Goal: Task Accomplishment & Management: Use online tool/utility

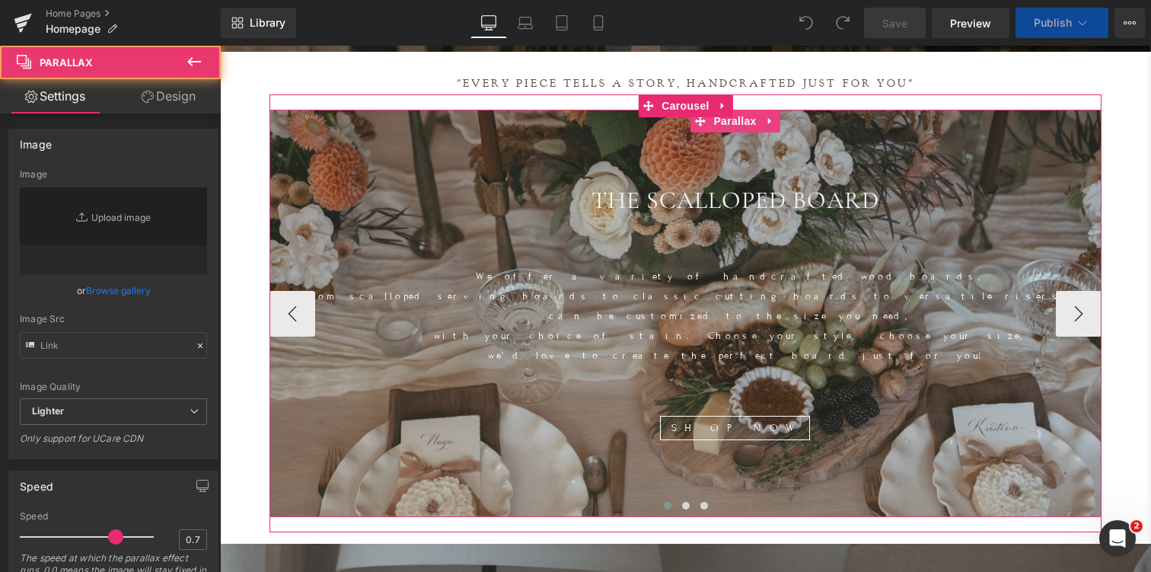
scroll to position [7311, 931]
click at [278, 168] on div at bounding box center [735, 356] width 931 height 658
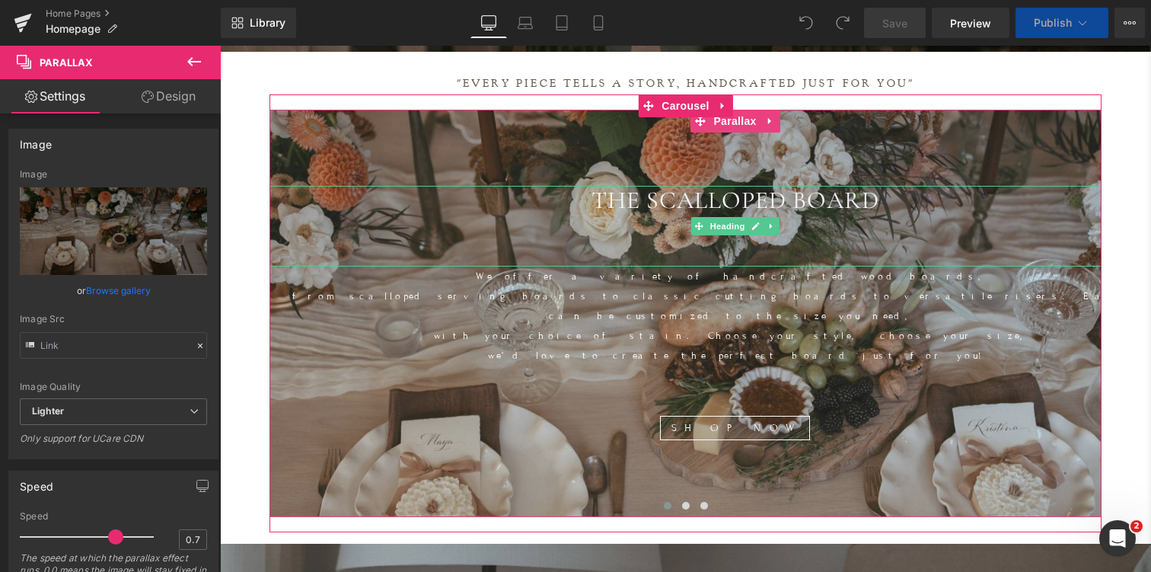
scroll to position [7370, 931]
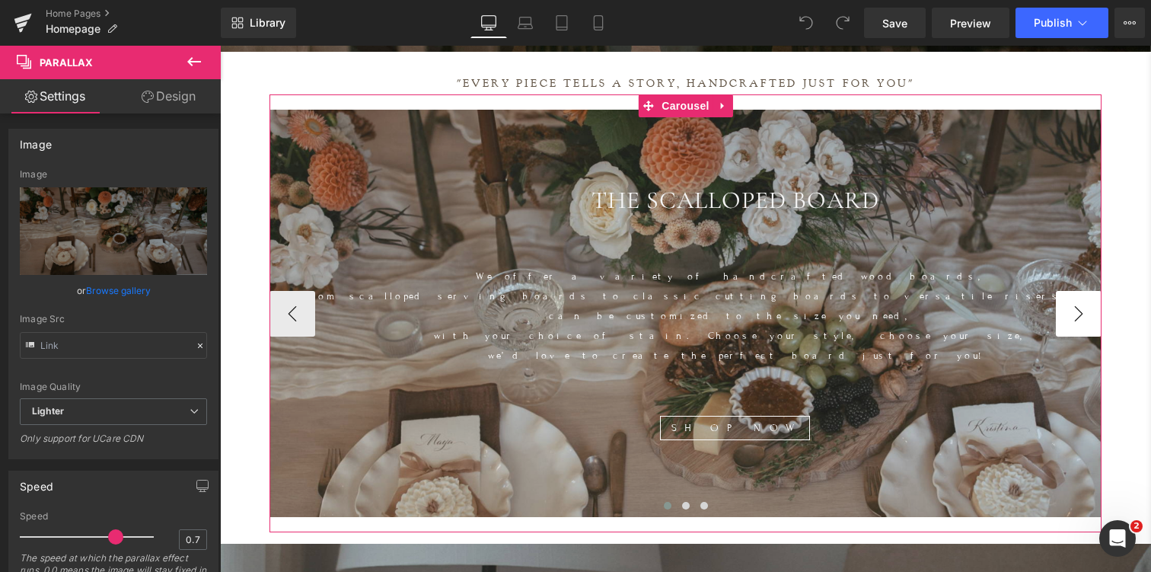
click at [1089, 301] on button "›" at bounding box center [1079, 314] width 46 height 46
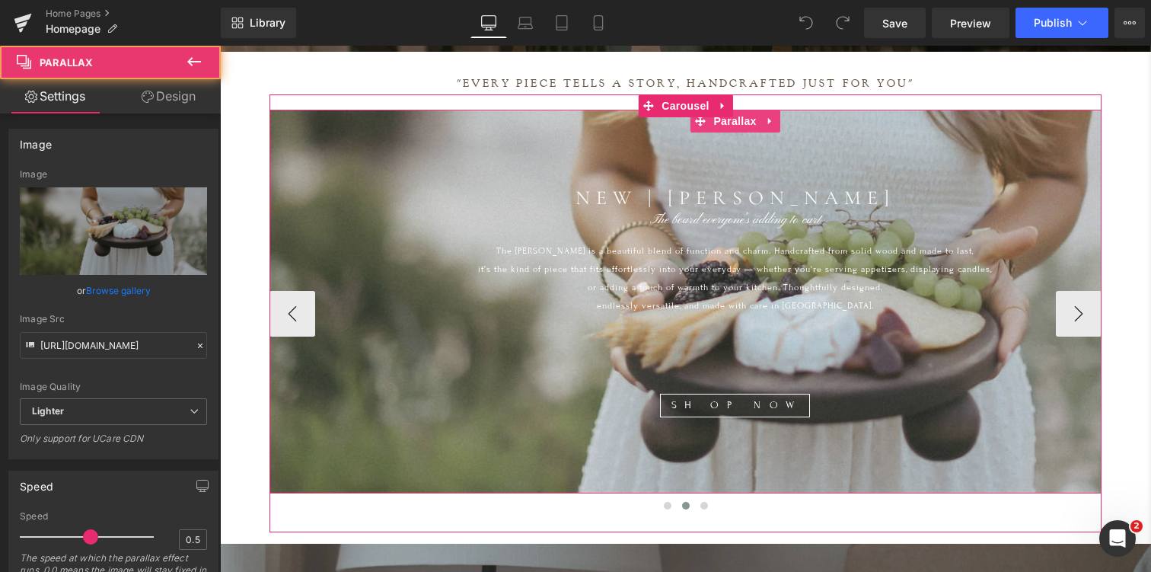
click at [360, 171] on div at bounding box center [735, 337] width 931 height 576
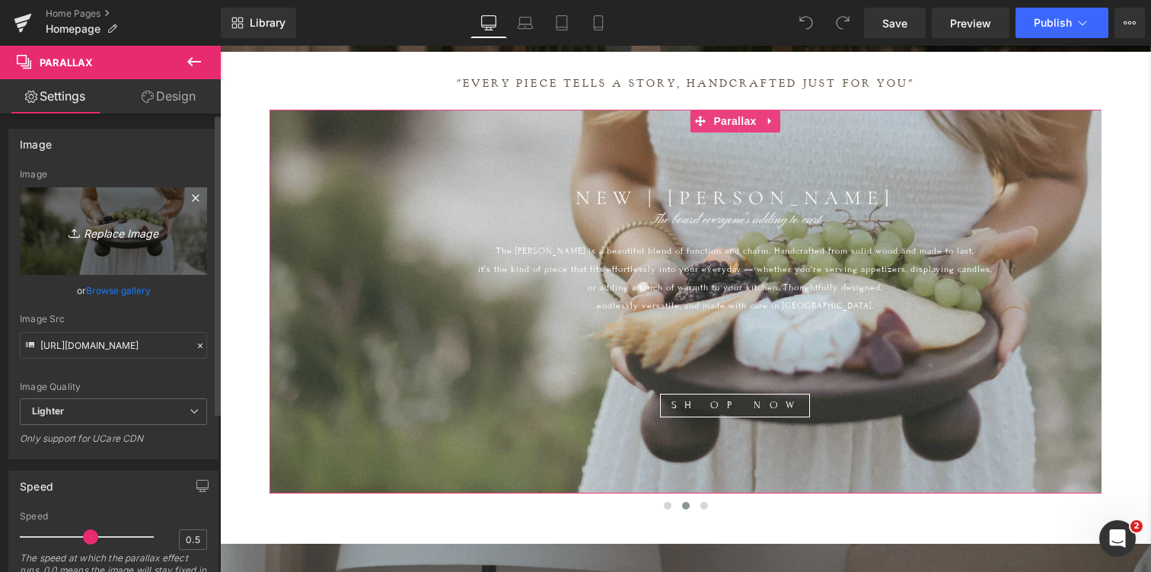
click at [105, 234] on icon "Replace Image" at bounding box center [114, 231] width 122 height 19
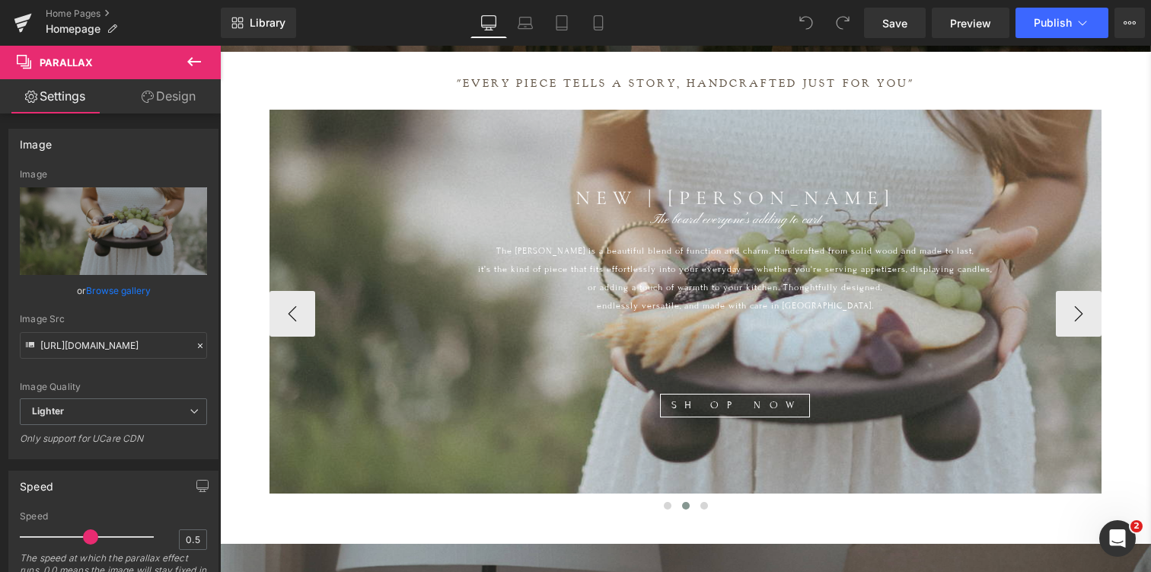
type input "C:\fakepath\IMG_6802.jpg"
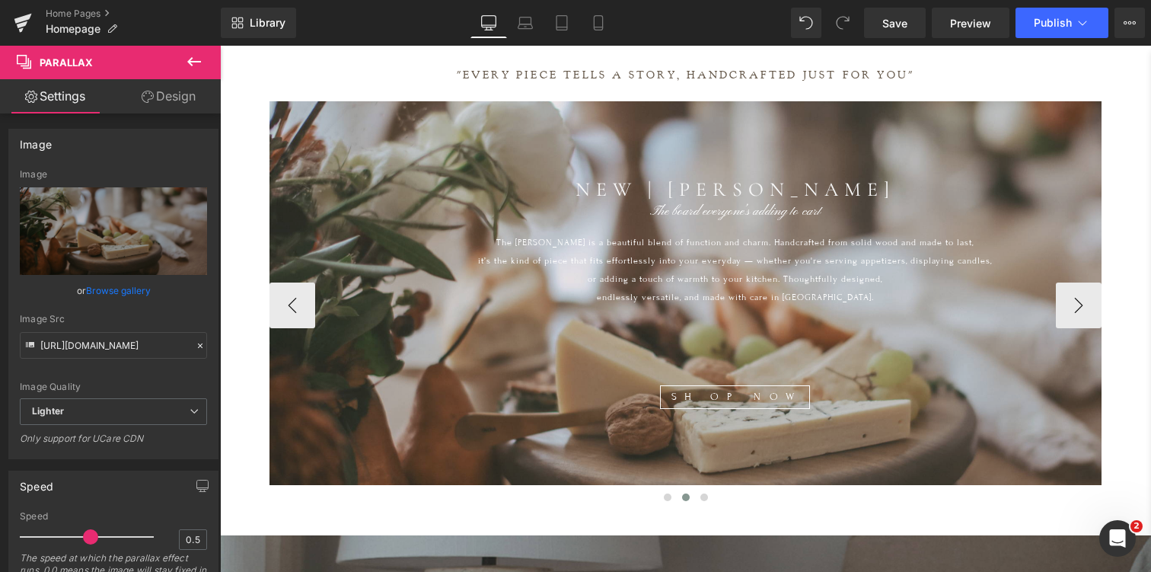
scroll to position [577, 0]
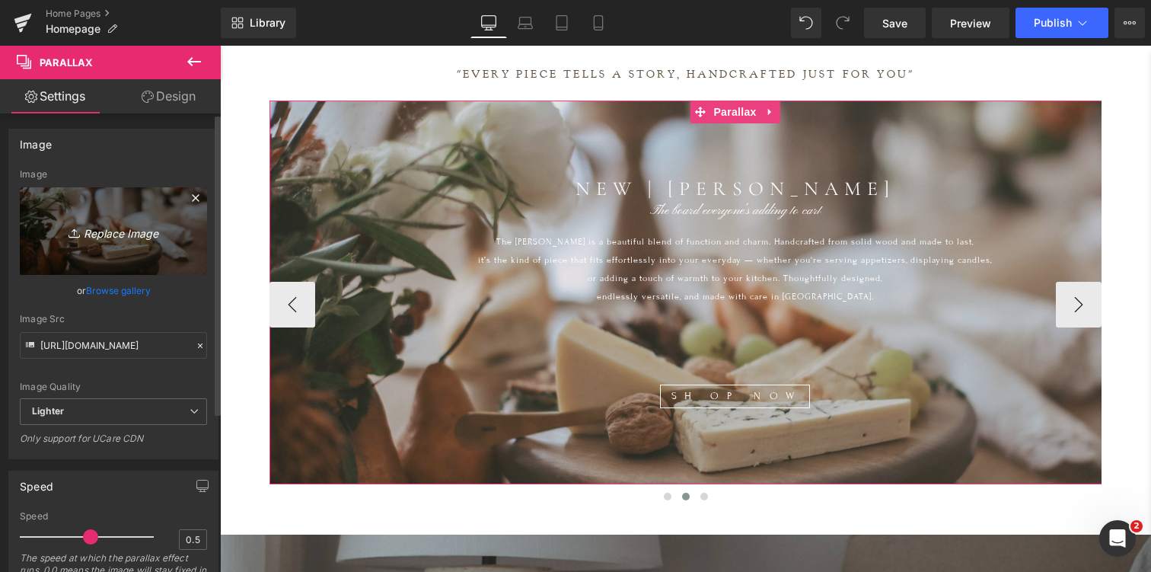
click at [119, 233] on icon "Replace Image" at bounding box center [114, 231] width 122 height 19
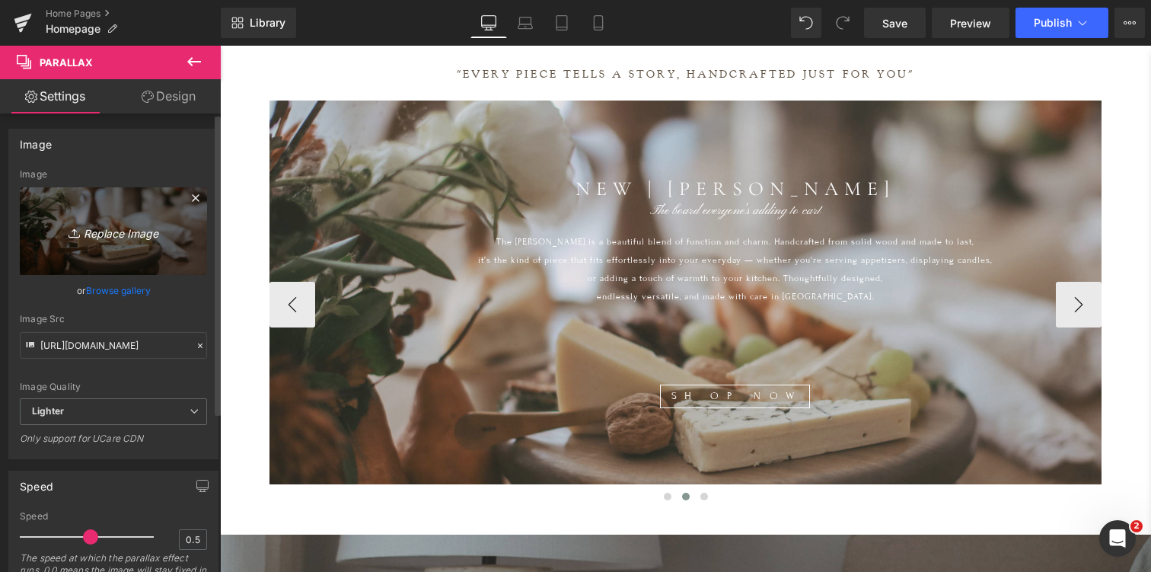
type input "C:\fakepath\westonriser.jpg"
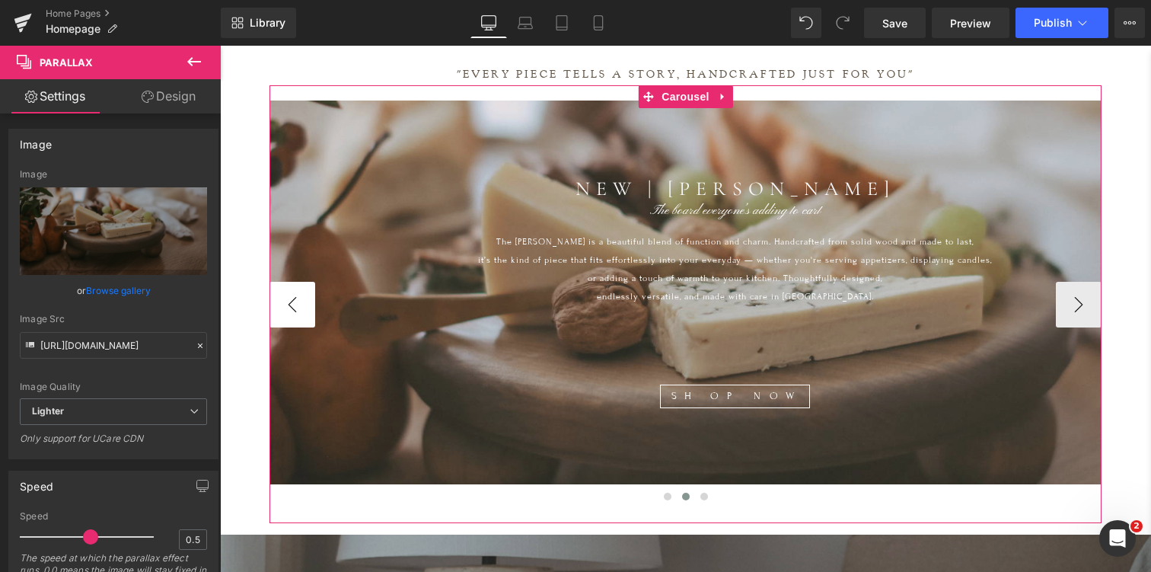
click at [292, 287] on button "‹" at bounding box center [293, 305] width 46 height 46
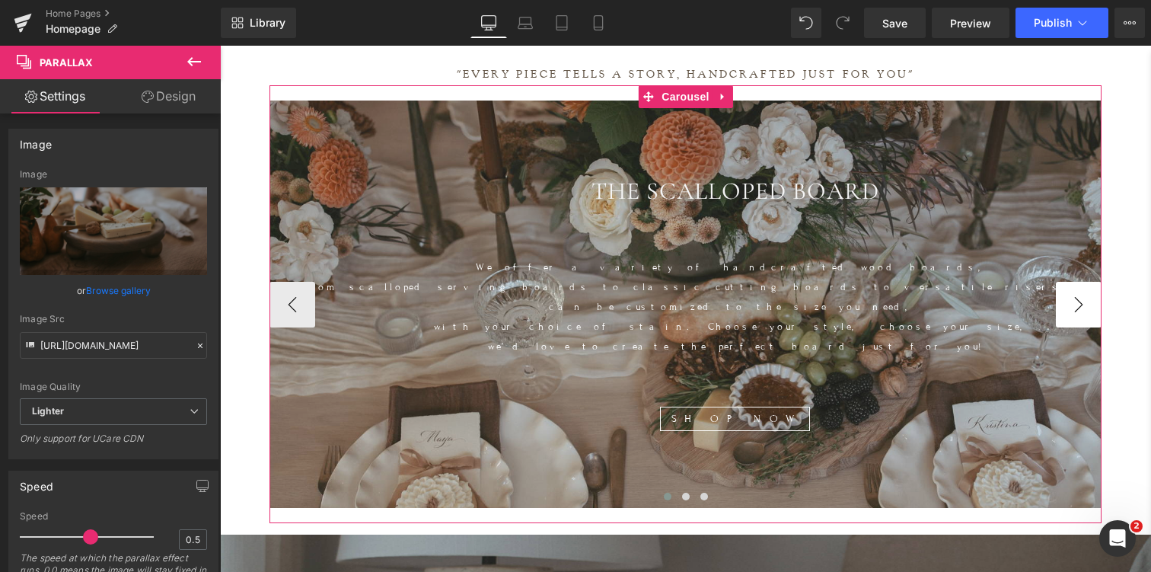
click at [1080, 289] on button "›" at bounding box center [1079, 305] width 46 height 46
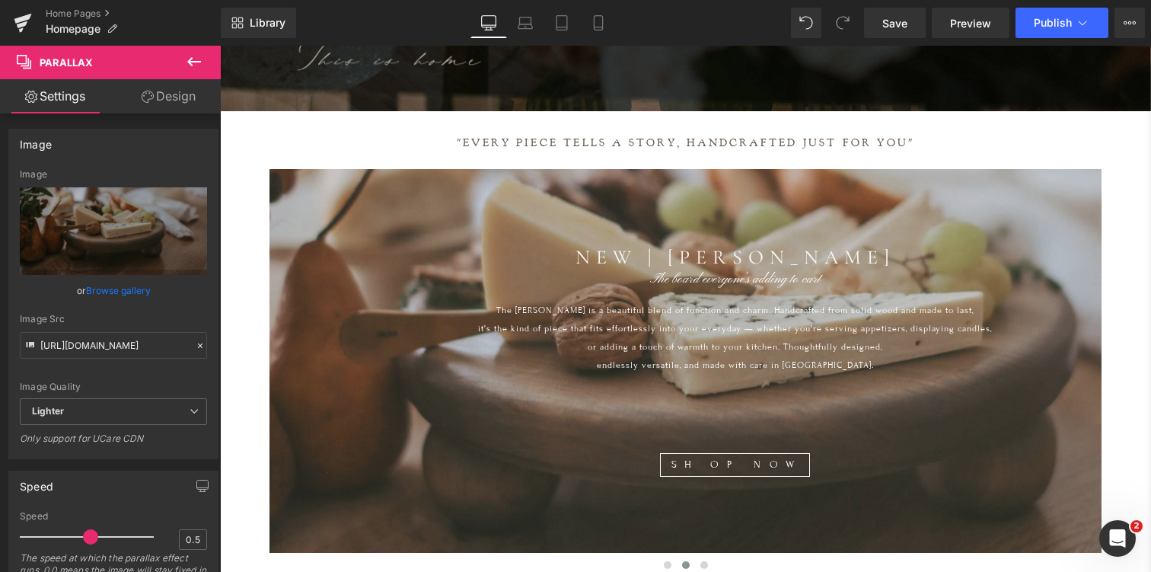
scroll to position [525, 0]
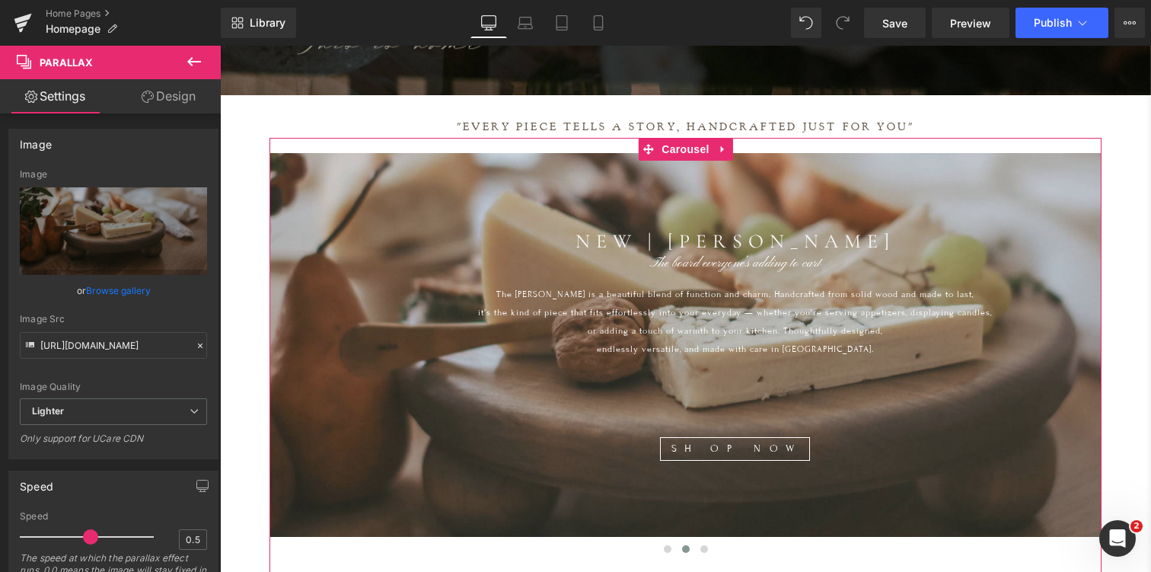
click at [270, 349] on button "‹" at bounding box center [247, 357] width 46 height 46
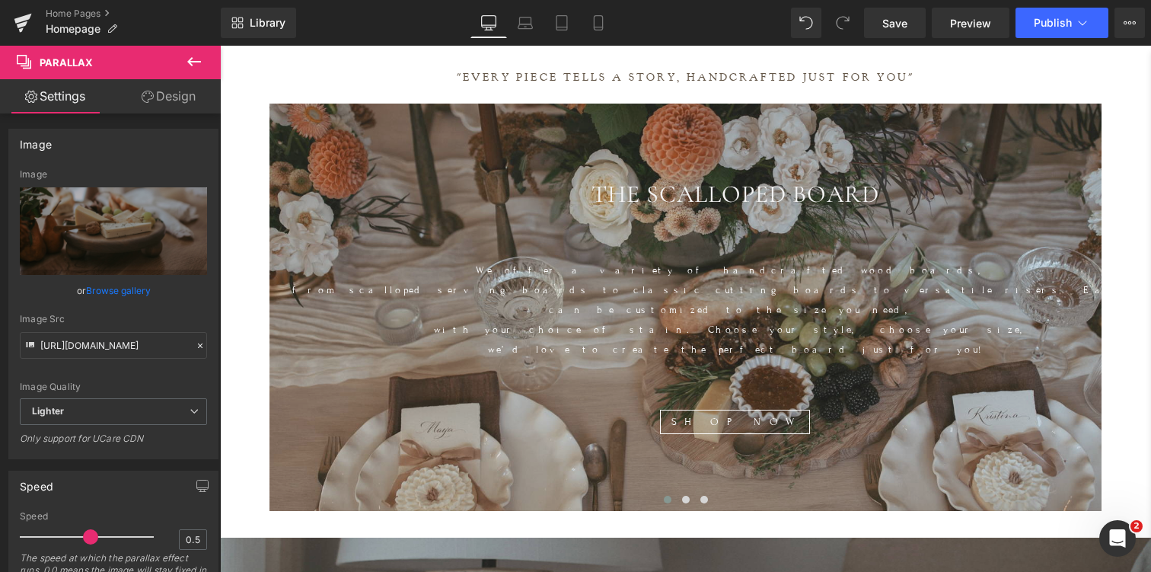
scroll to position [552, 0]
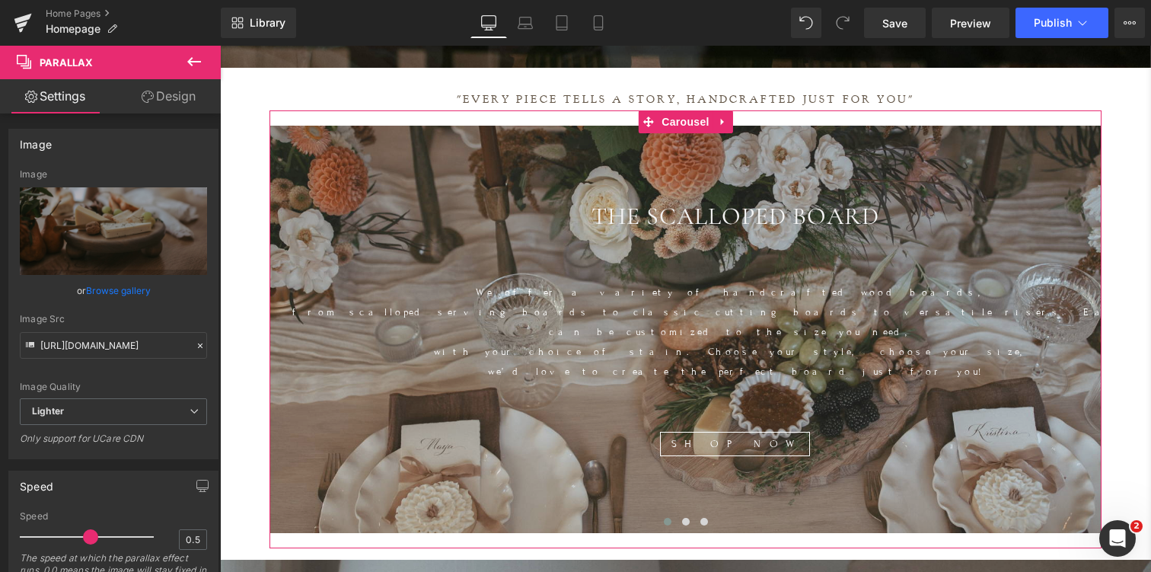
click at [1102, 315] on button "›" at bounding box center [1125, 330] width 46 height 46
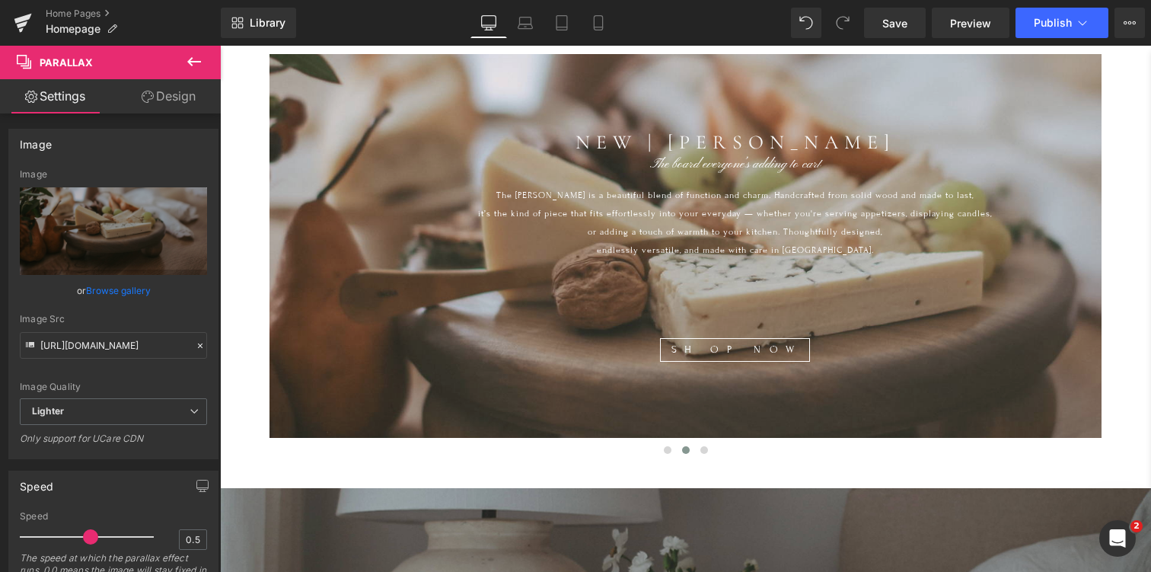
scroll to position [619, 0]
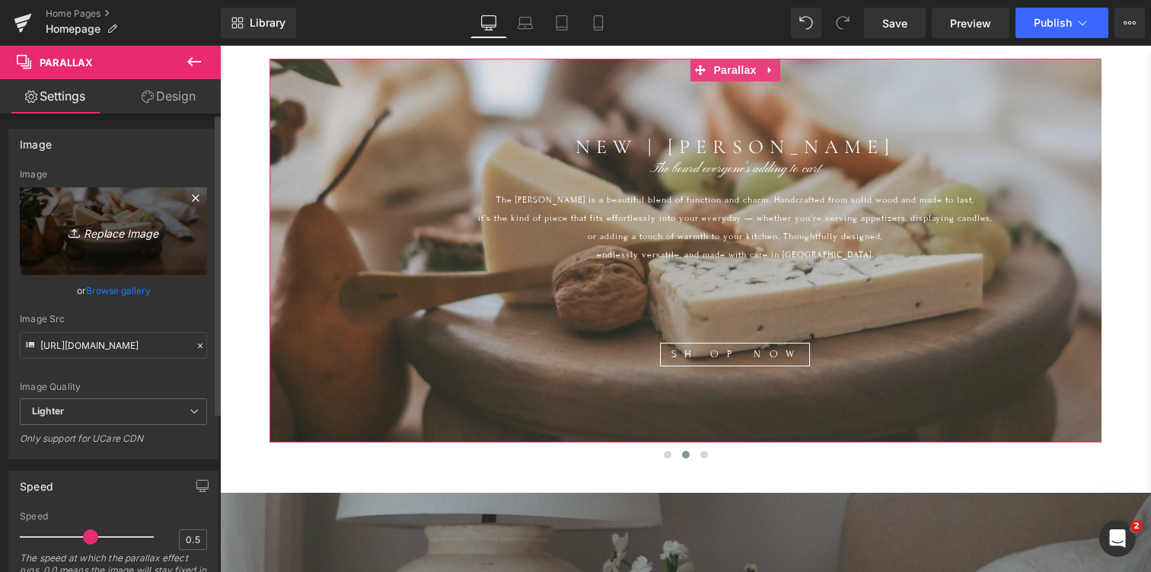
click at [135, 222] on icon "Replace Image" at bounding box center [114, 231] width 122 height 19
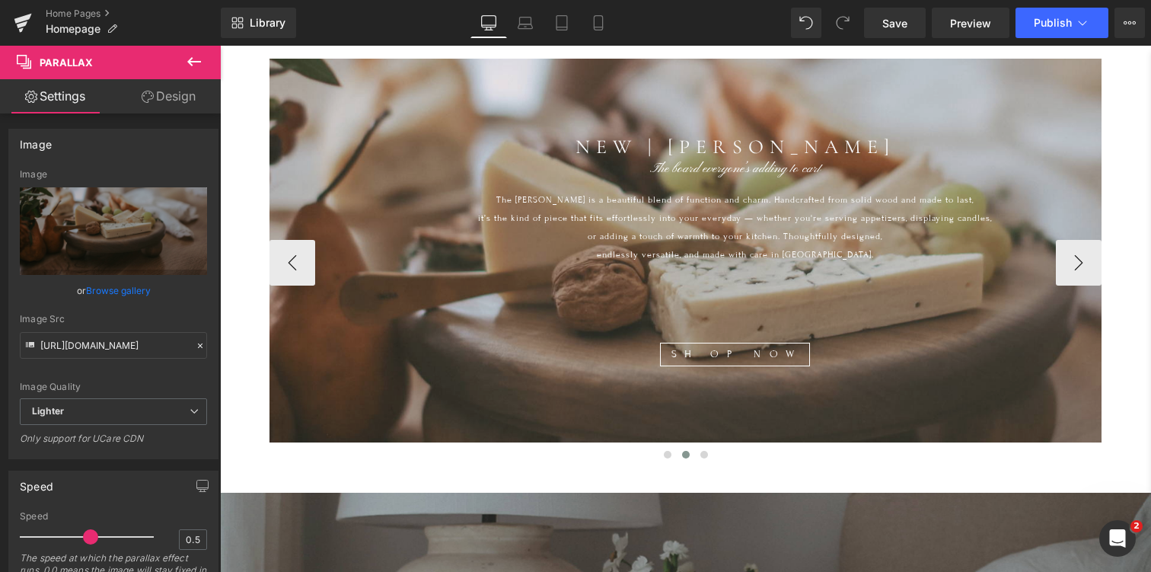
type input "C:\fakepath\IMG_6825.jpg"
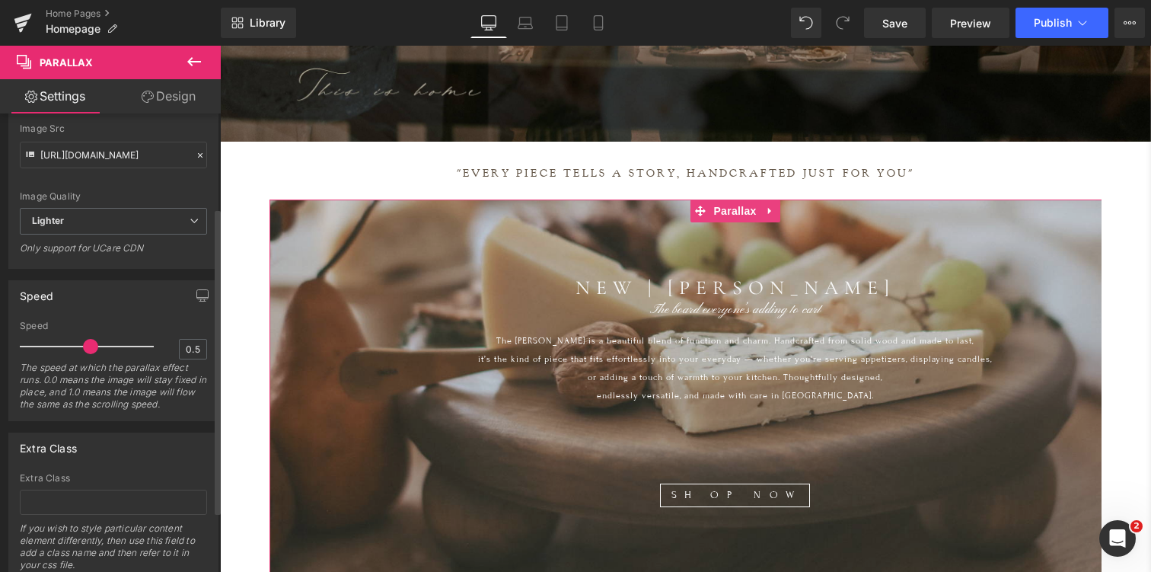
scroll to position [211, 0]
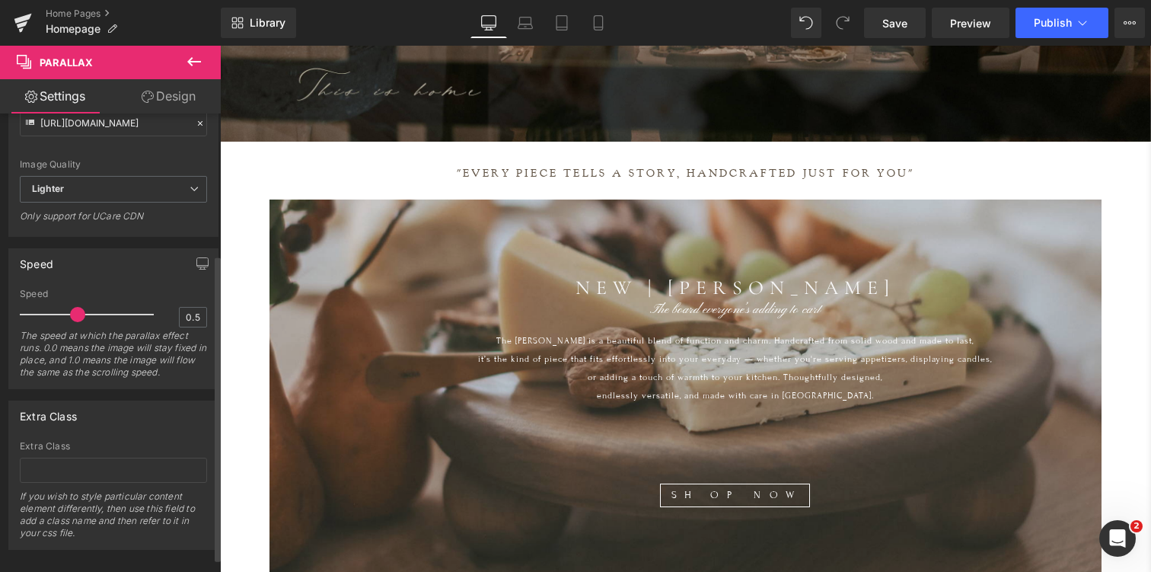
drag, startPoint x: 89, startPoint y: 319, endPoint x: 77, endPoint y: 319, distance: 12.2
click at [77, 319] on span at bounding box center [77, 314] width 15 height 15
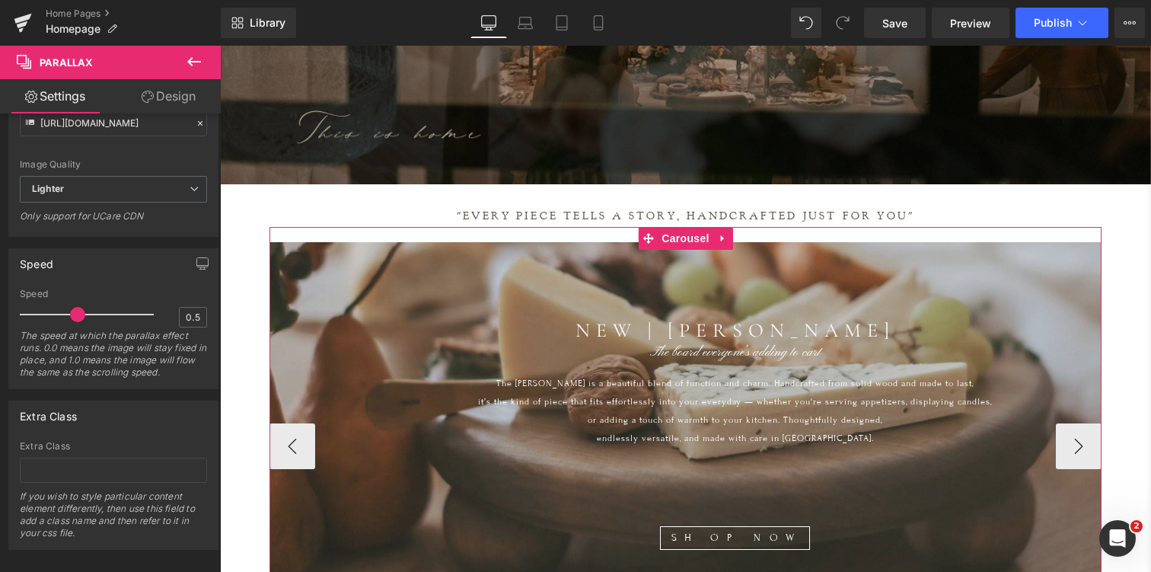
scroll to position [432, 0]
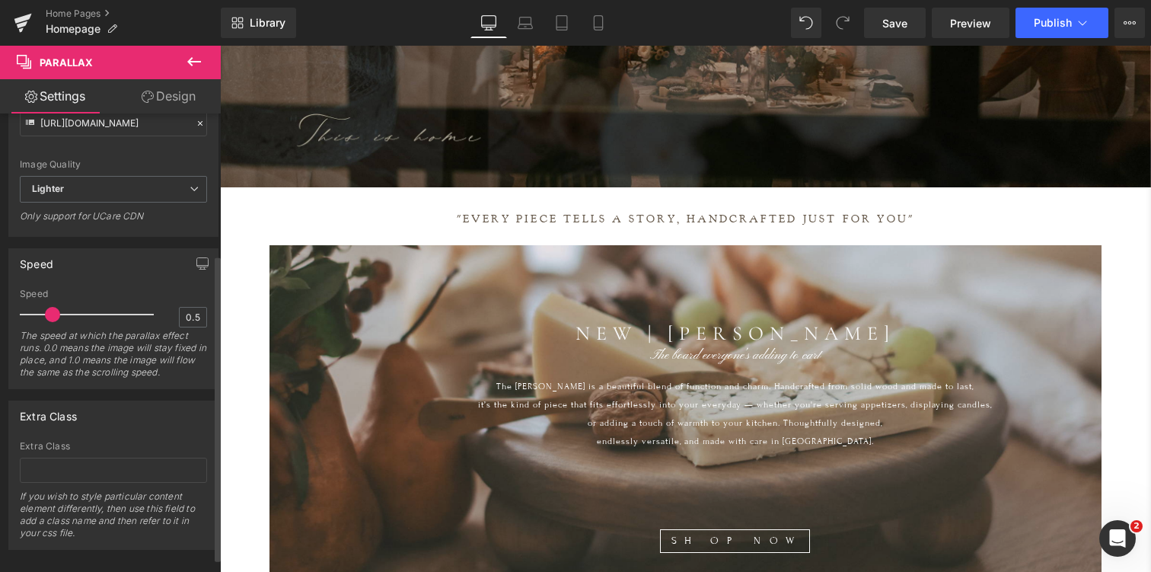
drag, startPoint x: 75, startPoint y: 308, endPoint x: 47, endPoint y: 309, distance: 28.2
click at [48, 309] on span at bounding box center [52, 314] width 15 height 15
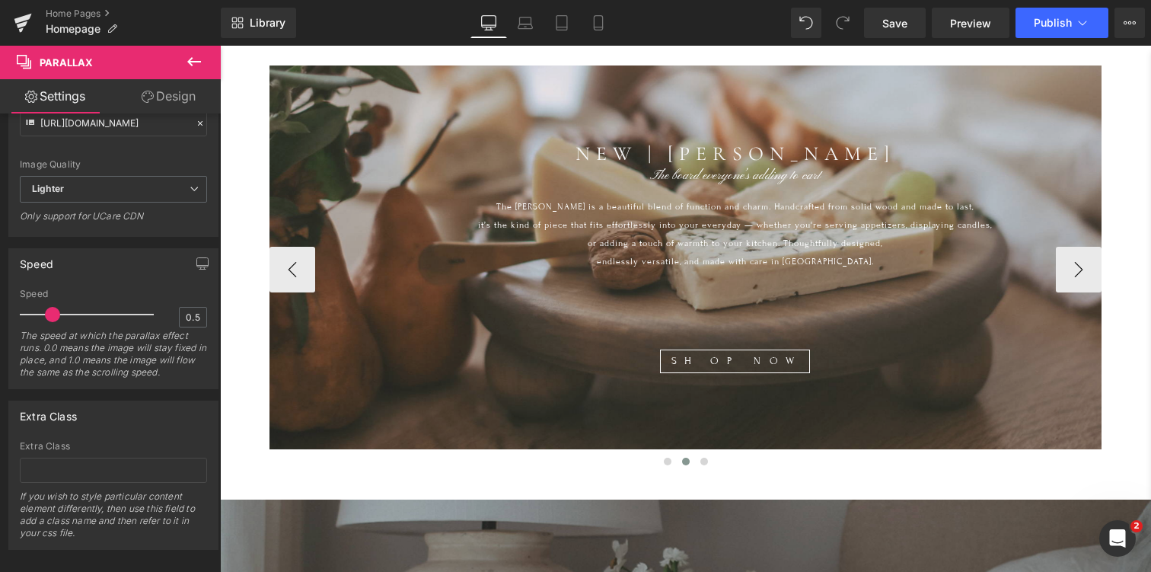
scroll to position [621, 0]
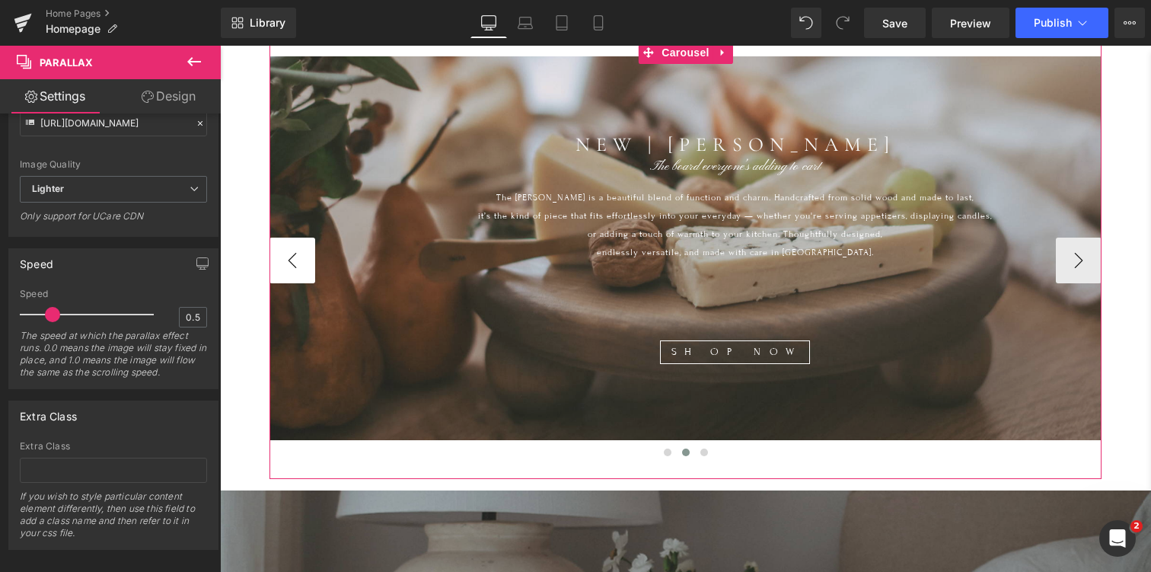
click at [288, 257] on button "‹" at bounding box center [293, 261] width 46 height 46
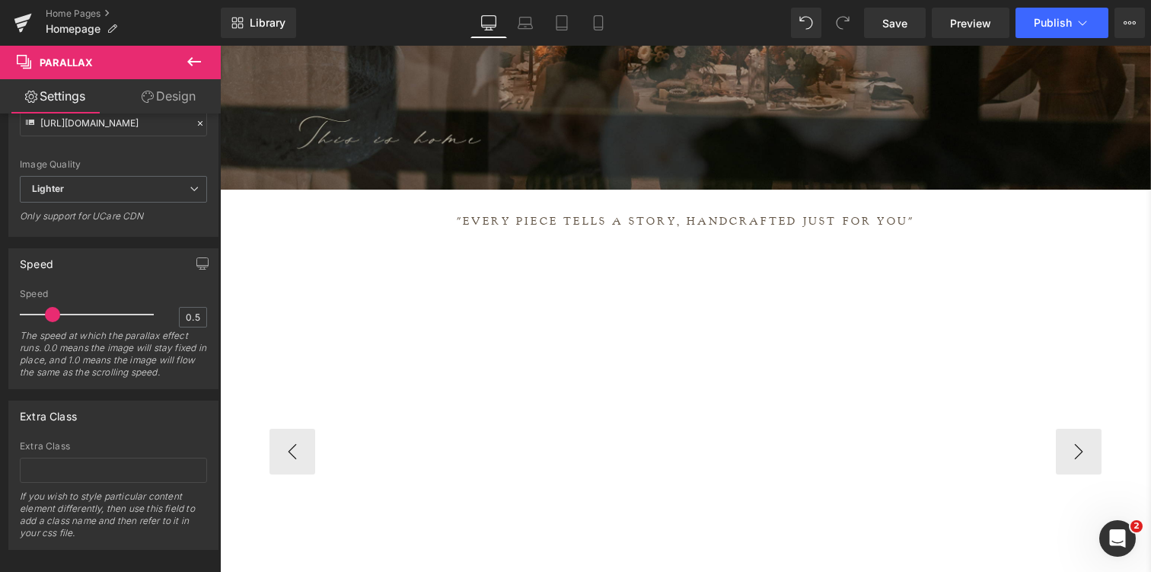
scroll to position [416, 0]
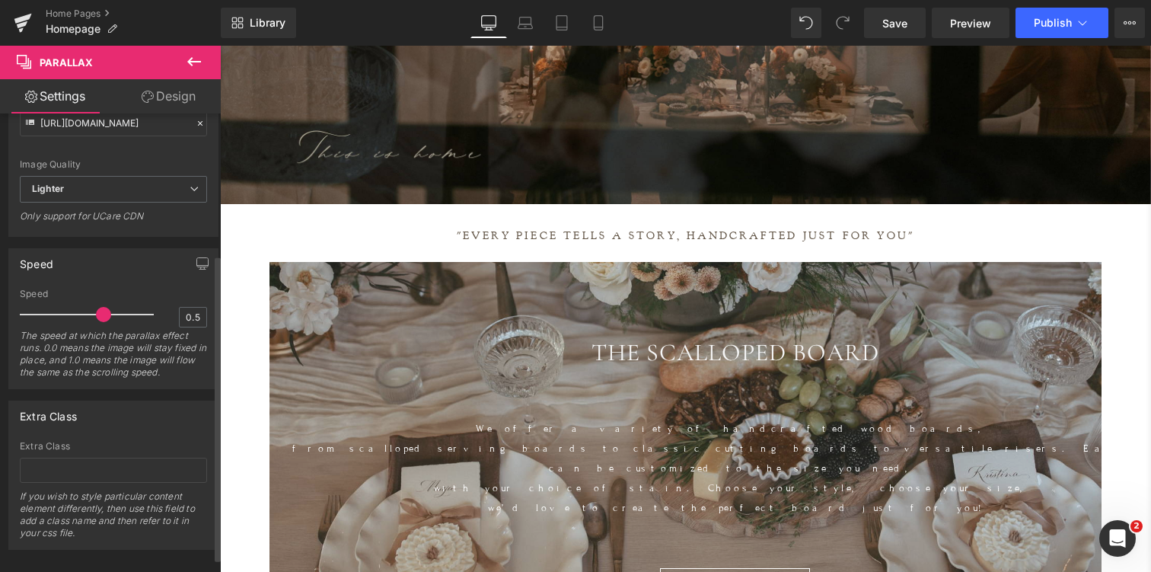
drag, startPoint x: 54, startPoint y: 313, endPoint x: 101, endPoint y: 317, distance: 47.4
click at [101, 317] on span at bounding box center [103, 314] width 15 height 15
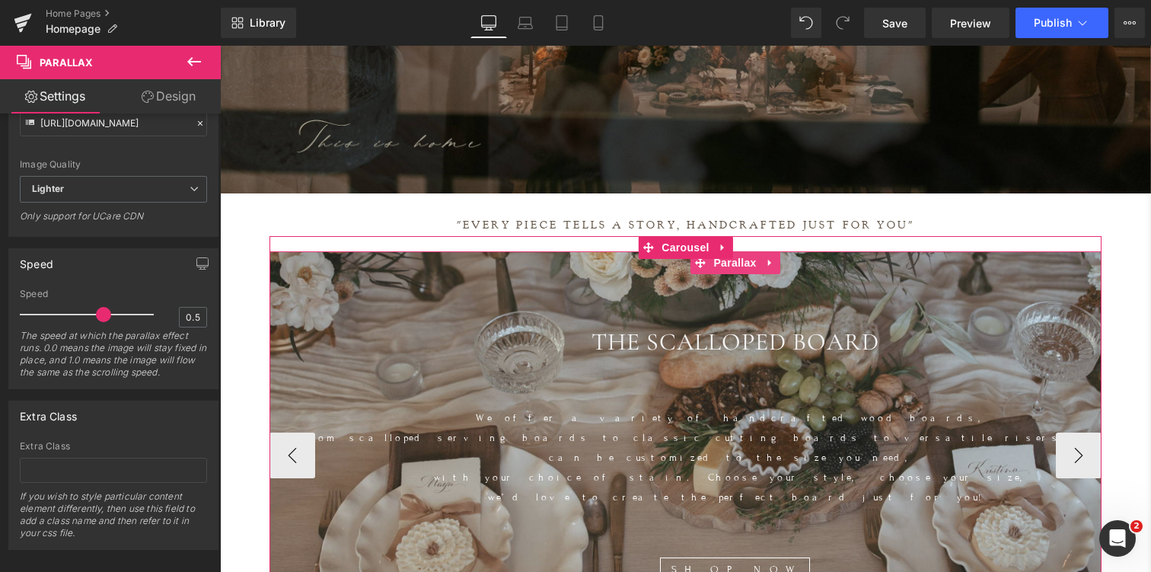
scroll to position [425, 0]
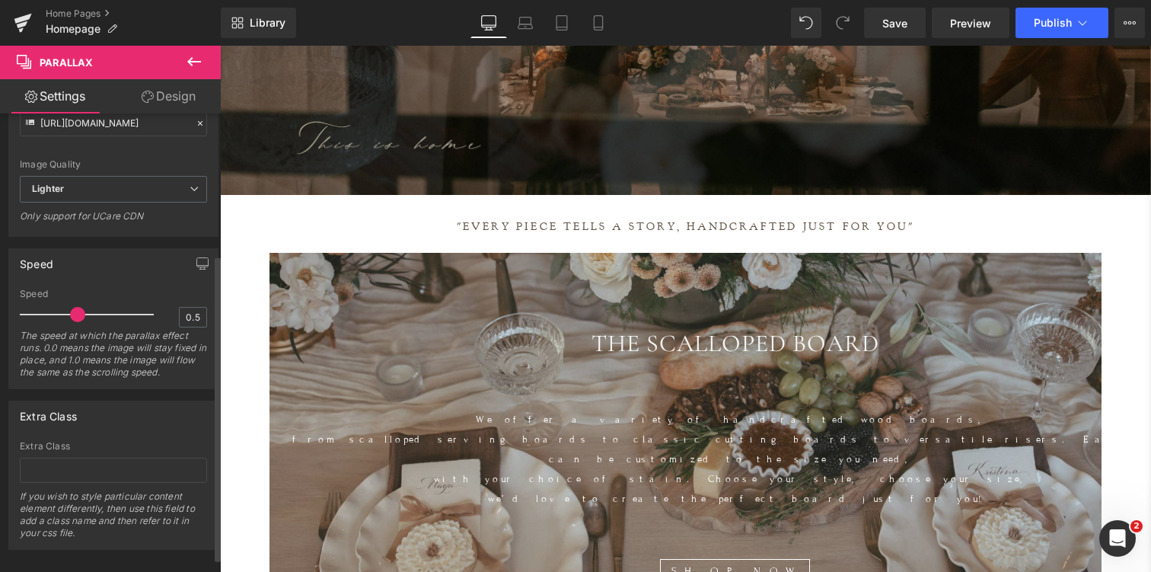
drag, startPoint x: 97, startPoint y: 317, endPoint x: 69, endPoint y: 316, distance: 28.9
click at [70, 316] on span at bounding box center [77, 314] width 15 height 15
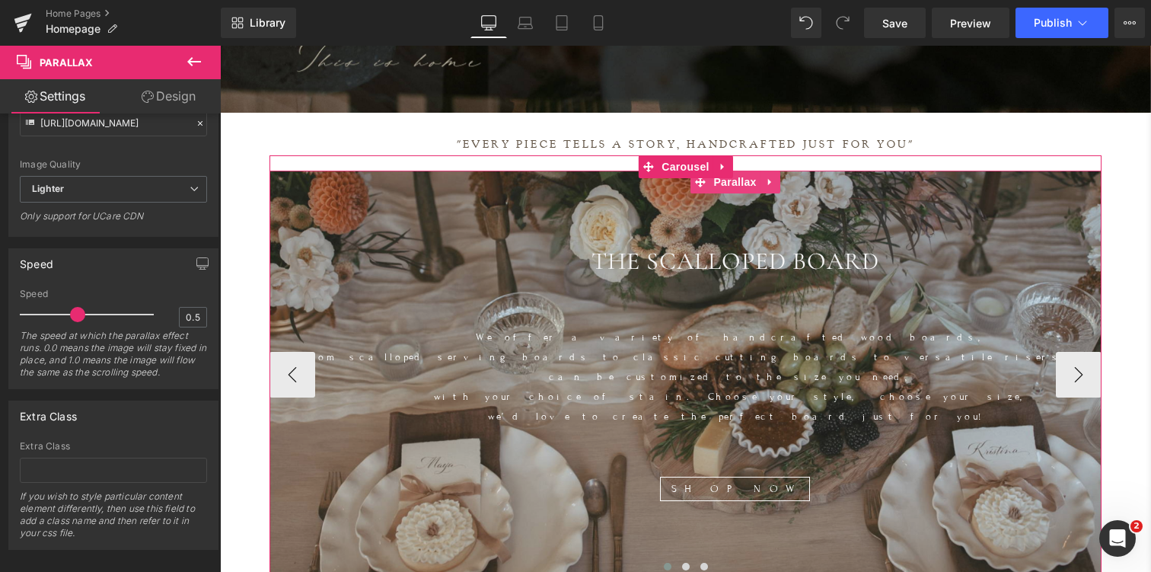
scroll to position [477, 0]
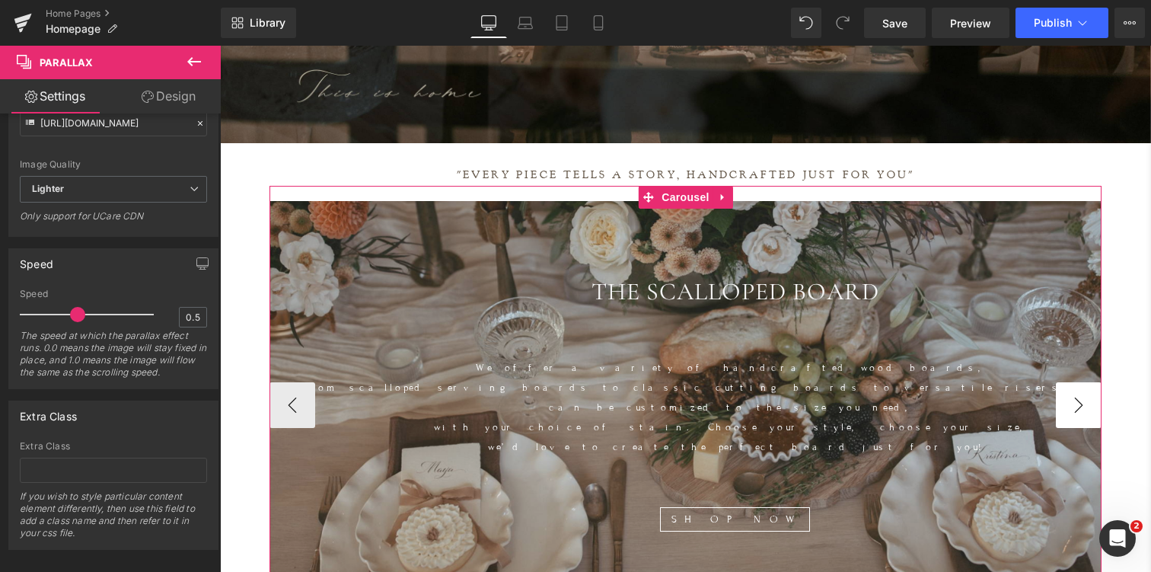
click at [1080, 392] on button "›" at bounding box center [1079, 405] width 46 height 46
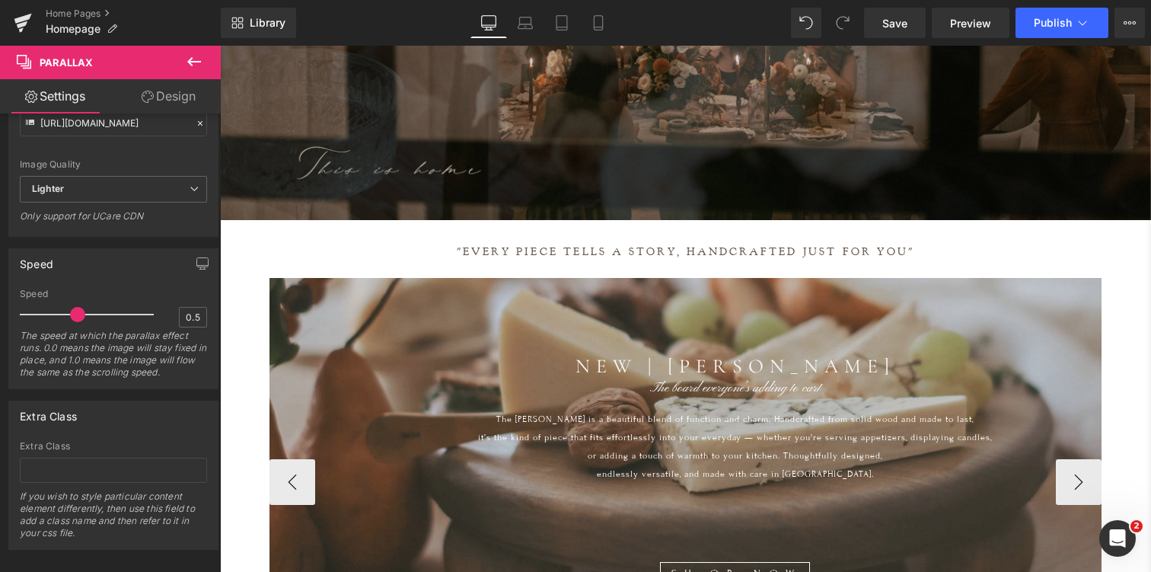
scroll to position [389, 0]
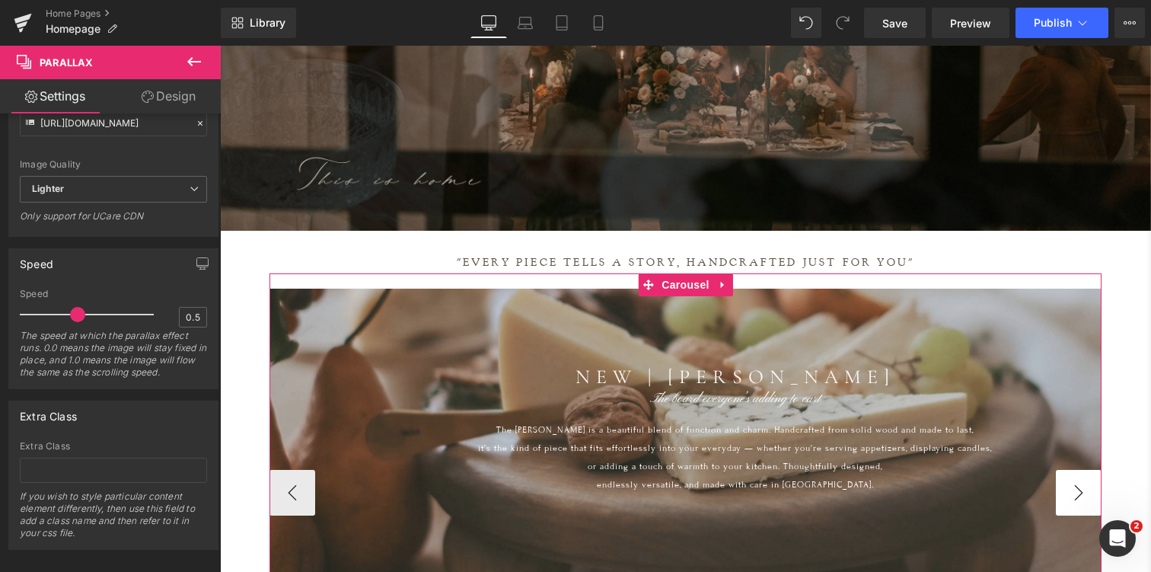
click at [1078, 476] on button "›" at bounding box center [1079, 493] width 46 height 46
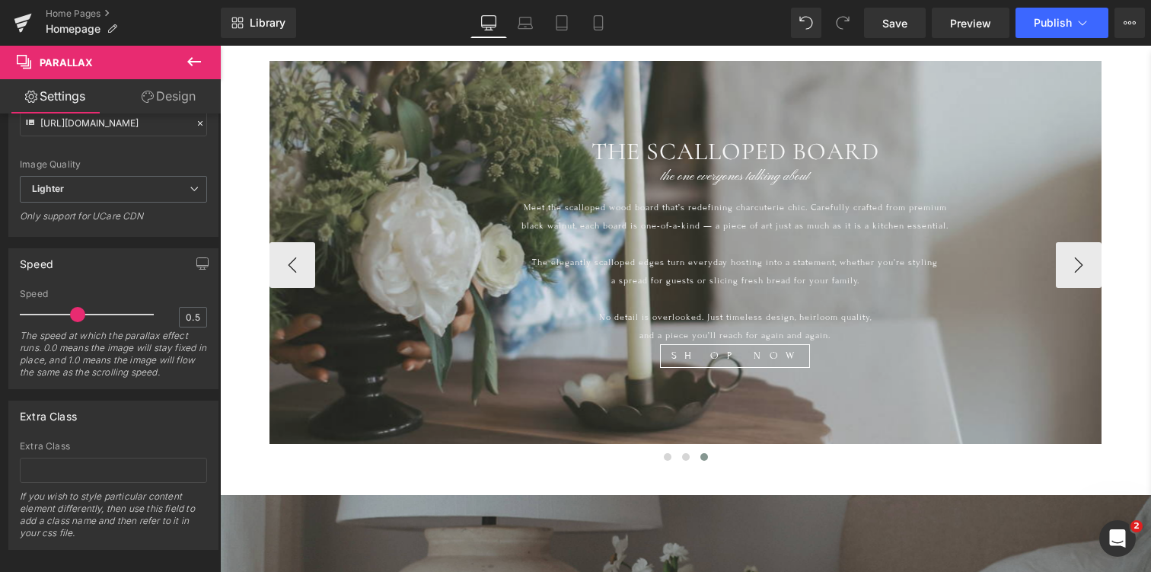
scroll to position [621, 0]
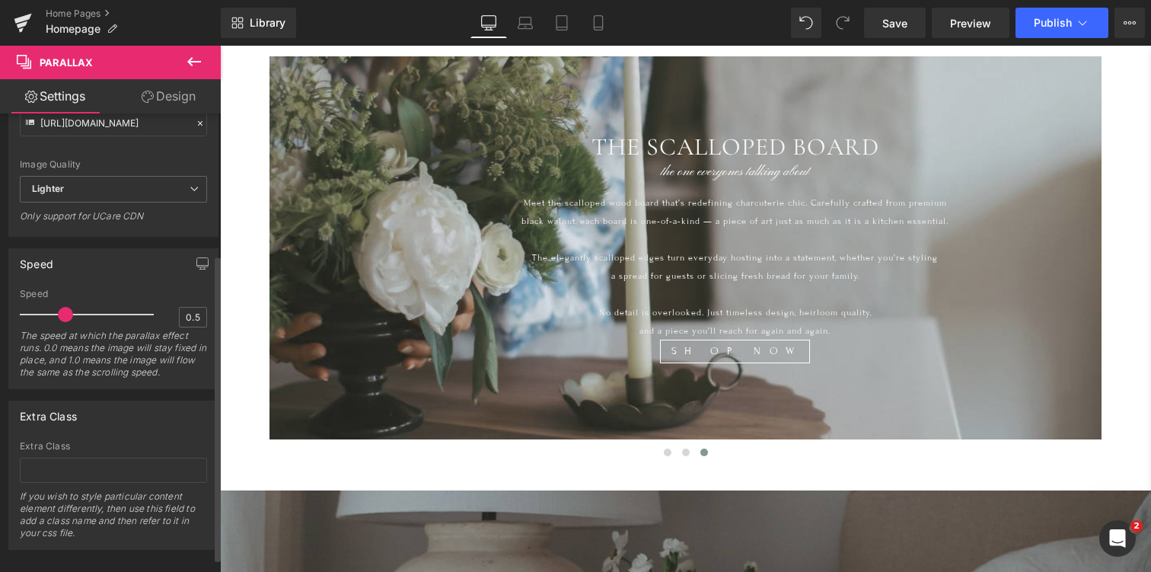
drag, startPoint x: 73, startPoint y: 316, endPoint x: 65, endPoint y: 316, distance: 8.4
click at [65, 316] on span at bounding box center [65, 314] width 15 height 15
drag, startPoint x: 65, startPoint y: 316, endPoint x: 24, endPoint y: 314, distance: 41.2
click at [33, 314] on span at bounding box center [40, 314] width 15 height 15
drag, startPoint x: 30, startPoint y: 317, endPoint x: 75, endPoint y: 309, distance: 45.6
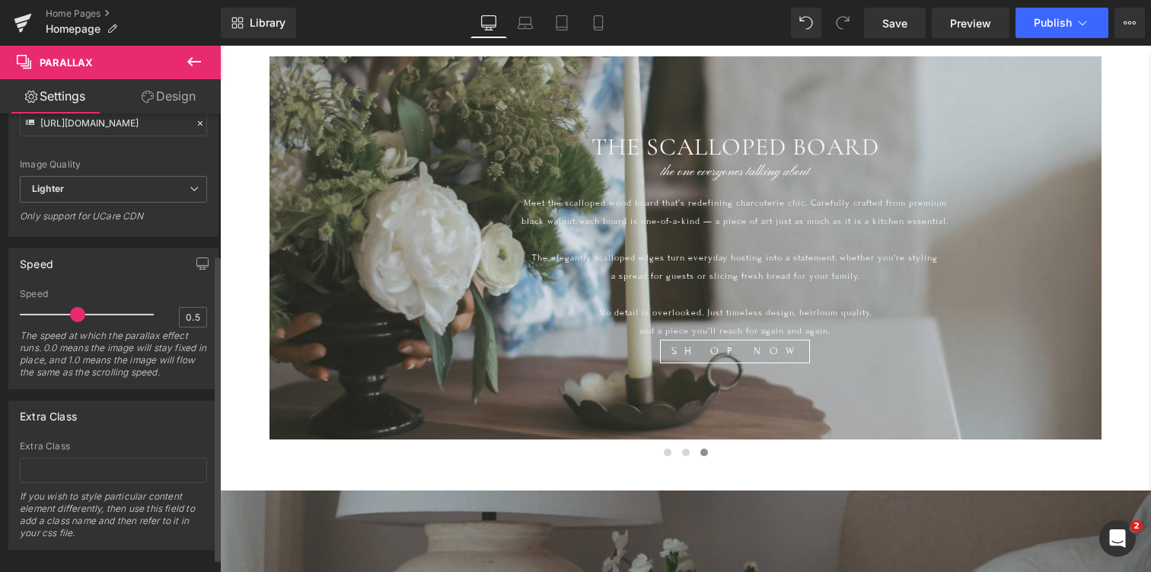
click at [76, 311] on span at bounding box center [77, 314] width 15 height 15
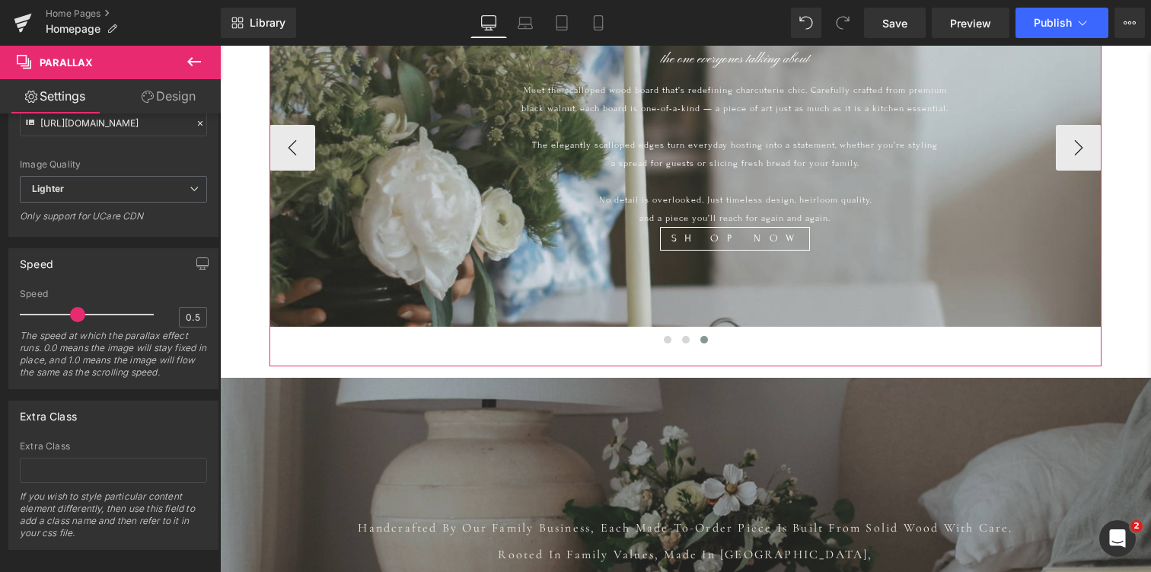
click at [346, 294] on div at bounding box center [735, 303] width 931 height 651
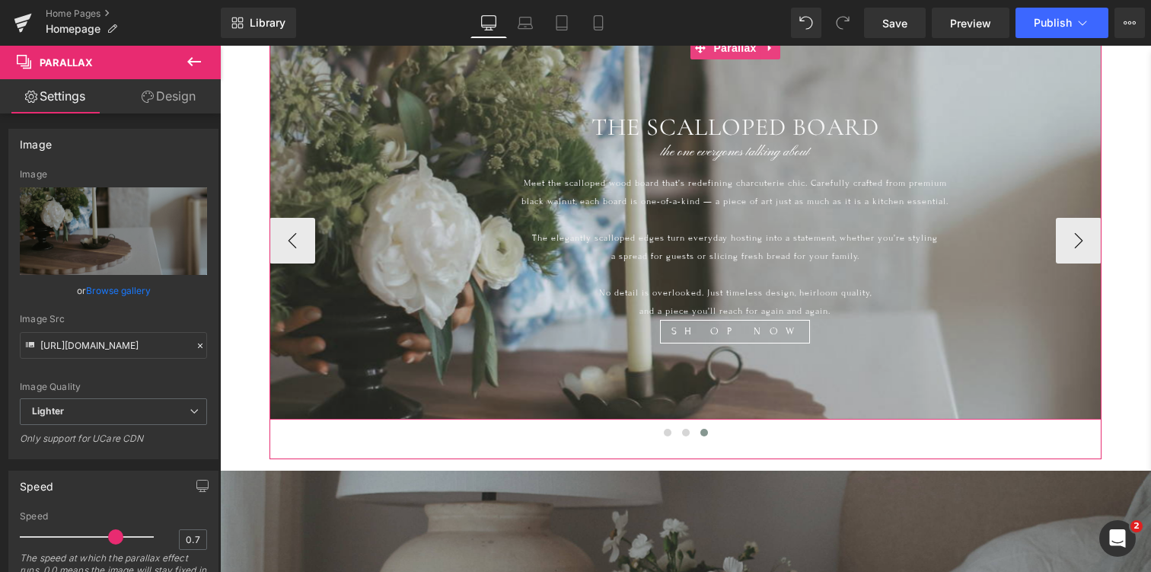
scroll to position [640, 0]
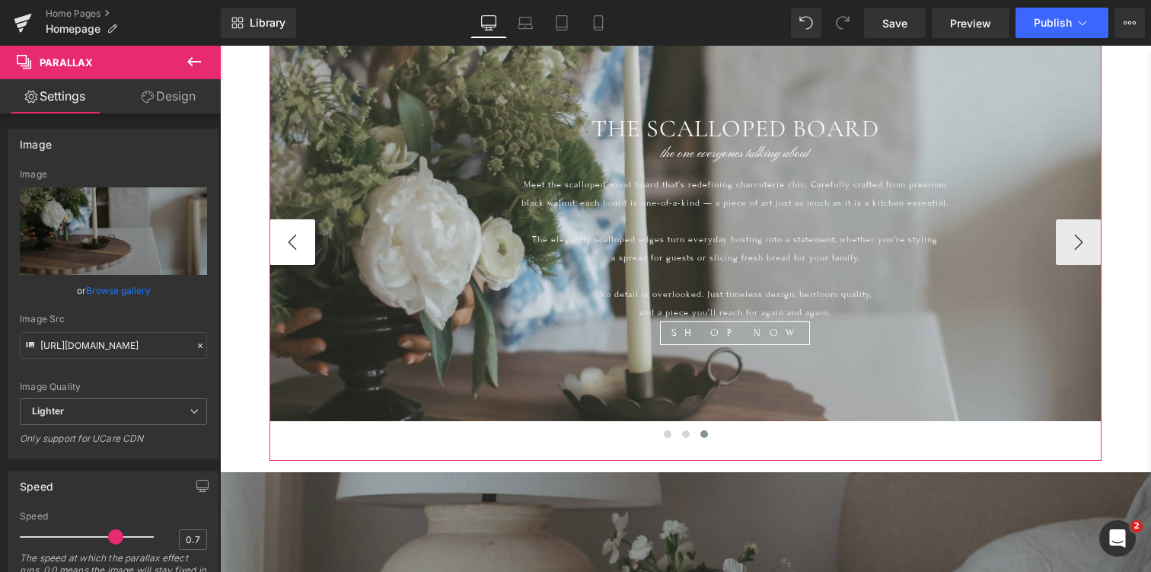
click at [287, 225] on button "‹" at bounding box center [293, 242] width 46 height 46
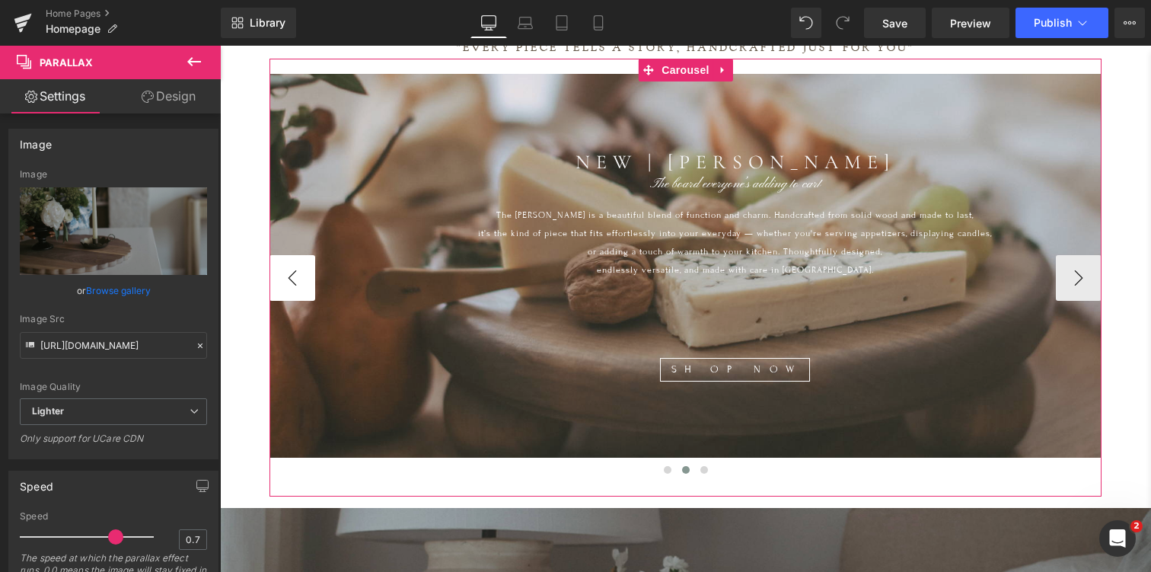
scroll to position [617, 0]
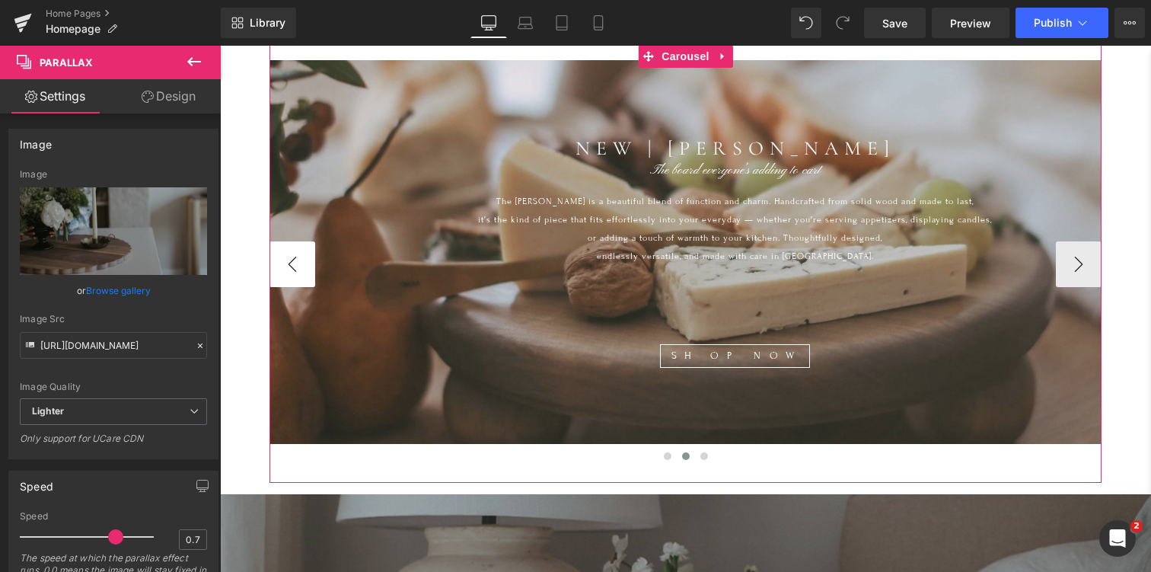
click at [297, 255] on button "‹" at bounding box center [293, 264] width 46 height 46
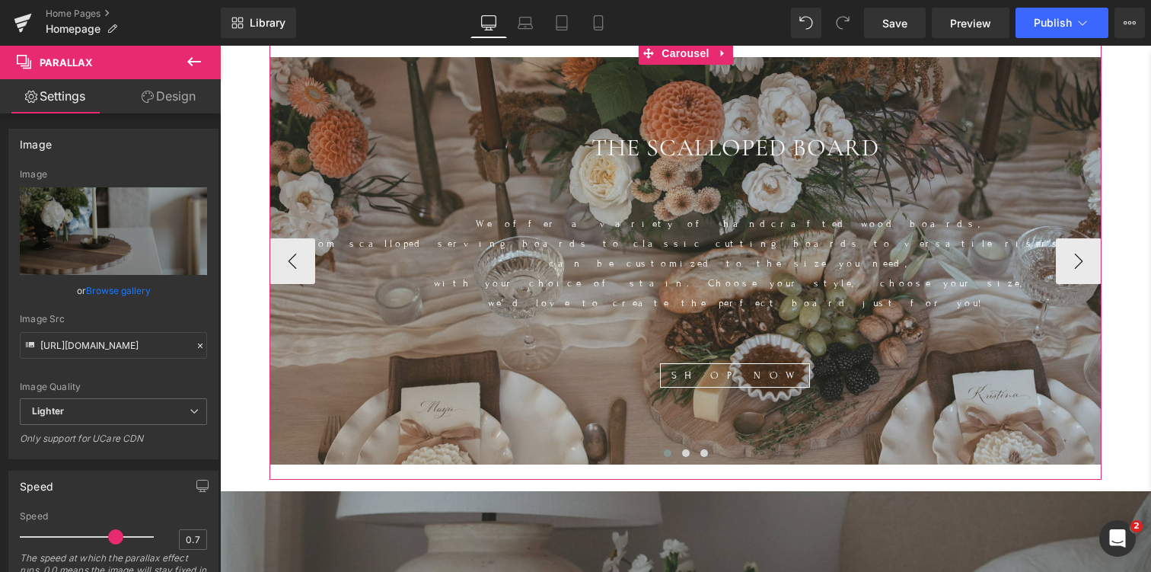
scroll to position [624, 0]
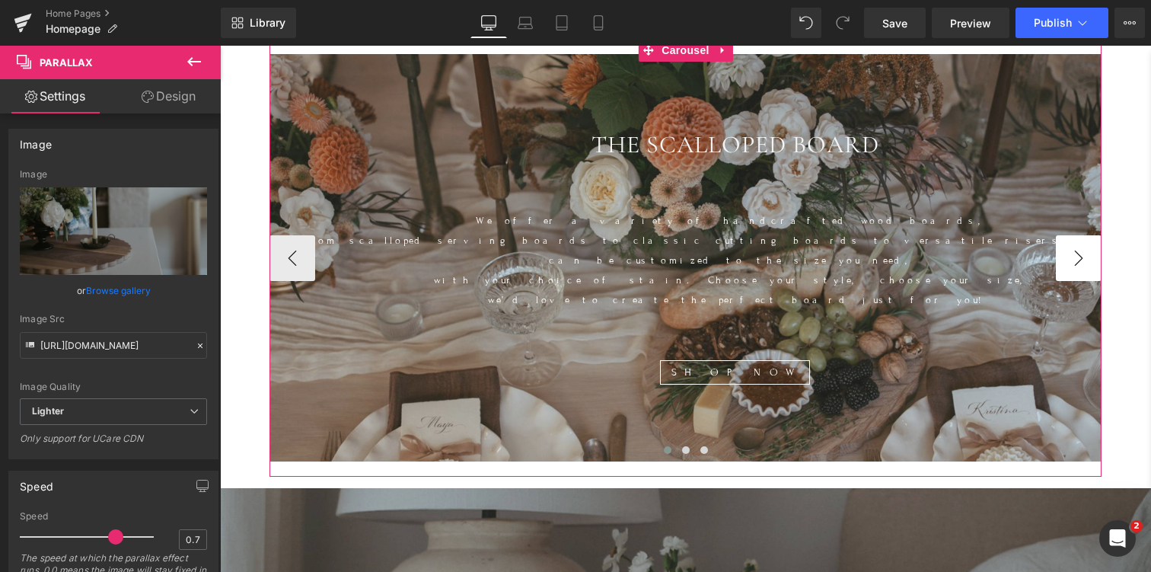
click at [1067, 235] on button "›" at bounding box center [1079, 258] width 46 height 46
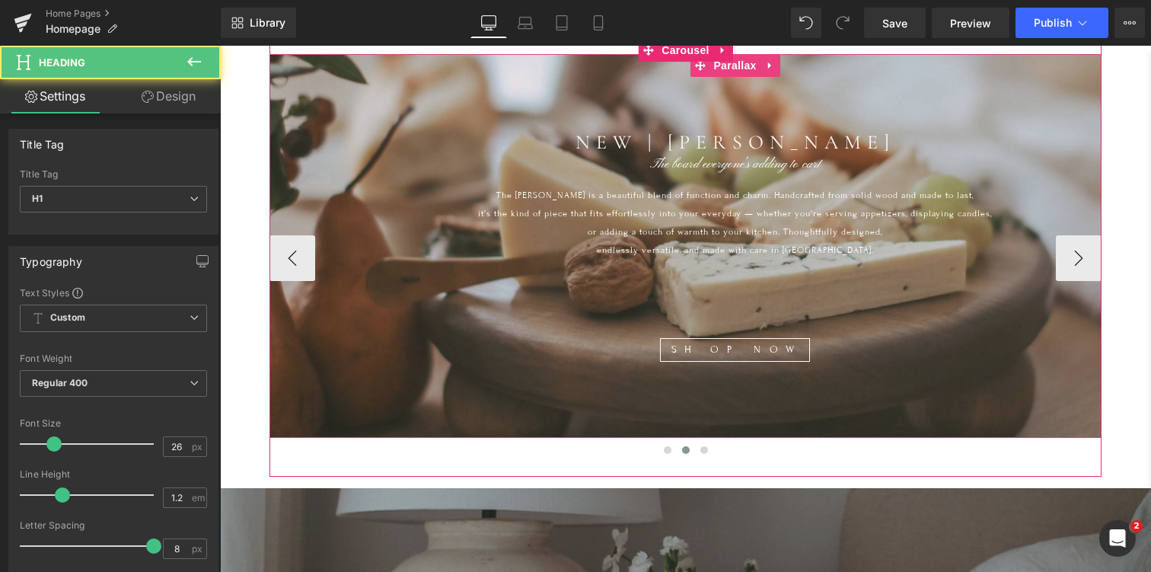
click at [398, 146] on h1 "NEW | [PERSON_NAME]" at bounding box center [735, 142] width 931 height 24
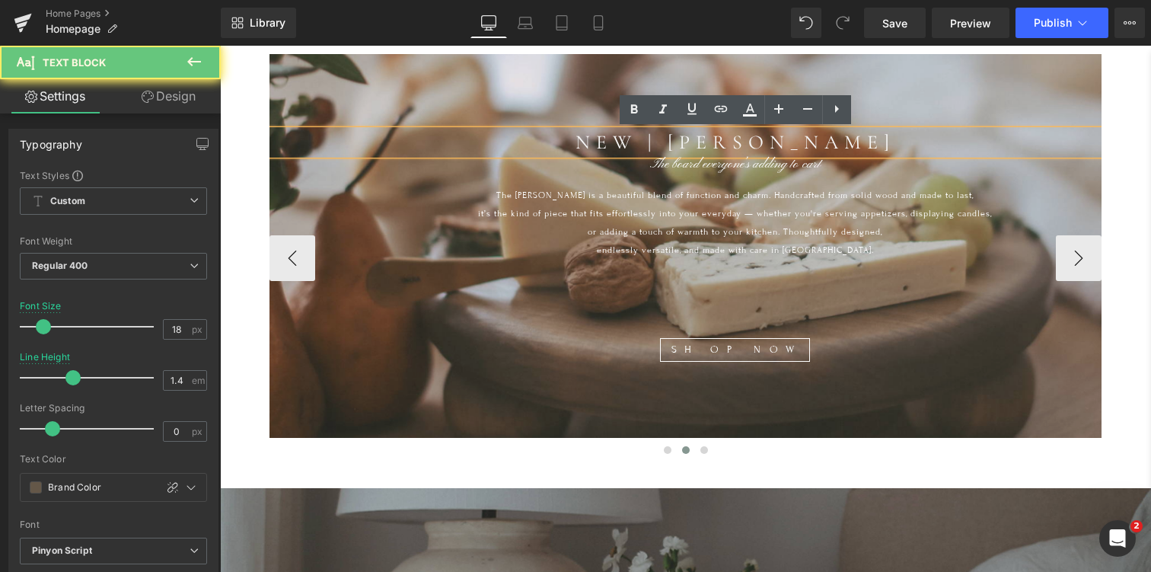
click at [220, 46] on div at bounding box center [220, 46] width 0 height 0
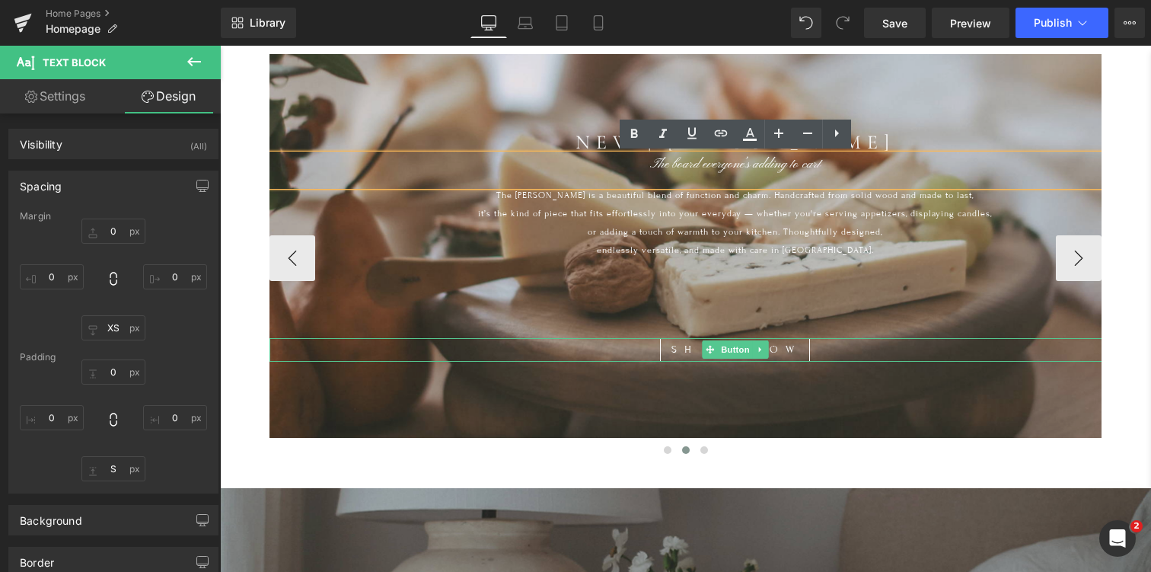
click at [368, 356] on div "SHOP NOW" at bounding box center [735, 350] width 931 height 24
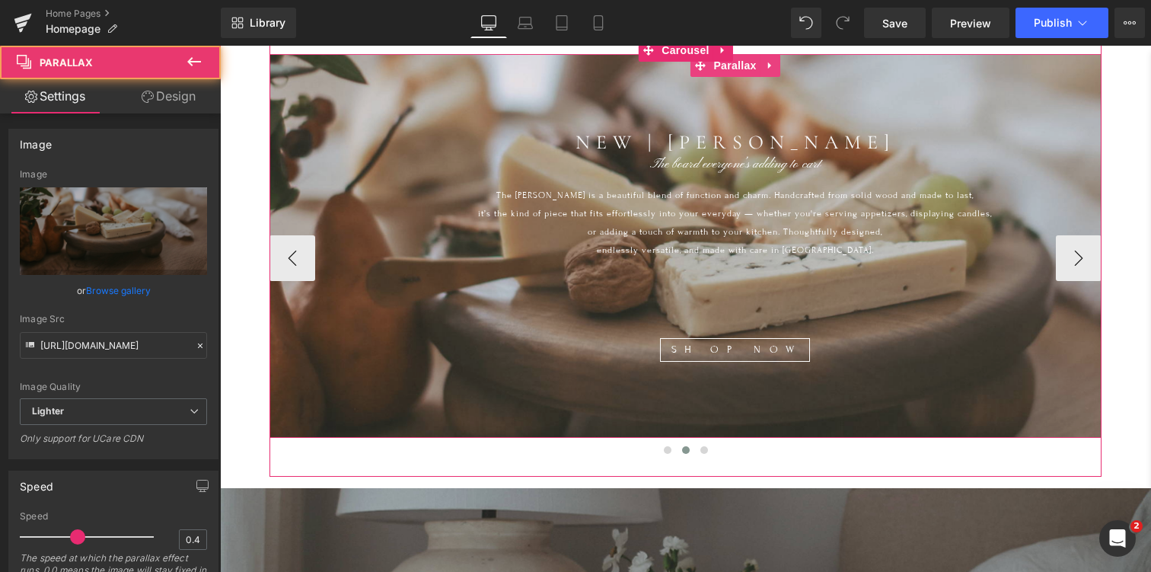
click at [371, 382] on div at bounding box center [735, 293] width 931 height 538
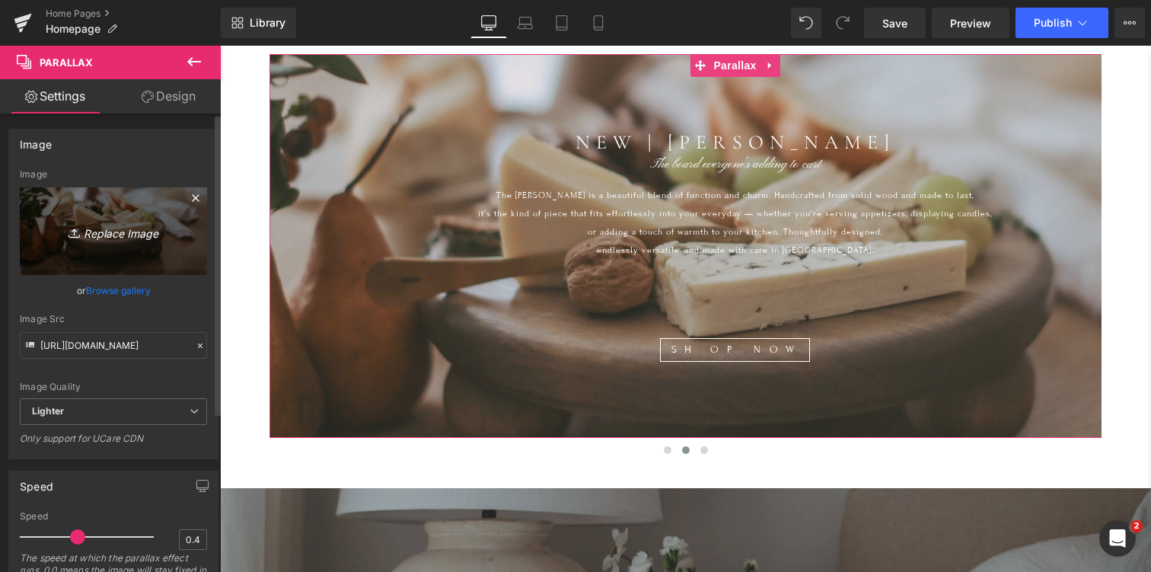
click at [114, 231] on icon "Replace Image" at bounding box center [114, 231] width 122 height 19
type input "C:\fakepath\IMG_6808.jpg"
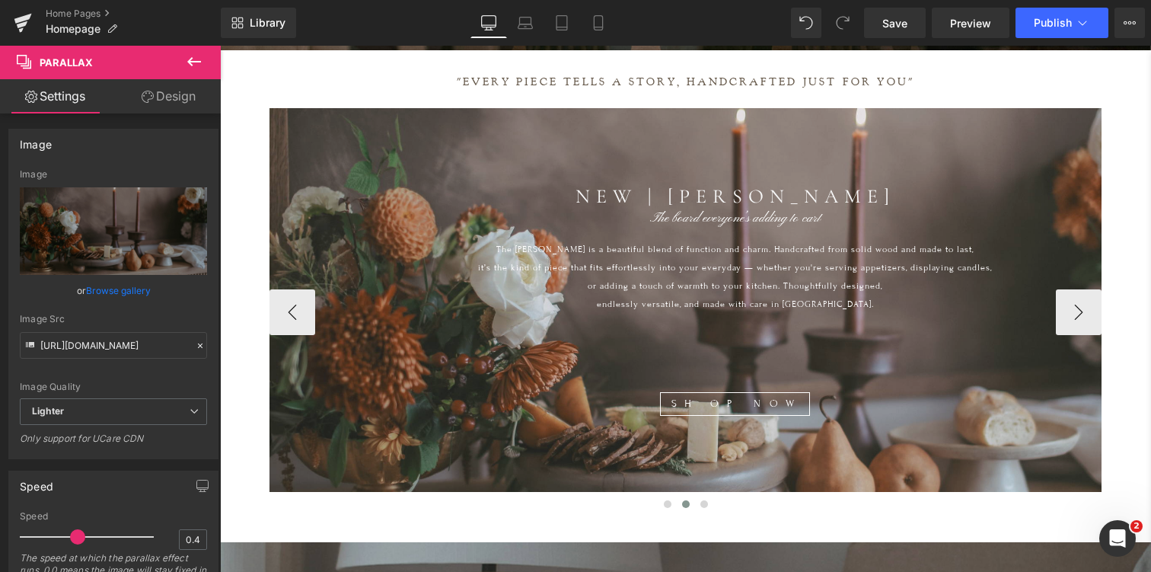
scroll to position [576, 0]
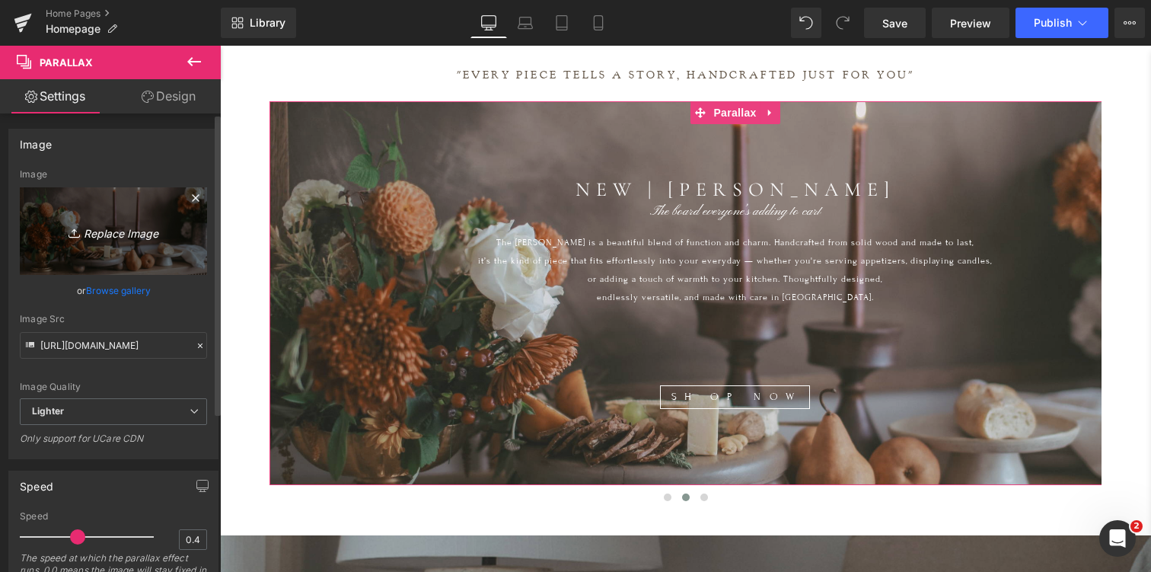
click at [122, 216] on link "Replace Image" at bounding box center [113, 231] width 187 height 88
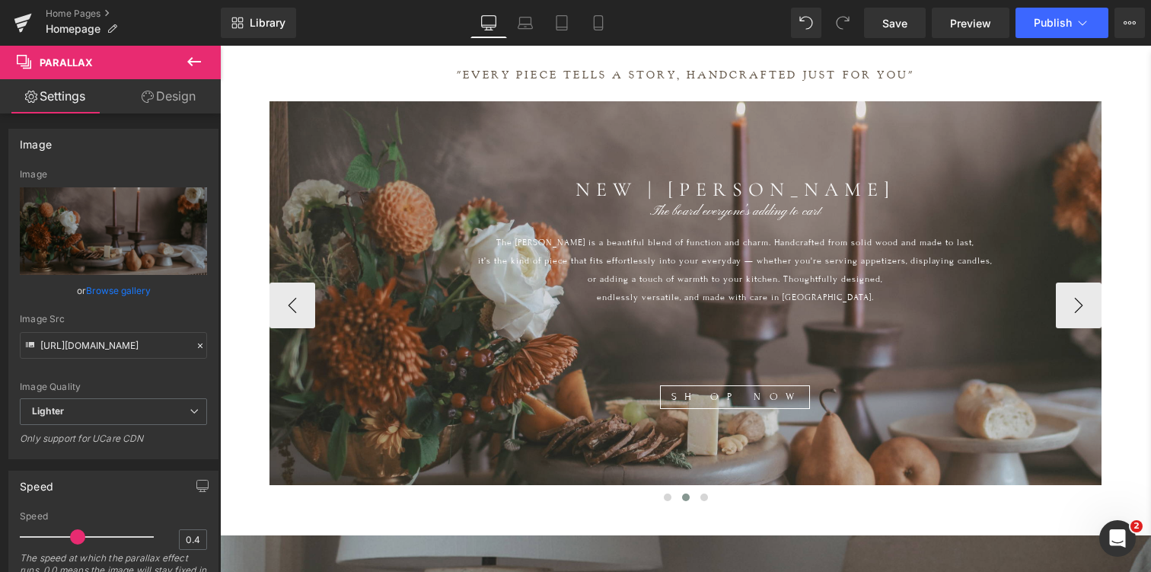
type input "C:\fakepath\IMG_6808 copy.jpg"
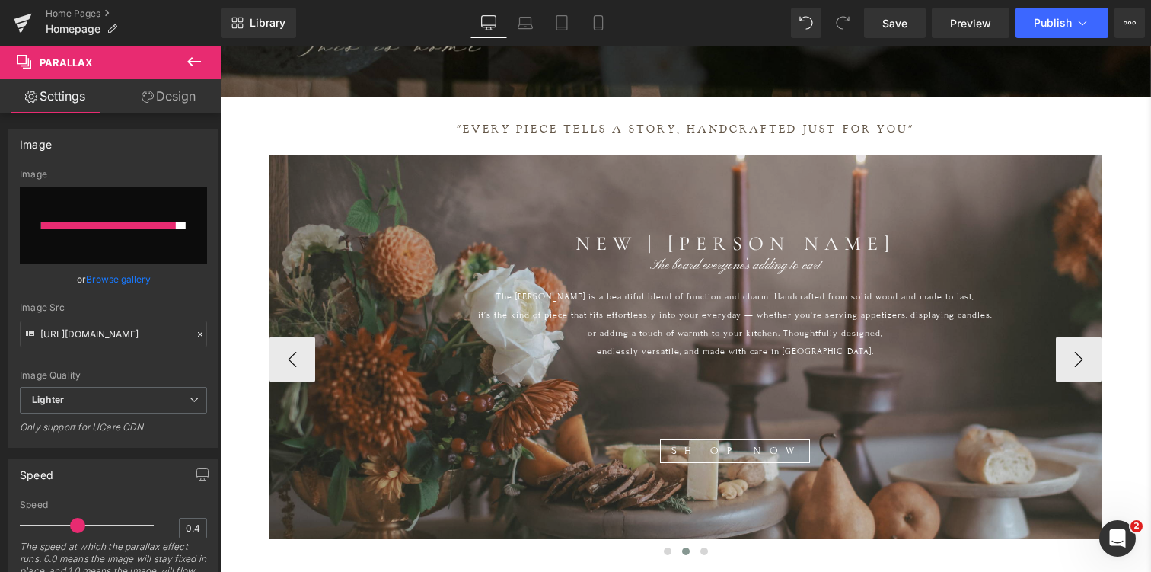
scroll to position [514, 0]
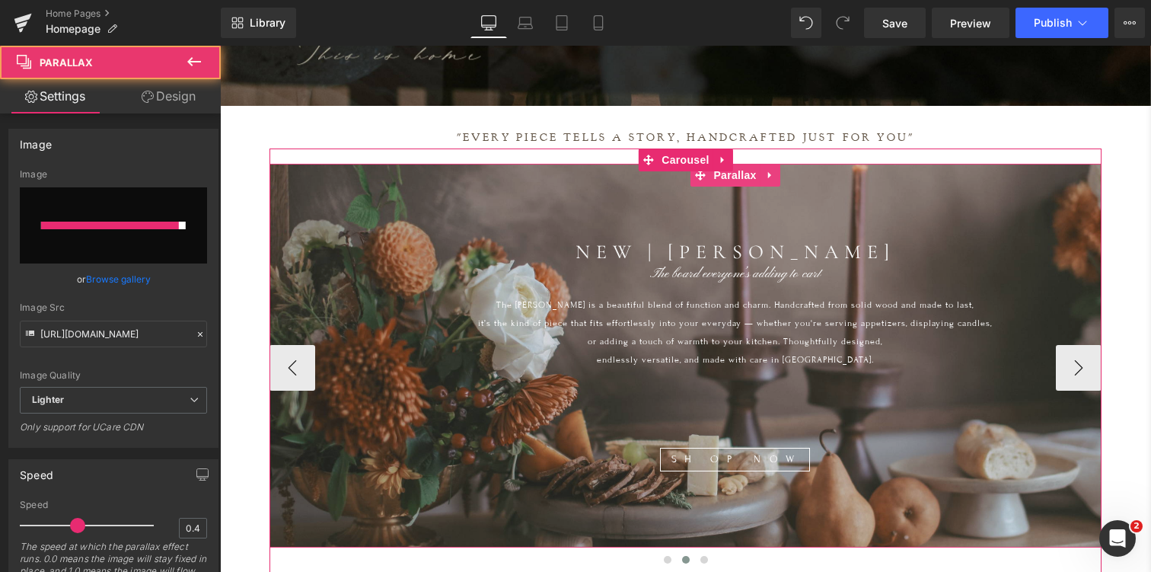
click at [375, 498] on div at bounding box center [735, 364] width 931 height 538
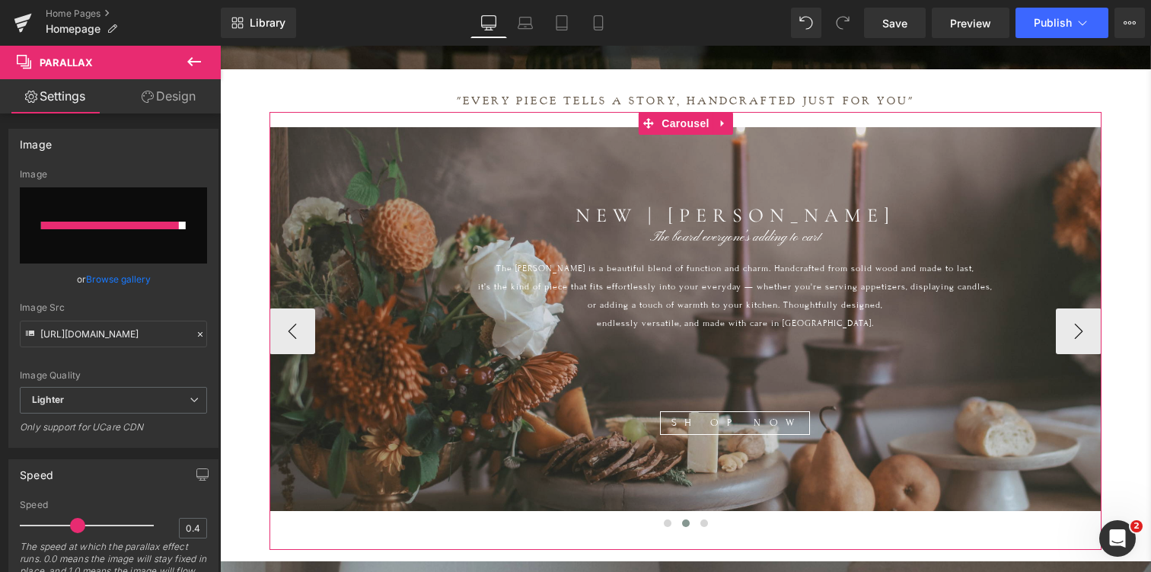
scroll to position [540, 0]
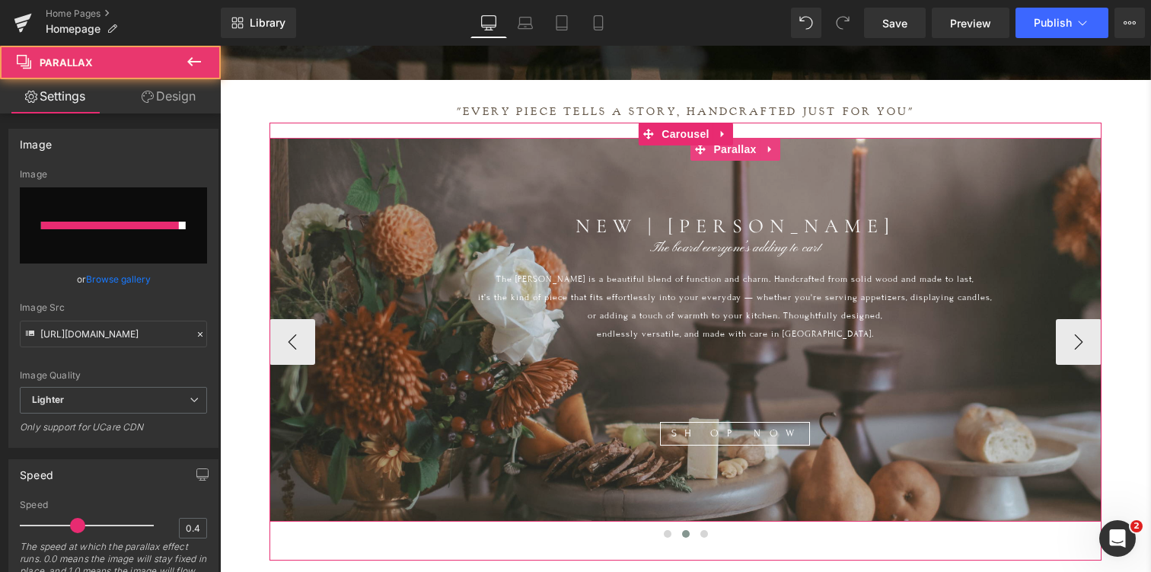
click at [375, 498] on div at bounding box center [735, 347] width 931 height 538
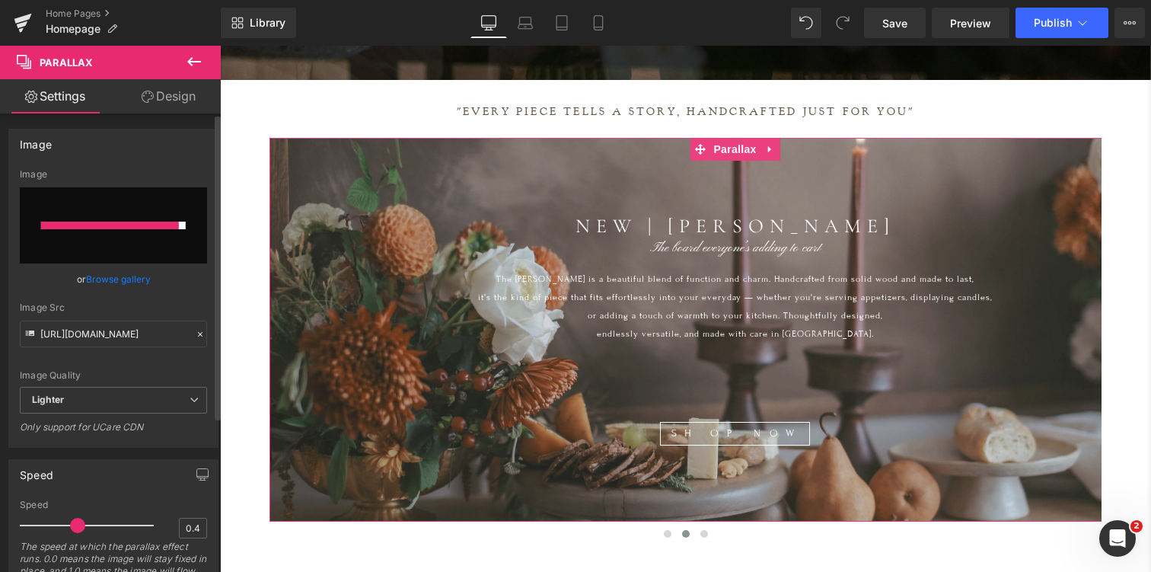
click at [144, 224] on div at bounding box center [110, 226] width 138 height 8
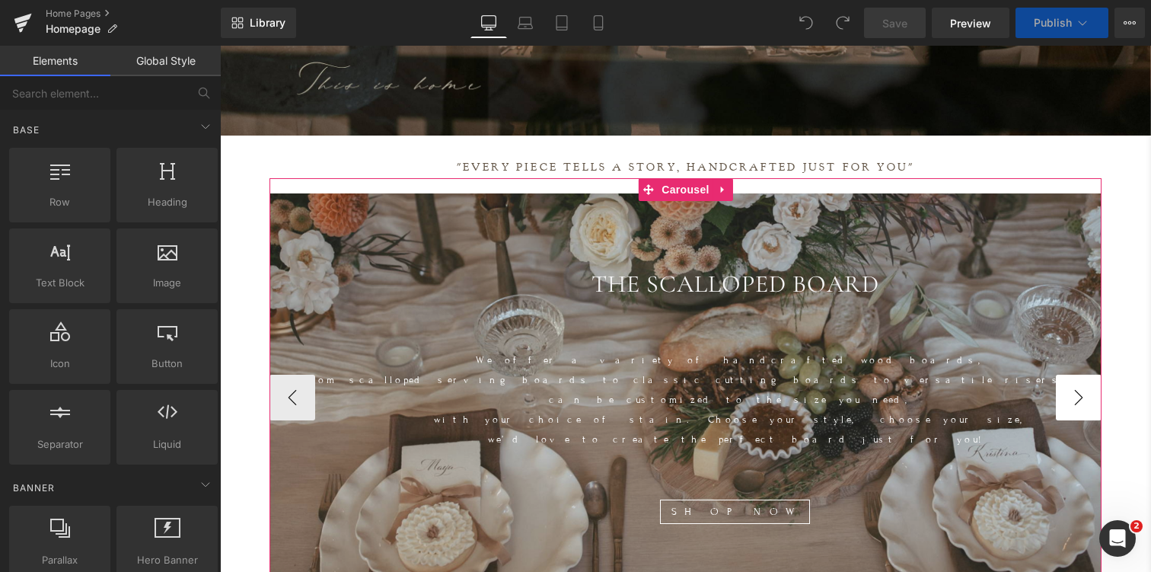
scroll to position [7042, 931]
click at [1083, 378] on button "›" at bounding box center [1079, 398] width 46 height 46
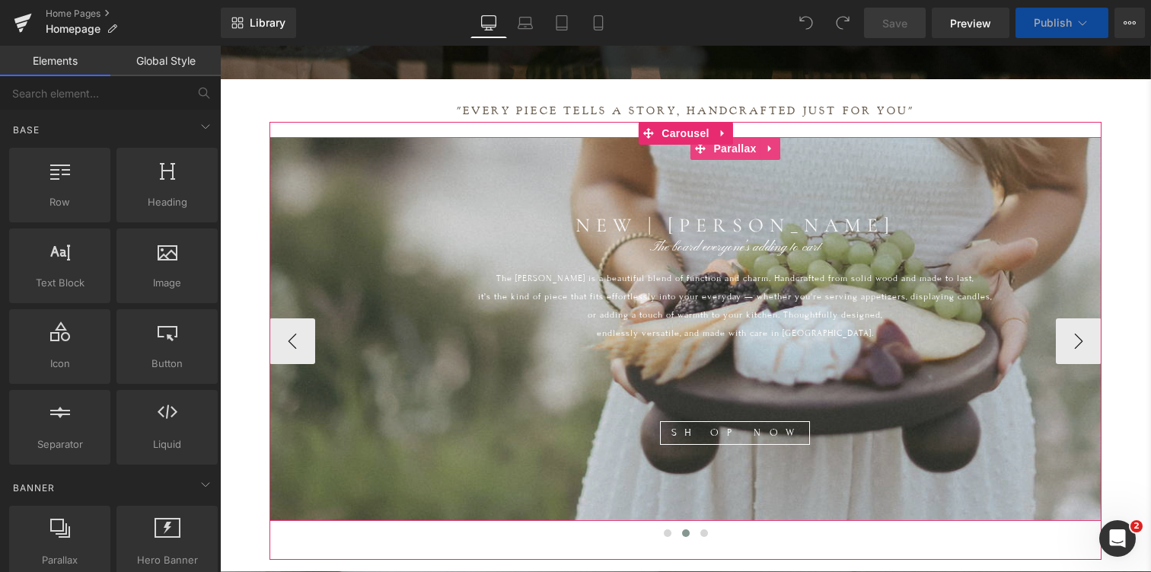
scroll to position [556, 0]
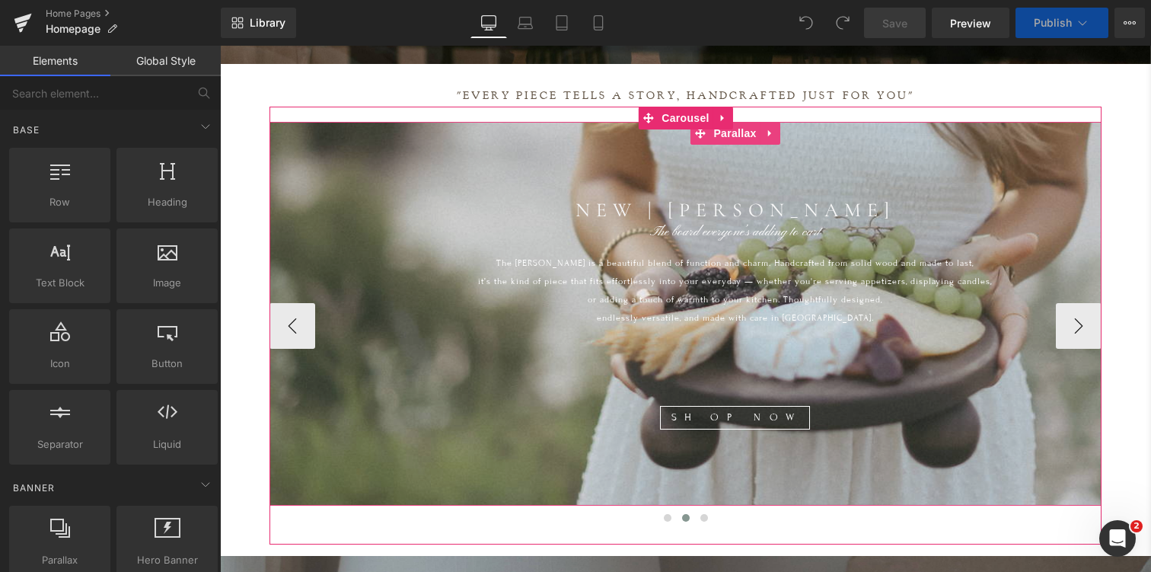
click at [455, 453] on div at bounding box center [735, 344] width 931 height 576
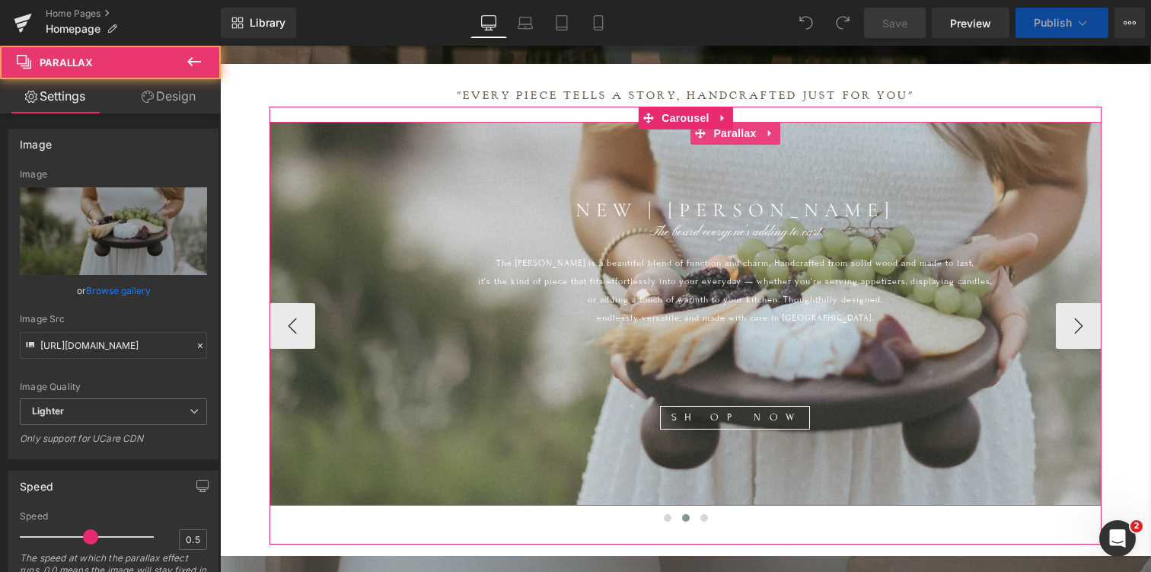
scroll to position [7311, 931]
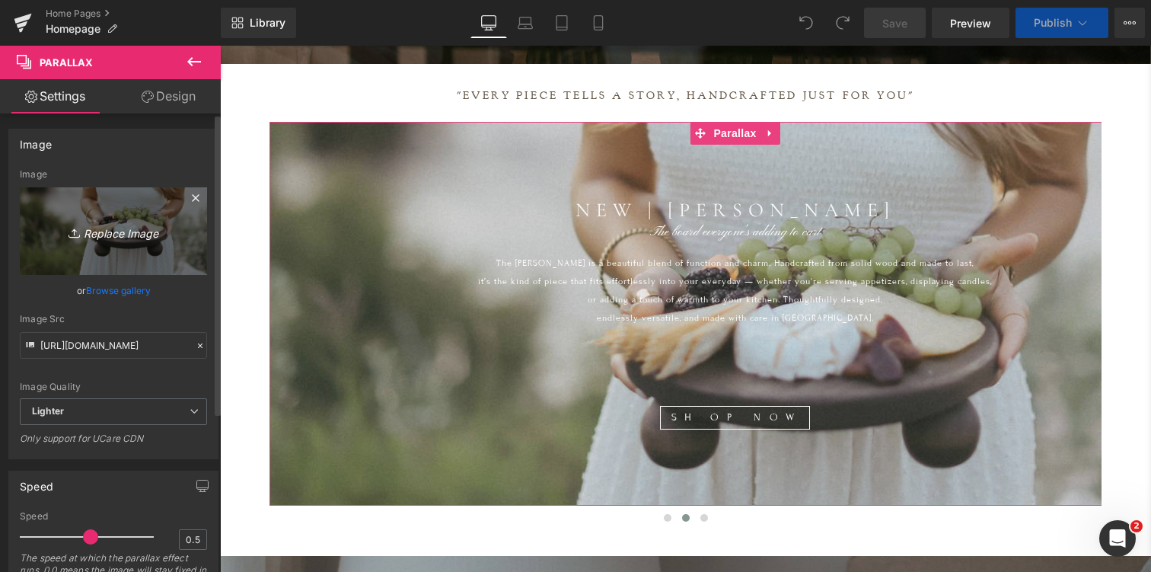
click at [116, 233] on icon "Replace Image" at bounding box center [114, 231] width 122 height 19
type input "C:\fakepath\IMG_6808 copy.jpg"
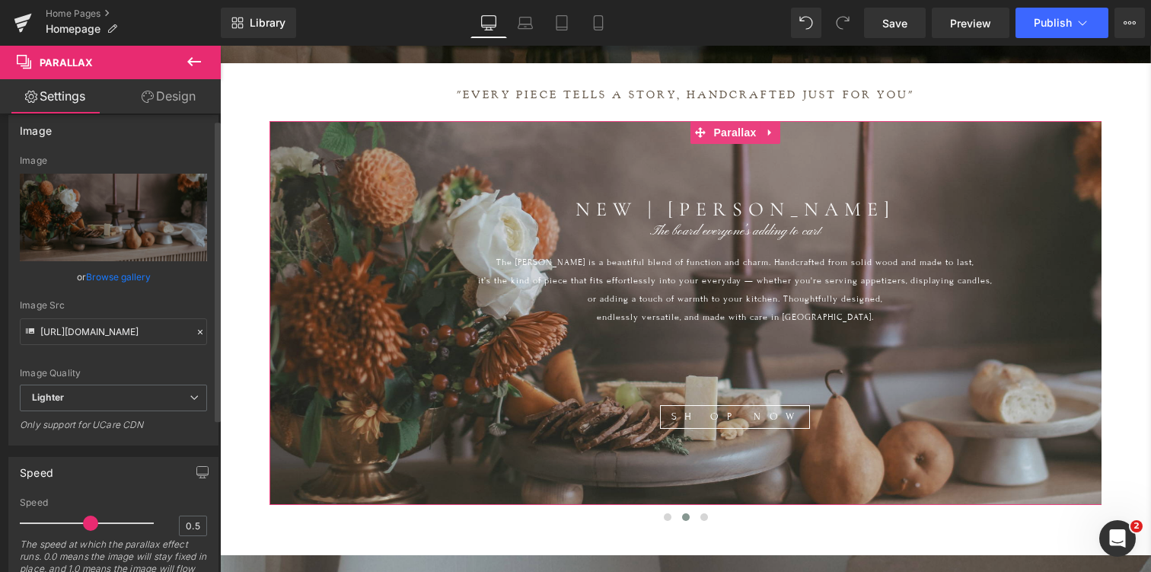
scroll to position [0, 0]
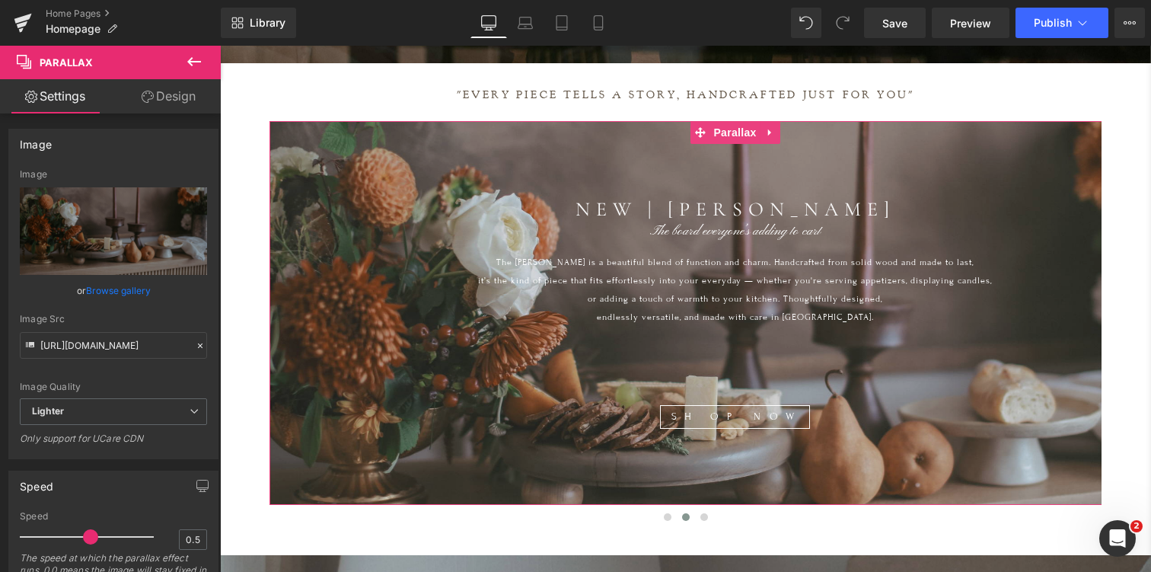
click at [171, 94] on link "Design" at bounding box center [168, 96] width 110 height 34
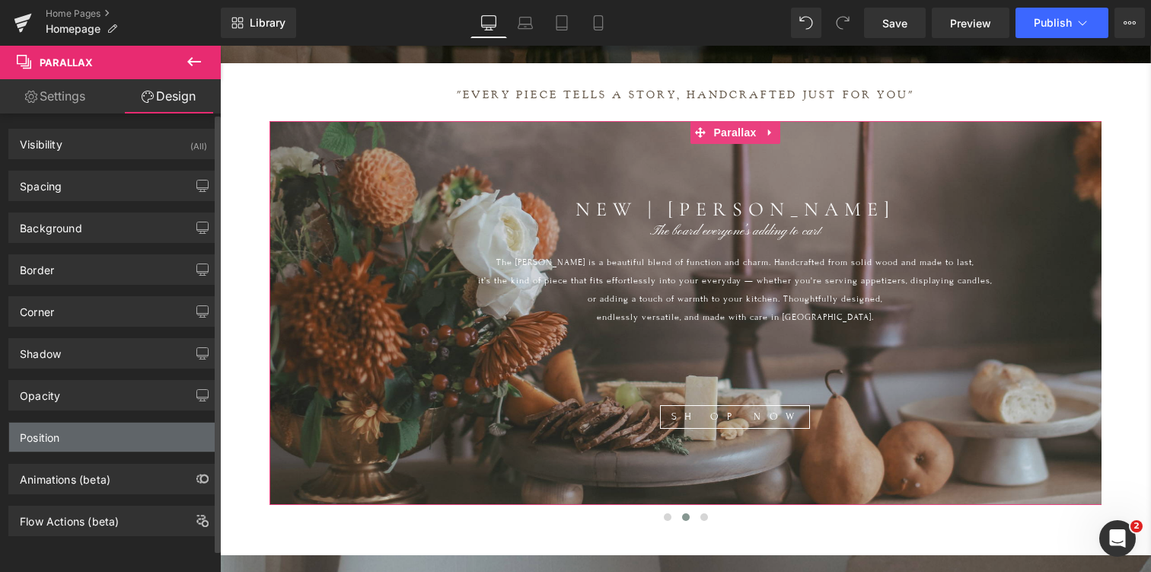
click at [68, 436] on div "Position" at bounding box center [113, 437] width 209 height 29
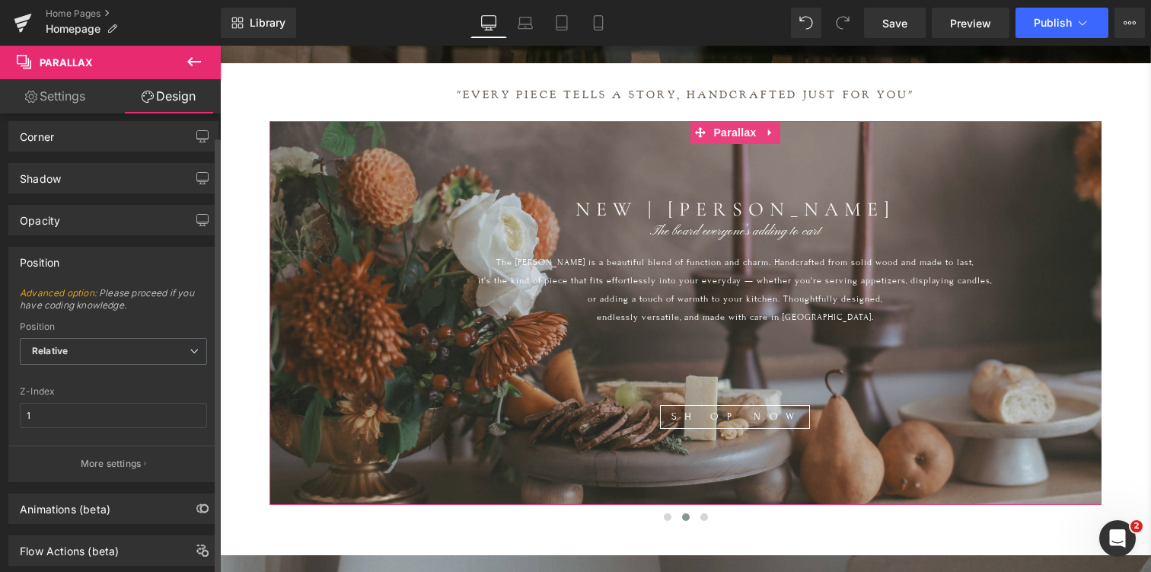
scroll to position [183, 0]
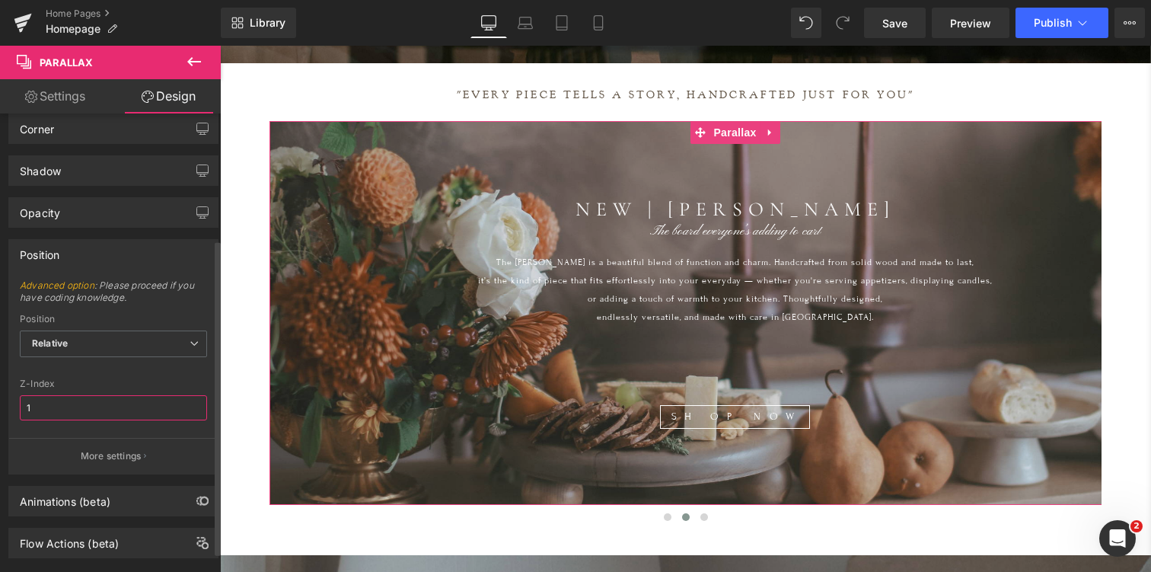
click at [64, 411] on input "1" at bounding box center [113, 407] width 187 height 25
click at [91, 451] on p "More settings" at bounding box center [111, 456] width 61 height 14
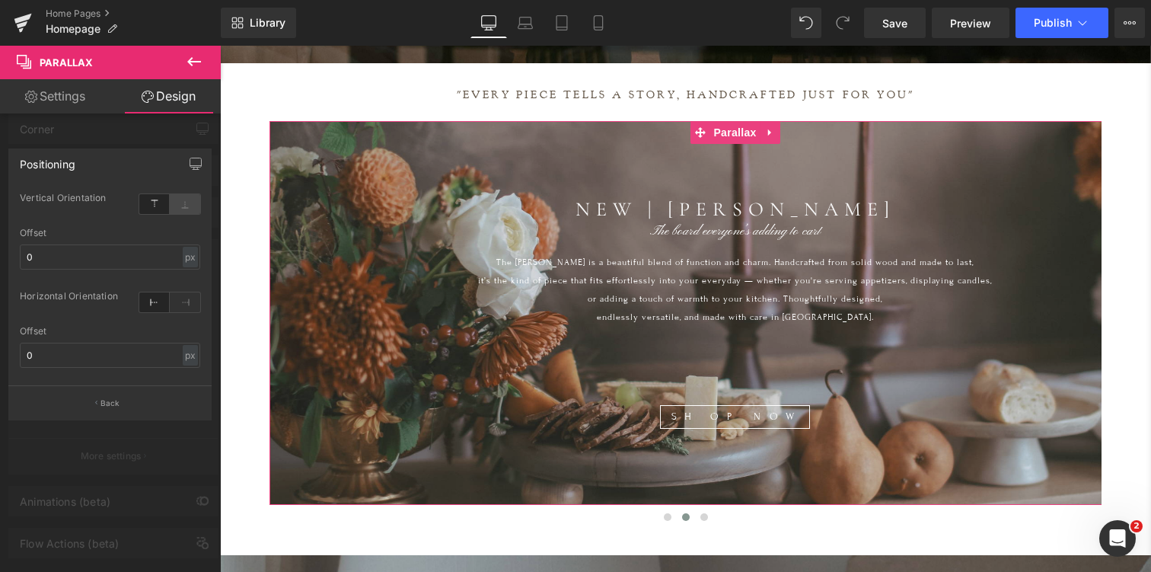
click at [184, 199] on icon at bounding box center [185, 204] width 30 height 20
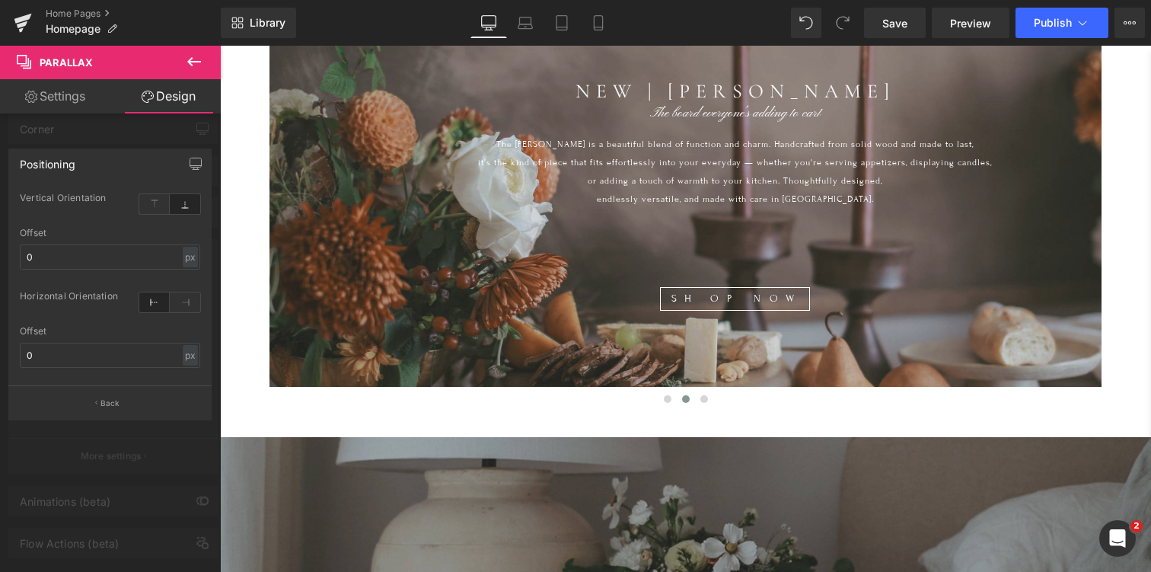
scroll to position [705, 0]
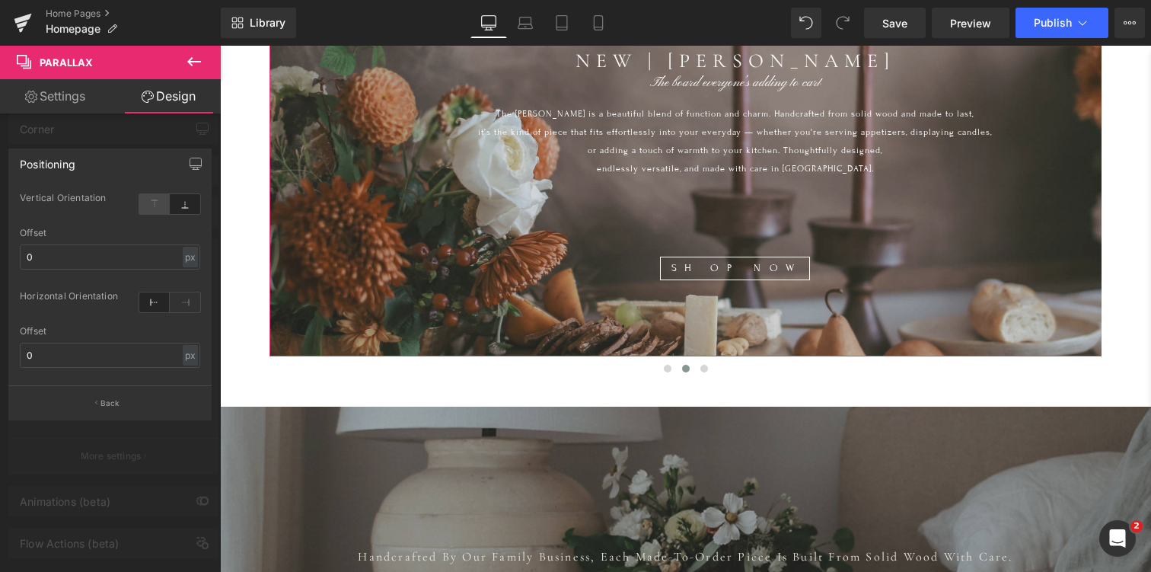
click at [153, 199] on icon at bounding box center [154, 204] width 30 height 20
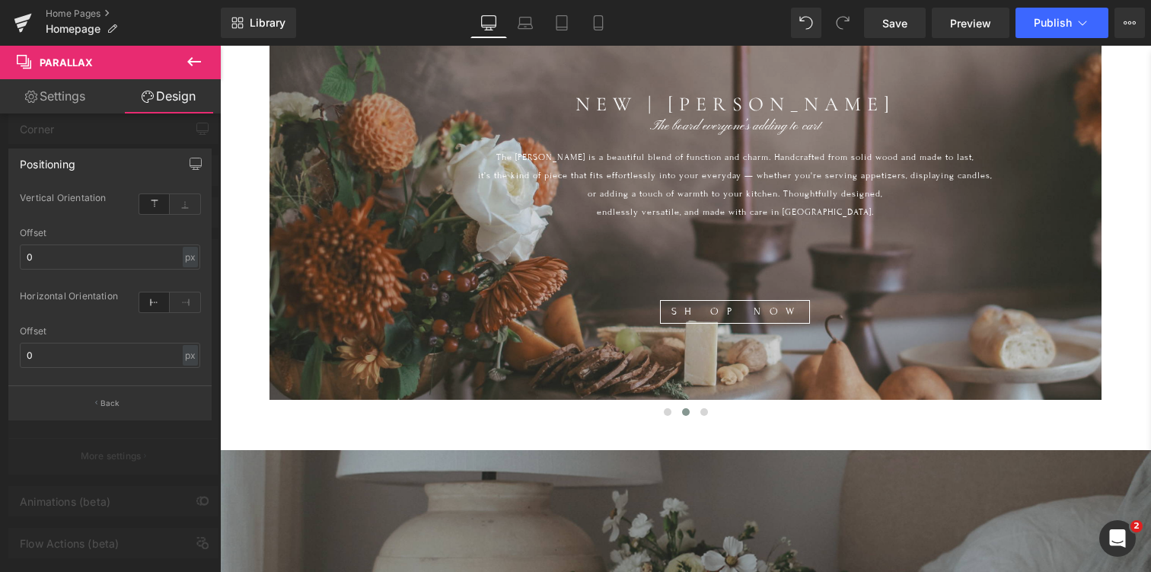
scroll to position [666, 0]
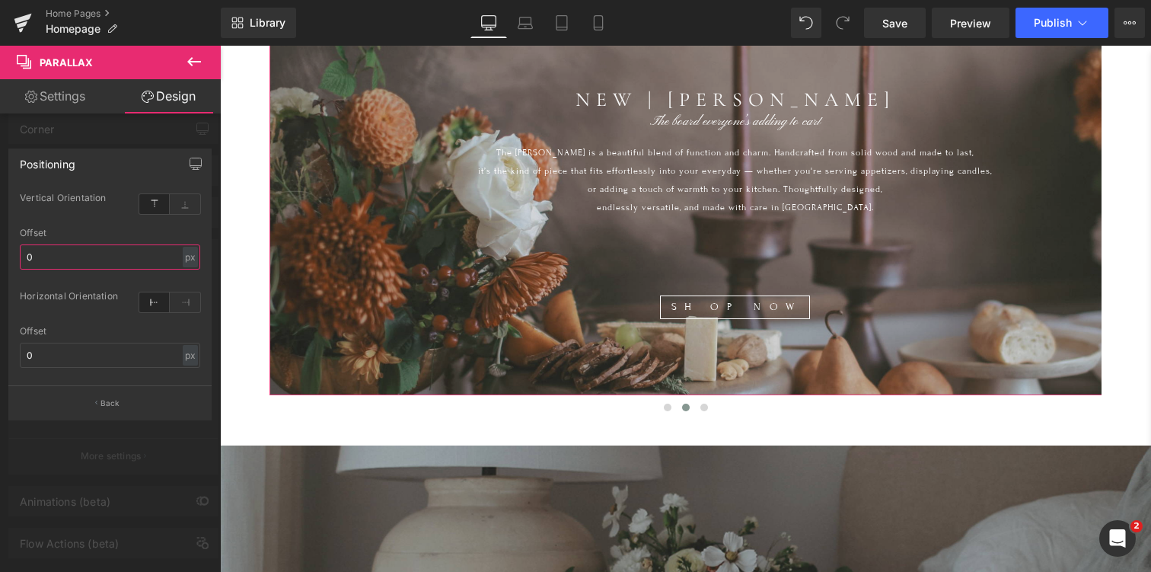
click at [75, 261] on input "0" at bounding box center [110, 256] width 180 height 25
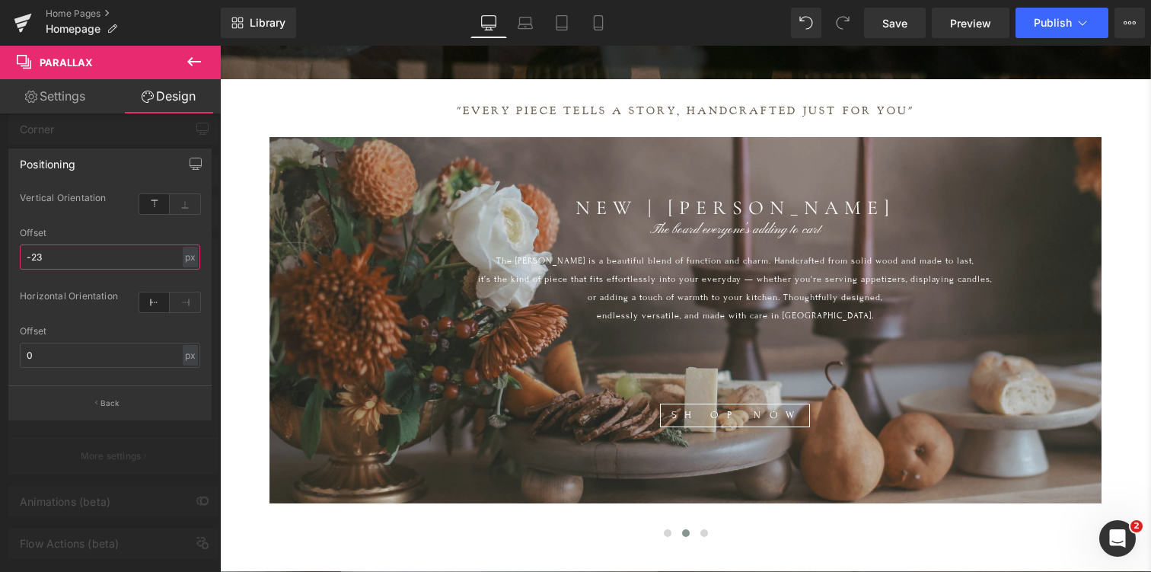
scroll to position [541, 0]
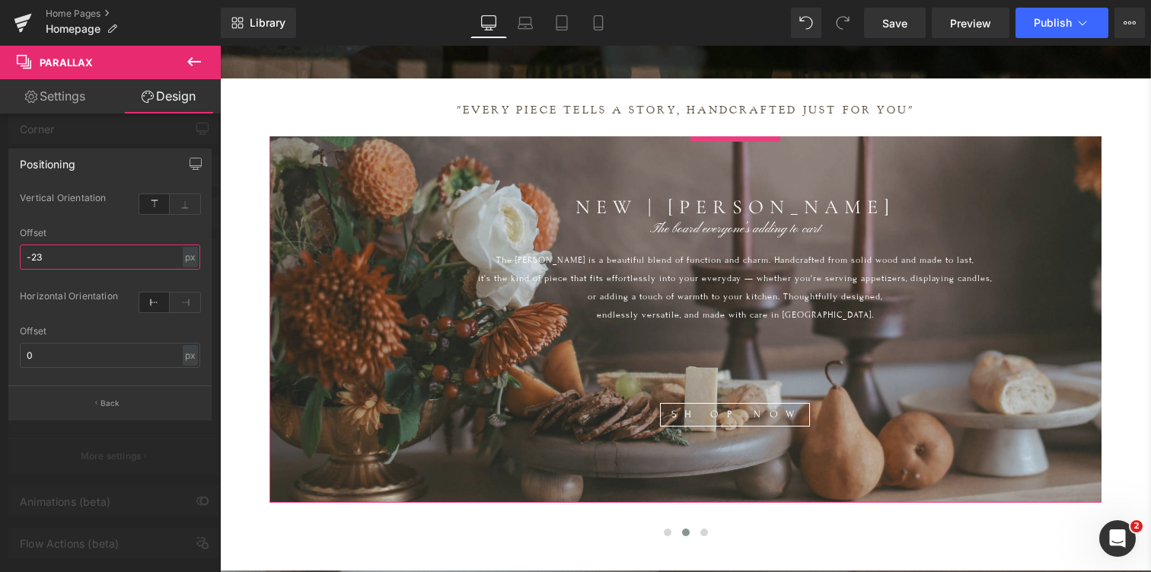
click at [130, 255] on input "-23" at bounding box center [110, 256] width 180 height 25
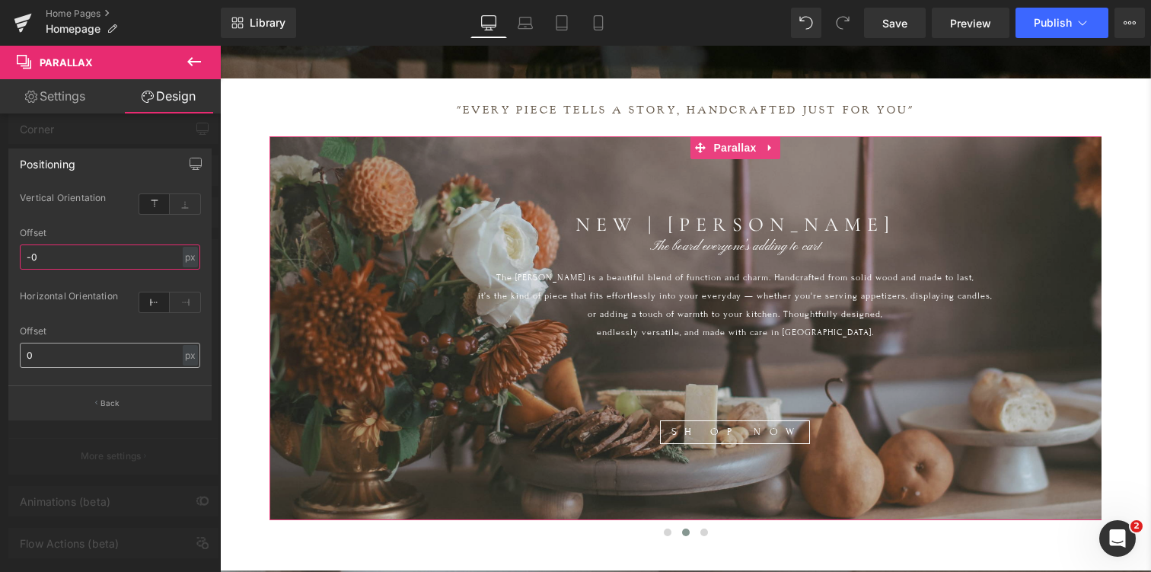
type input "0"
click at [94, 354] on input "0" at bounding box center [110, 355] width 180 height 25
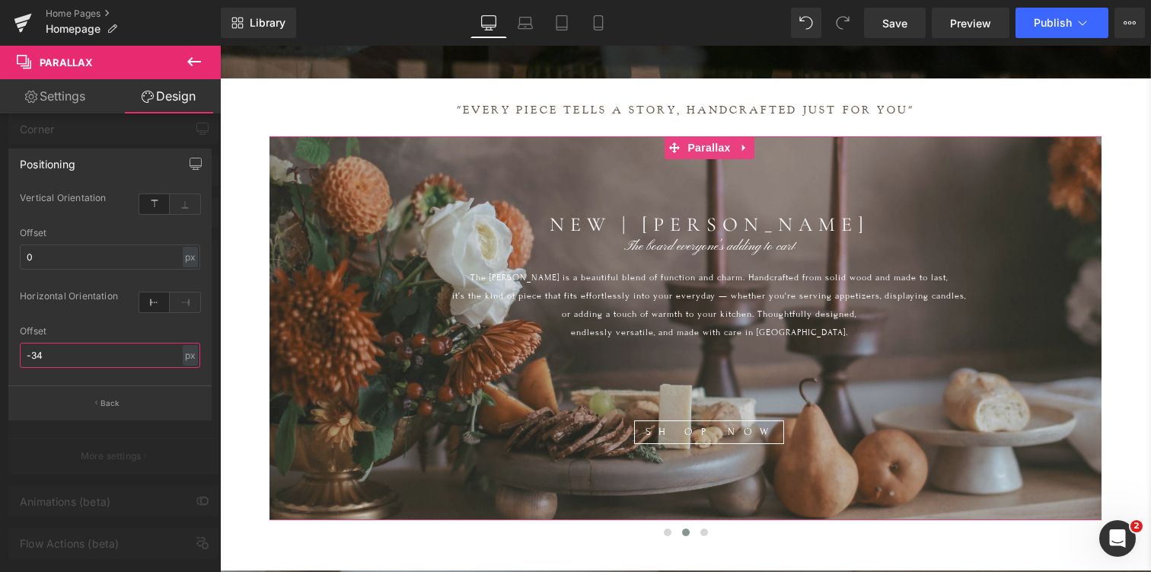
type input "-35"
click at [54, 260] on input "0" at bounding box center [110, 256] width 180 height 25
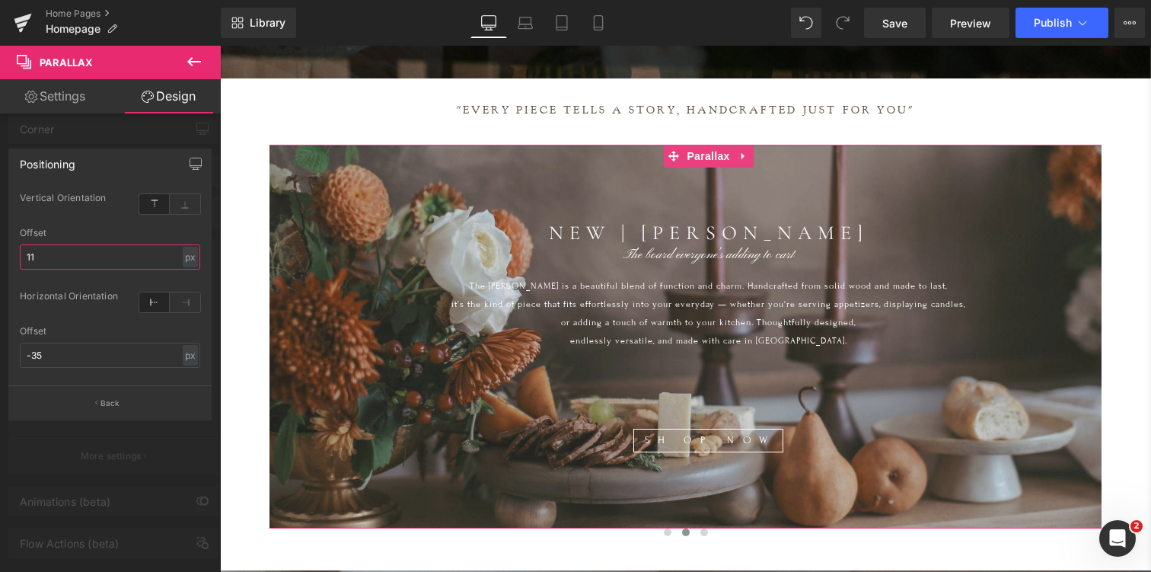
type input "12"
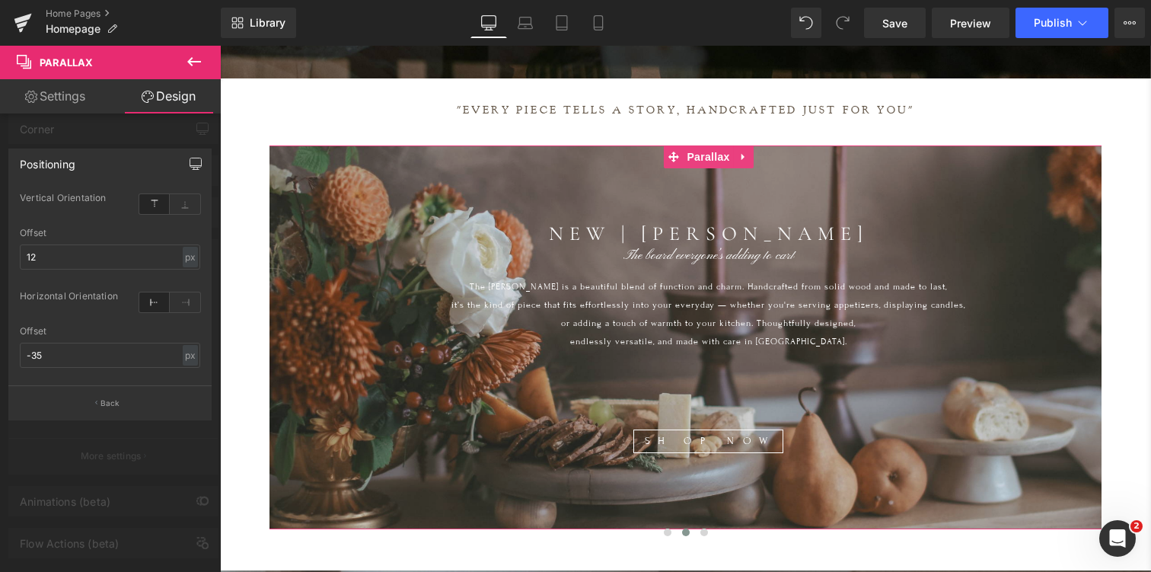
click at [199, 162] on icon "button" at bounding box center [196, 164] width 12 height 12
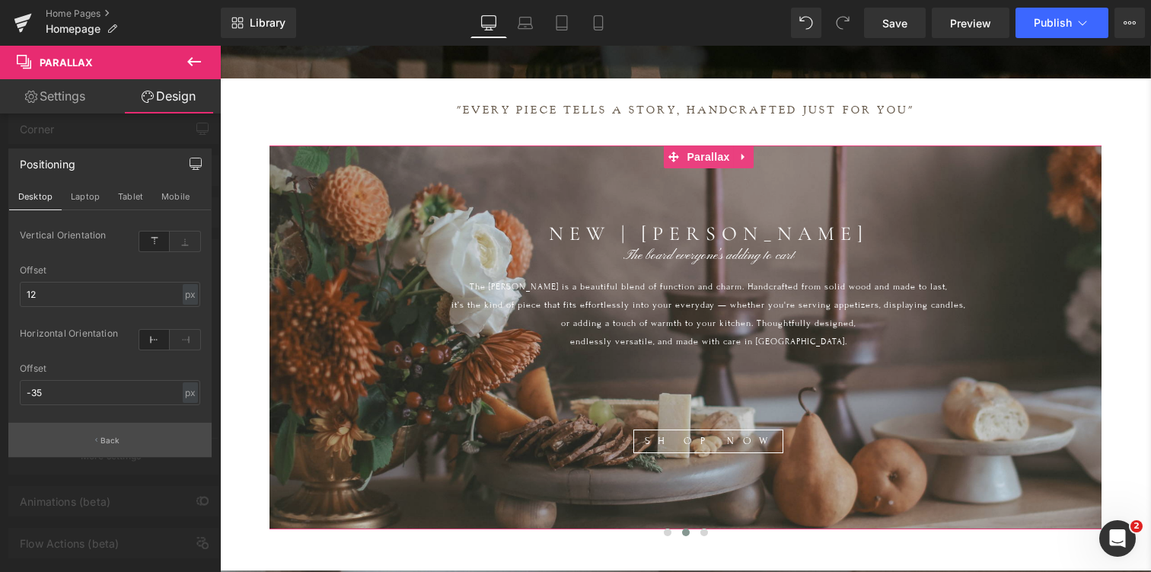
click at [117, 439] on p "Back" at bounding box center [111, 440] width 20 height 11
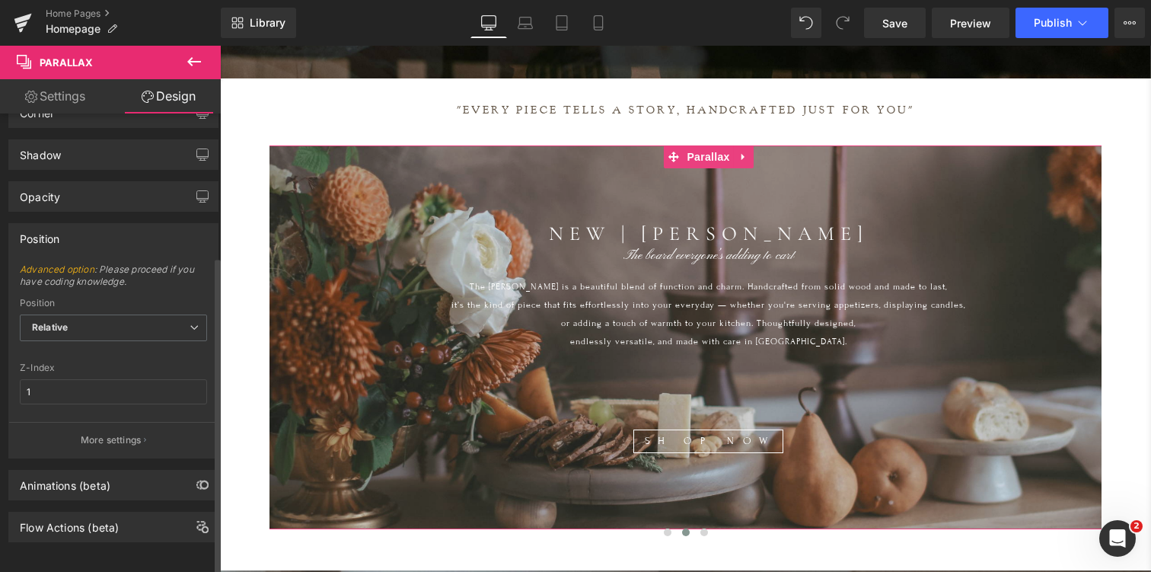
scroll to position [208, 0]
click at [107, 439] on button "More settings" at bounding box center [113, 438] width 209 height 36
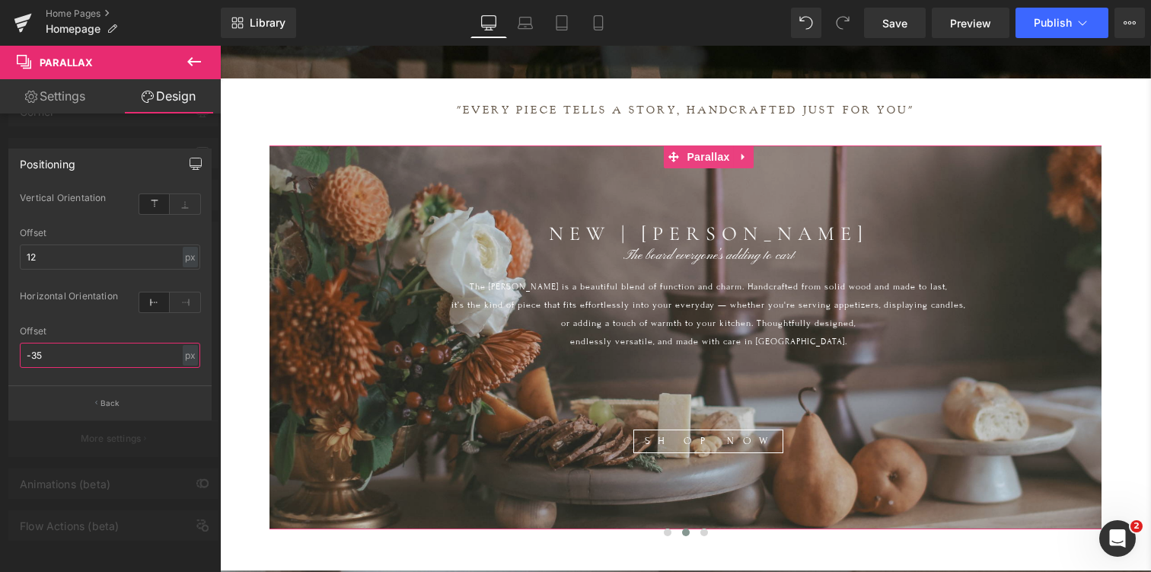
click at [62, 355] on input "-35" at bounding box center [110, 355] width 180 height 25
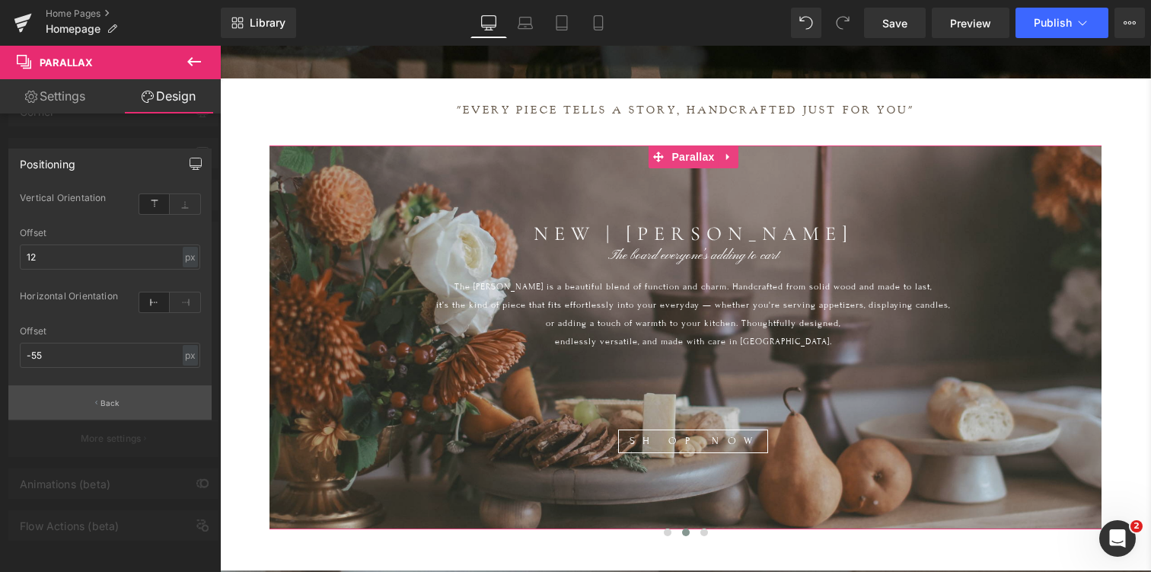
click at [107, 400] on p "Back" at bounding box center [111, 402] width 20 height 11
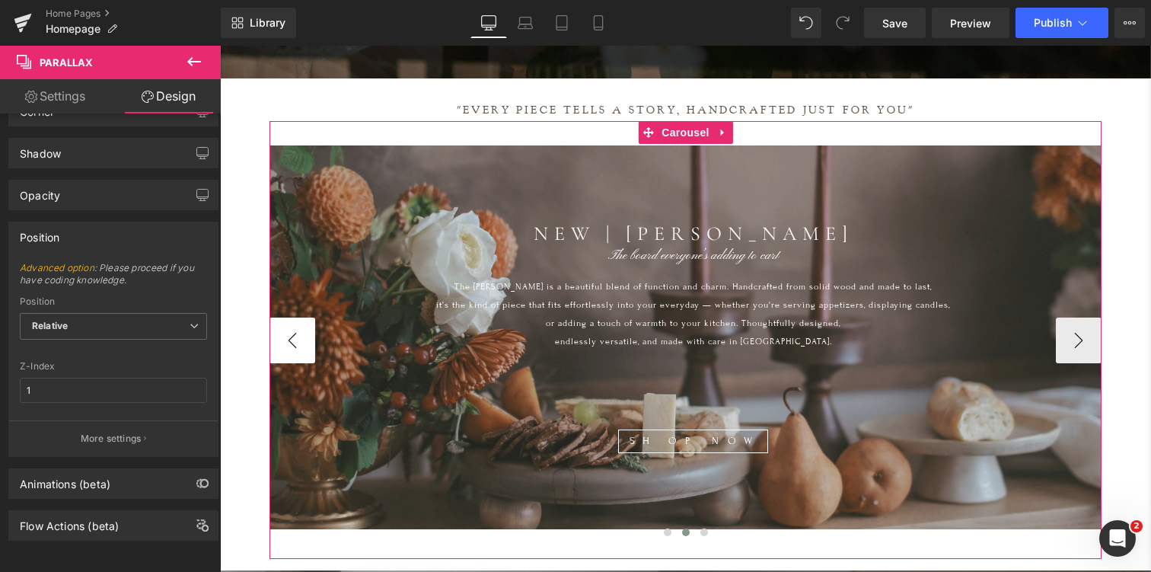
click at [293, 333] on button "‹" at bounding box center [293, 340] width 46 height 46
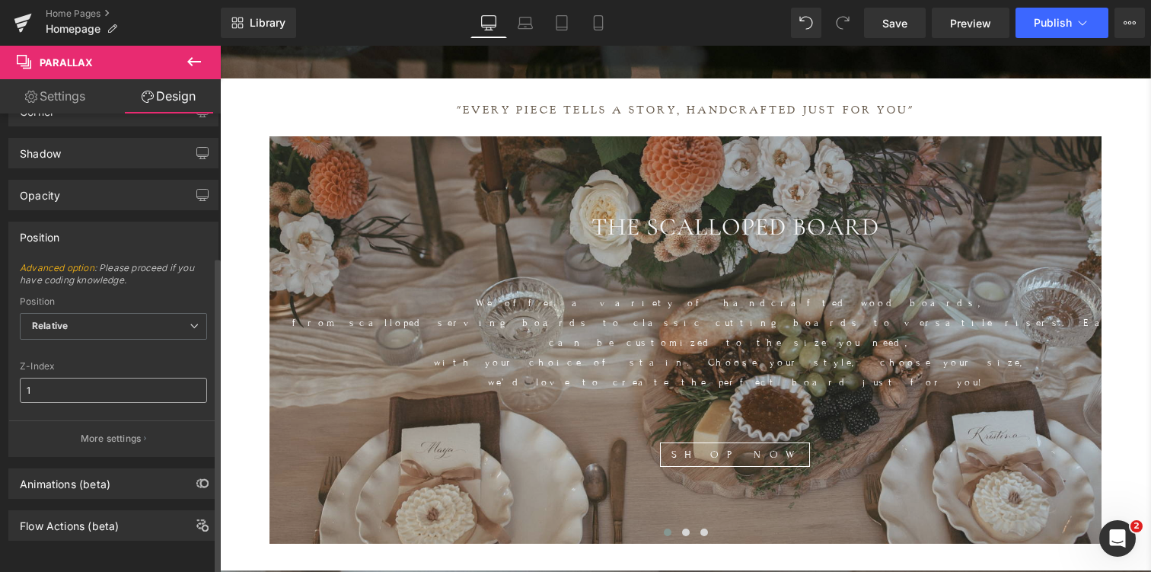
scroll to position [212, 0]
click at [129, 432] on p "More settings" at bounding box center [111, 439] width 61 height 14
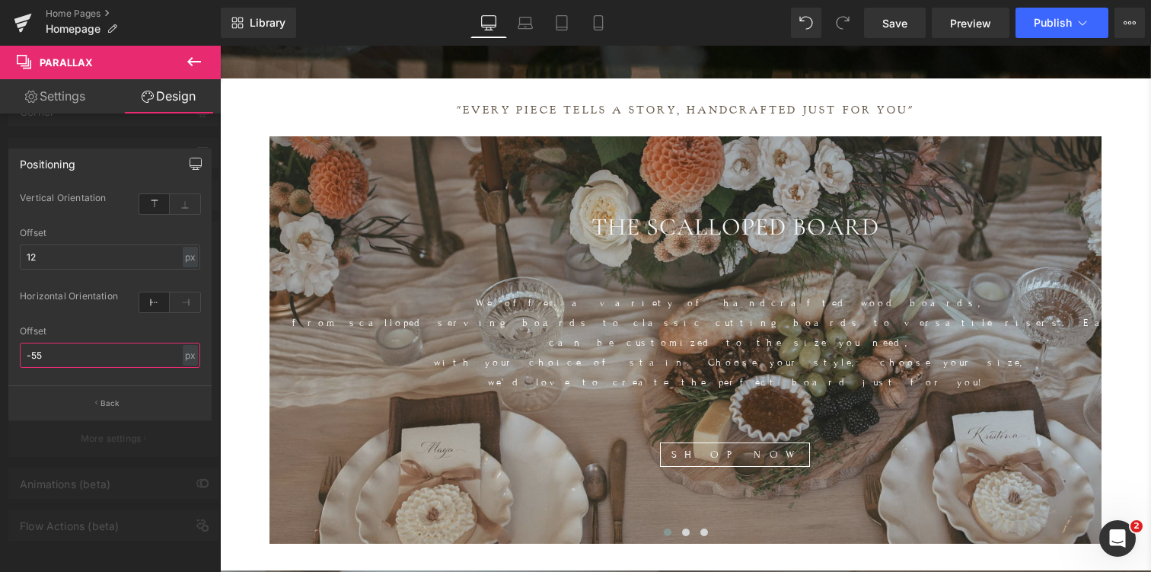
click at [89, 359] on input "-55" at bounding box center [110, 355] width 180 height 25
type input "-60"
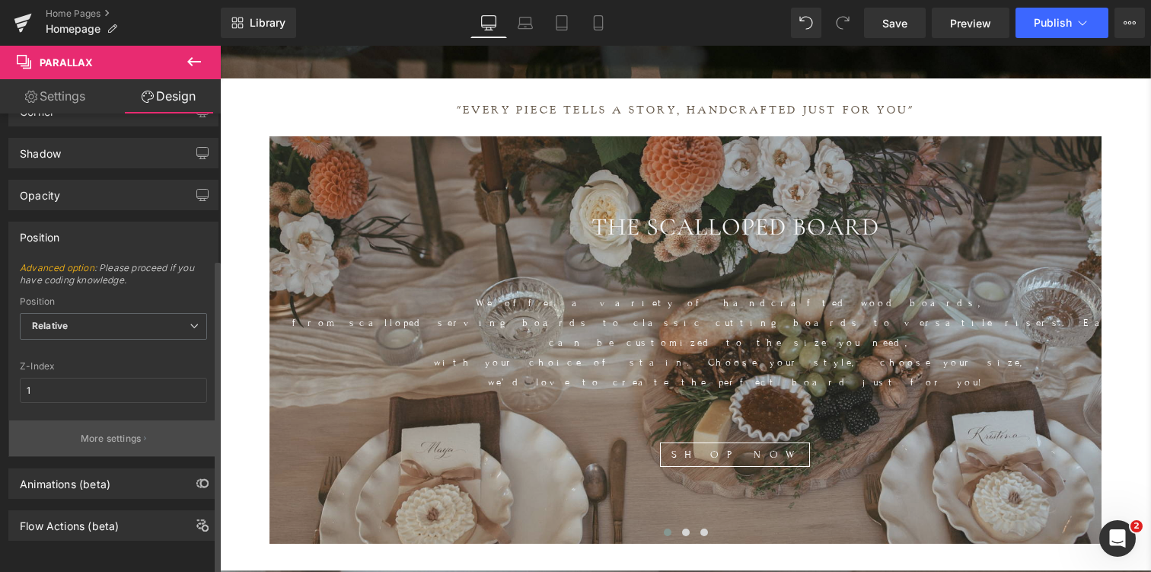
click at [138, 432] on p "More settings" at bounding box center [111, 439] width 61 height 14
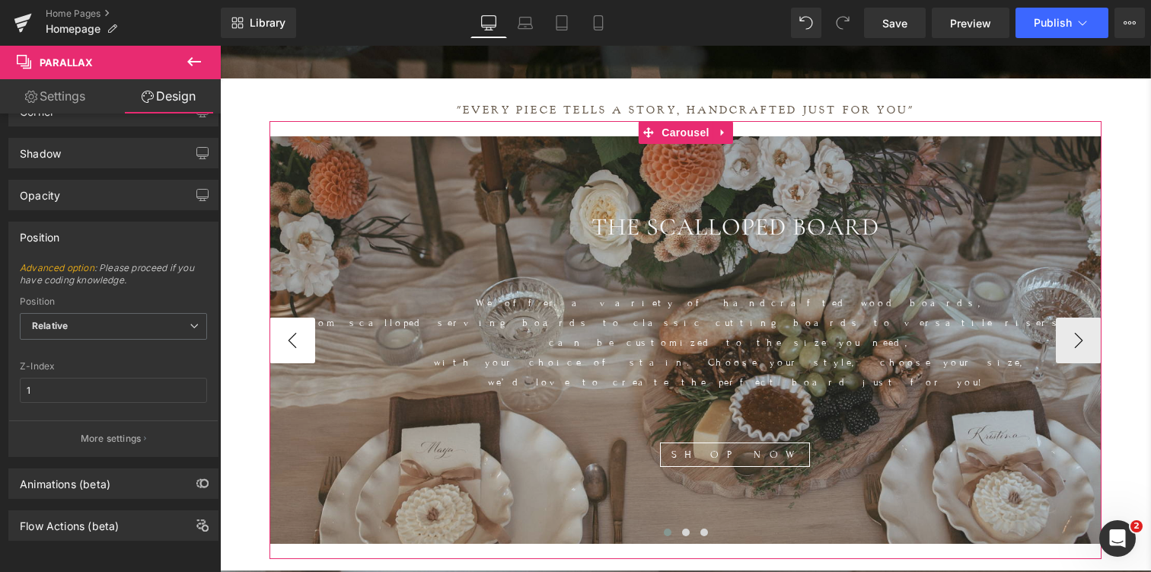
click at [286, 333] on button "‹" at bounding box center [293, 340] width 46 height 46
click at [292, 323] on button "‹" at bounding box center [293, 340] width 46 height 46
click at [1084, 331] on button "›" at bounding box center [1079, 340] width 46 height 46
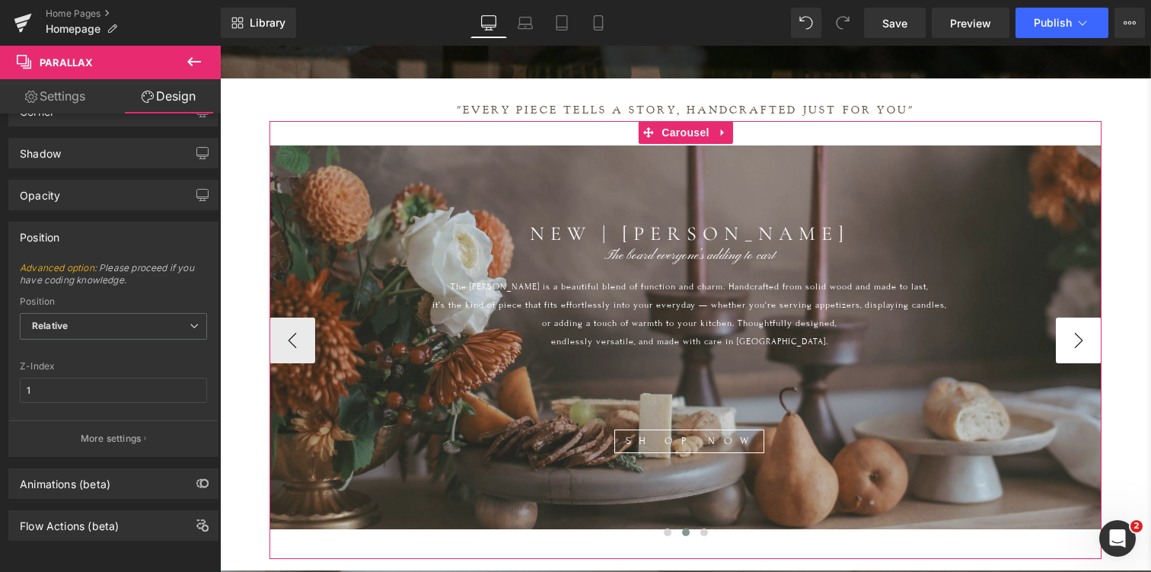
click at [1084, 331] on button "›" at bounding box center [1079, 340] width 46 height 46
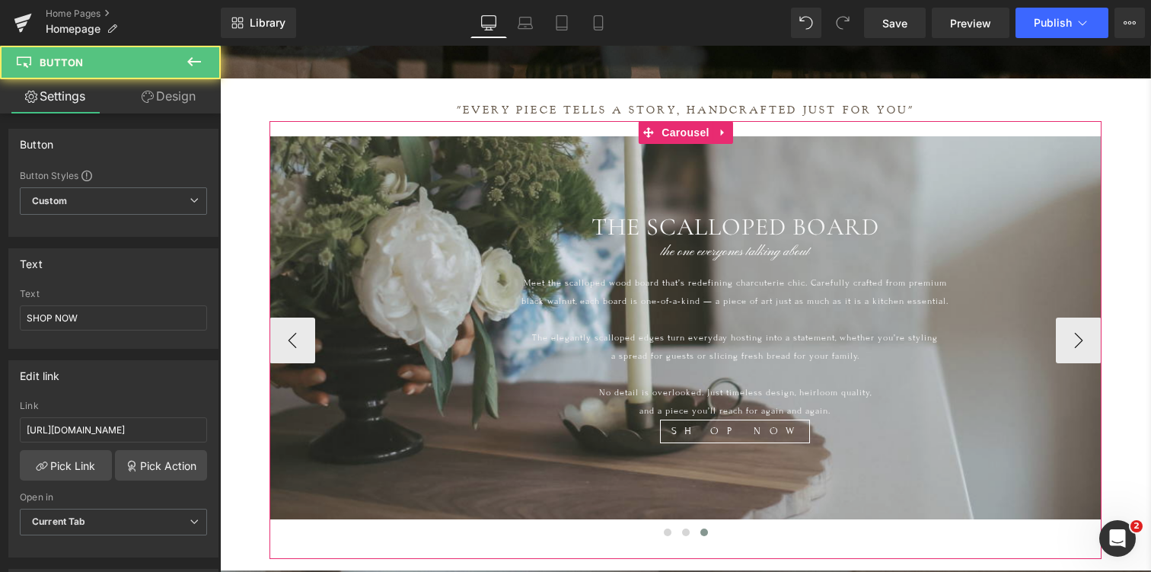
click at [947, 432] on div "SHOP NOW" at bounding box center [735, 432] width 931 height 24
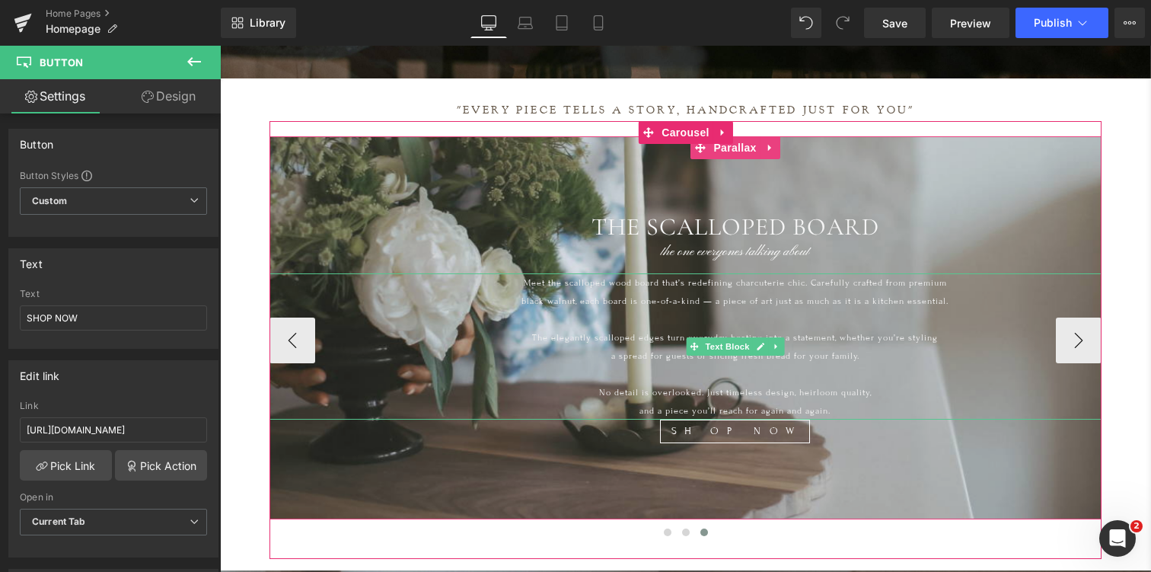
click at [883, 400] on p "No detail is overlooked. Just timeless design, heirloom quality," at bounding box center [735, 392] width 931 height 18
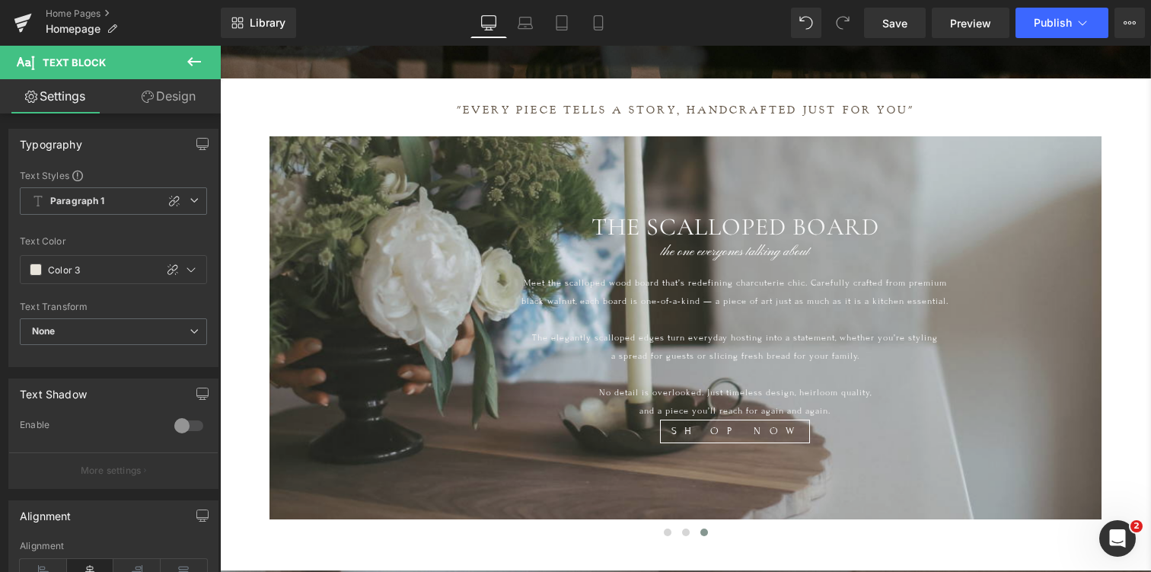
click at [170, 93] on link "Design" at bounding box center [168, 96] width 110 height 34
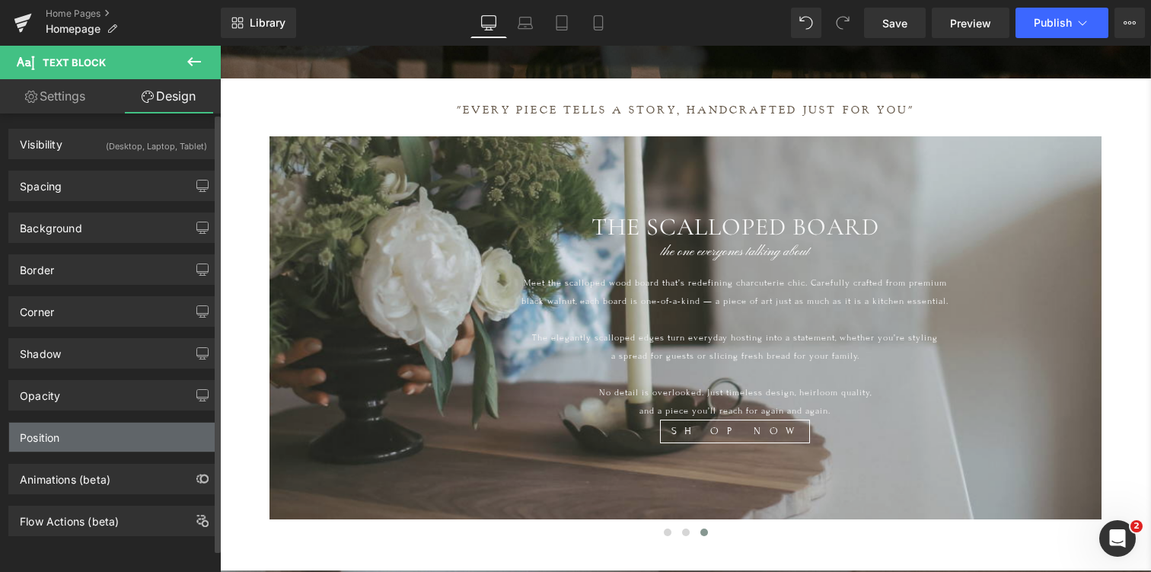
click at [59, 435] on div "Position" at bounding box center [40, 433] width 40 height 21
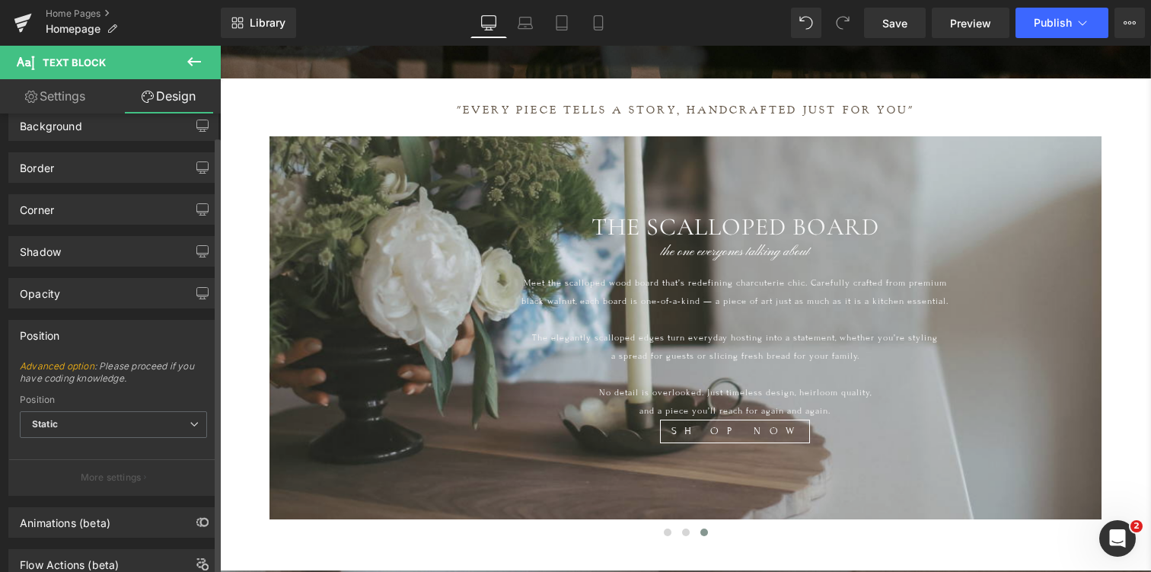
scroll to position [109, 0]
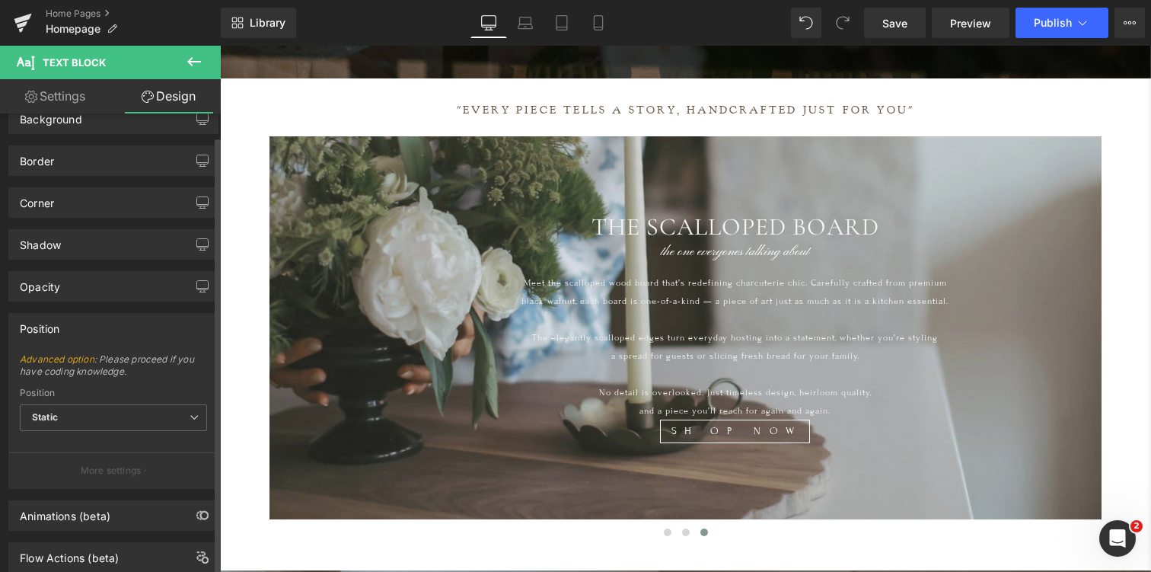
click at [81, 475] on p "More settings" at bounding box center [111, 471] width 61 height 14
click at [54, 416] on b "Static" at bounding box center [45, 416] width 26 height 11
click at [60, 391] on div "Position" at bounding box center [113, 393] width 187 height 11
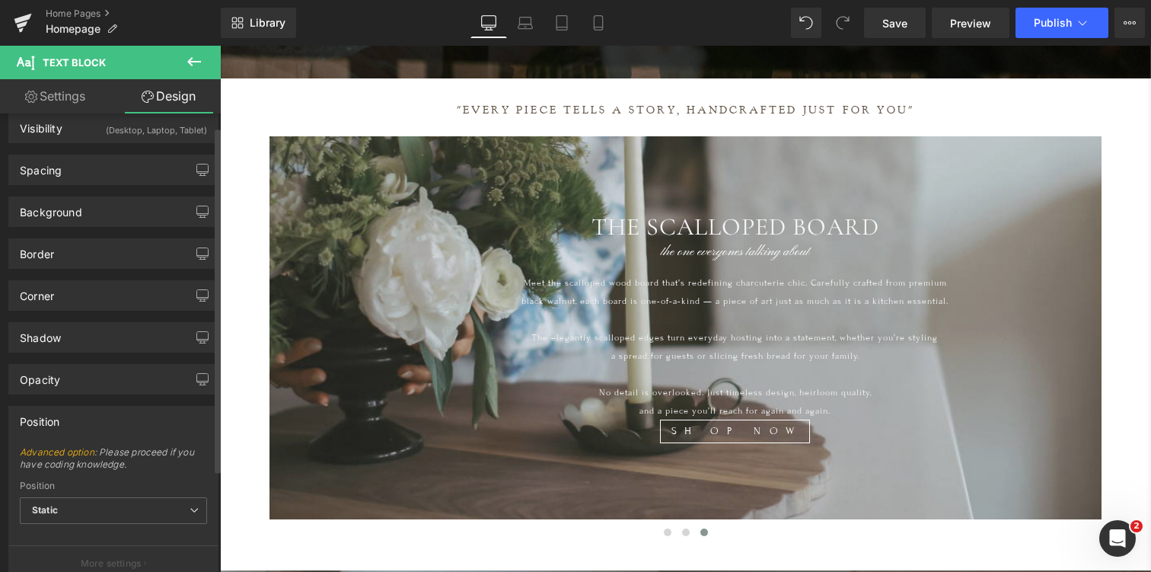
scroll to position [9, 0]
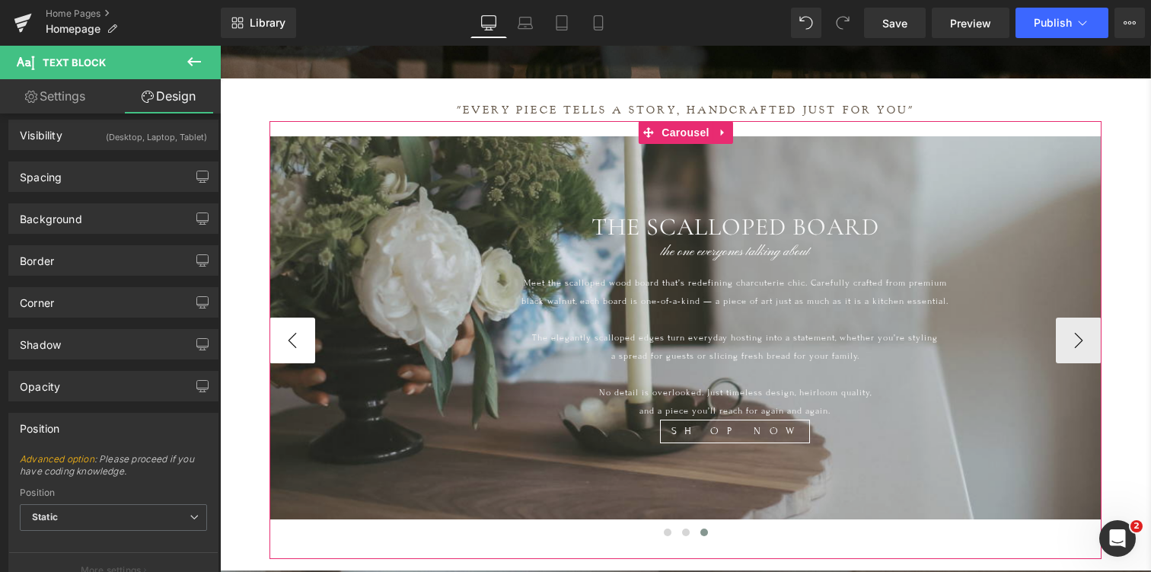
click at [282, 324] on button "‹" at bounding box center [293, 340] width 46 height 46
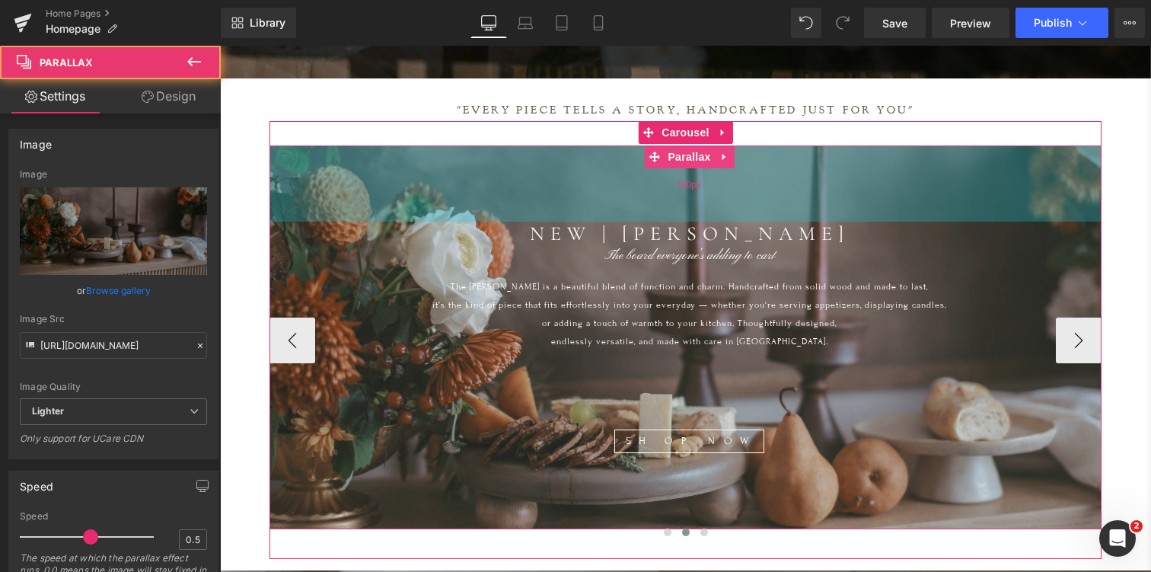
click at [324, 176] on div "100px" at bounding box center [689, 183] width 931 height 76
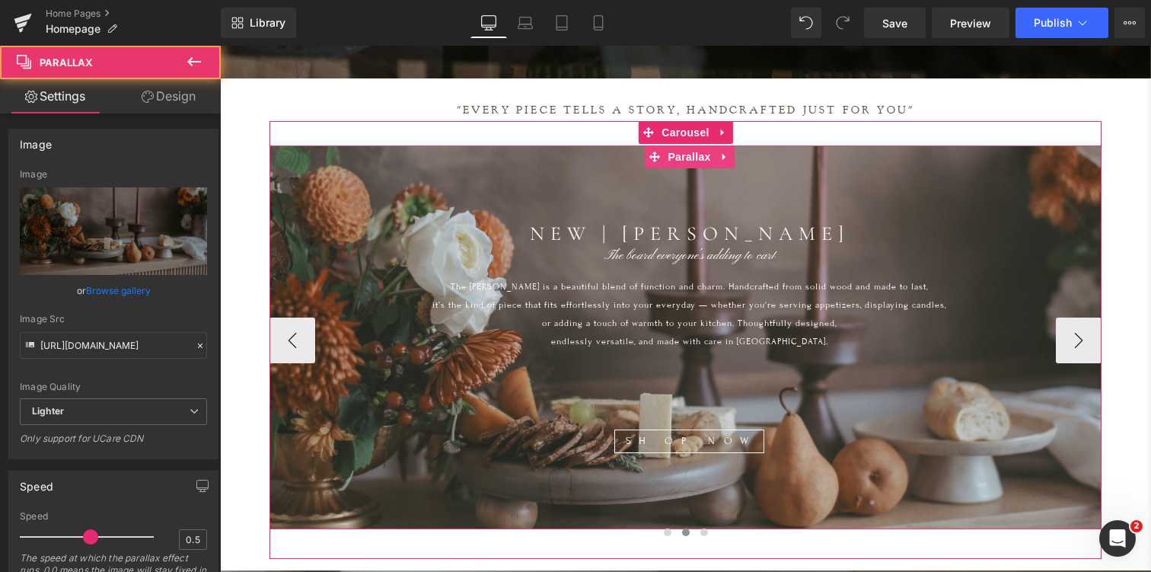
click at [292, 483] on div at bounding box center [689, 361] width 931 height 576
click at [293, 483] on div at bounding box center [689, 361] width 931 height 576
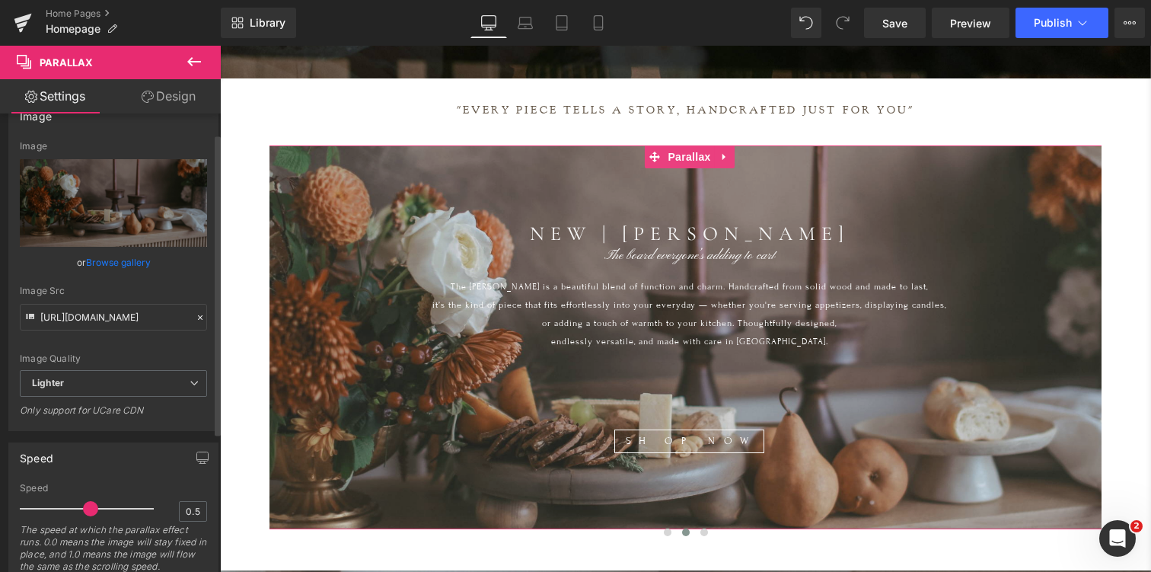
scroll to position [30, 0]
click at [174, 91] on link "Design" at bounding box center [168, 96] width 110 height 34
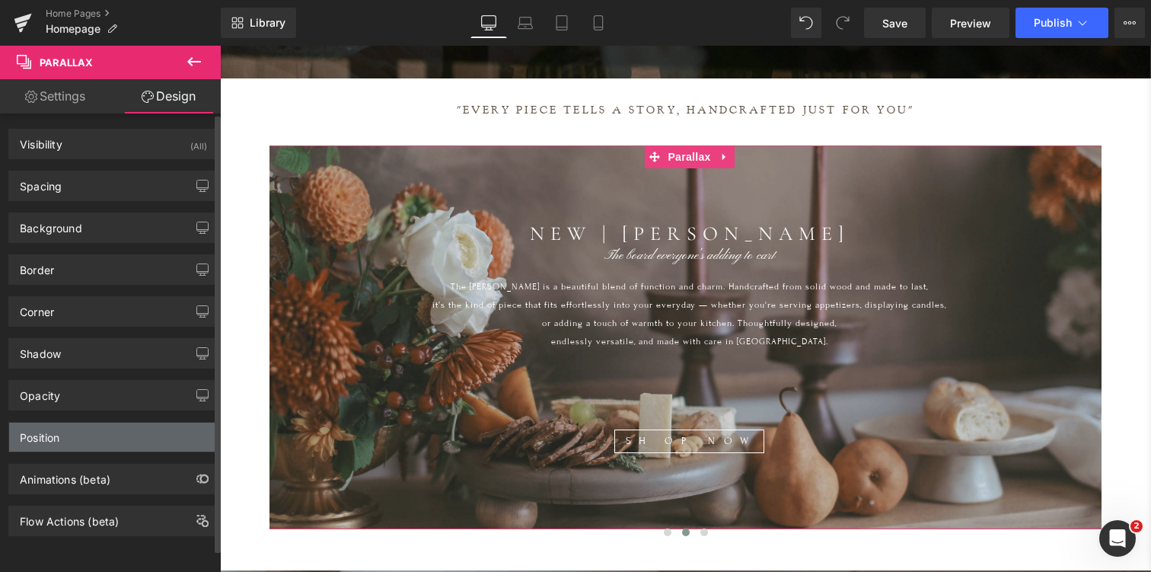
click at [55, 432] on div "Position" at bounding box center [40, 433] width 40 height 21
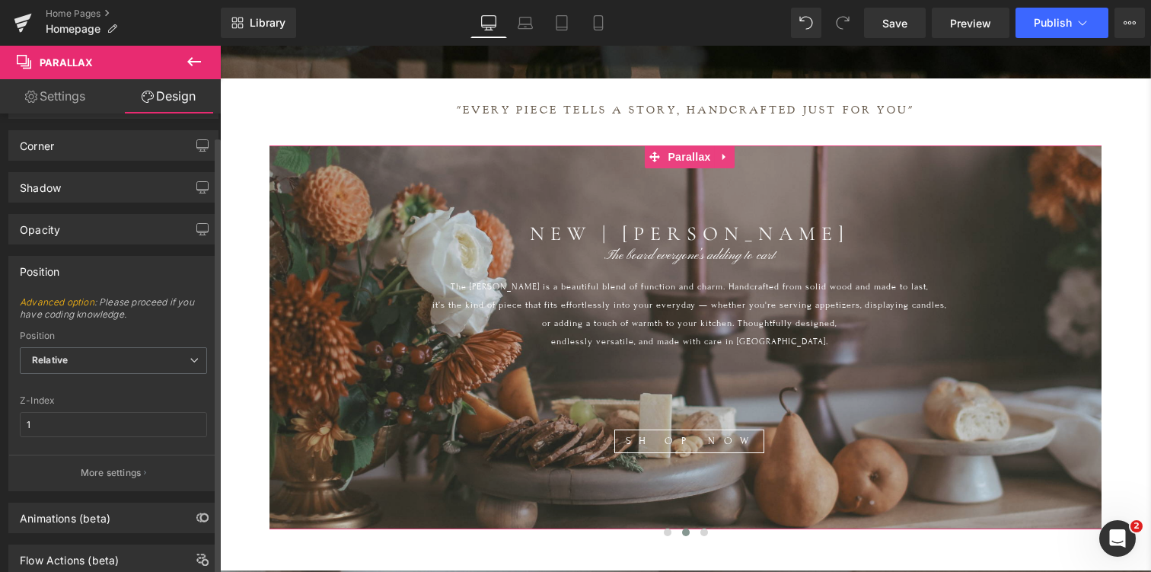
scroll to position [170, 0]
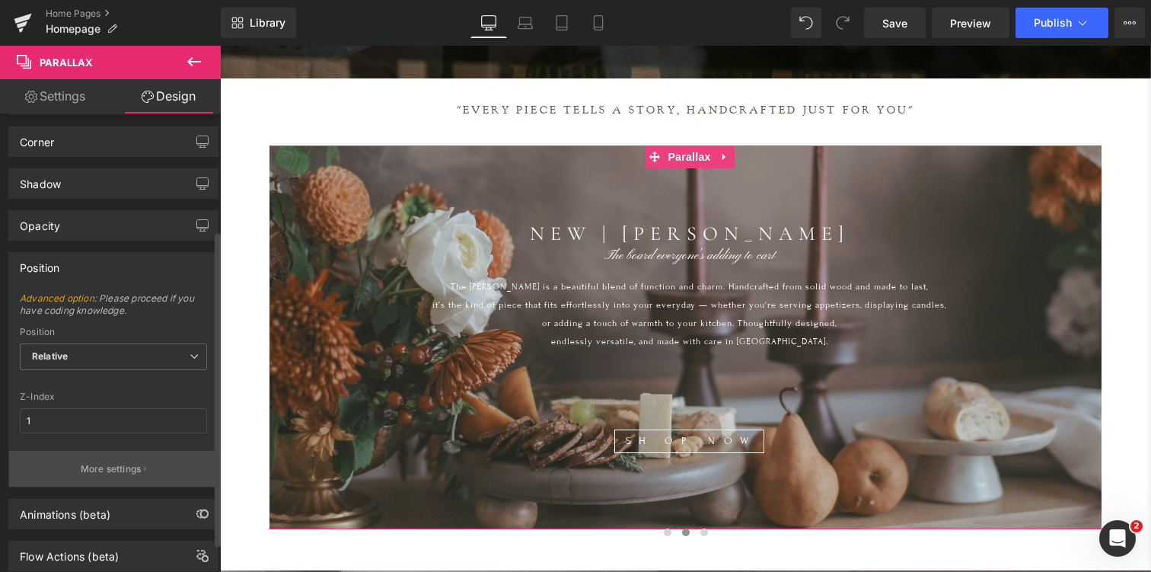
click at [90, 471] on p "More settings" at bounding box center [111, 469] width 61 height 14
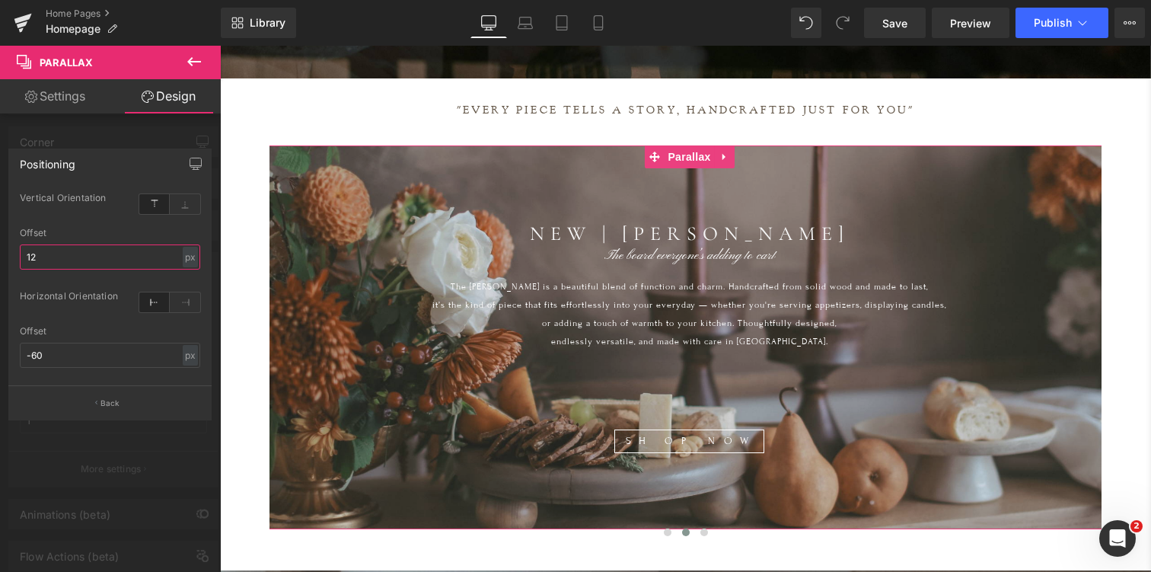
click at [94, 262] on input "12" at bounding box center [110, 256] width 180 height 25
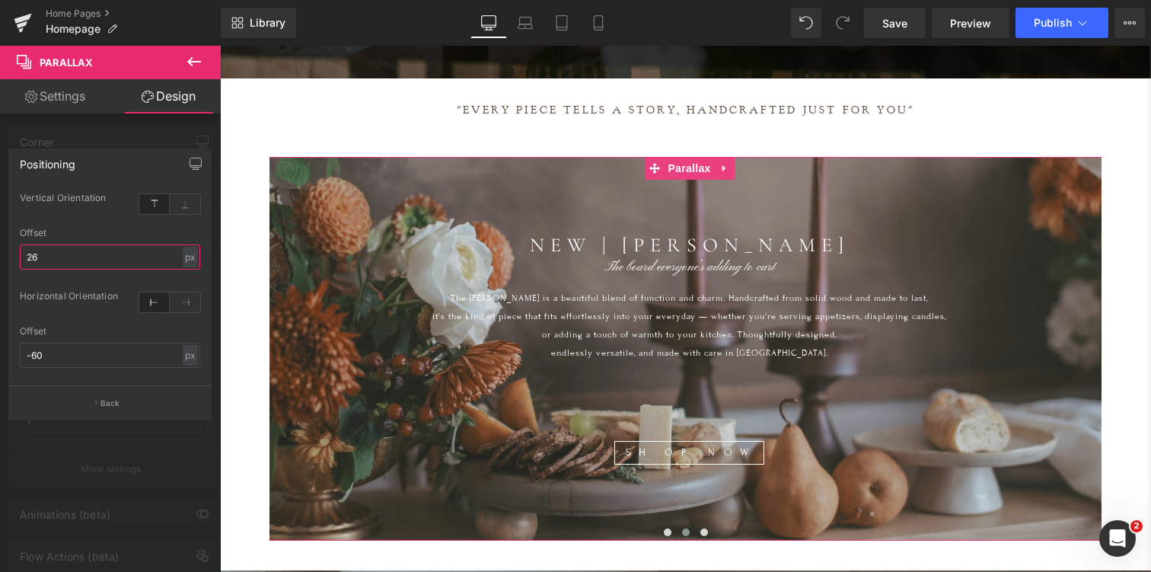
type input "25"
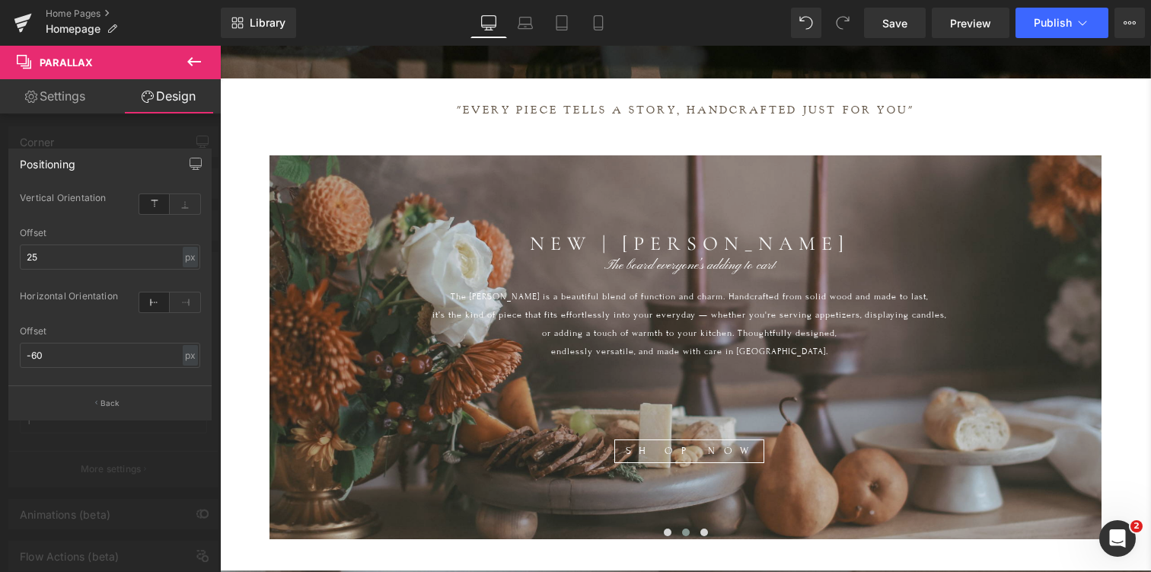
click at [191, 59] on icon at bounding box center [194, 61] width 14 height 9
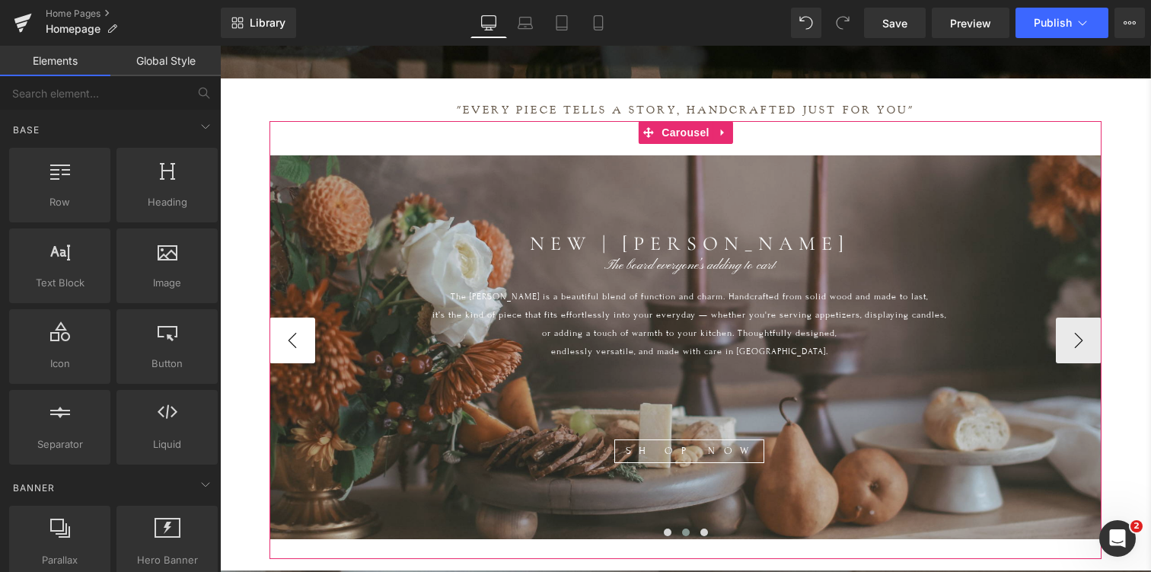
click at [286, 327] on button "‹" at bounding box center [293, 340] width 46 height 46
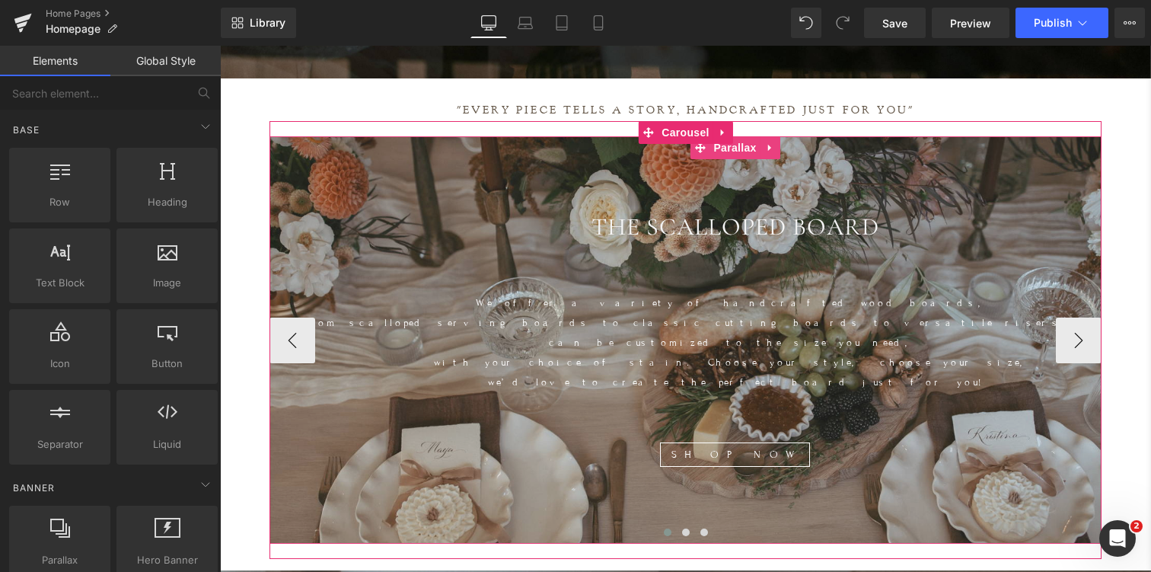
click at [302, 487] on div at bounding box center [735, 365] width 931 height 658
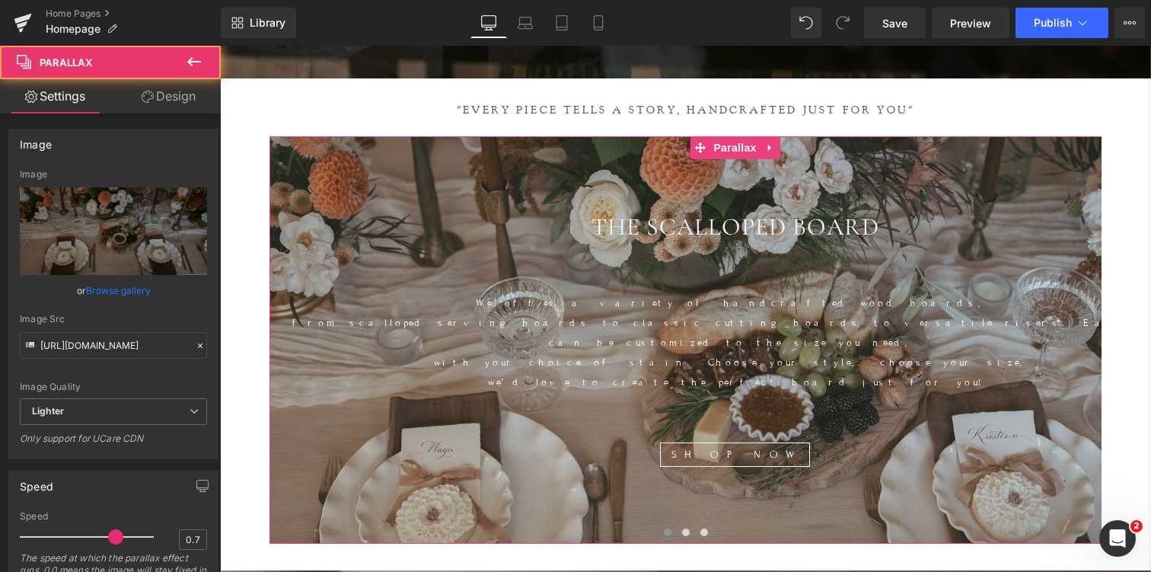
click at [172, 95] on link "Design" at bounding box center [168, 96] width 110 height 34
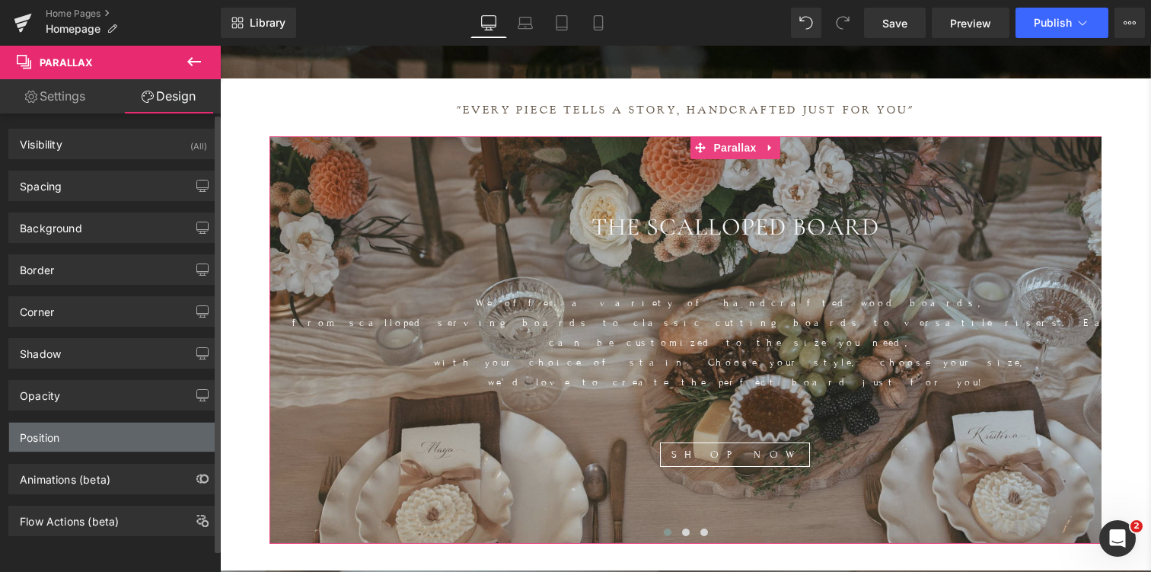
click at [53, 434] on div "Position" at bounding box center [40, 433] width 40 height 21
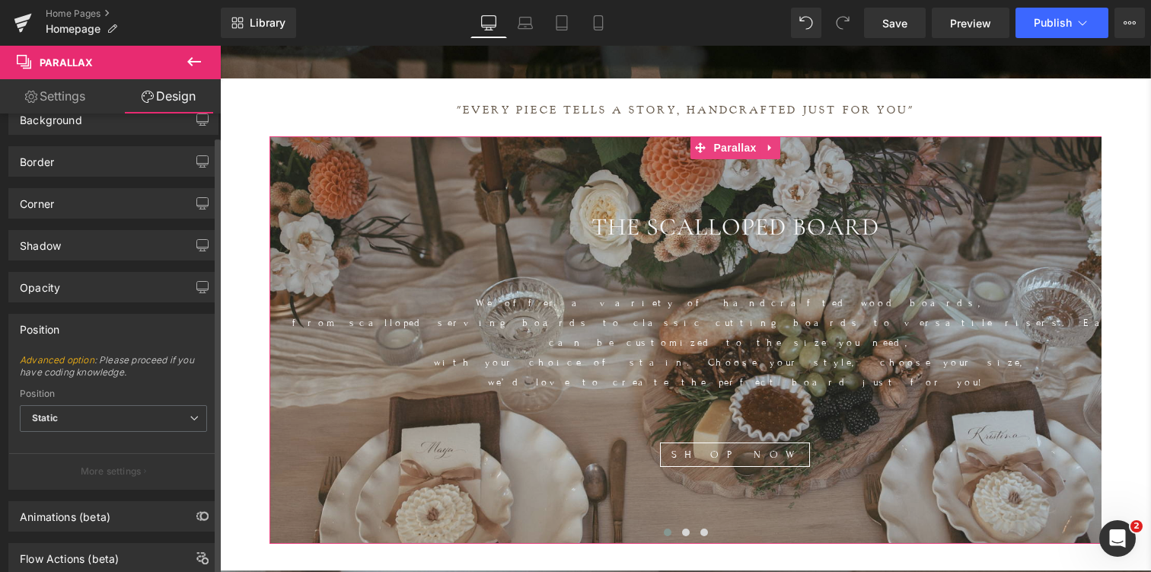
scroll to position [109, 0]
click at [104, 469] on p "More settings" at bounding box center [111, 471] width 61 height 14
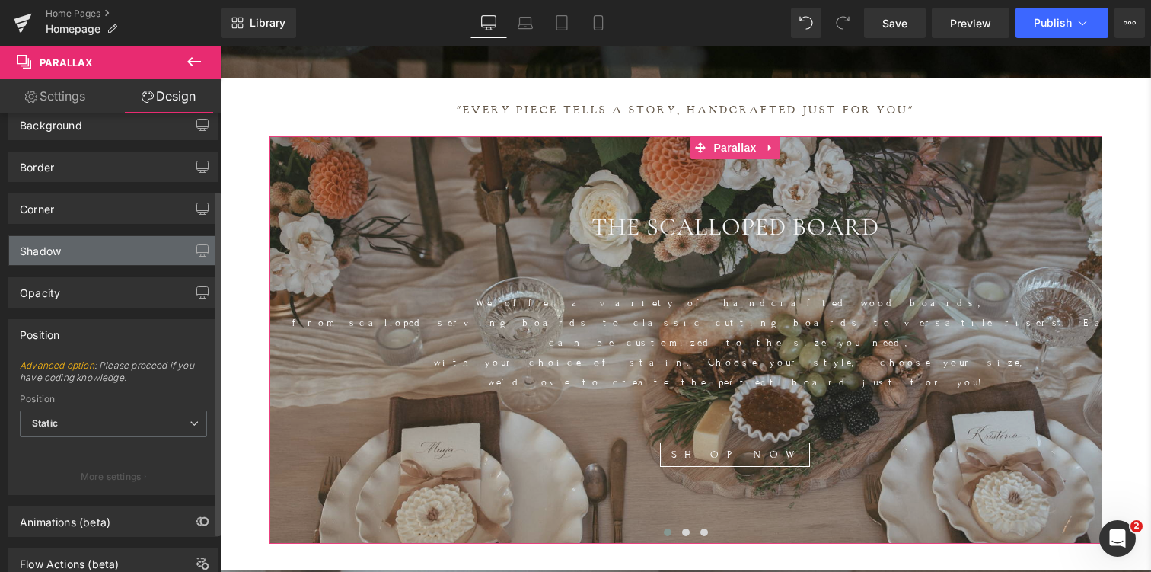
scroll to position [153, 0]
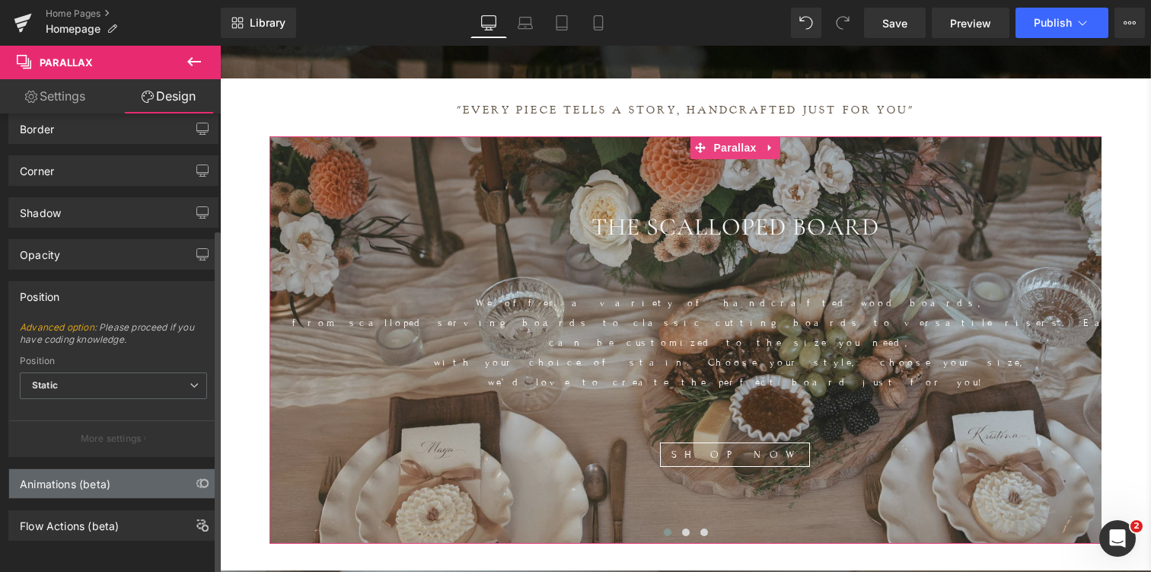
click at [62, 474] on div "Animations (beta)" at bounding box center [65, 479] width 91 height 21
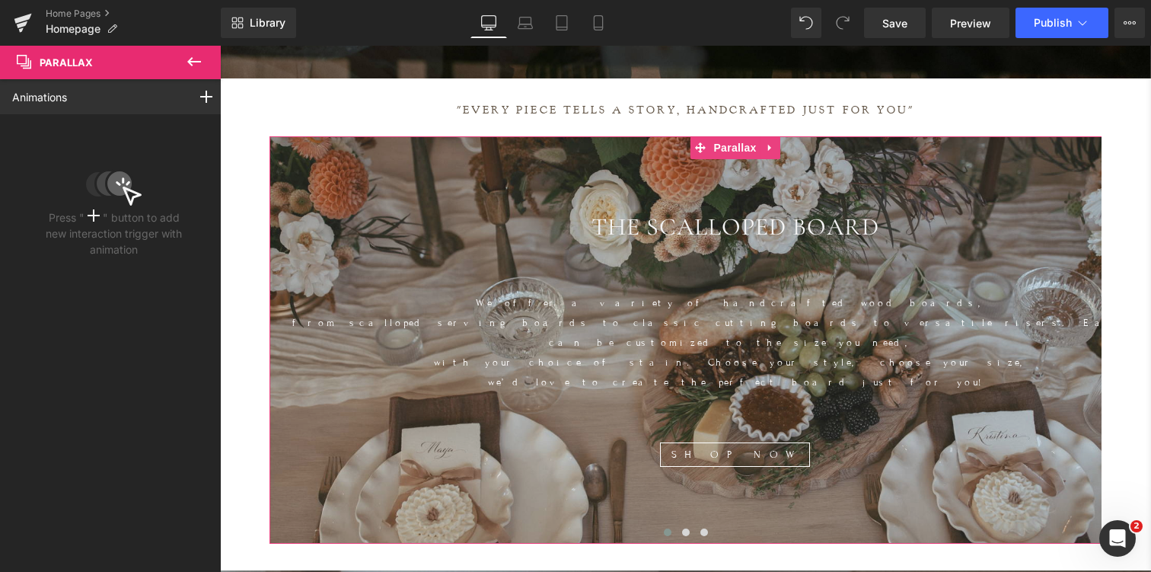
click at [127, 177] on circle at bounding box center [120, 184] width 27 height 27
click at [209, 91] on div at bounding box center [206, 96] width 43 height 35
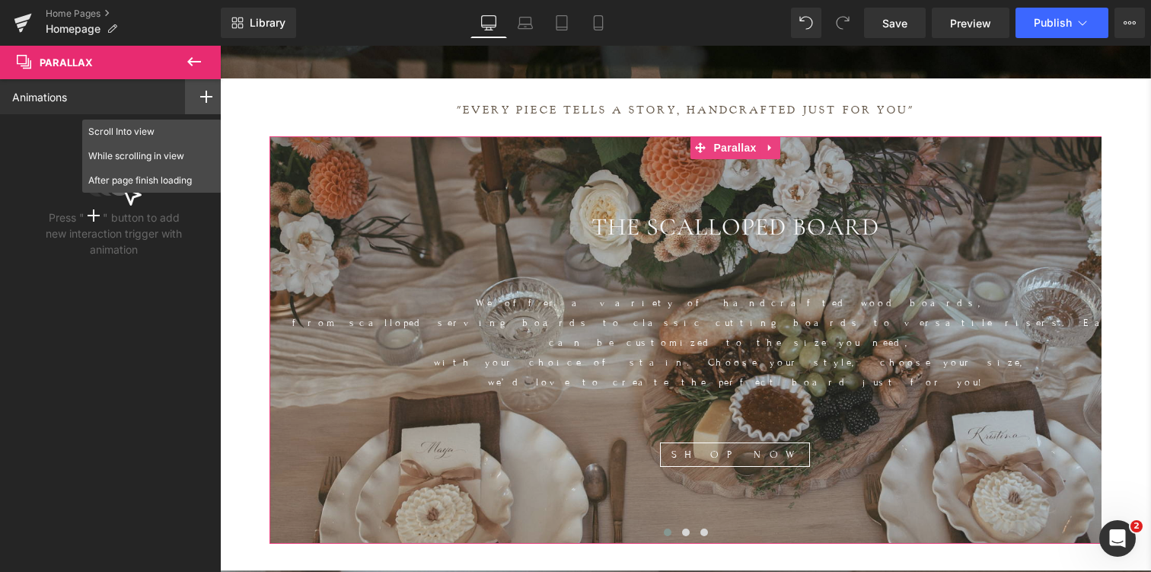
click at [30, 142] on div "Press " " button to add new interaction trigger with animation" at bounding box center [114, 188] width 228 height 149
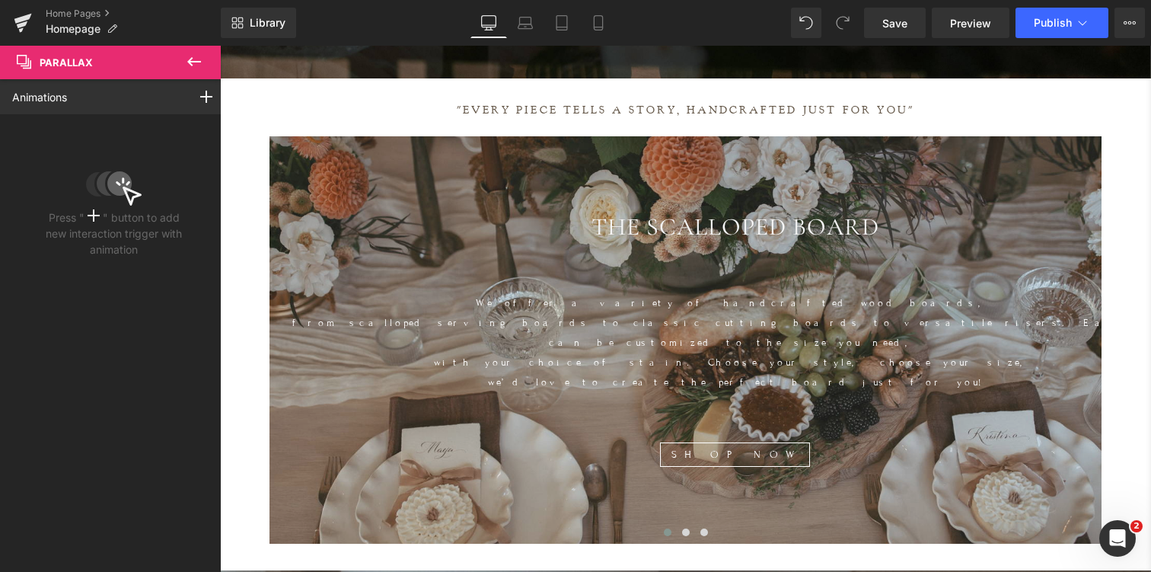
click at [196, 62] on icon at bounding box center [194, 62] width 18 height 18
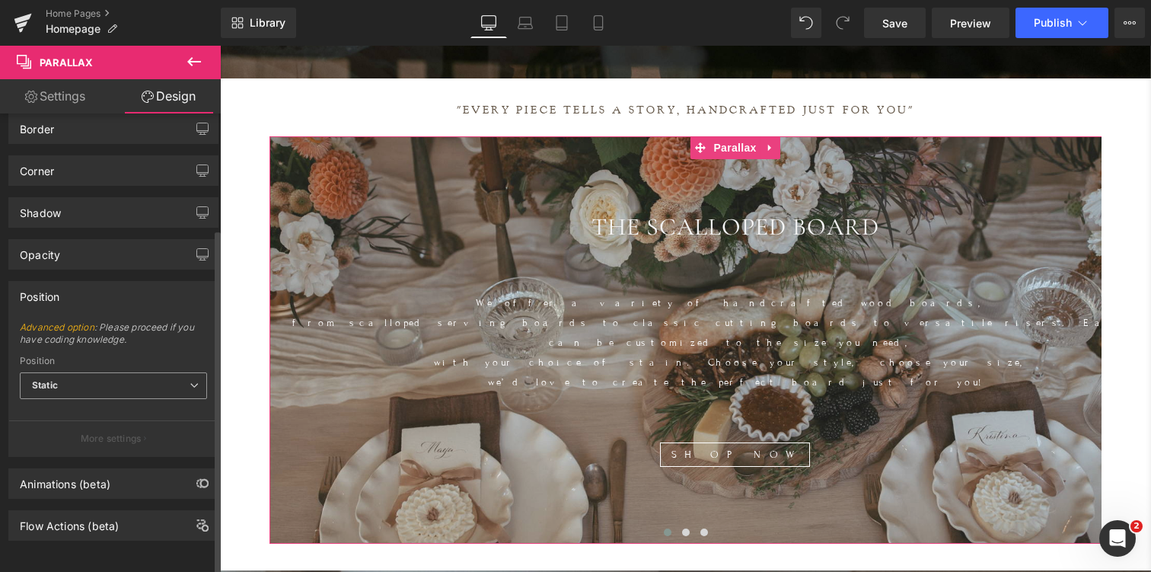
click at [71, 375] on span "Static" at bounding box center [113, 385] width 187 height 27
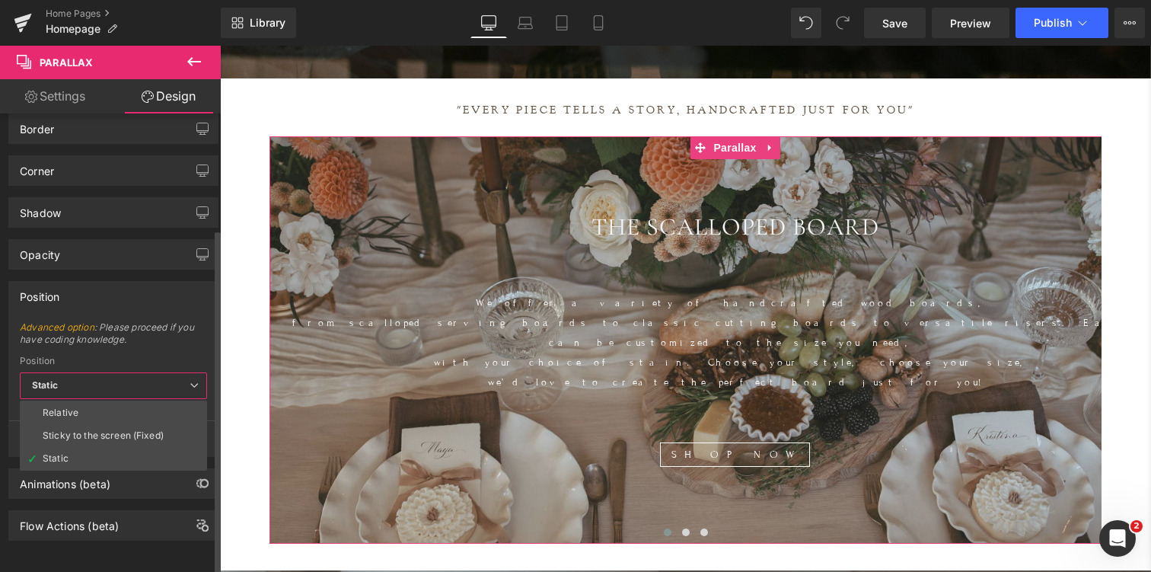
click at [71, 375] on span "Static" at bounding box center [113, 385] width 187 height 27
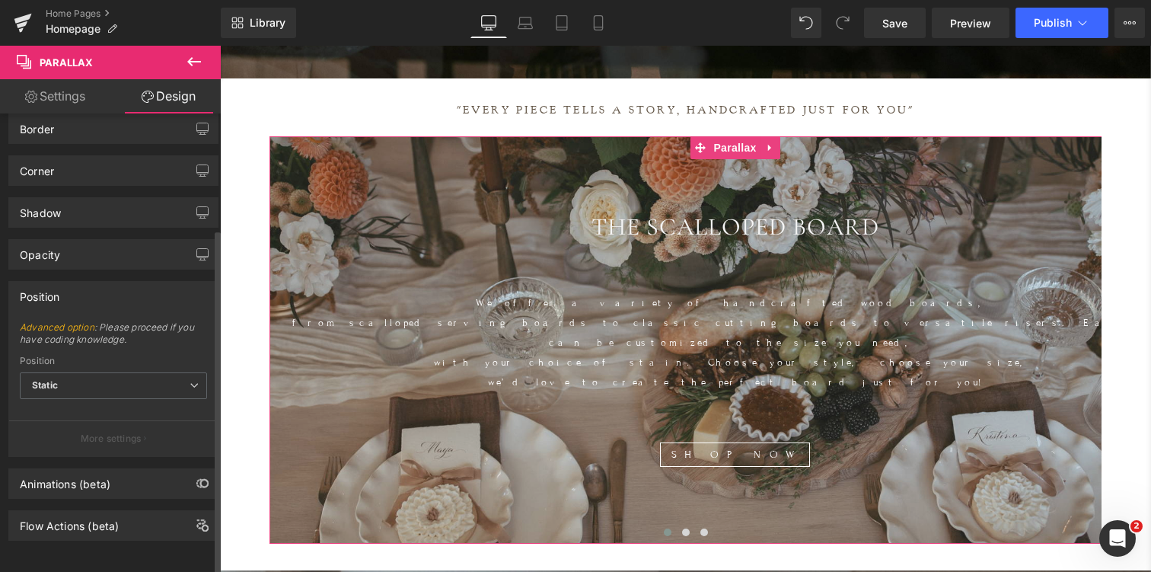
click at [91, 321] on span "Advanced option : Please proceed if you have coding knowledge." at bounding box center [113, 338] width 187 height 34
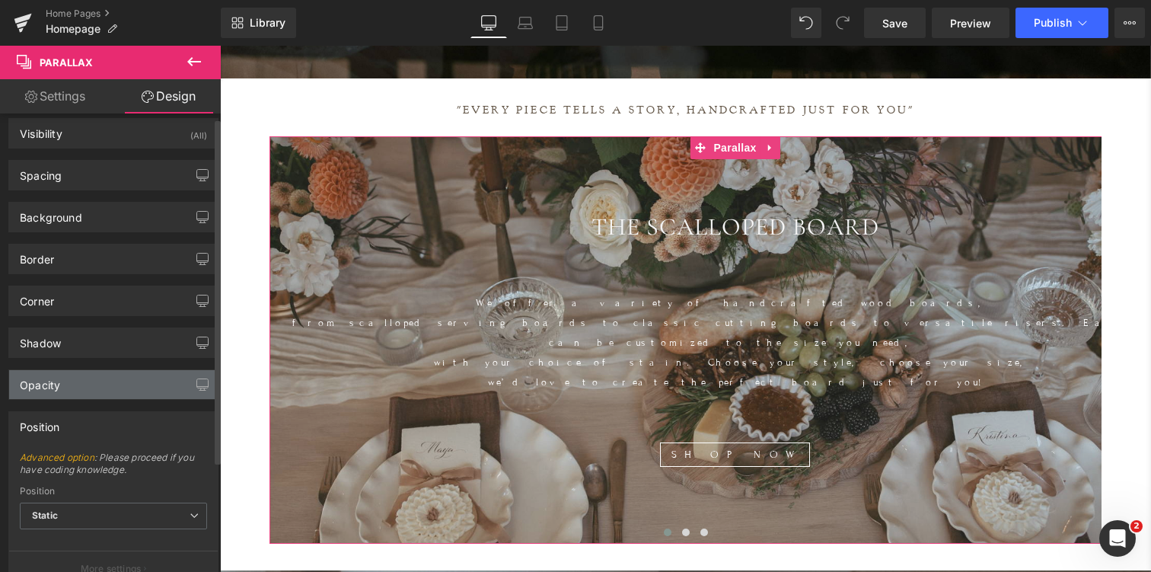
scroll to position [0, 0]
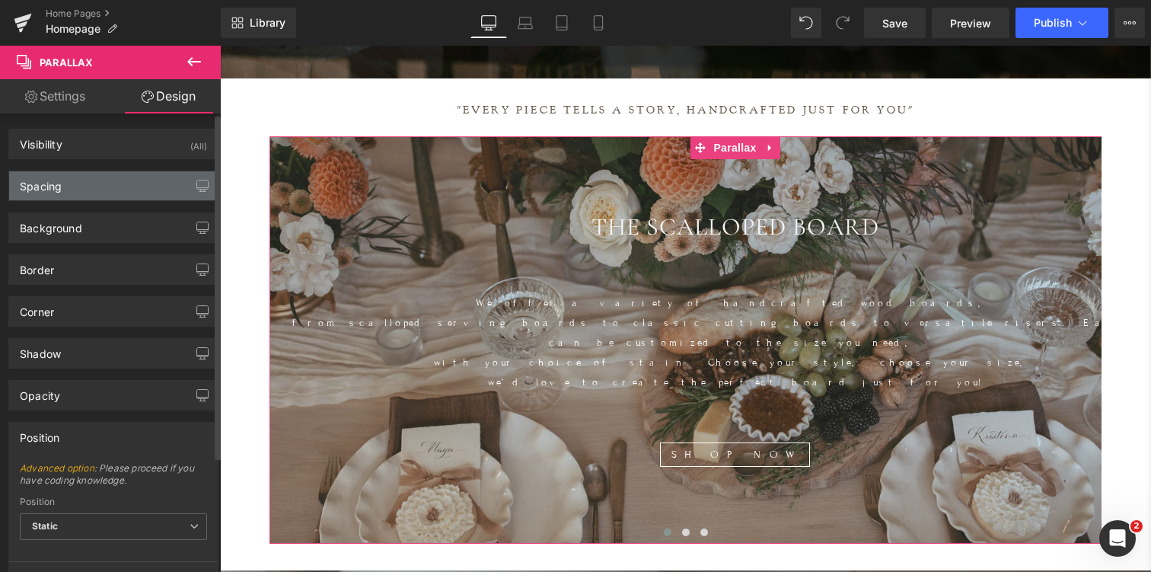
click at [76, 181] on div "Spacing" at bounding box center [113, 185] width 209 height 29
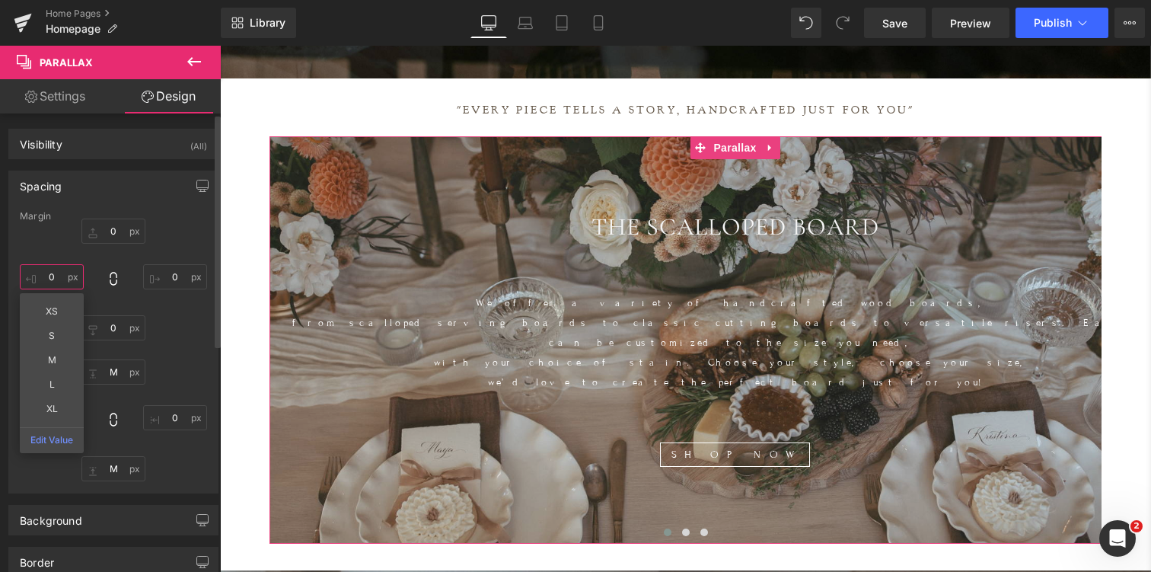
click at [55, 277] on input "0" at bounding box center [52, 276] width 64 height 25
click at [52, 272] on input "0" at bounding box center [52, 276] width 64 height 25
click at [49, 270] on input "0" at bounding box center [52, 276] width 64 height 25
type input "0"
click at [162, 279] on input "0" at bounding box center [175, 276] width 64 height 25
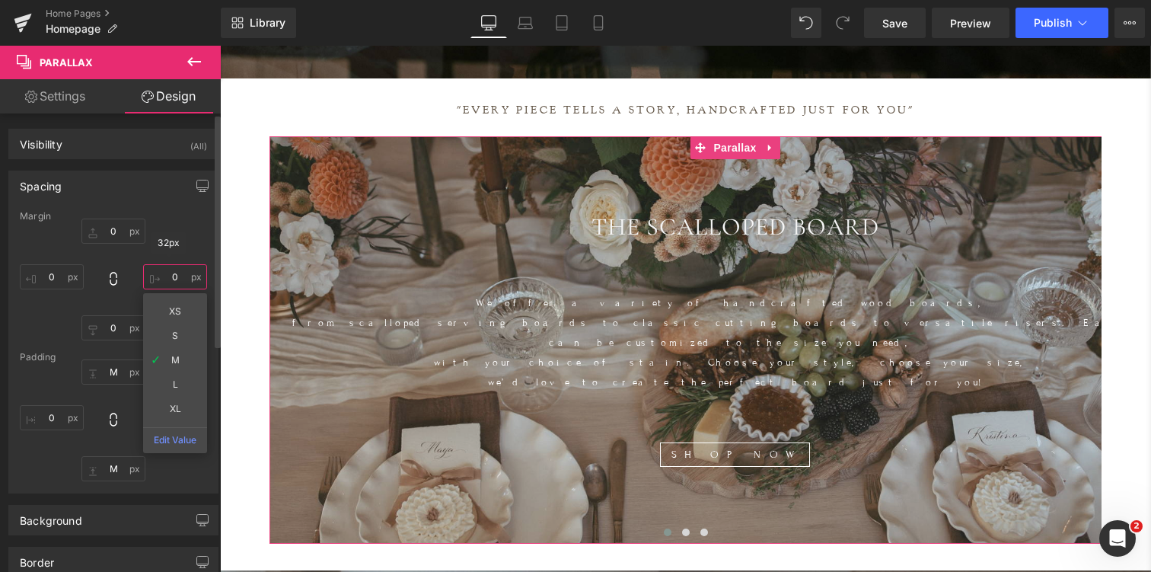
click at [171, 277] on input "0" at bounding box center [175, 276] width 64 height 25
click at [166, 273] on input "0" at bounding box center [175, 276] width 64 height 25
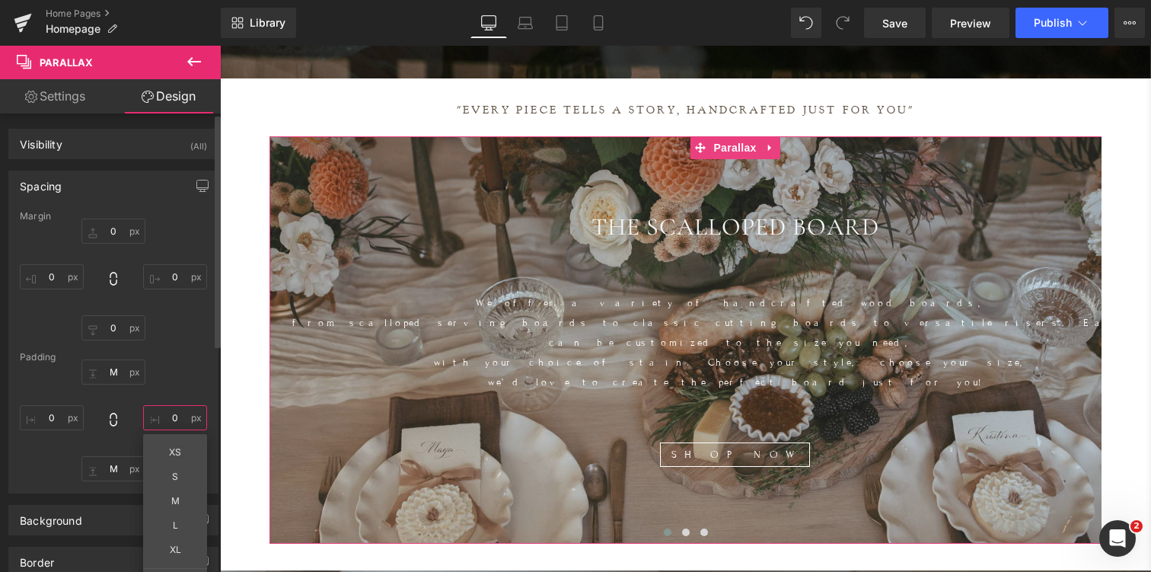
click at [171, 414] on input "0" at bounding box center [175, 417] width 64 height 25
click at [170, 416] on input "0" at bounding box center [175, 417] width 64 height 25
click at [169, 420] on input "0" at bounding box center [175, 417] width 64 height 25
click at [169, 421] on input "0" at bounding box center [175, 417] width 64 height 25
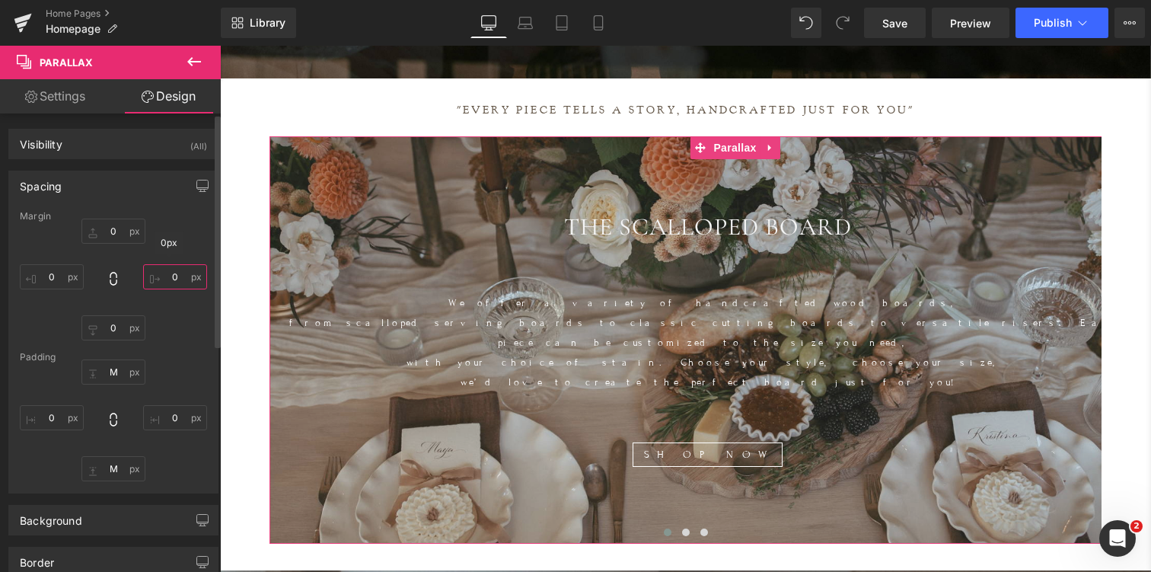
click at [171, 279] on input "0" at bounding box center [175, 276] width 64 height 25
click at [168, 280] on input "0" at bounding box center [175, 276] width 64 height 25
click at [49, 273] on input "0" at bounding box center [52, 276] width 64 height 25
click at [59, 281] on input "0" at bounding box center [52, 276] width 64 height 25
click at [55, 410] on input "0" at bounding box center [52, 417] width 64 height 25
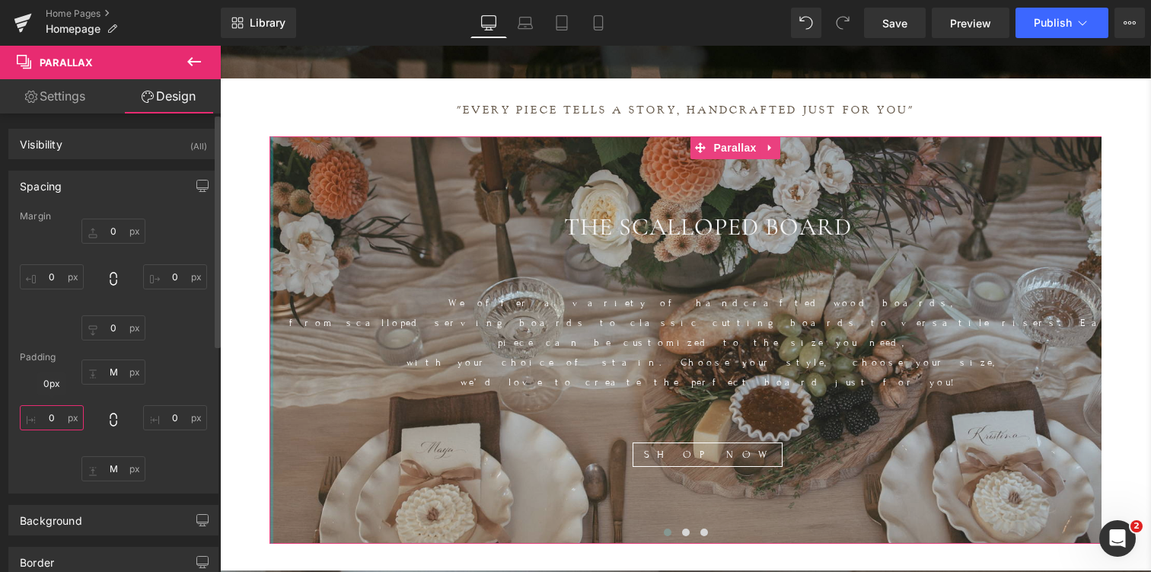
click at [56, 414] on input "0" at bounding box center [52, 417] width 64 height 25
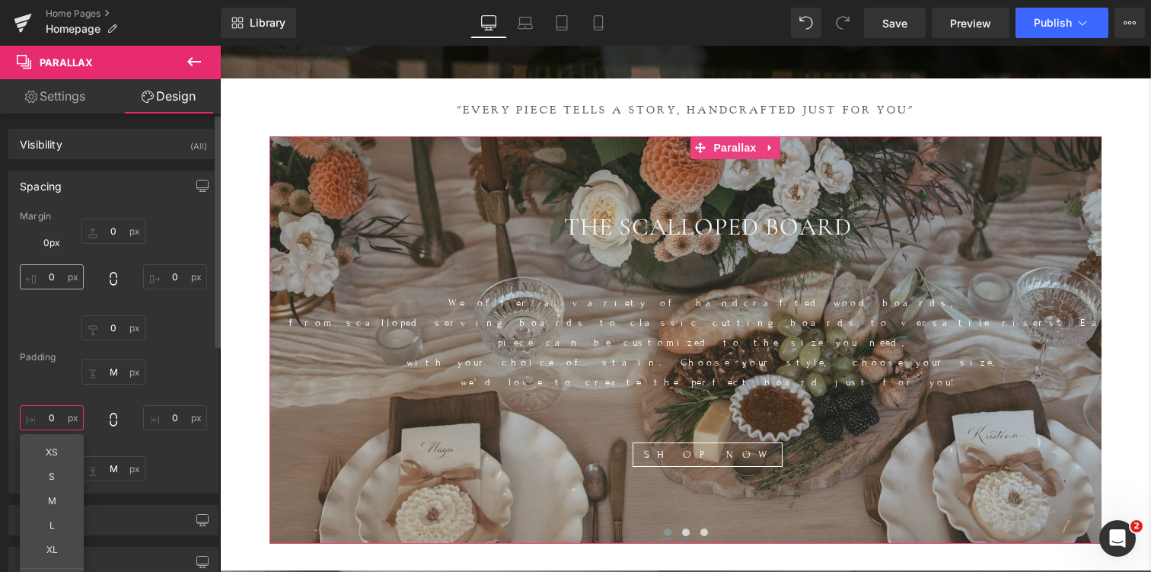
type input "0"
click at [57, 268] on input "0" at bounding box center [52, 276] width 64 height 25
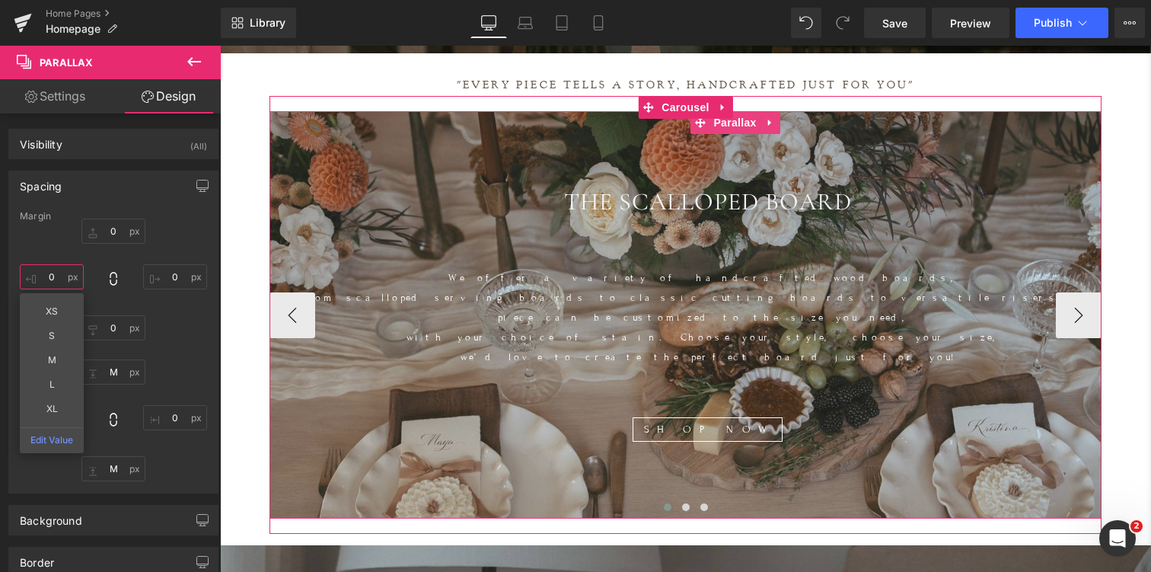
scroll to position [576, 0]
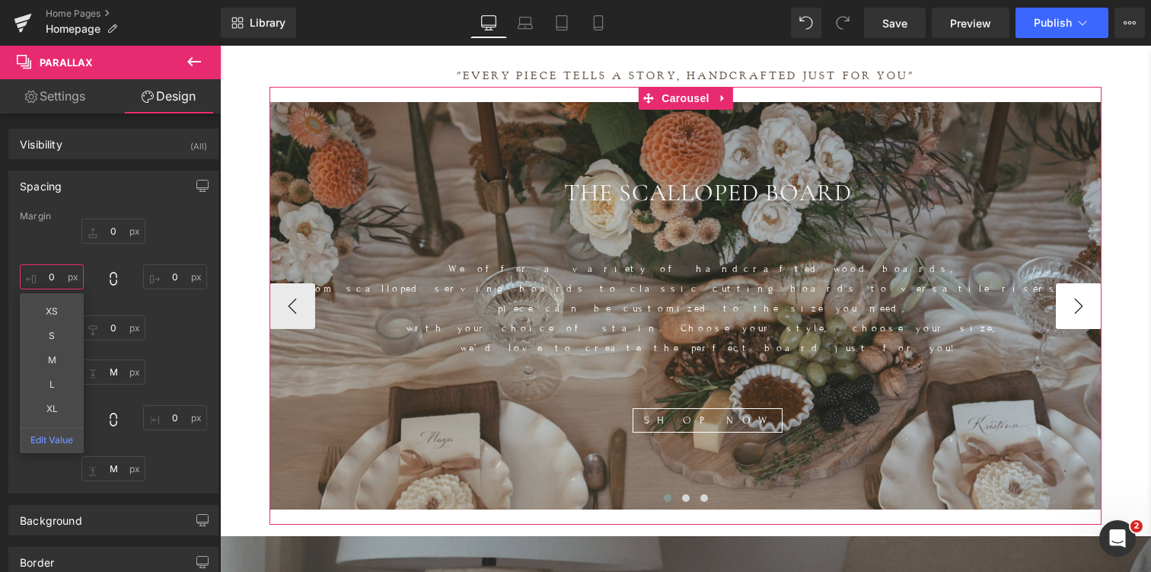
type input "0"
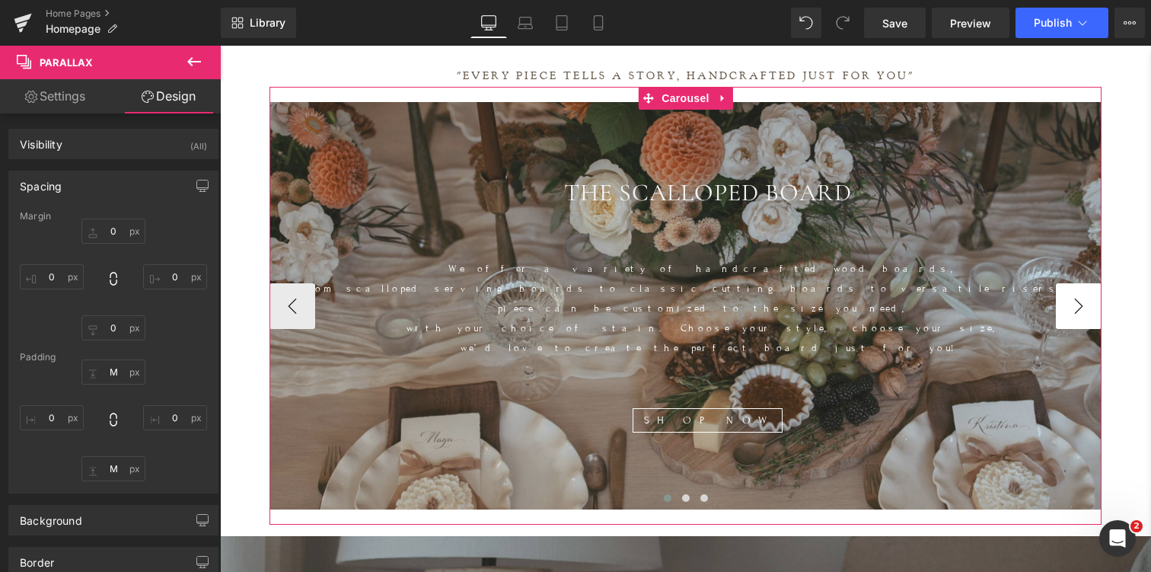
click at [1090, 295] on button "›" at bounding box center [1079, 306] width 46 height 46
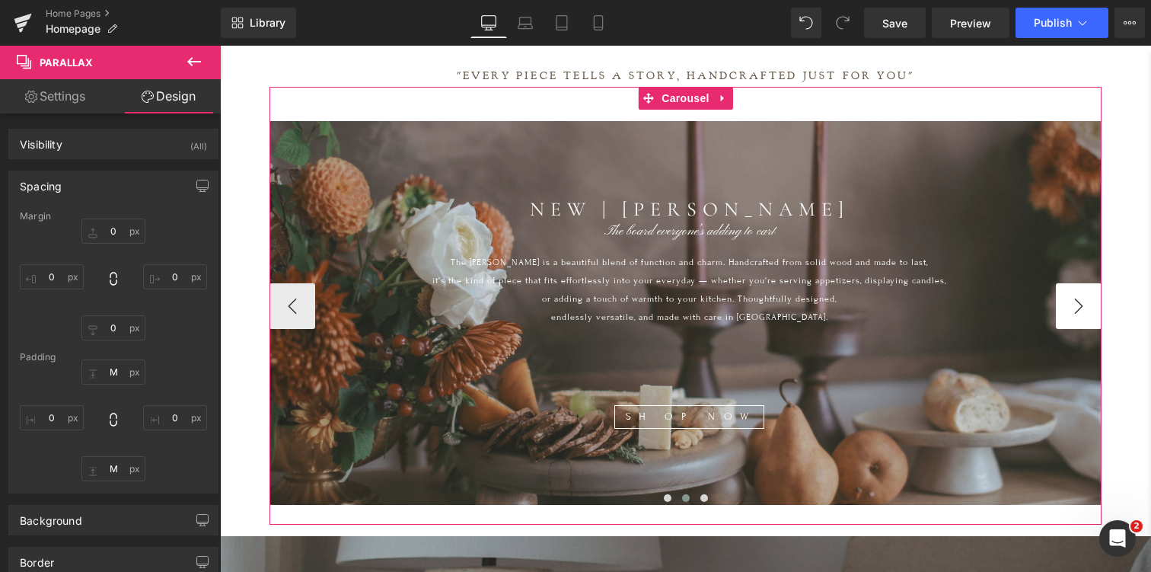
click at [1074, 293] on button "›" at bounding box center [1079, 306] width 46 height 46
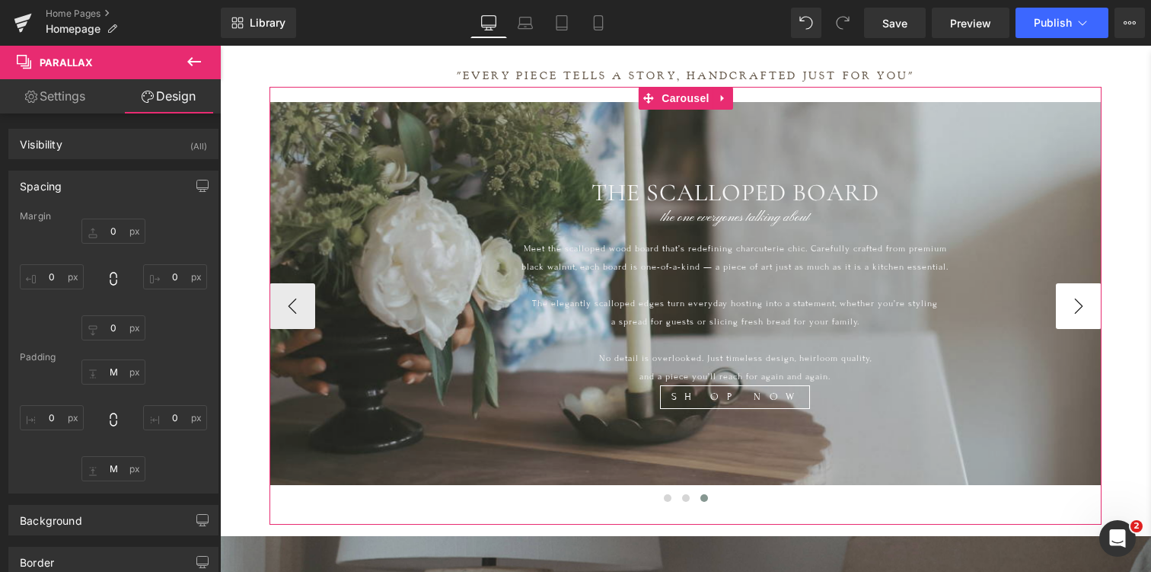
click at [1074, 293] on button "›" at bounding box center [1079, 306] width 46 height 46
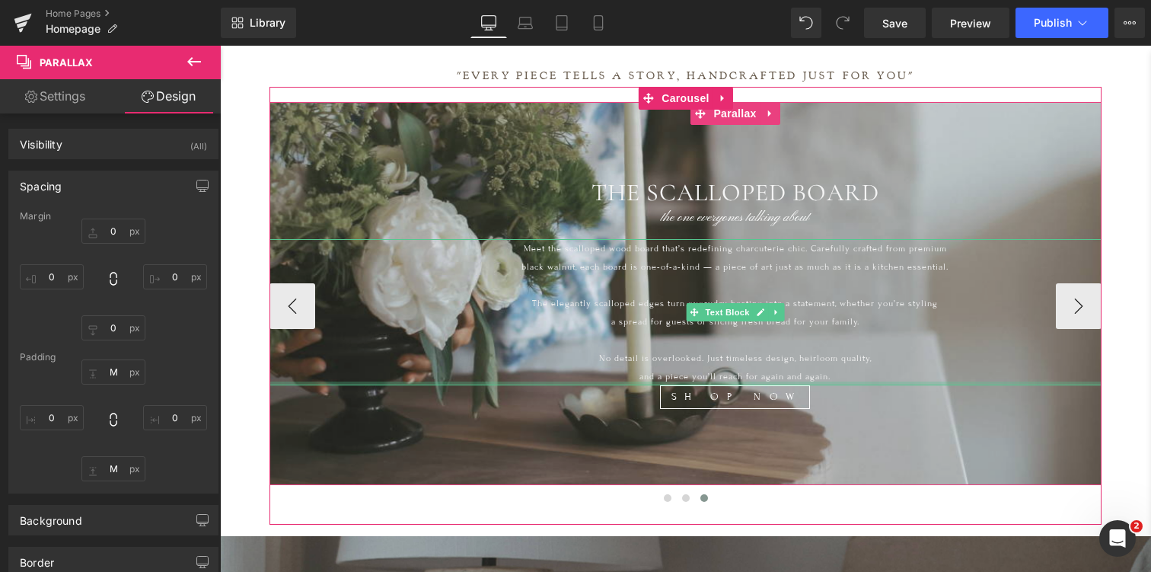
click at [973, 382] on div at bounding box center [735, 383] width 931 height 4
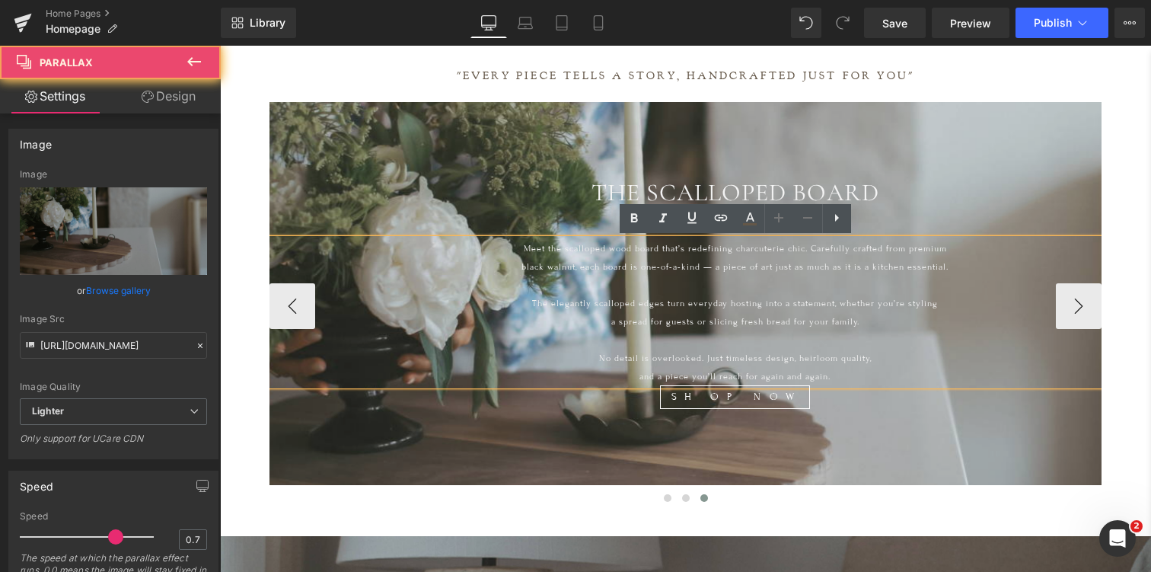
click at [969, 442] on div at bounding box center [735, 352] width 931 height 651
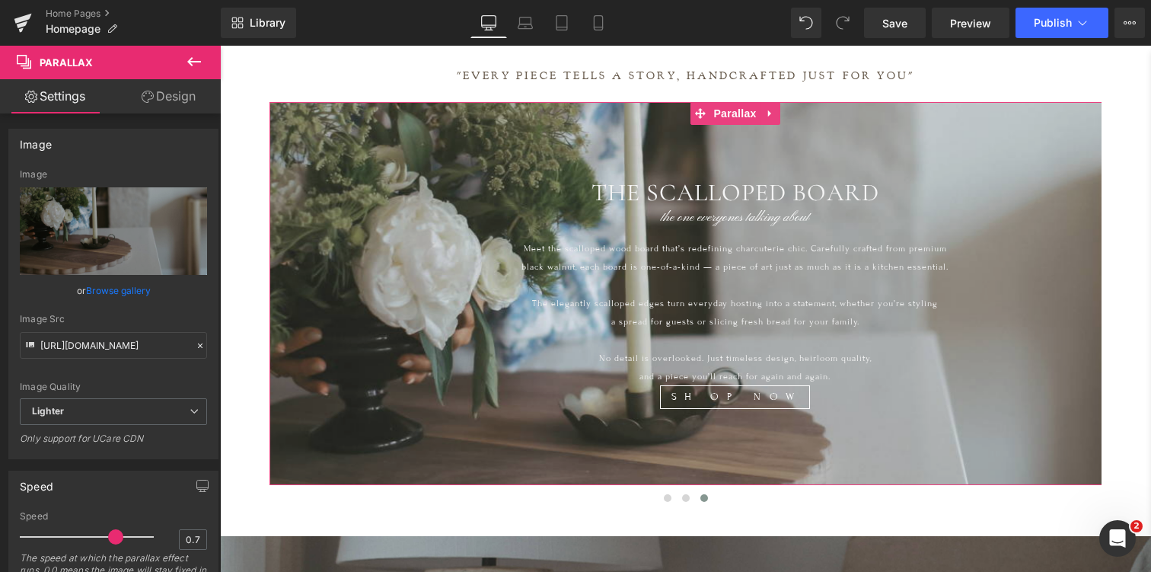
click at [171, 96] on link "Design" at bounding box center [168, 96] width 110 height 34
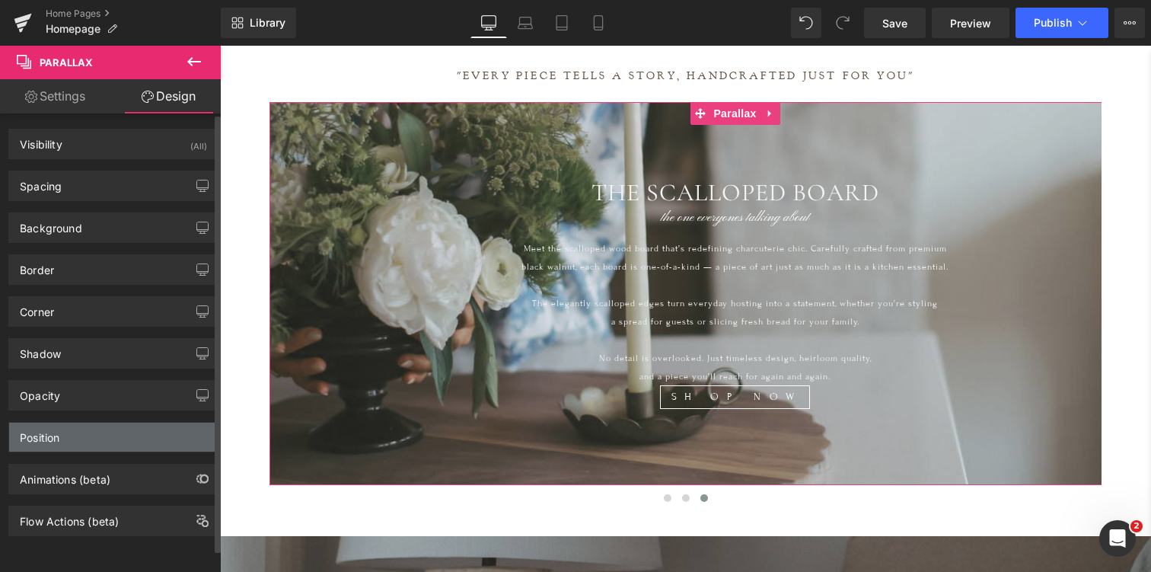
click at [61, 435] on div "Position" at bounding box center [113, 437] width 209 height 29
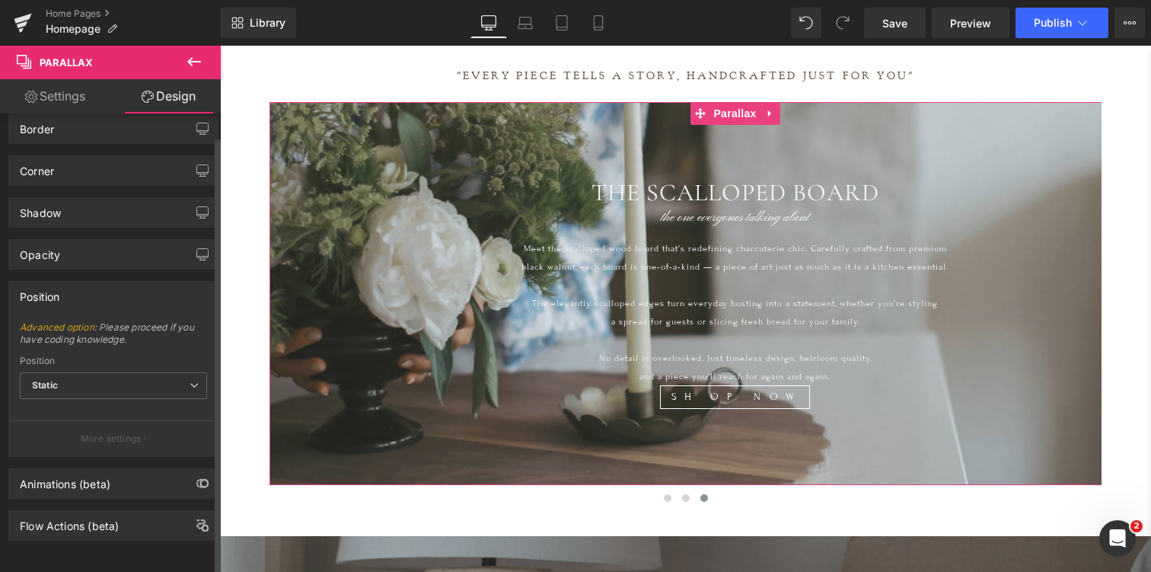
scroll to position [153, 0]
click at [98, 432] on p "More settings" at bounding box center [111, 439] width 61 height 14
click at [91, 372] on span "Static" at bounding box center [113, 385] width 187 height 27
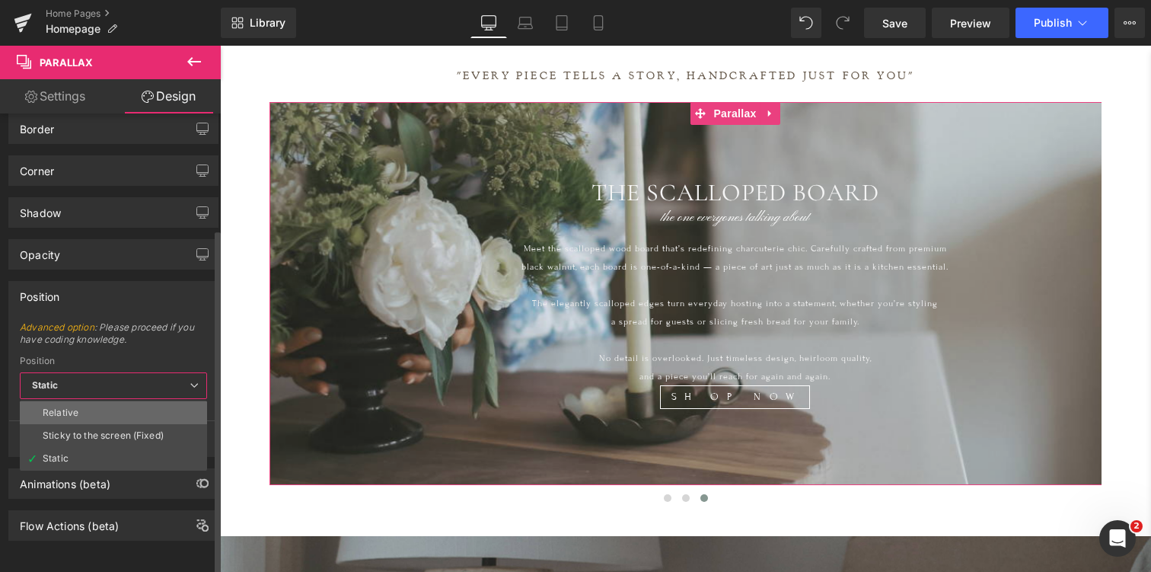
click at [88, 402] on li "Relative" at bounding box center [113, 412] width 187 height 23
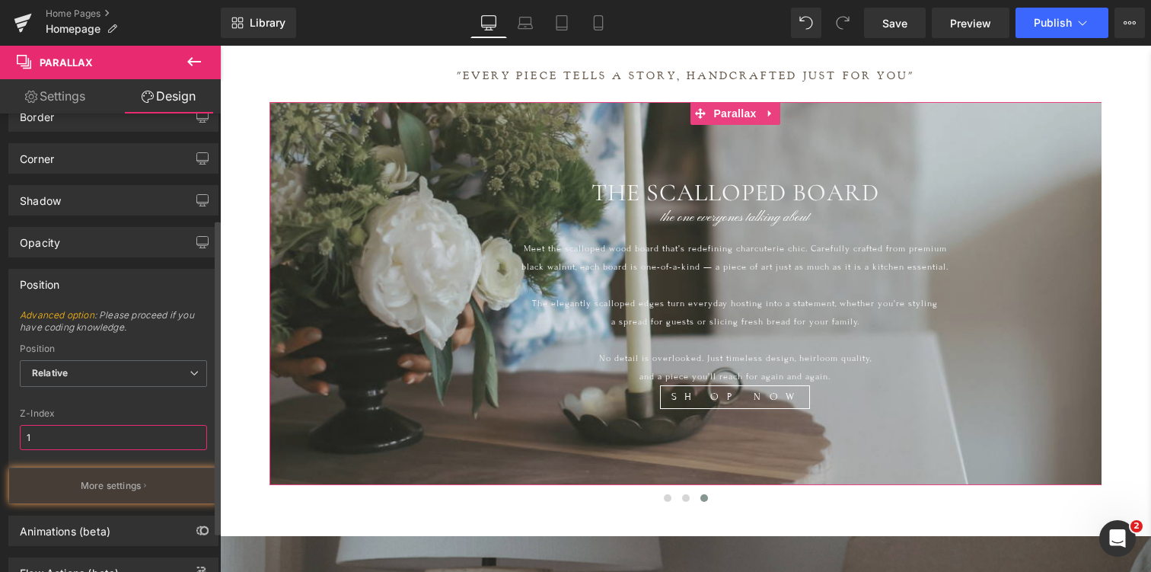
click at [70, 432] on input "1" at bounding box center [113, 437] width 187 height 25
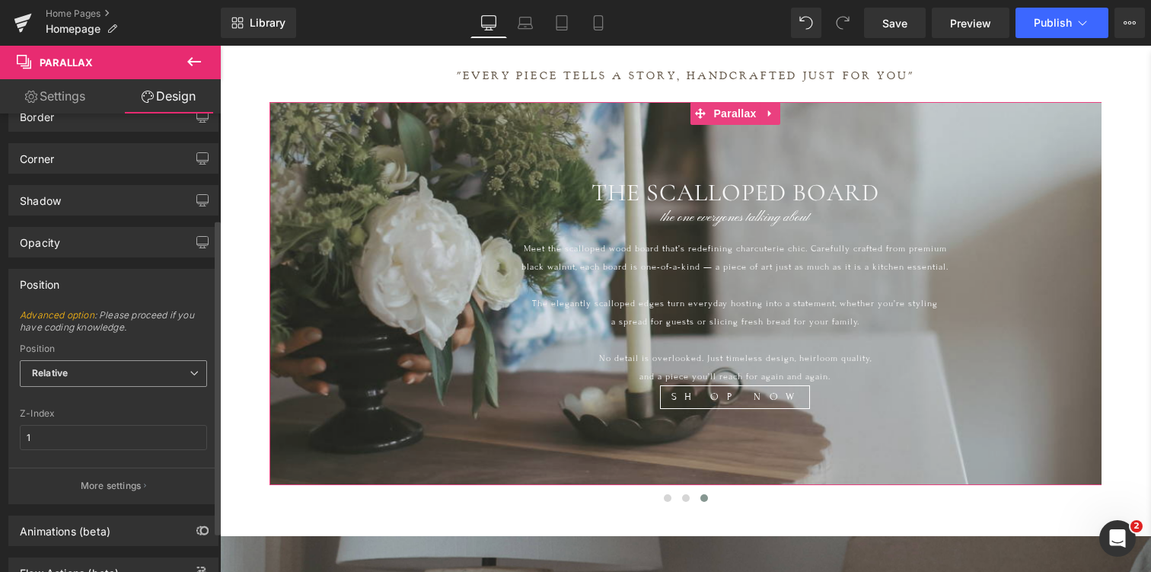
click at [104, 372] on span "Relative" at bounding box center [113, 373] width 187 height 27
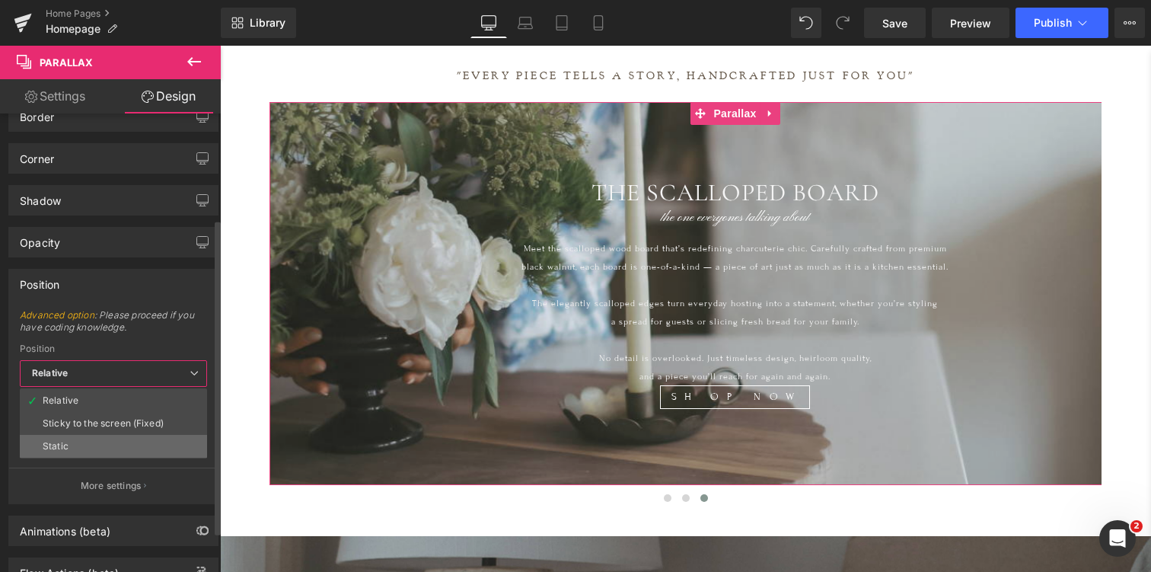
click at [97, 443] on li "Static" at bounding box center [113, 446] width 187 height 23
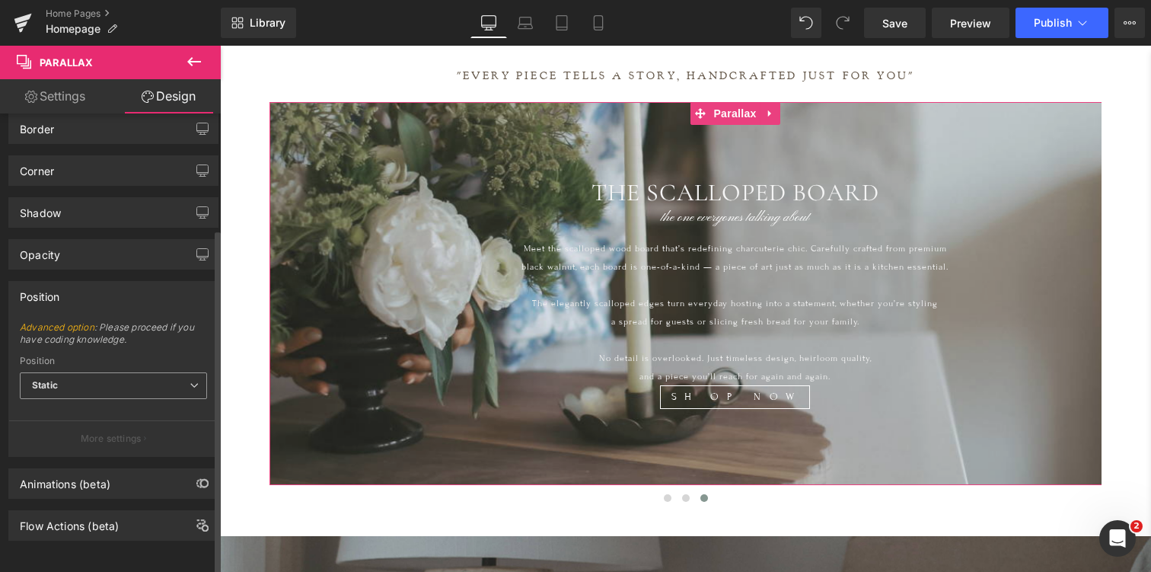
click at [87, 372] on span "Static" at bounding box center [113, 385] width 187 height 27
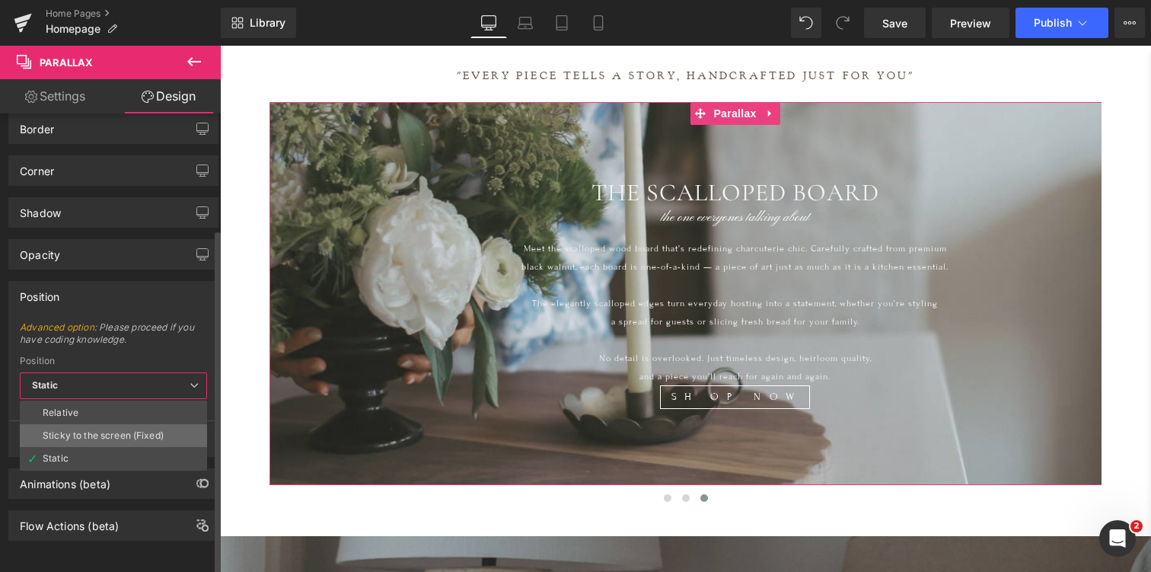
click at [90, 424] on li "Sticky to the screen (Fixed)" at bounding box center [113, 435] width 187 height 23
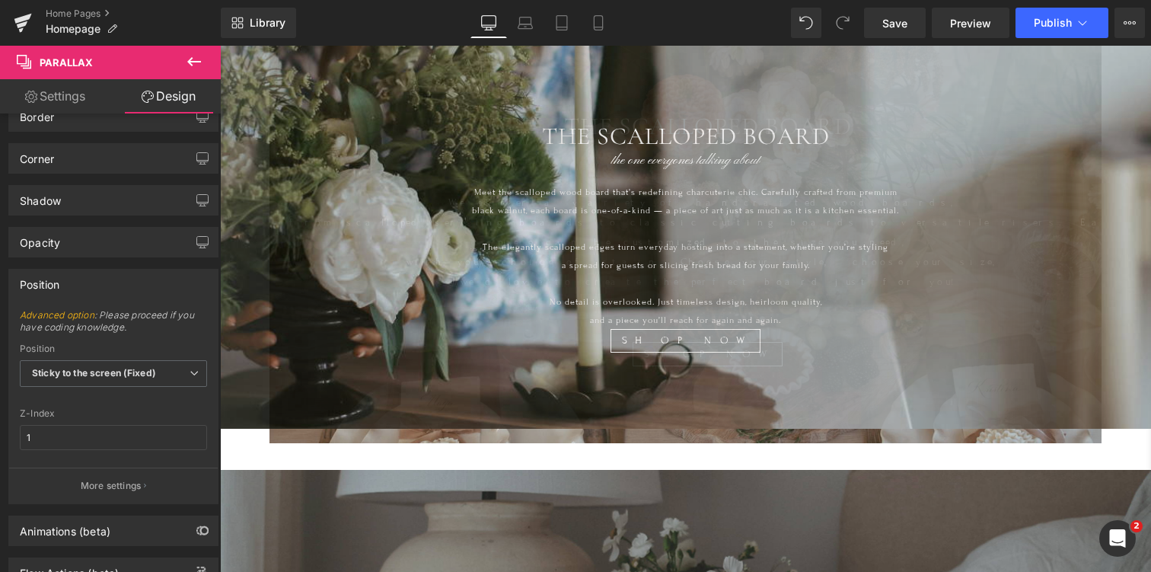
scroll to position [612, 0]
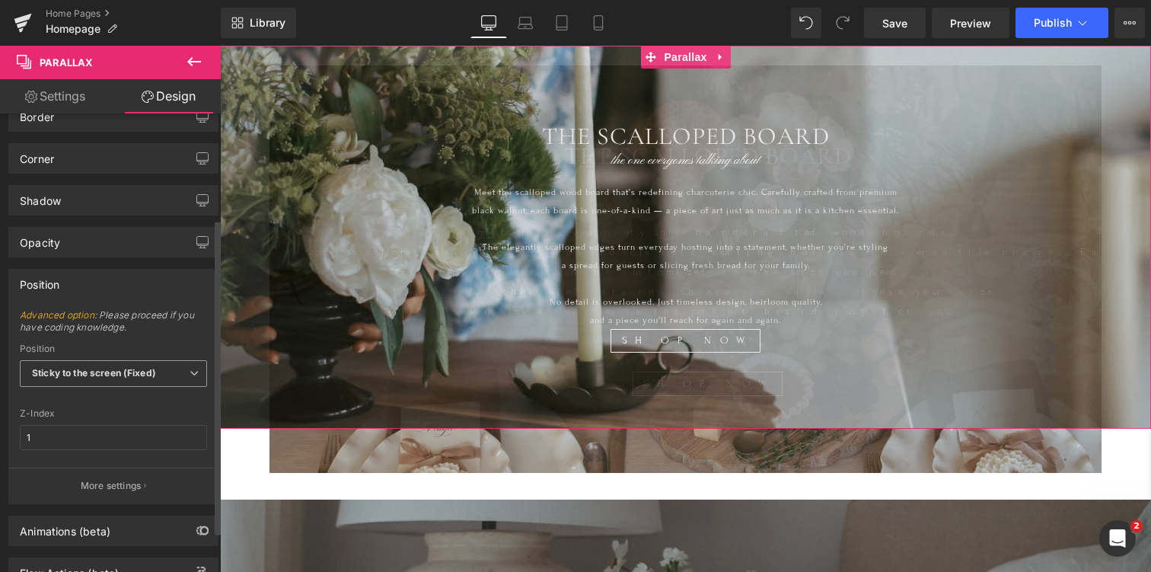
click at [110, 371] on b "Sticky to the screen (Fixed)" at bounding box center [94, 372] width 124 height 11
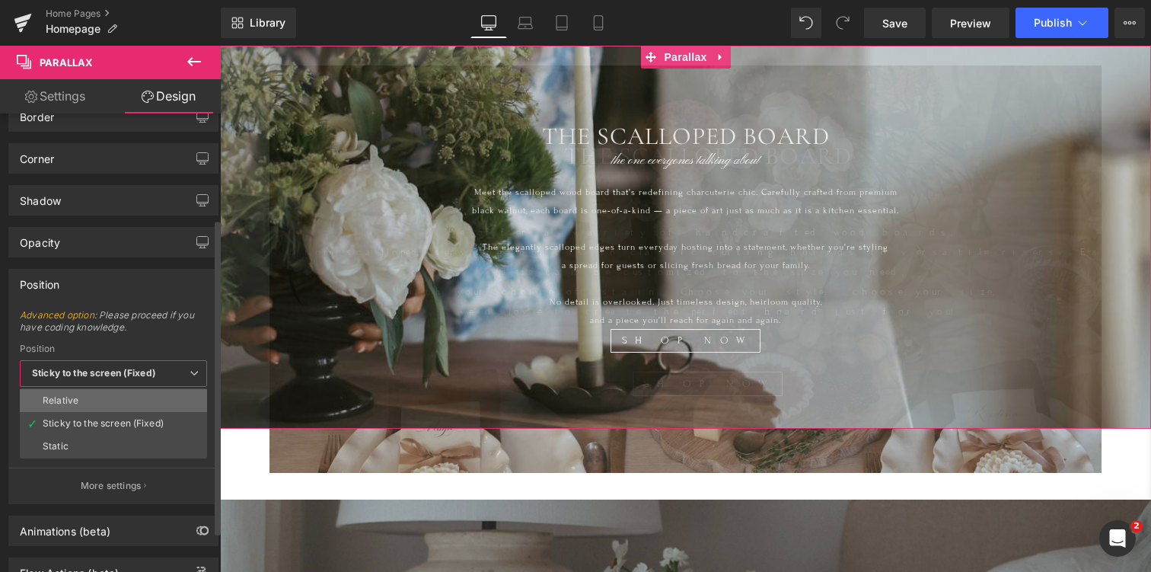
click at [104, 401] on li "Relative" at bounding box center [113, 400] width 187 height 23
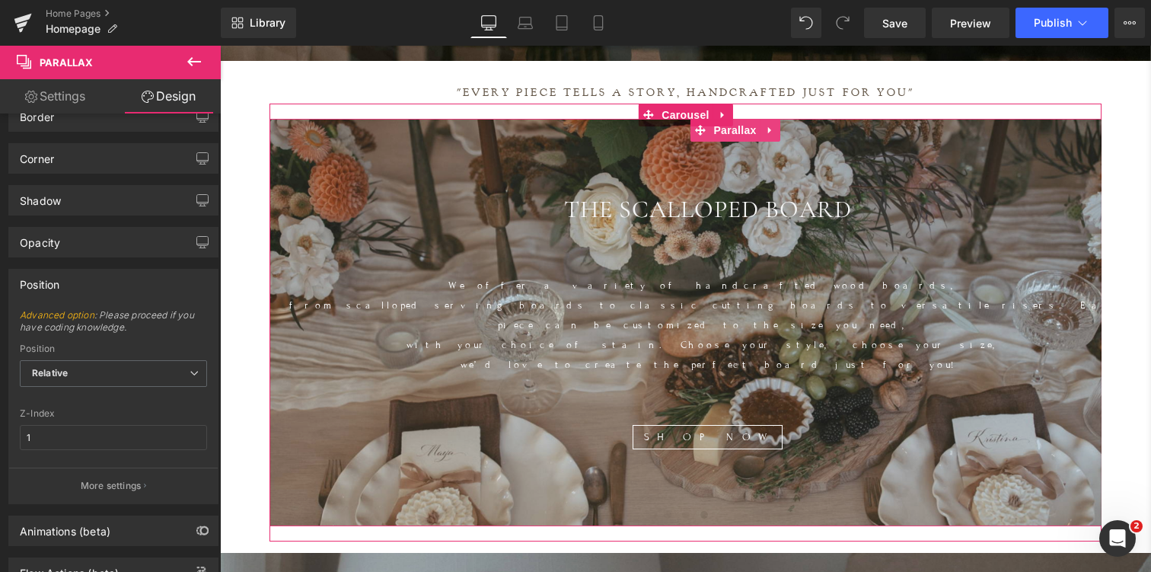
scroll to position [571, 0]
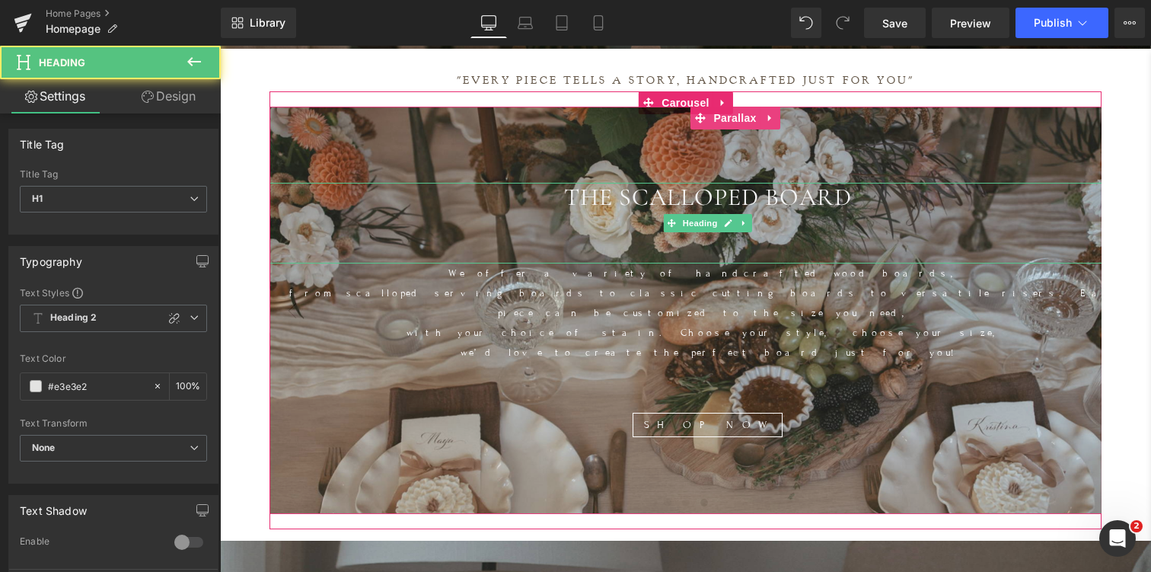
click at [373, 239] on div at bounding box center [708, 238] width 876 height 18
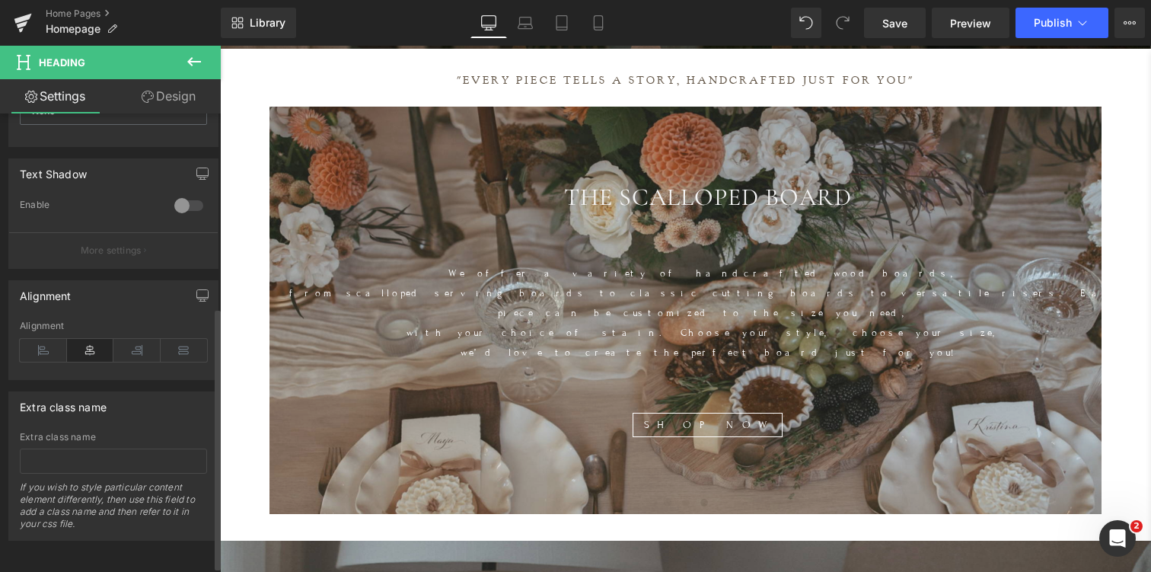
scroll to position [347, 0]
click at [173, 98] on link "Design" at bounding box center [168, 96] width 110 height 34
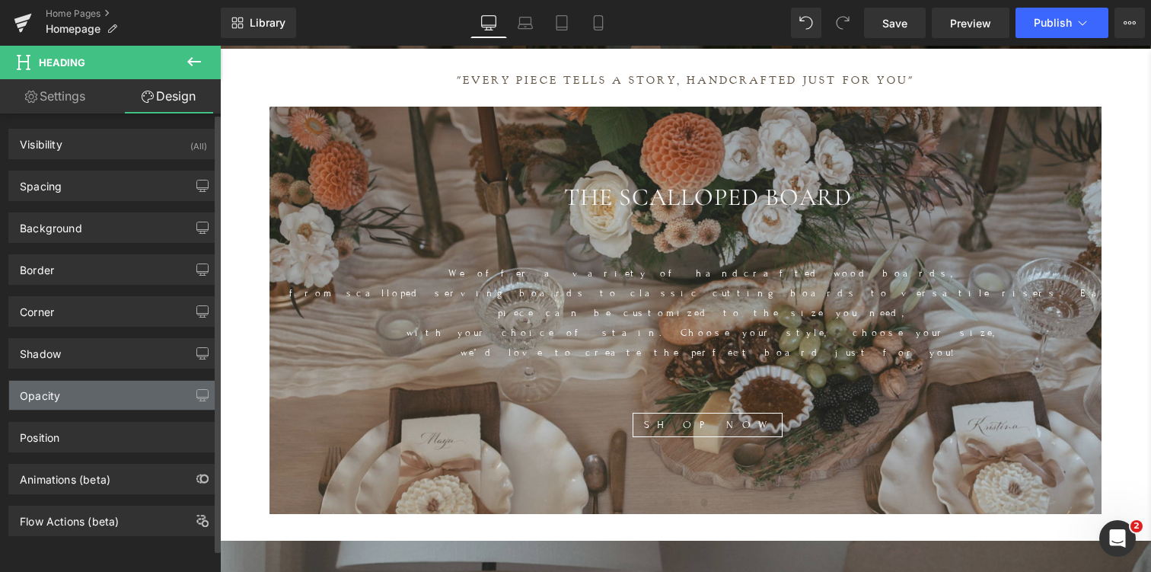
click at [68, 391] on div "Opacity" at bounding box center [113, 395] width 209 height 29
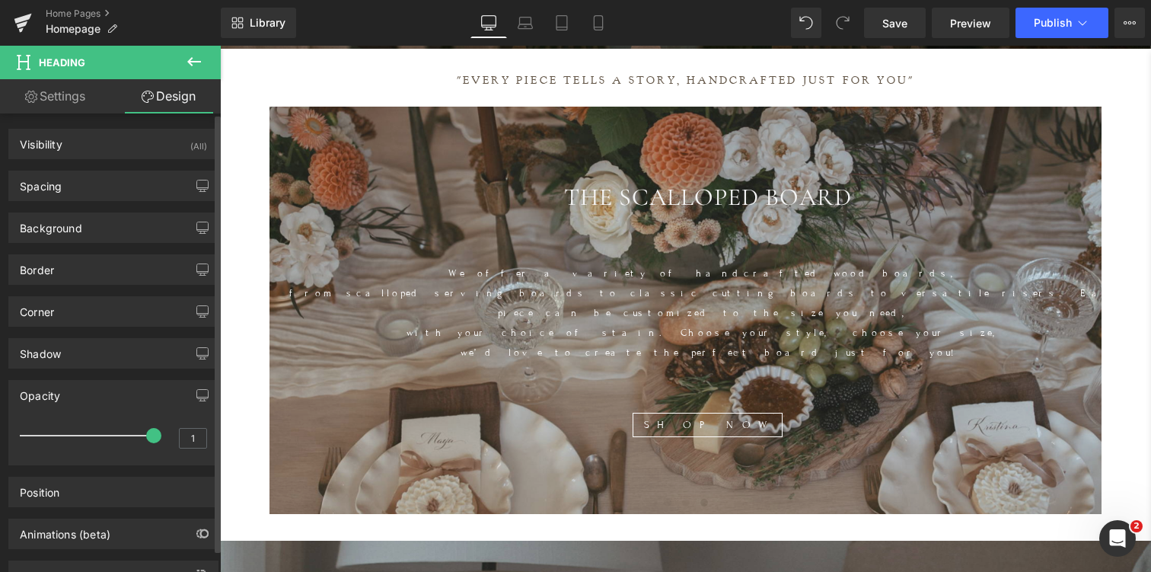
scroll to position [21, 0]
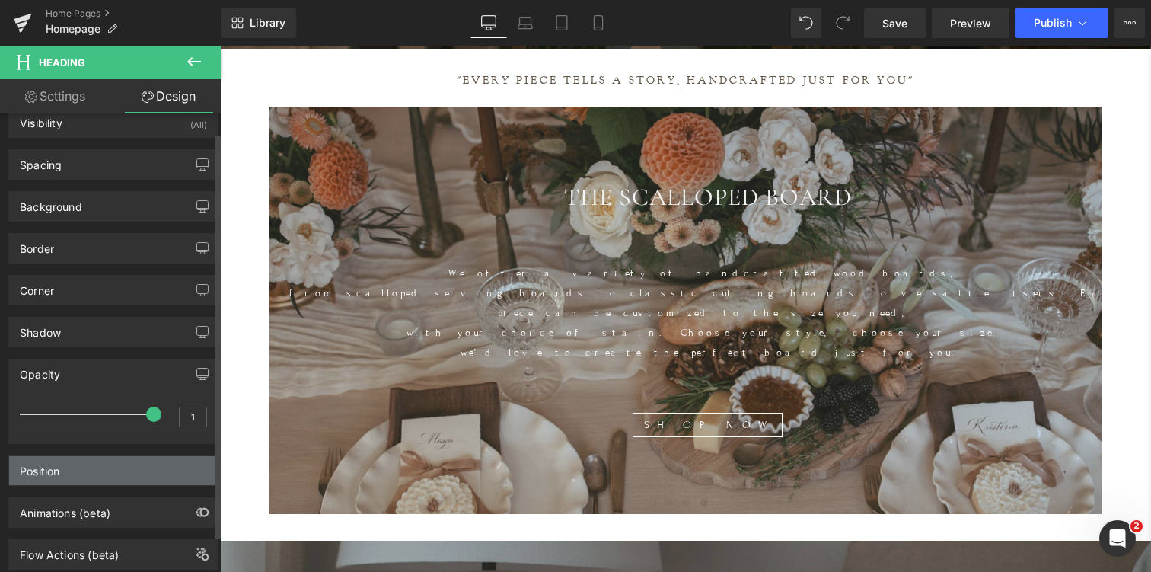
click at [49, 473] on div "Position" at bounding box center [40, 466] width 40 height 21
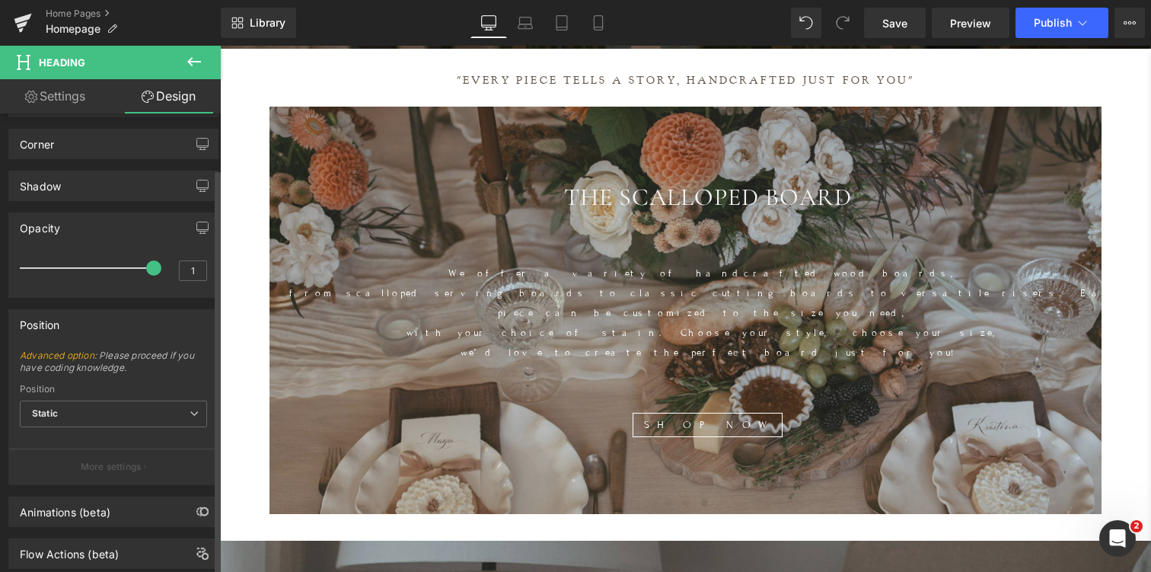
scroll to position [208, 0]
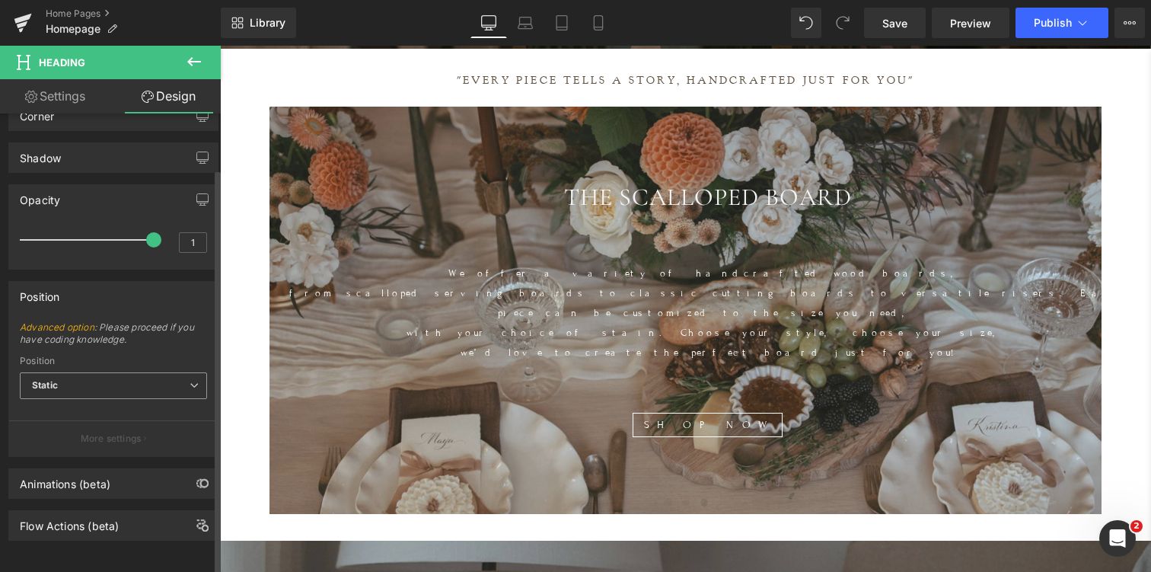
click at [72, 372] on span "Static" at bounding box center [113, 385] width 187 height 27
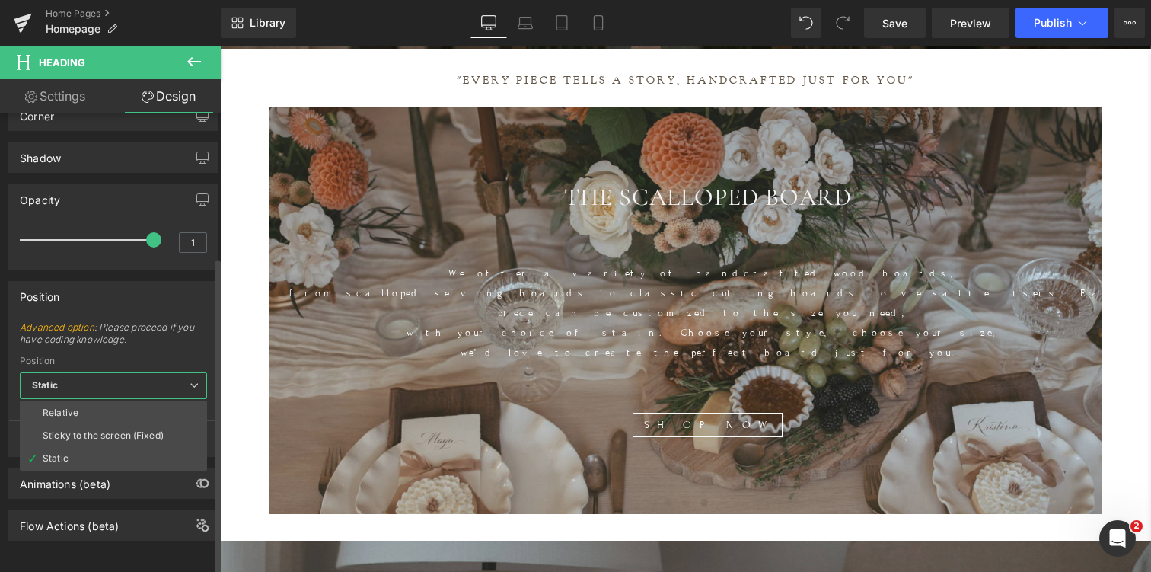
click at [72, 372] on span "Static" at bounding box center [113, 385] width 187 height 27
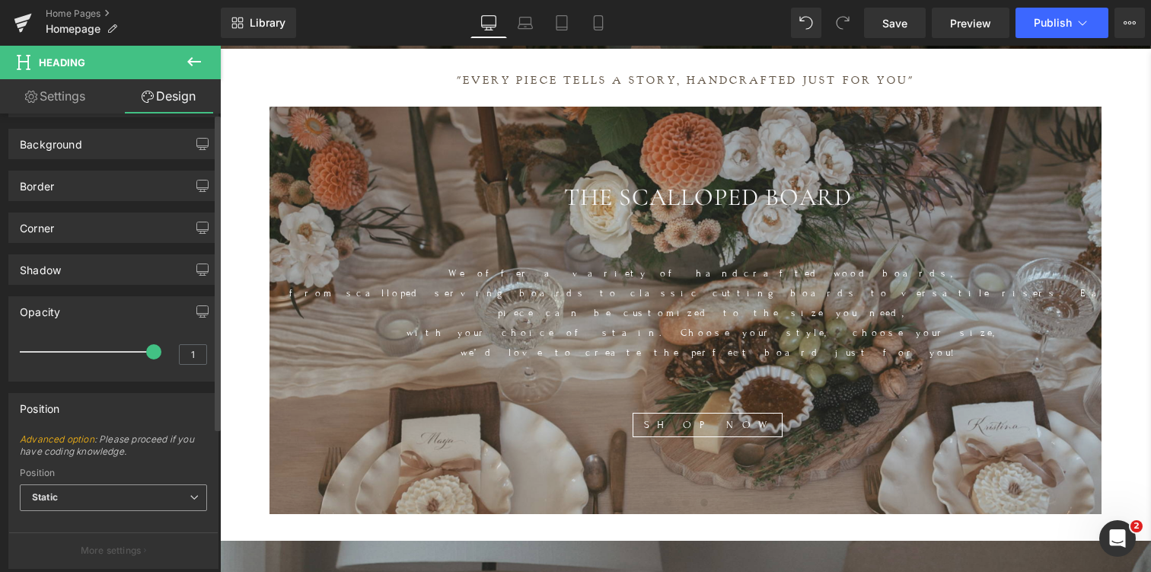
scroll to position [0, 0]
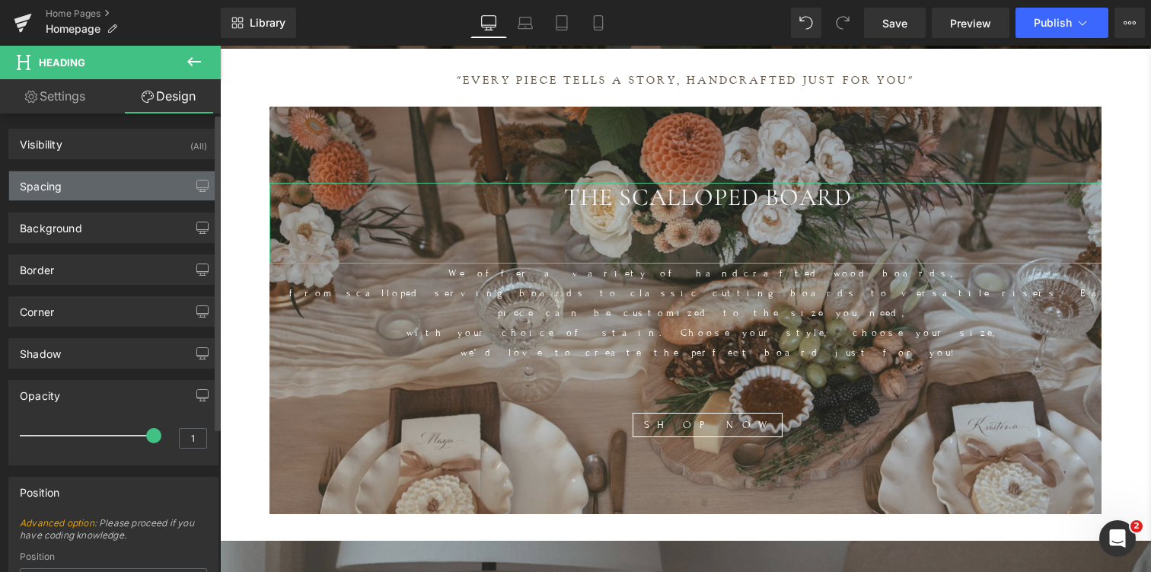
click at [120, 189] on div "Spacing" at bounding box center [113, 185] width 209 height 29
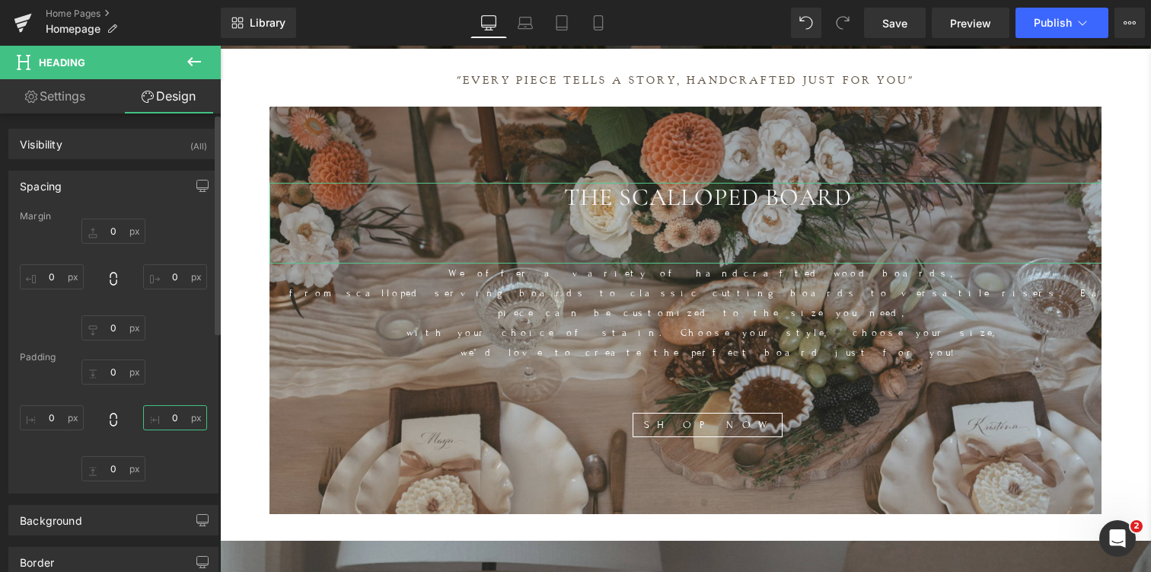
click at [168, 420] on input "text" at bounding box center [175, 417] width 64 height 25
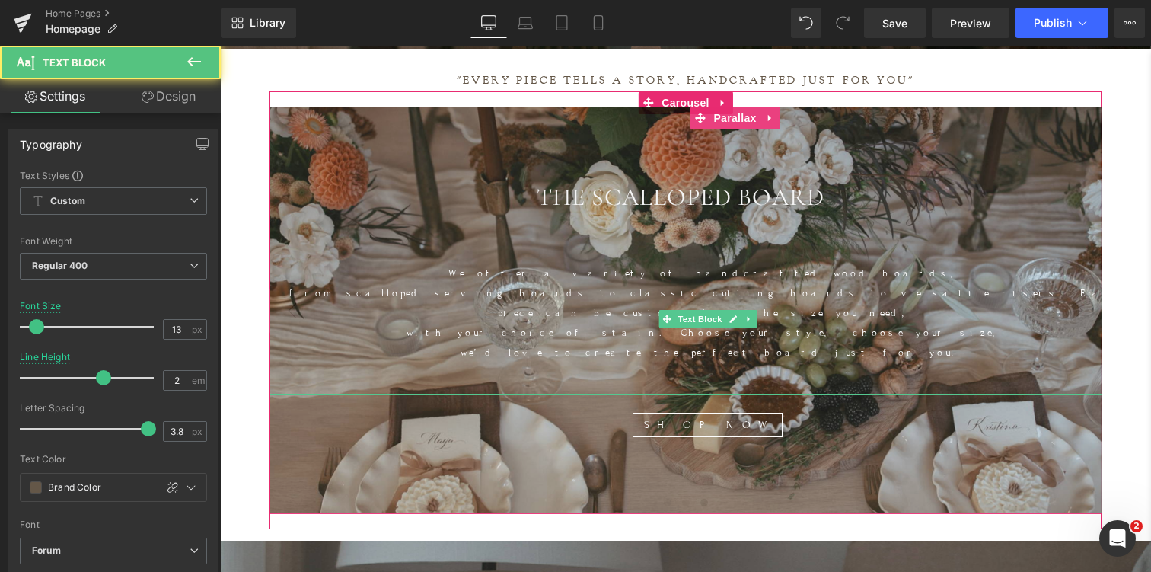
click at [355, 323] on p "with your choice of stain. Choose your style, choose your size," at bounding box center [708, 333] width 876 height 20
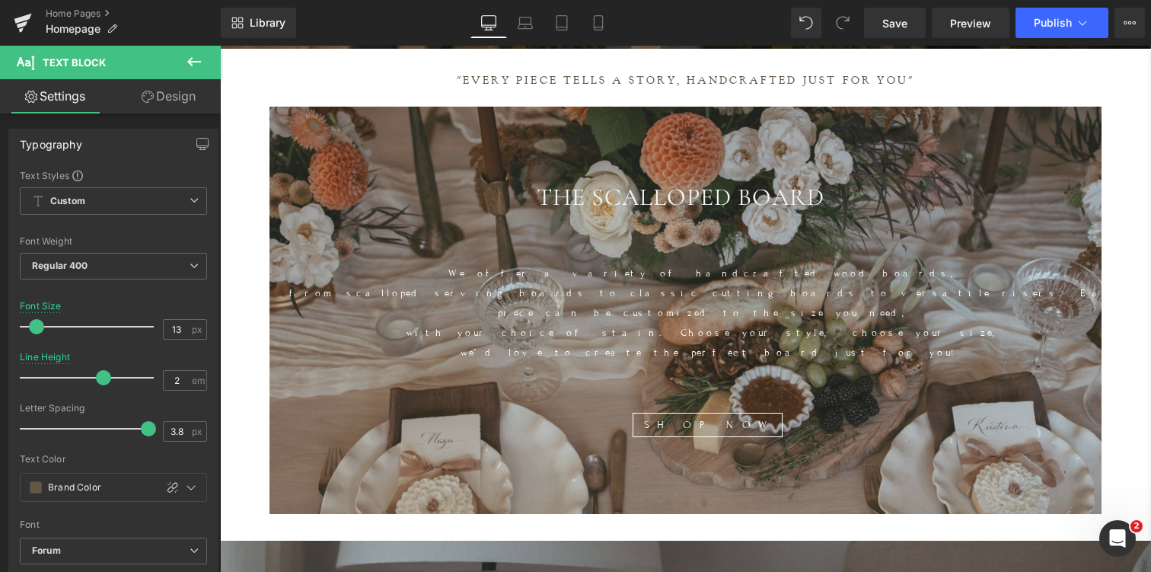
click at [170, 90] on link "Design" at bounding box center [168, 96] width 110 height 34
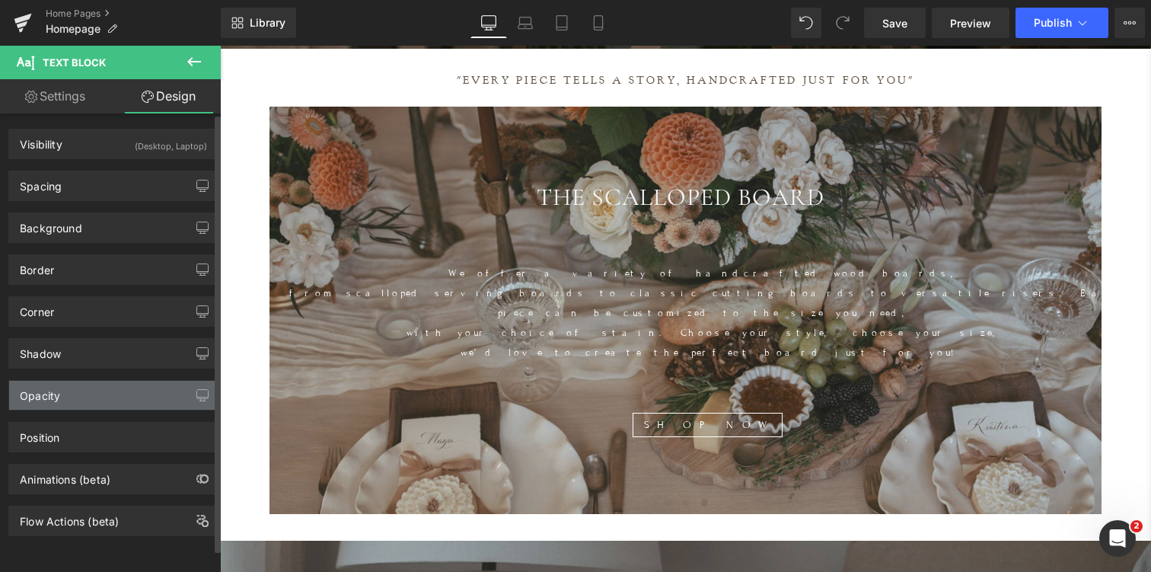
click at [88, 393] on div "Opacity" at bounding box center [113, 395] width 209 height 29
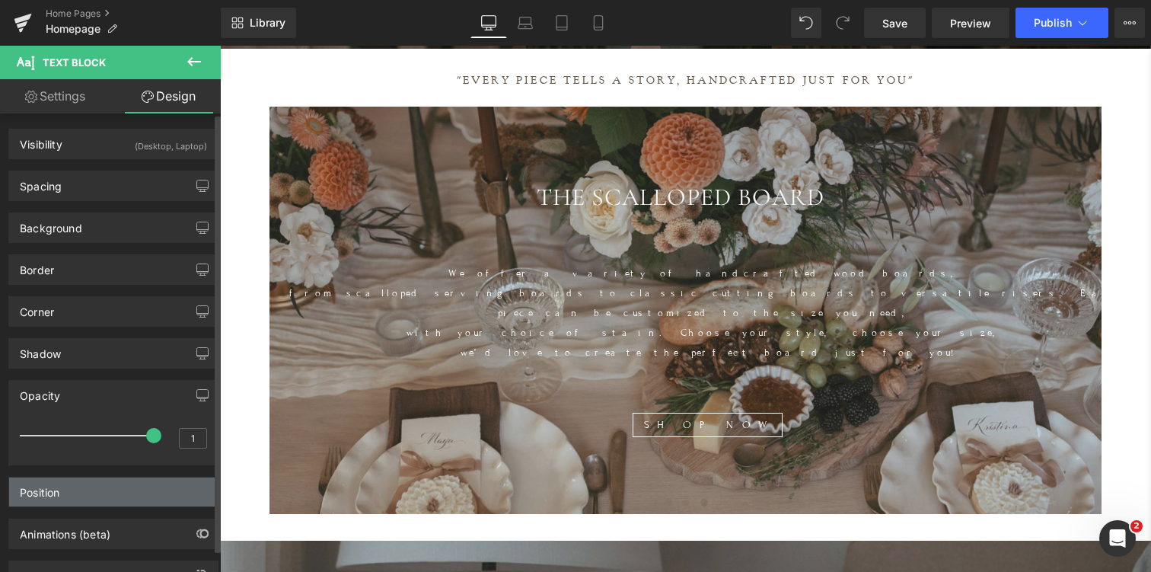
click at [92, 483] on div "Position" at bounding box center [113, 491] width 209 height 29
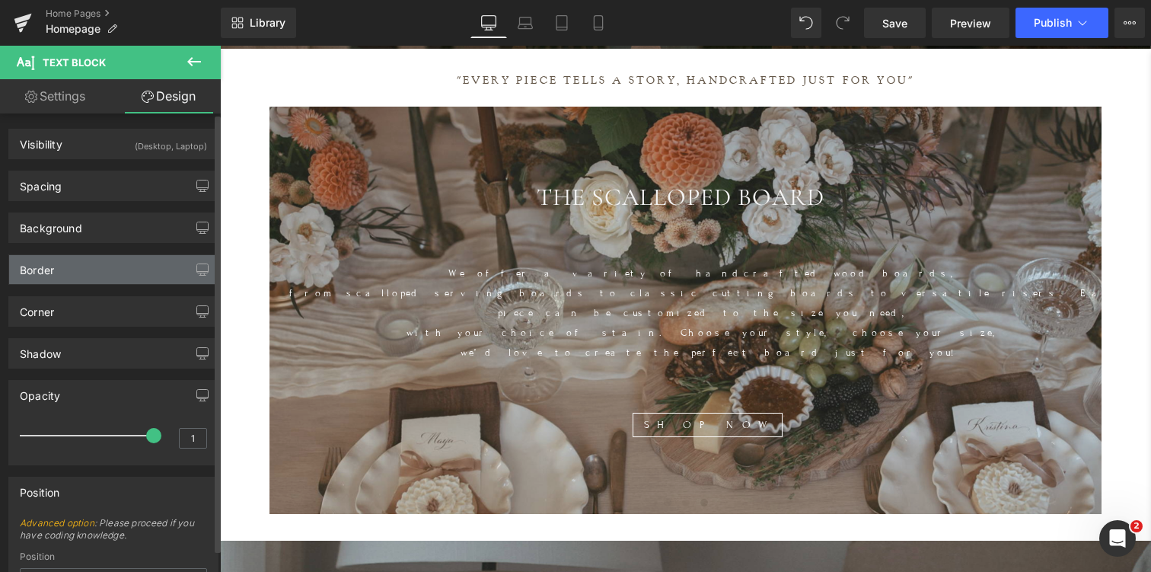
click at [72, 266] on div "Border" at bounding box center [113, 269] width 209 height 29
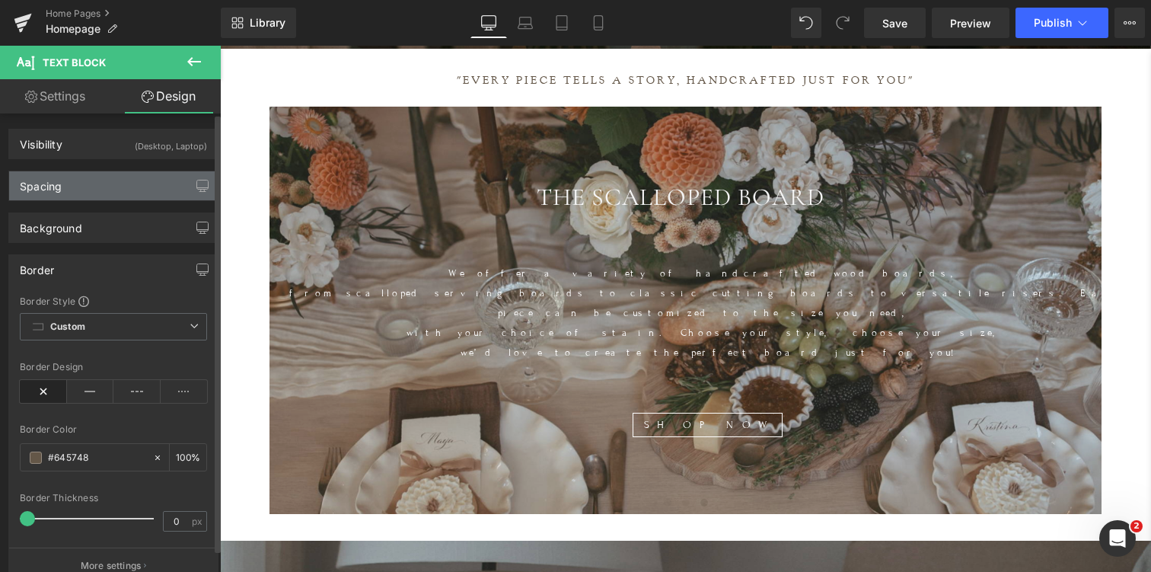
click at [101, 183] on div "Spacing" at bounding box center [113, 185] width 209 height 29
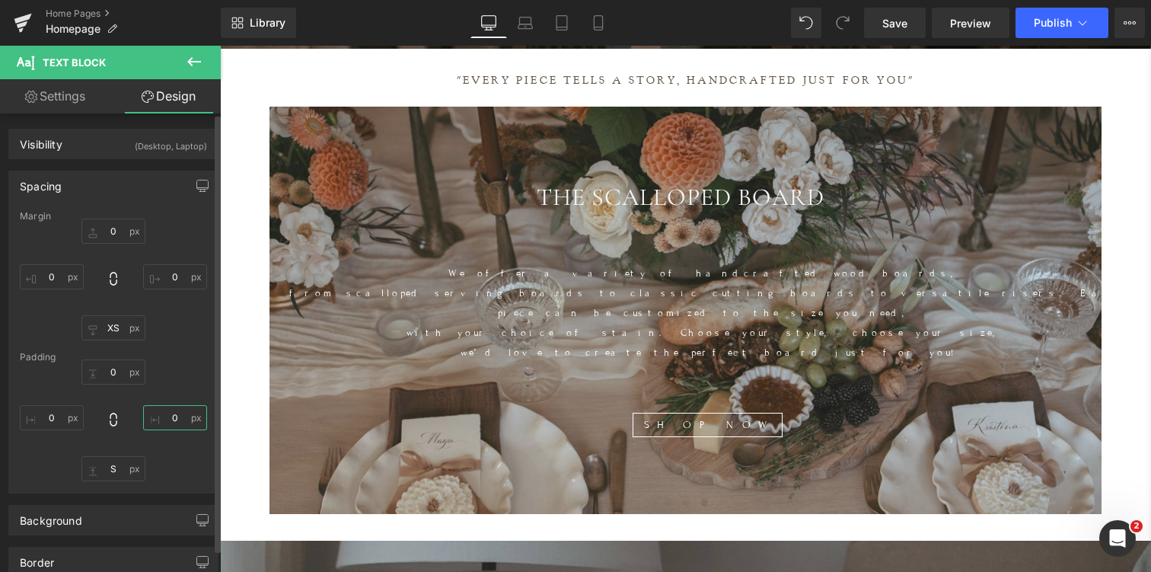
click at [175, 415] on input "0" at bounding box center [175, 417] width 64 height 25
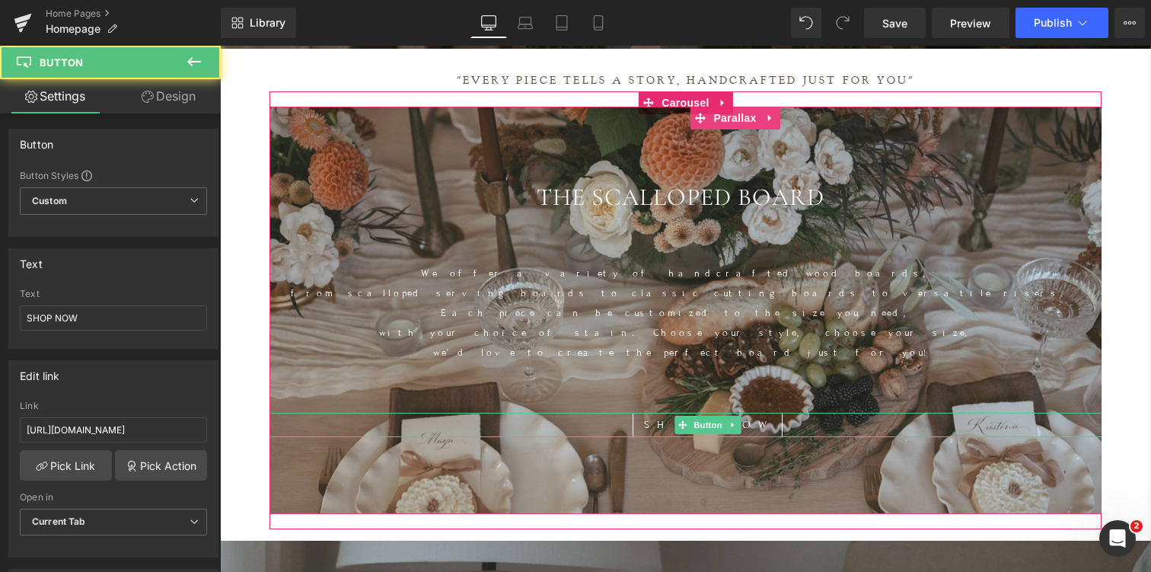
click at [557, 413] on div "SHOP NOW" at bounding box center [708, 425] width 876 height 24
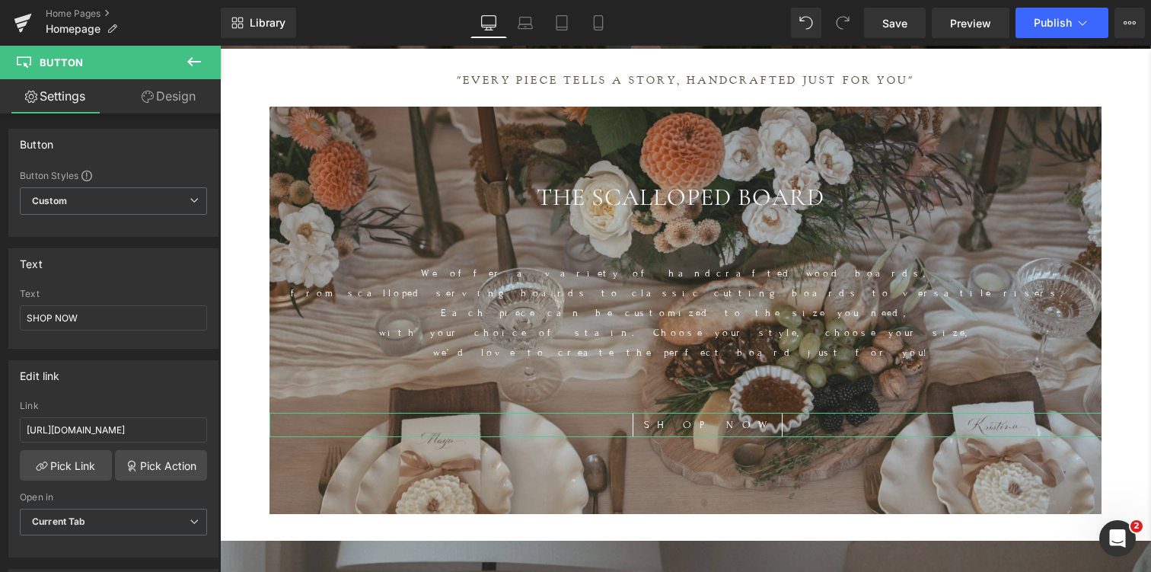
click at [174, 93] on link "Design" at bounding box center [168, 96] width 110 height 34
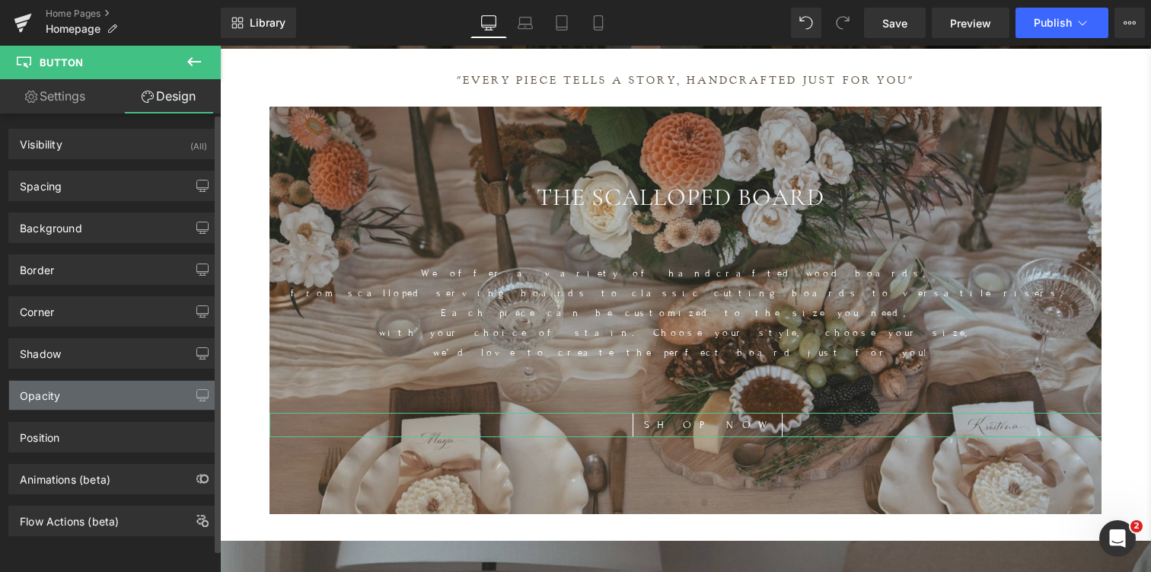
click at [72, 396] on div "Opacity" at bounding box center [113, 395] width 209 height 29
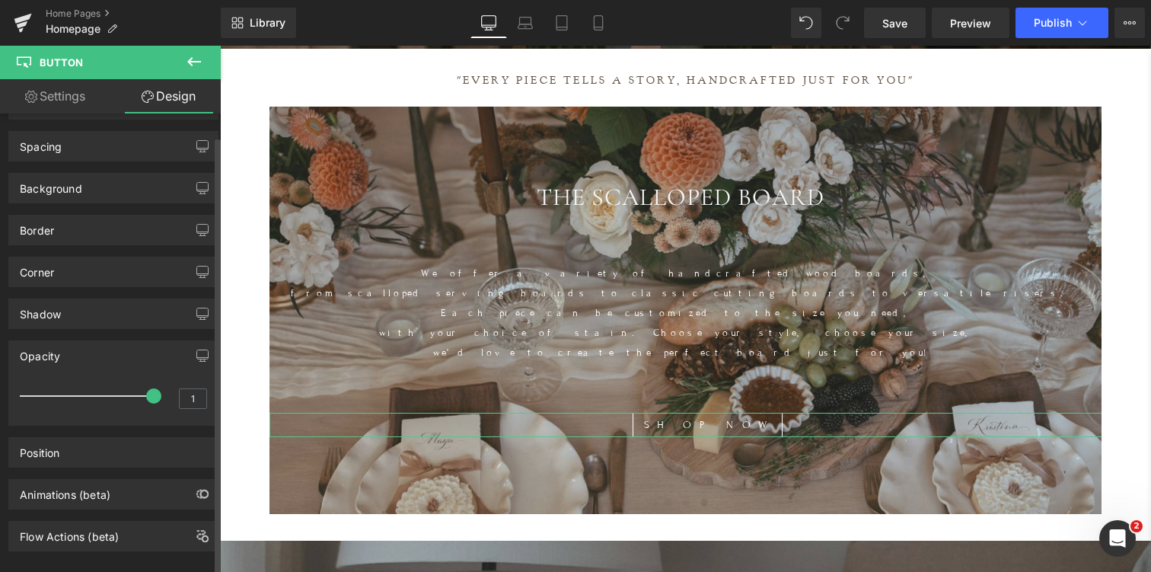
scroll to position [46, 0]
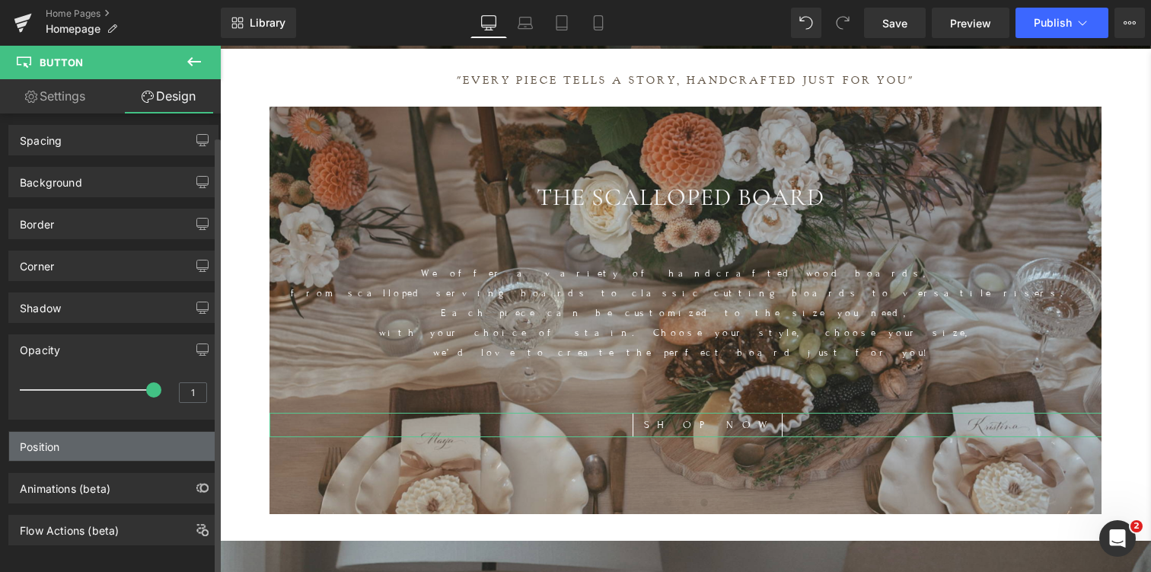
click at [78, 442] on div "Position" at bounding box center [113, 446] width 209 height 29
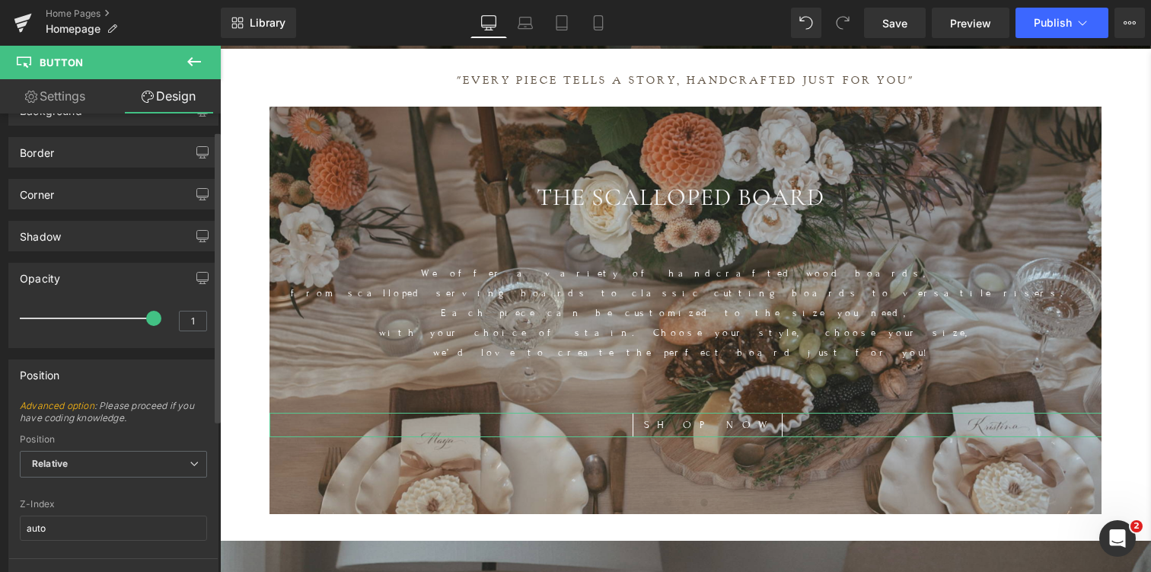
scroll to position [0, 0]
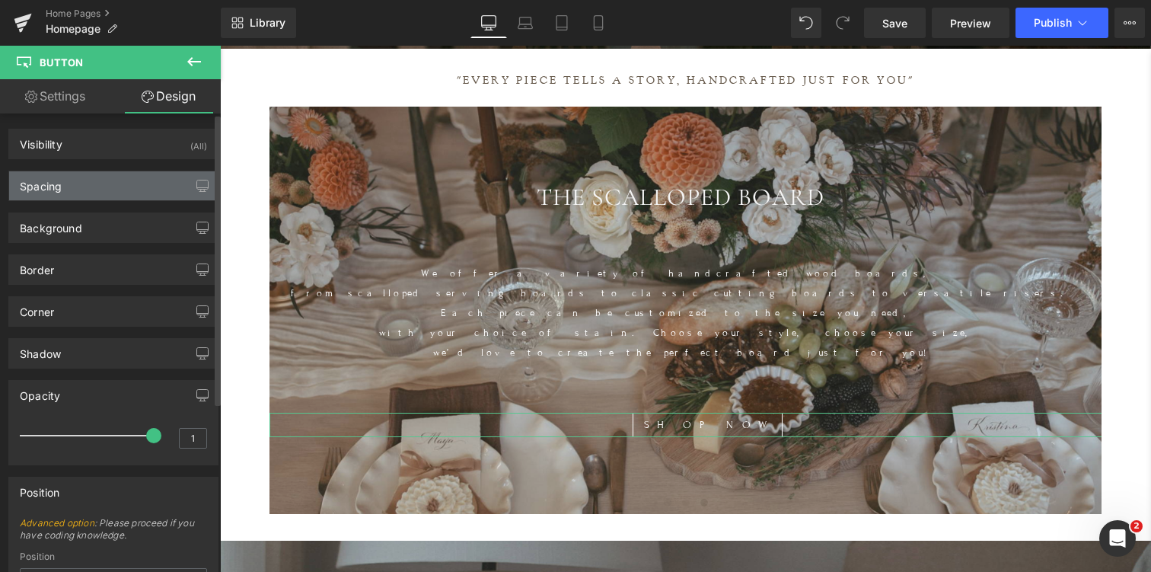
click at [83, 187] on div "Spacing" at bounding box center [113, 185] width 209 height 29
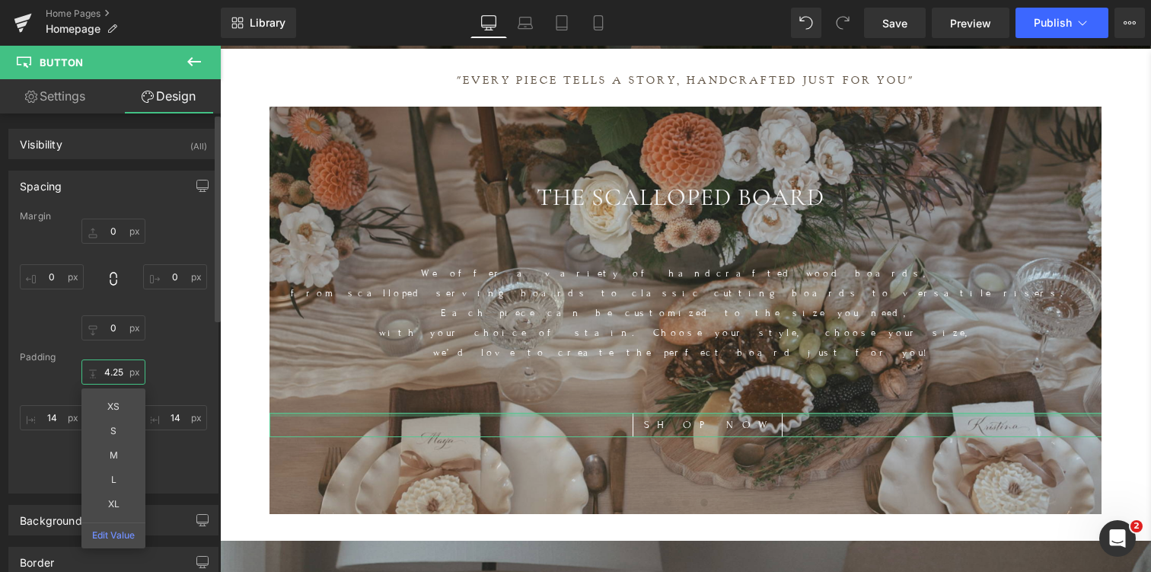
click at [117, 372] on input "4.25" at bounding box center [113, 371] width 64 height 25
type input "0"
click at [161, 388] on div "0 XS S M L XL Edit Value 14 4 14" at bounding box center [113, 420] width 187 height 122
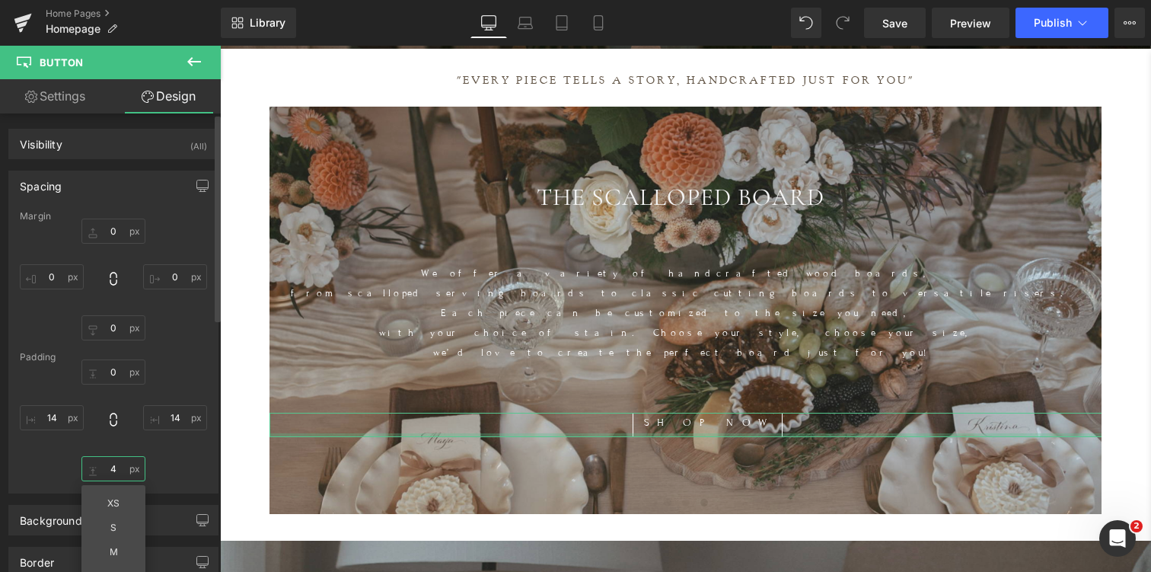
click at [118, 469] on input "4" at bounding box center [113, 468] width 64 height 25
type input "0"
click at [67, 414] on input "14" at bounding box center [52, 417] width 64 height 25
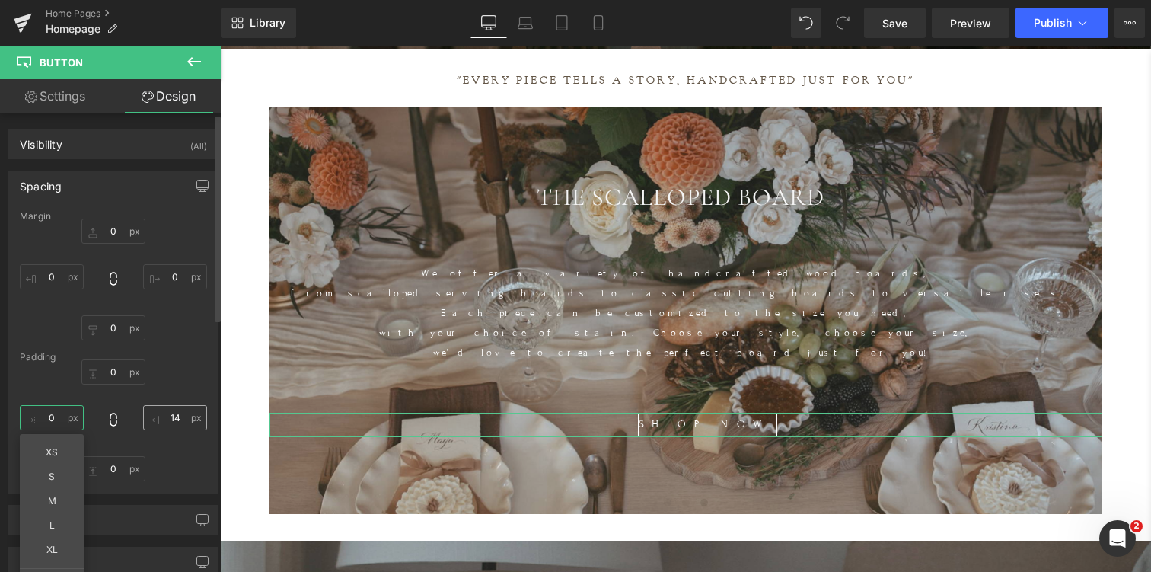
type input "0"
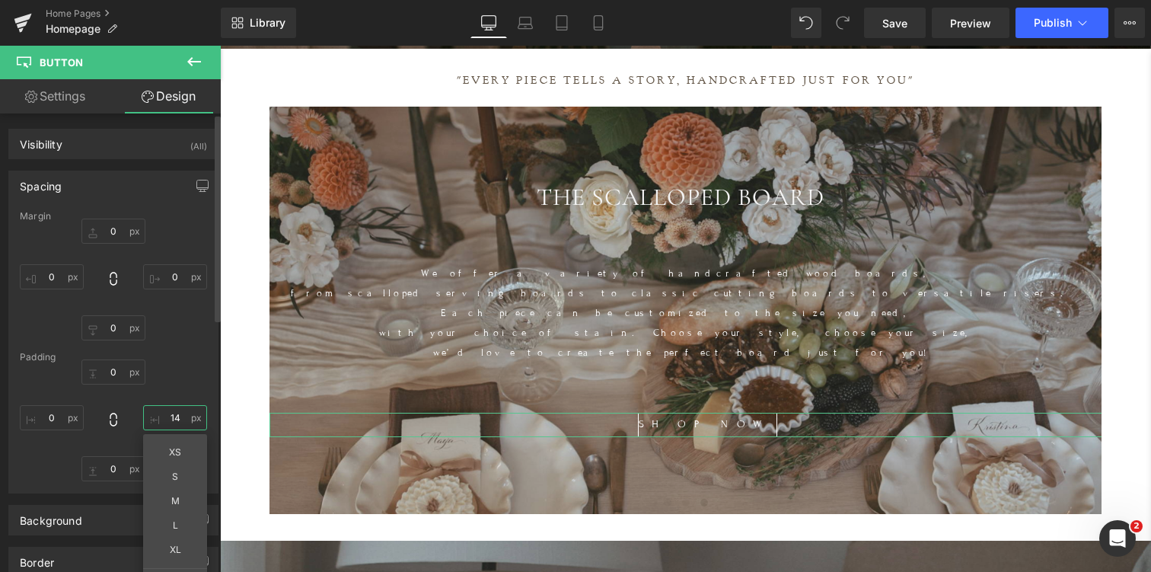
click at [176, 413] on input "14" at bounding box center [175, 417] width 64 height 25
click at [173, 417] on input "14" at bounding box center [175, 417] width 64 height 25
click at [173, 420] on input "14" at bounding box center [175, 417] width 64 height 25
type input "0"
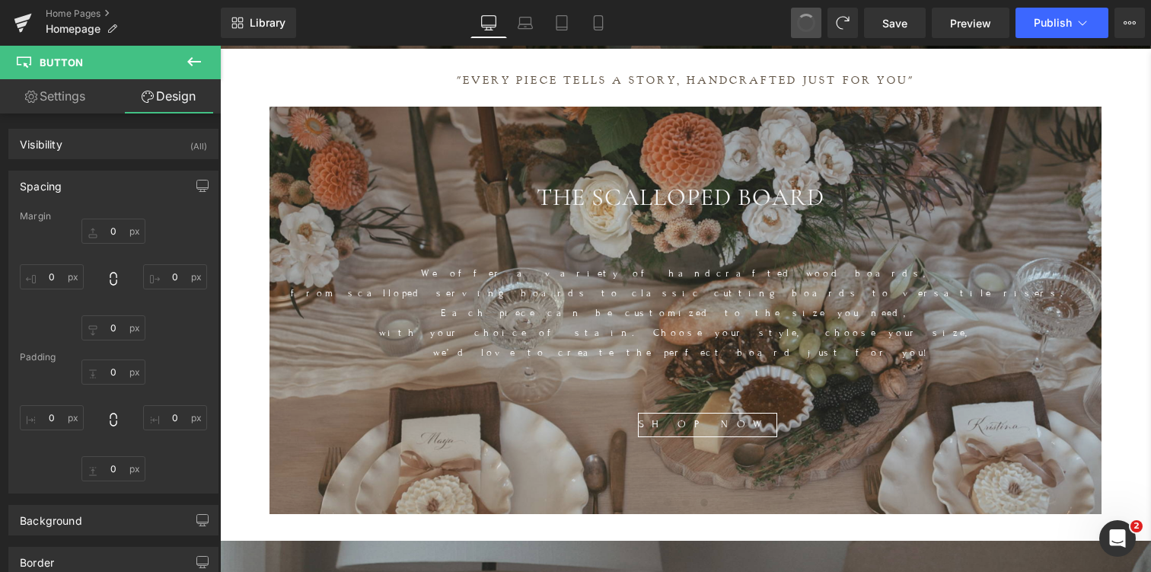
click at [804, 18] on span at bounding box center [806, 22] width 23 height 23
click at [804, 18] on span at bounding box center [806, 23] width 18 height 18
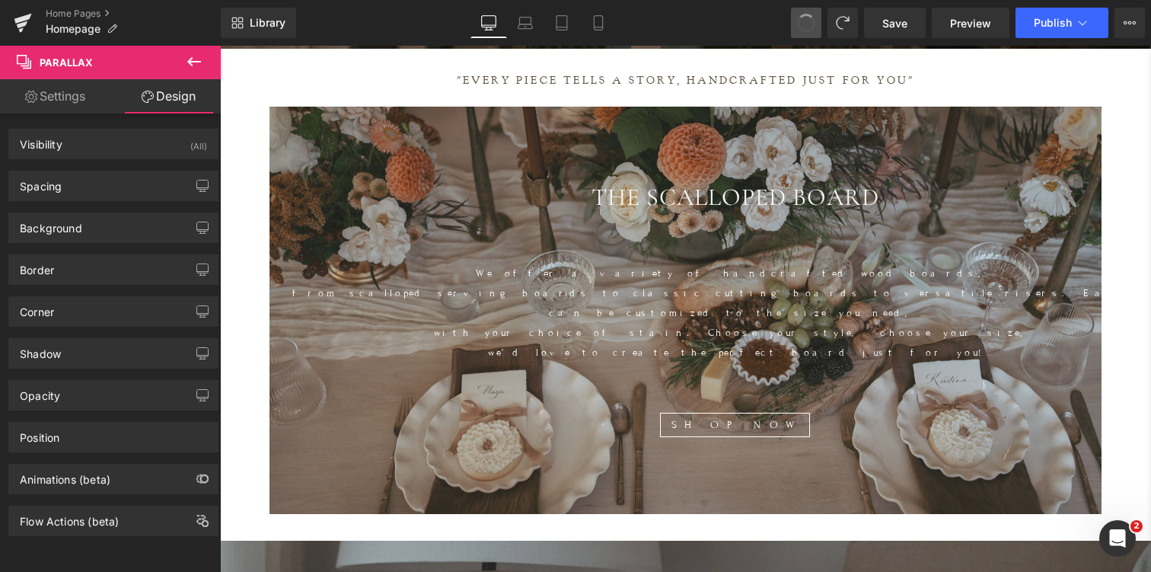
scroll to position [7370, 931]
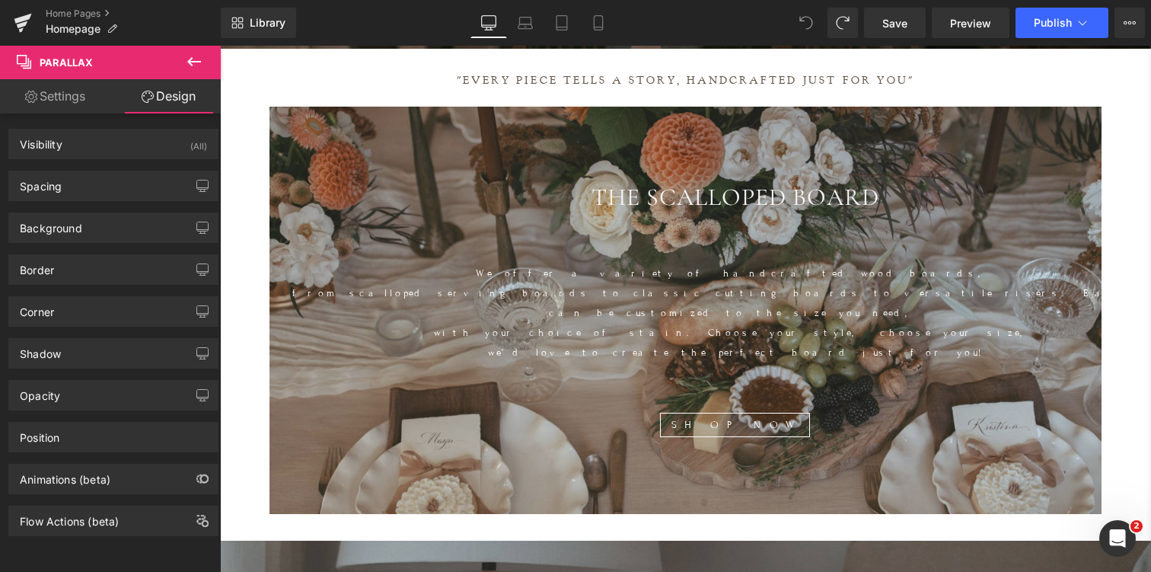
click at [805, 21] on icon at bounding box center [806, 23] width 14 height 14
click at [802, 25] on icon at bounding box center [806, 23] width 14 height 14
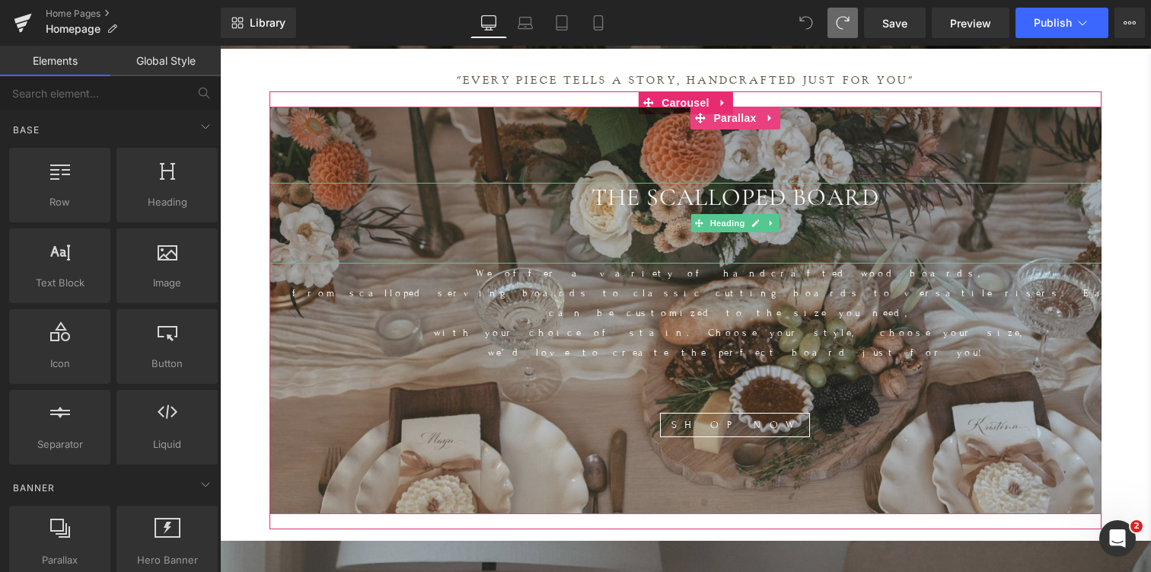
click at [353, 196] on h1 "THE SCALLOPED BOARD" at bounding box center [735, 197] width 931 height 29
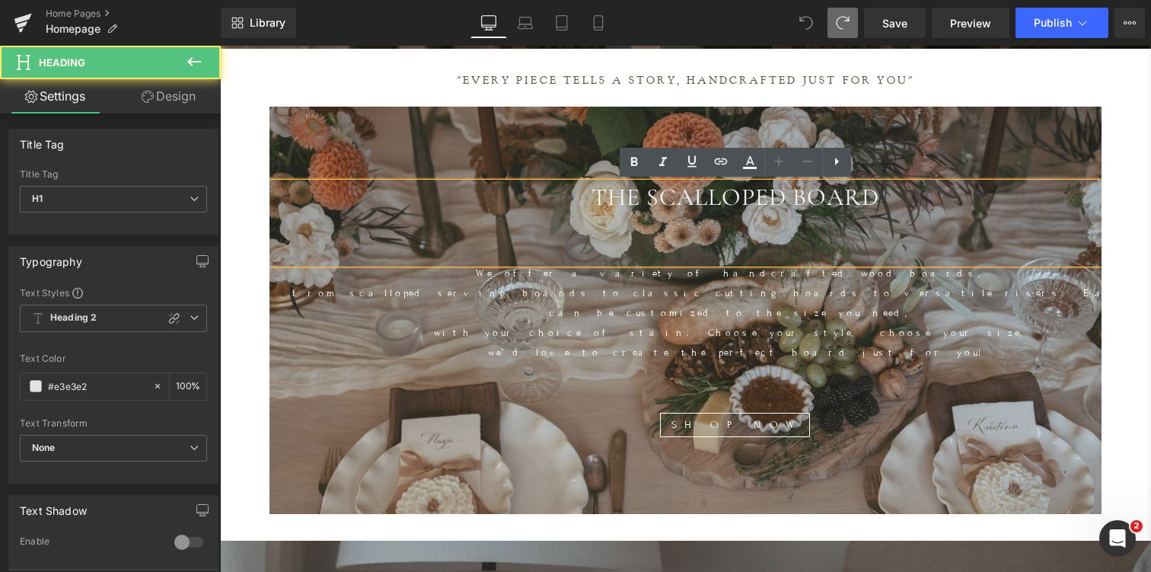
click at [334, 147] on div at bounding box center [735, 356] width 931 height 658
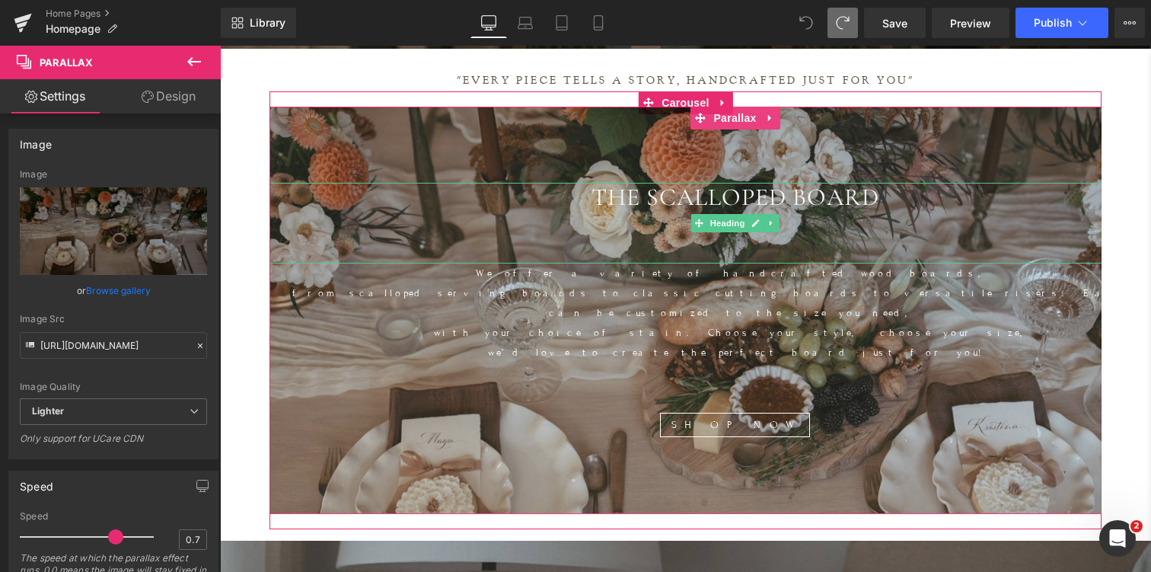
click at [589, 195] on h1 "THE SCALLOPED BOARD" at bounding box center [735, 197] width 931 height 29
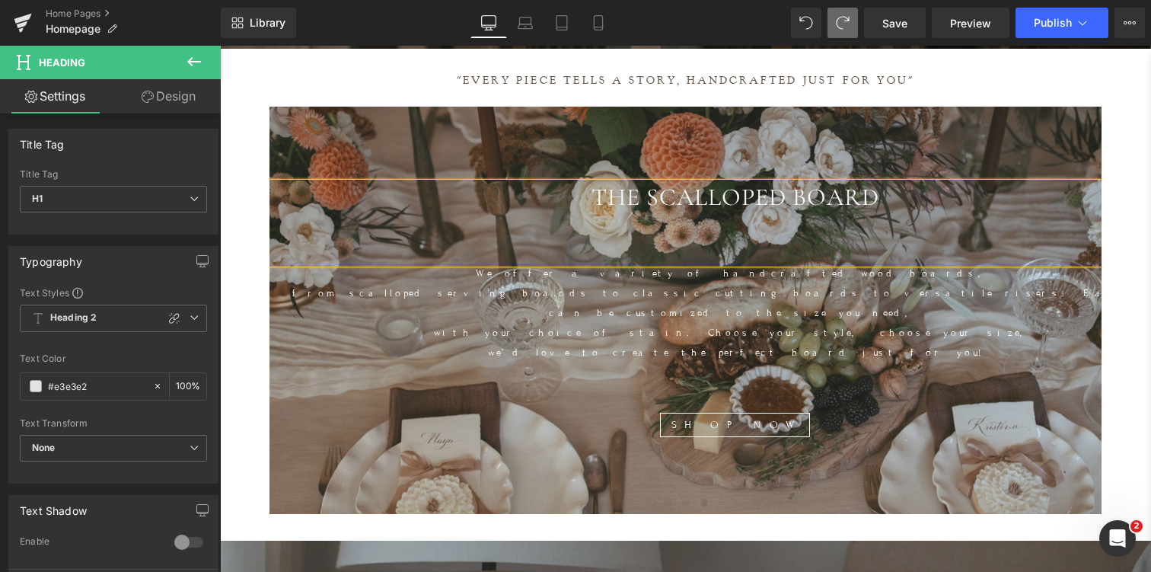
click at [656, 207] on span "THE SCALLOPED BOARD" at bounding box center [736, 197] width 288 height 30
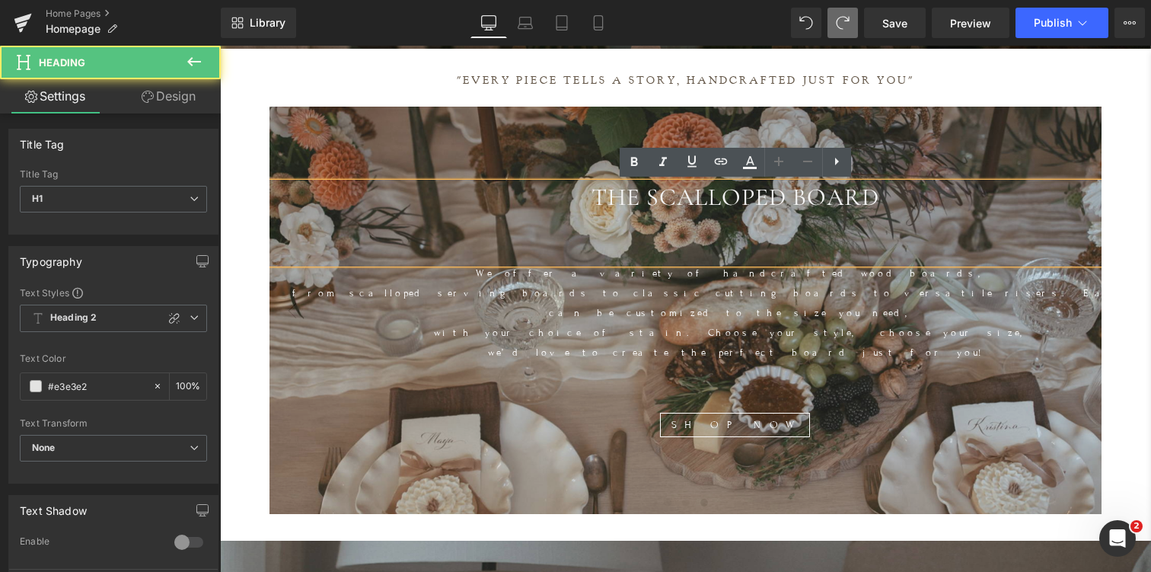
click at [709, 234] on div at bounding box center [735, 238] width 931 height 18
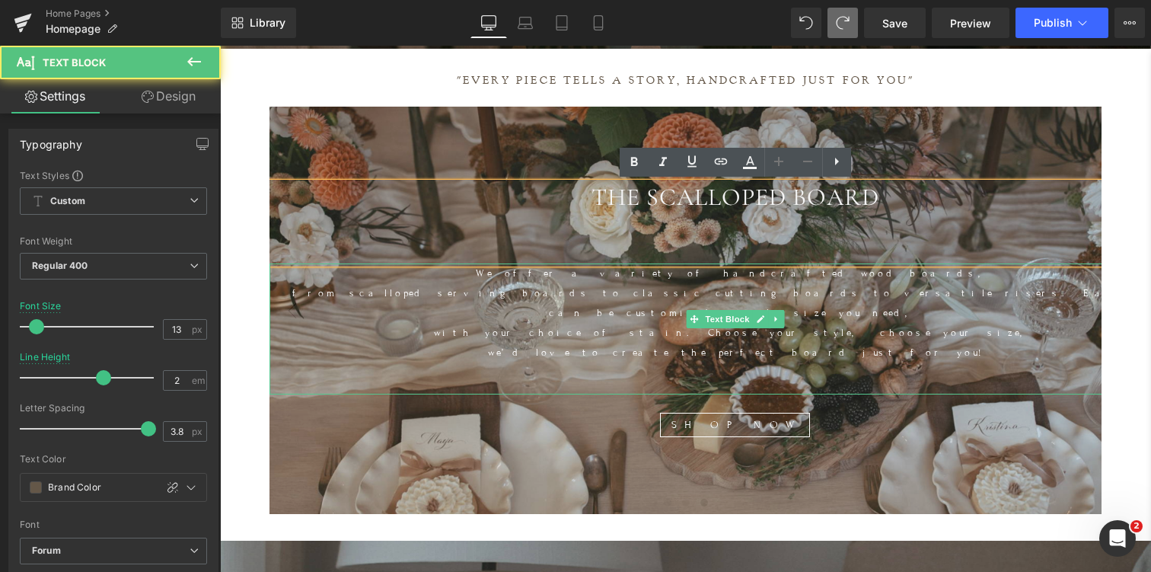
click at [435, 323] on p "with your choice of stain. Choose your style, choose your size," at bounding box center [735, 333] width 931 height 20
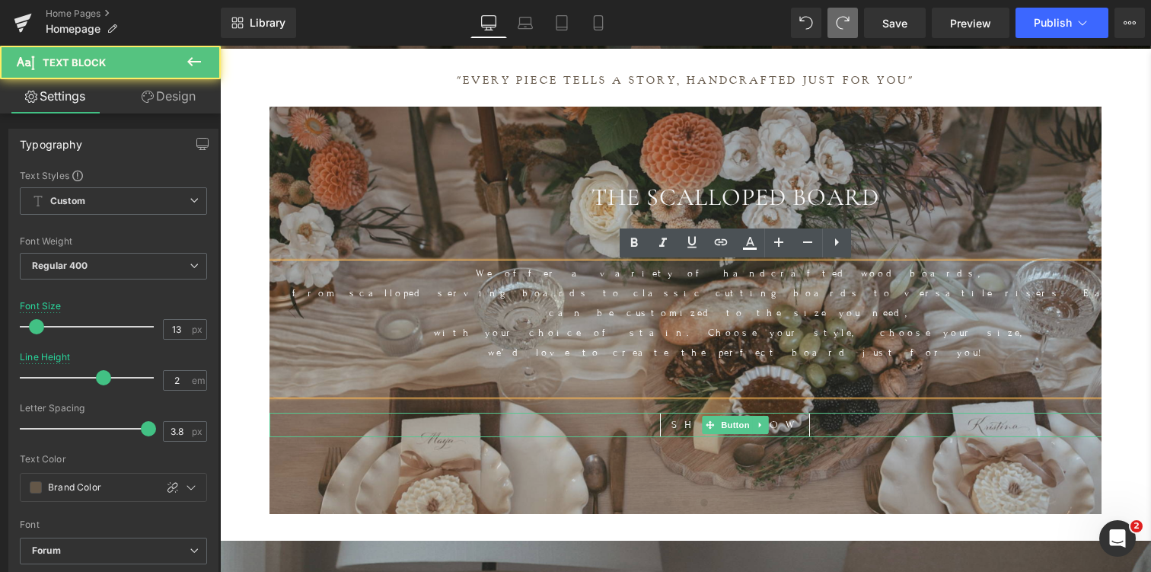
click at [307, 413] on div "SHOP NOW" at bounding box center [735, 425] width 931 height 24
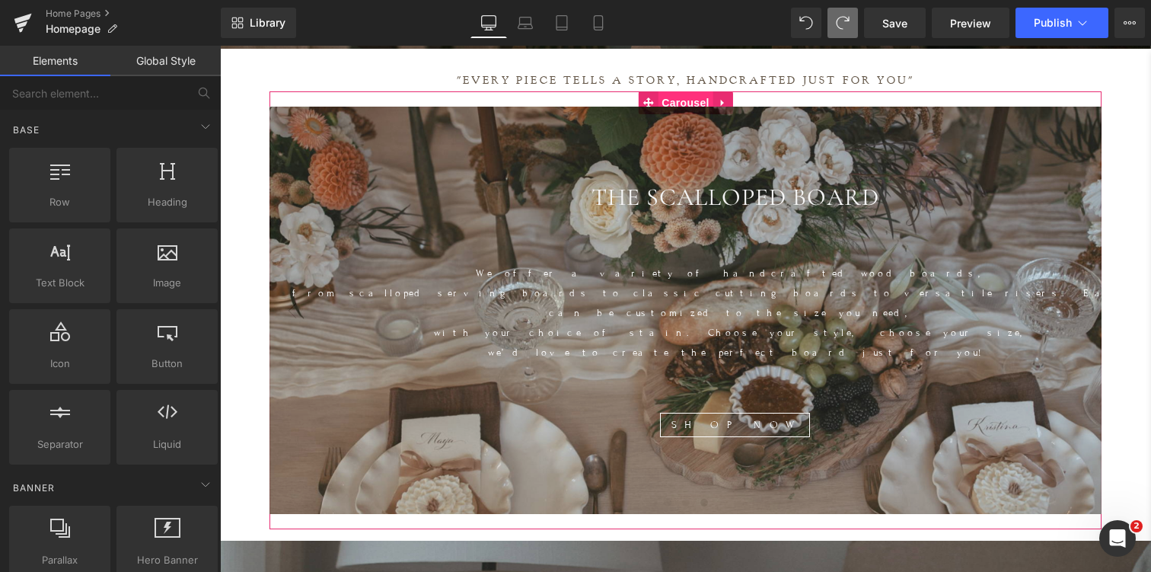
click at [691, 101] on span "Carousel" at bounding box center [685, 102] width 55 height 23
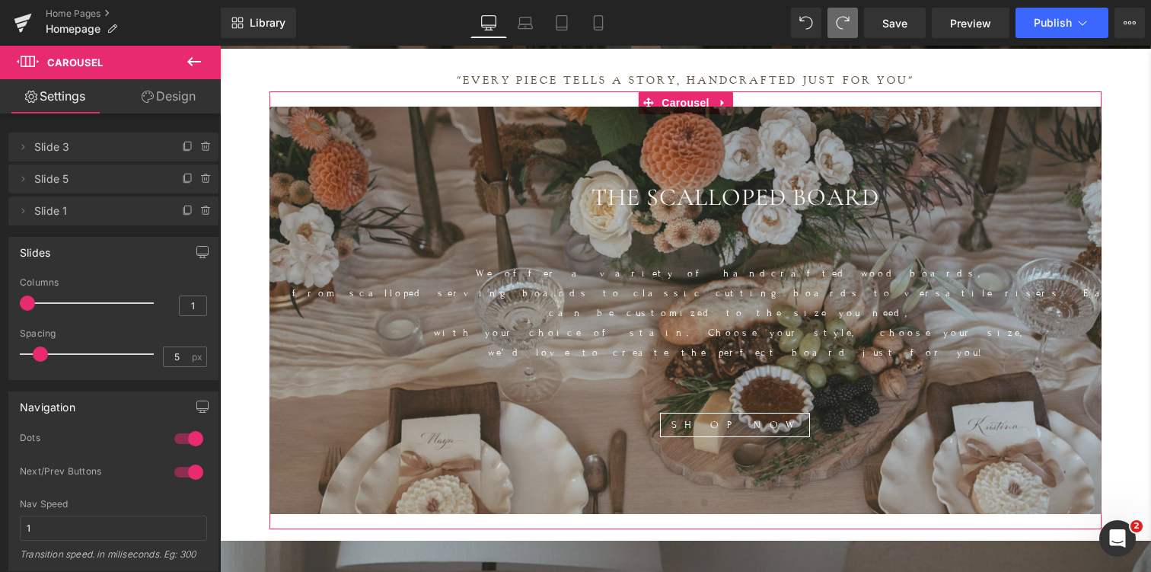
click at [171, 95] on link "Design" at bounding box center [168, 96] width 110 height 34
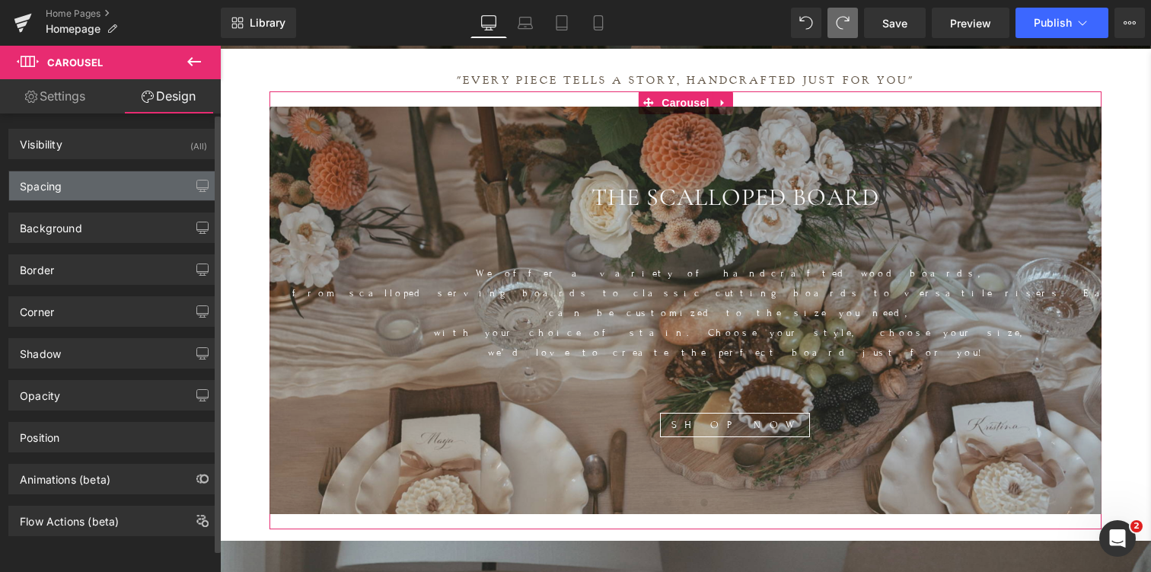
click at [56, 183] on div "Spacing" at bounding box center [41, 181] width 42 height 21
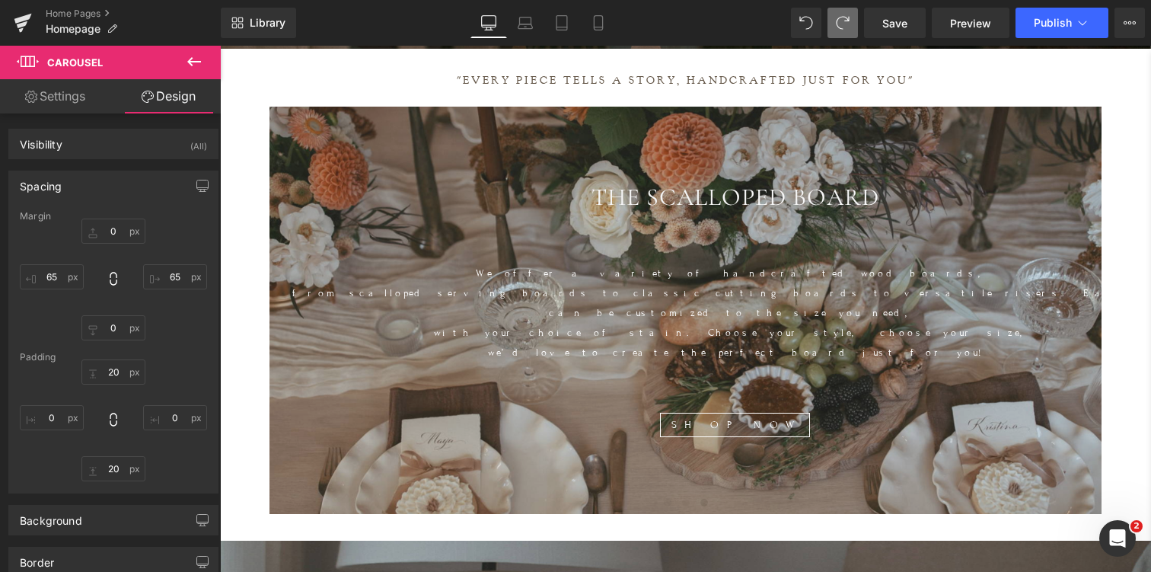
click at [1110, 305] on button "›" at bounding box center [1125, 311] width 46 height 46
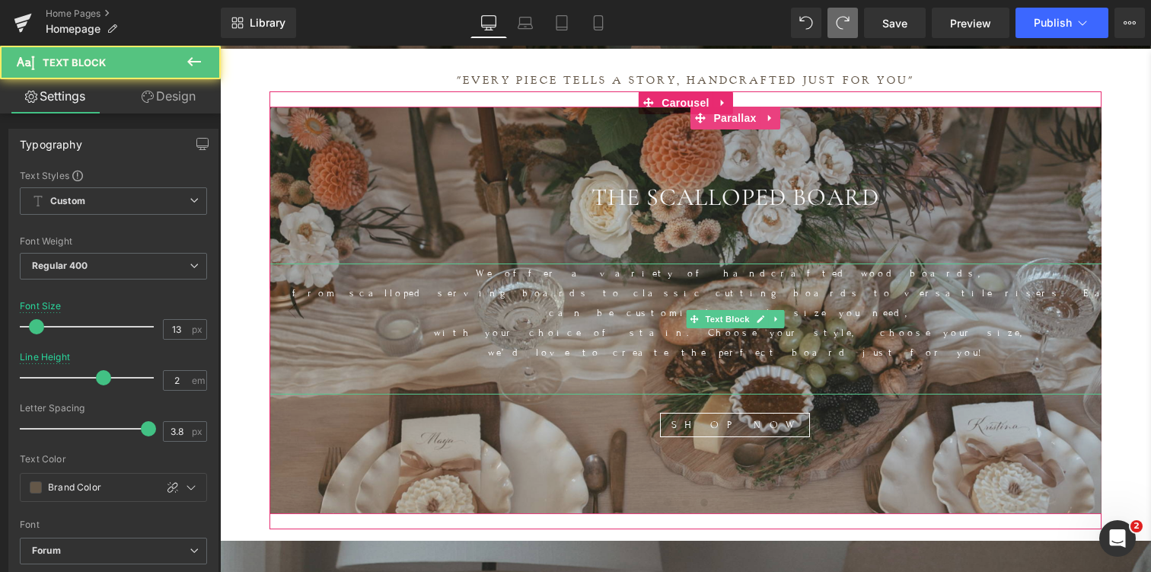
click at [1092, 323] on p "with your choice of stain. Choose your style, choose your size," at bounding box center [735, 333] width 931 height 20
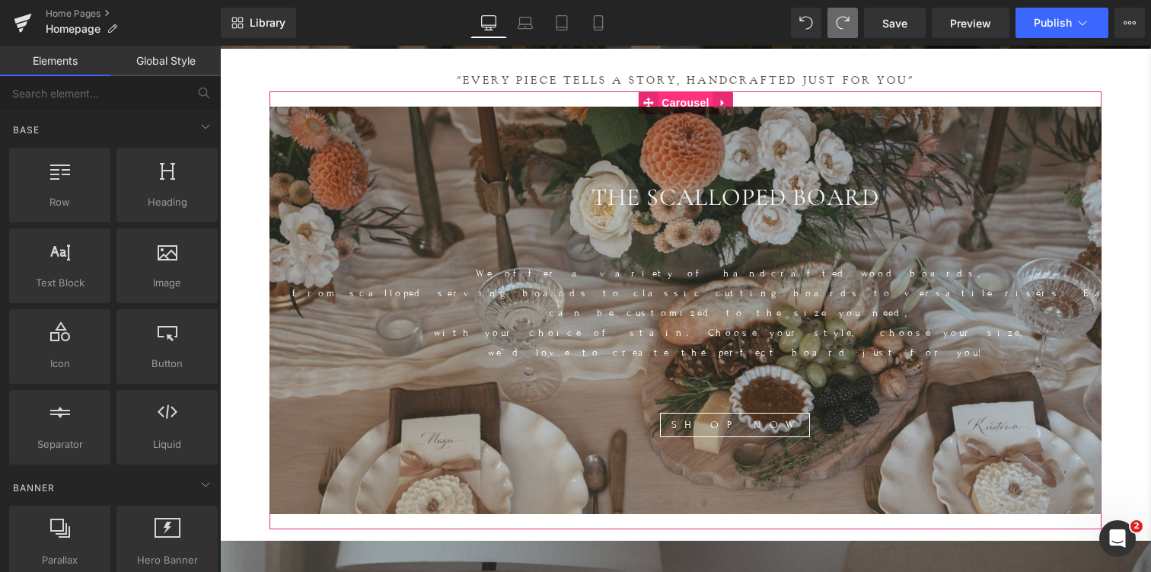
click at [700, 98] on span "Carousel" at bounding box center [685, 102] width 55 height 23
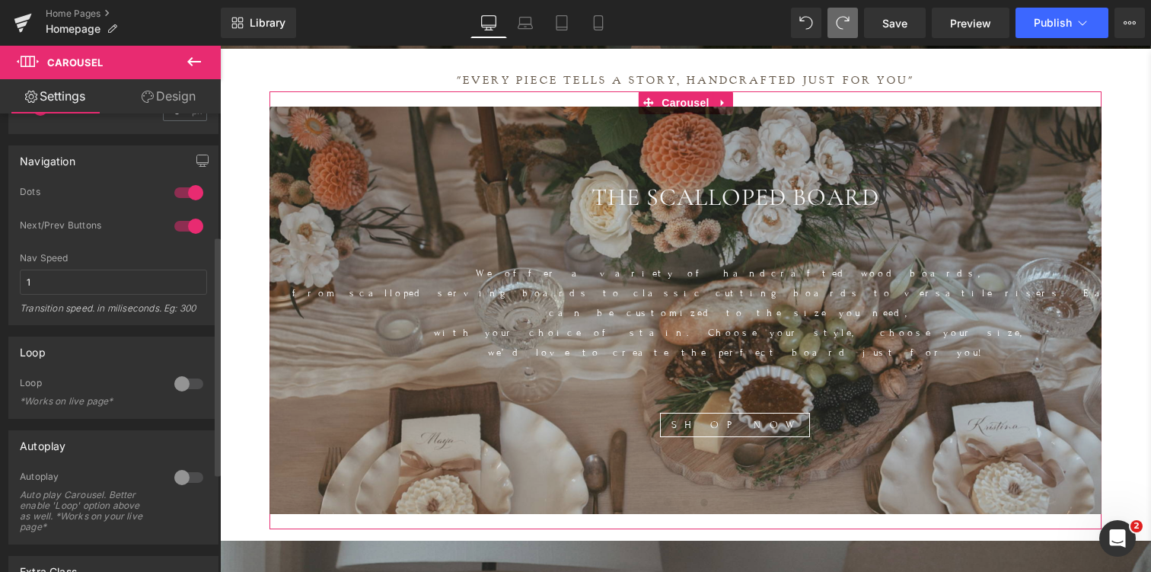
scroll to position [250, 0]
click at [78, 282] on input "1" at bounding box center [113, 278] width 187 height 25
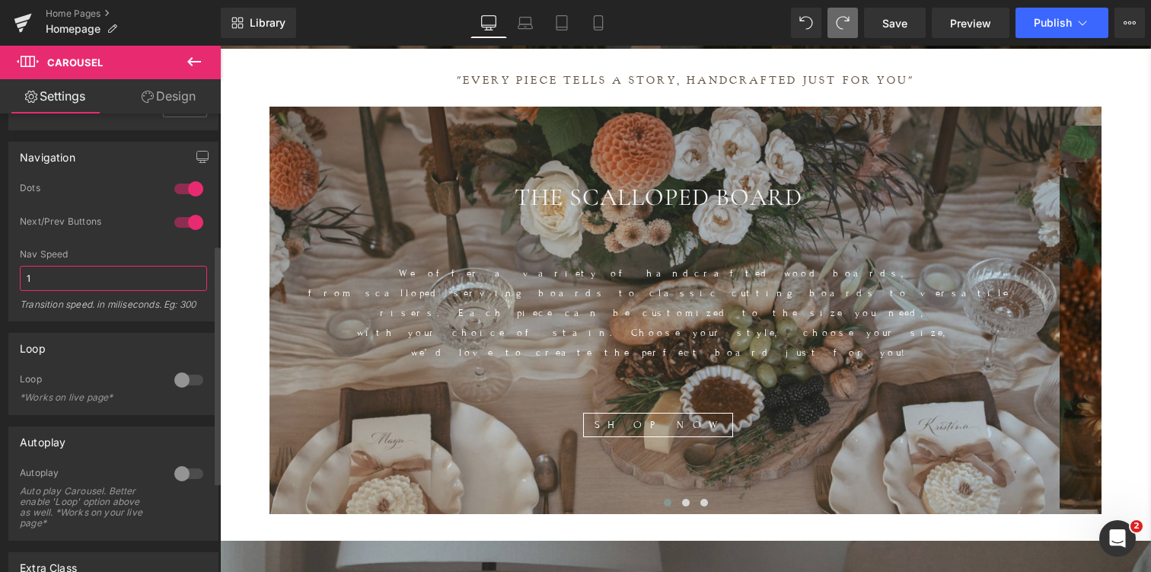
scroll to position [8, 8]
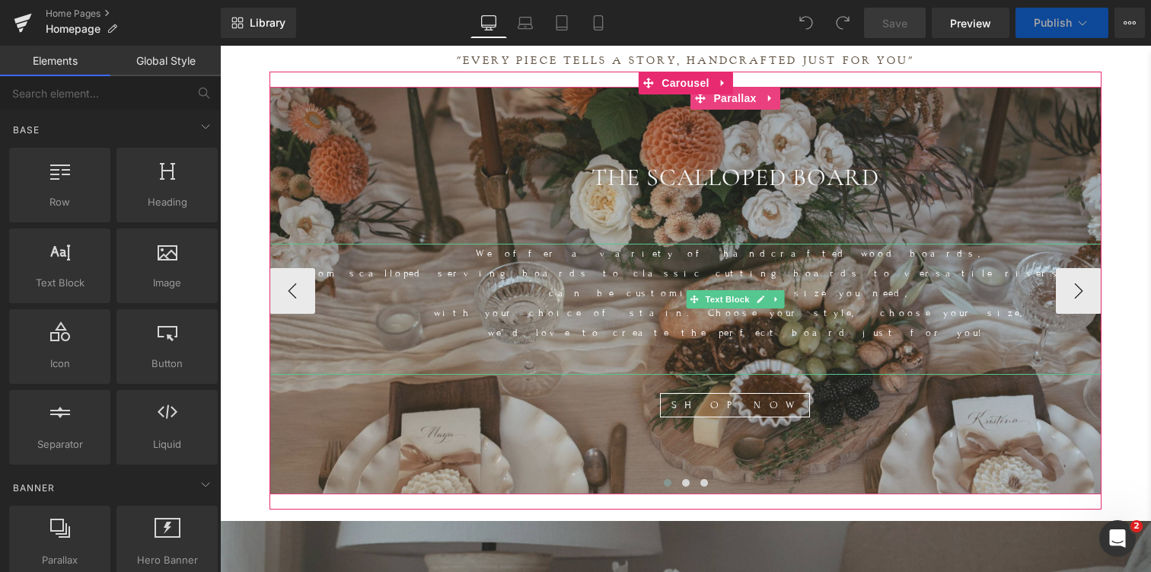
scroll to position [7247, 931]
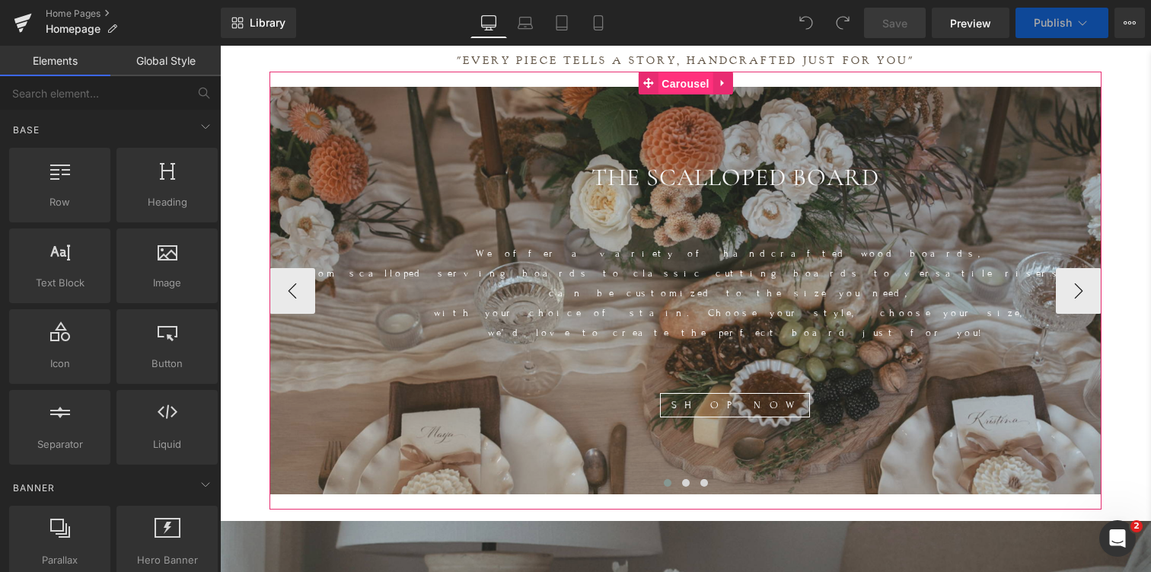
click at [681, 82] on span "Carousel" at bounding box center [685, 83] width 55 height 23
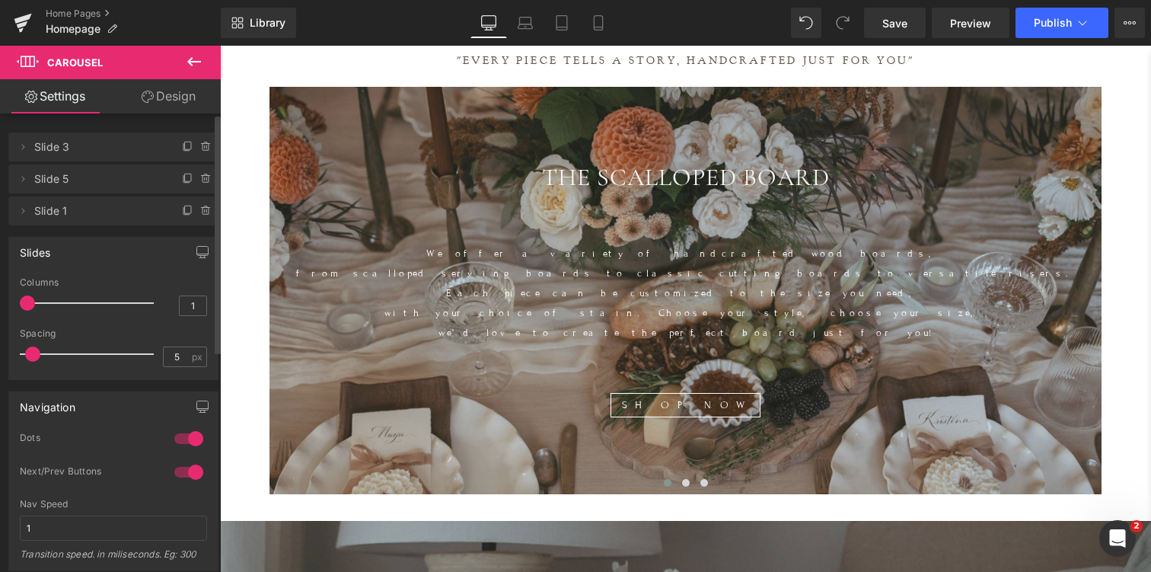
scroll to position [8, 8]
drag, startPoint x: 39, startPoint y: 353, endPoint x: 0, endPoint y: 356, distance: 38.9
click at [0, 356] on div "Slides 1 Columns 1 3 Columns 3 3 Columns 3 1 Columns 1 5px Spacing 5 px 5px Spa…" at bounding box center [114, 302] width 228 height 155
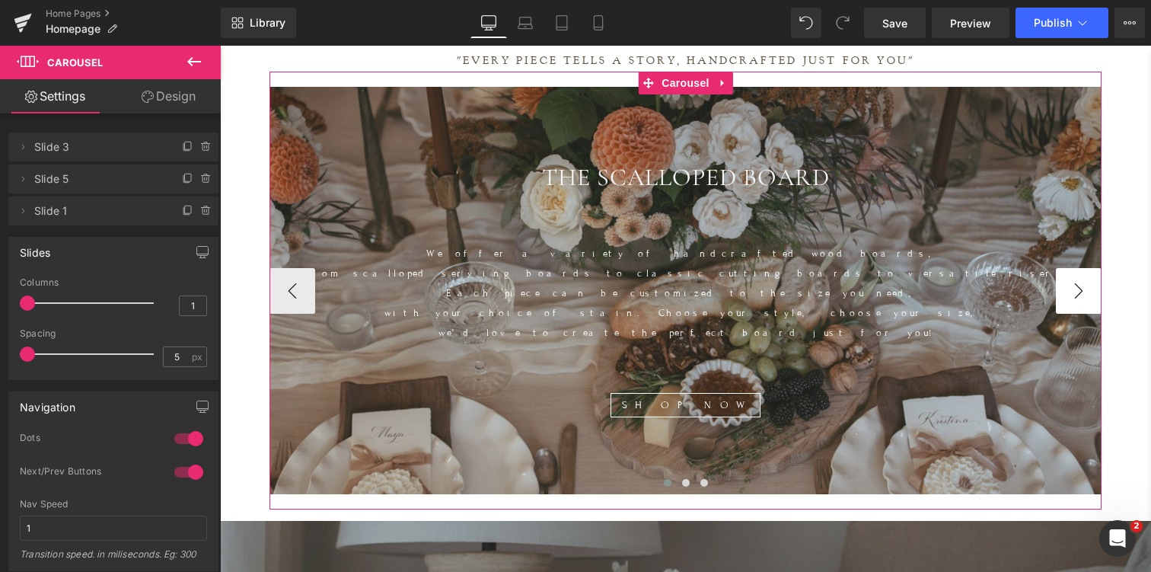
click at [1069, 282] on button "›" at bounding box center [1079, 291] width 46 height 46
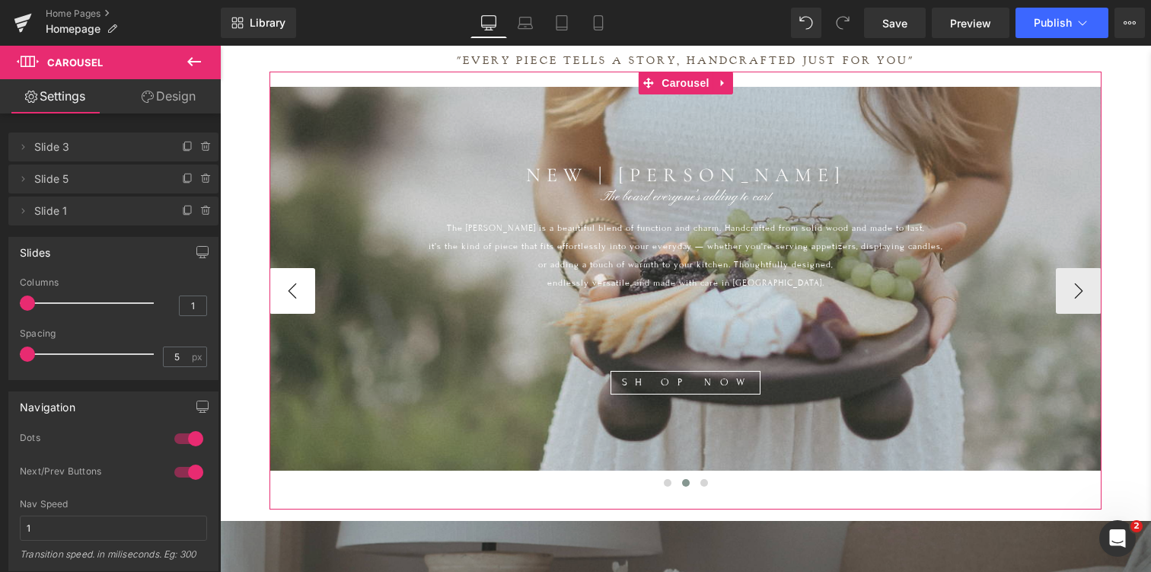
click at [286, 273] on button "‹" at bounding box center [293, 291] width 46 height 46
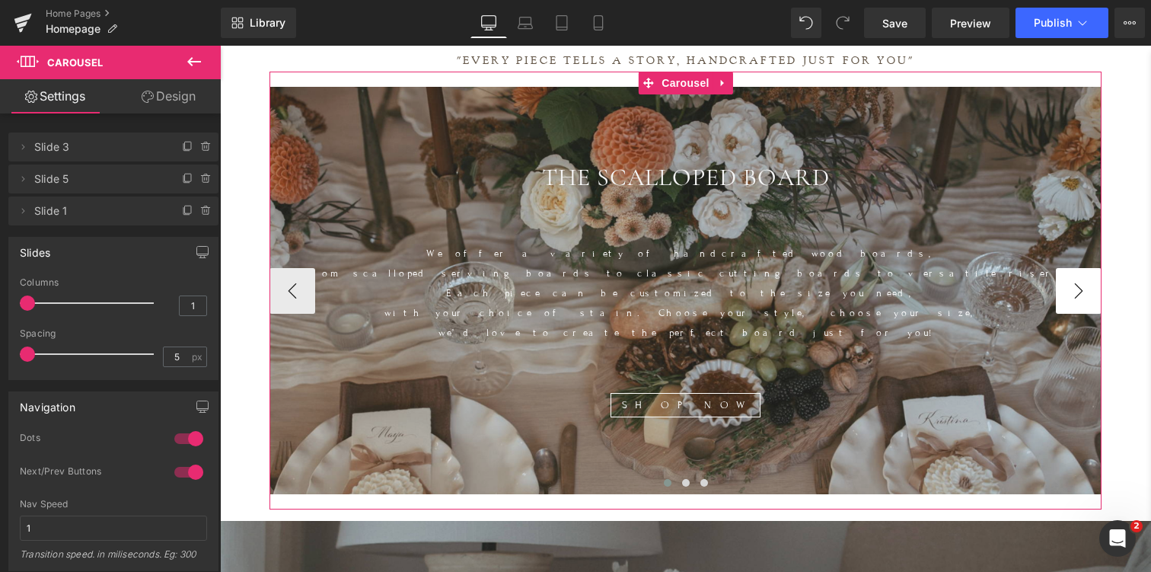
click at [1068, 285] on button "›" at bounding box center [1079, 291] width 46 height 46
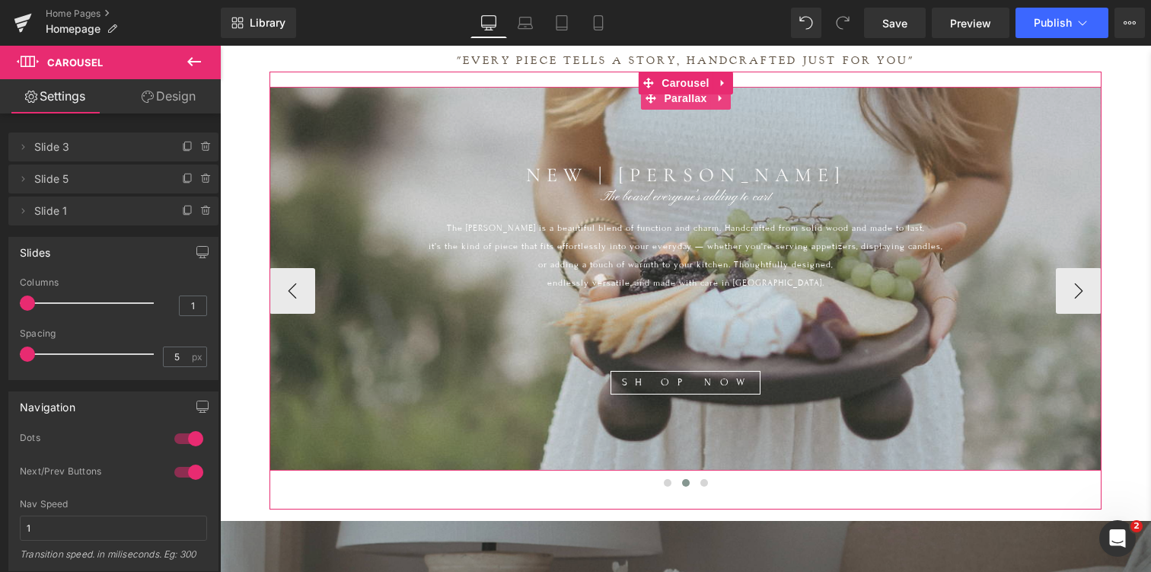
click at [388, 125] on div at bounding box center [686, 325] width 832 height 576
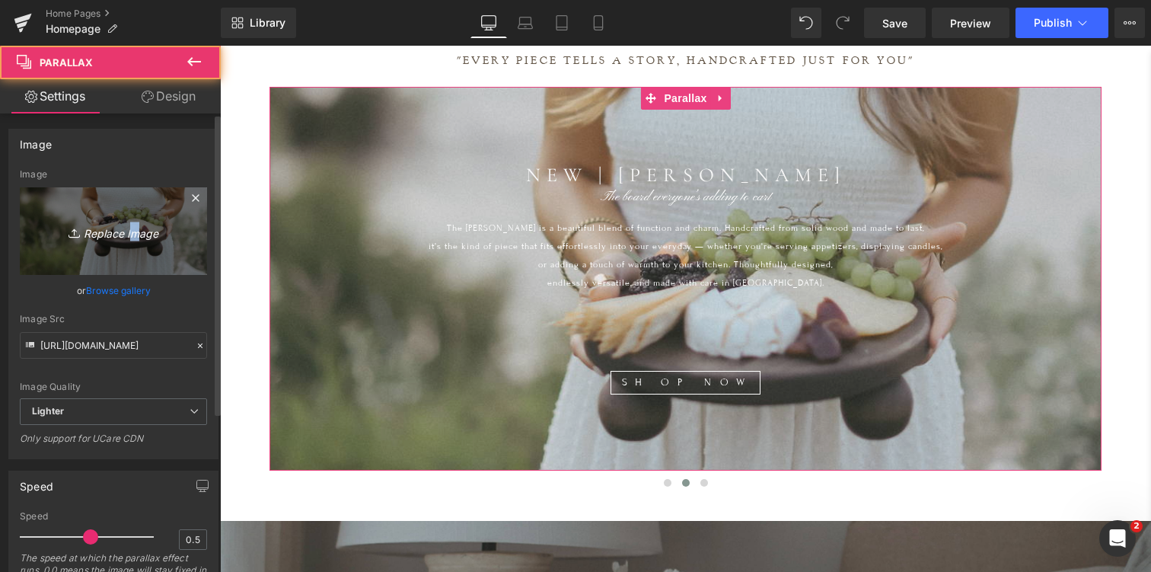
click at [127, 231] on icon "Replace Image" at bounding box center [114, 231] width 122 height 19
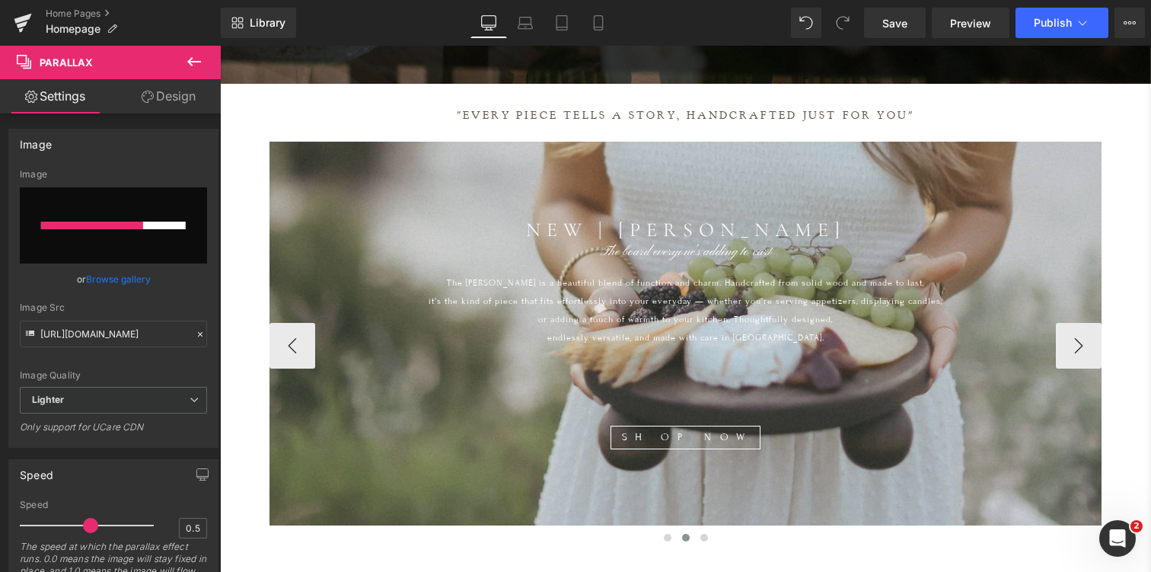
scroll to position [534, 0]
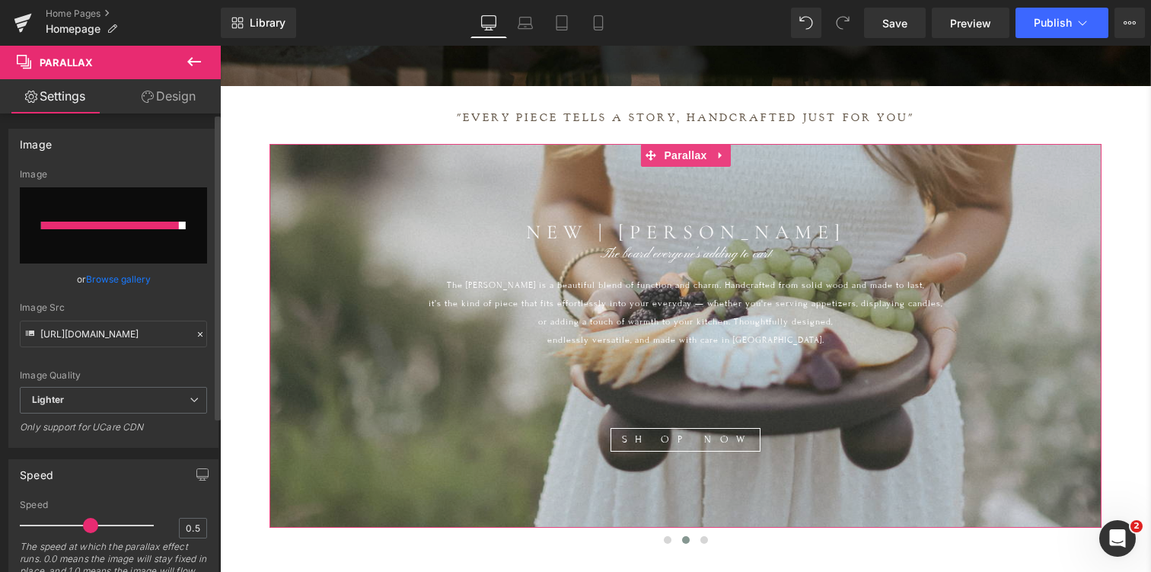
click at [135, 233] on input "file" at bounding box center [113, 225] width 187 height 76
type input "C:\fakepath\weston2.jpg"
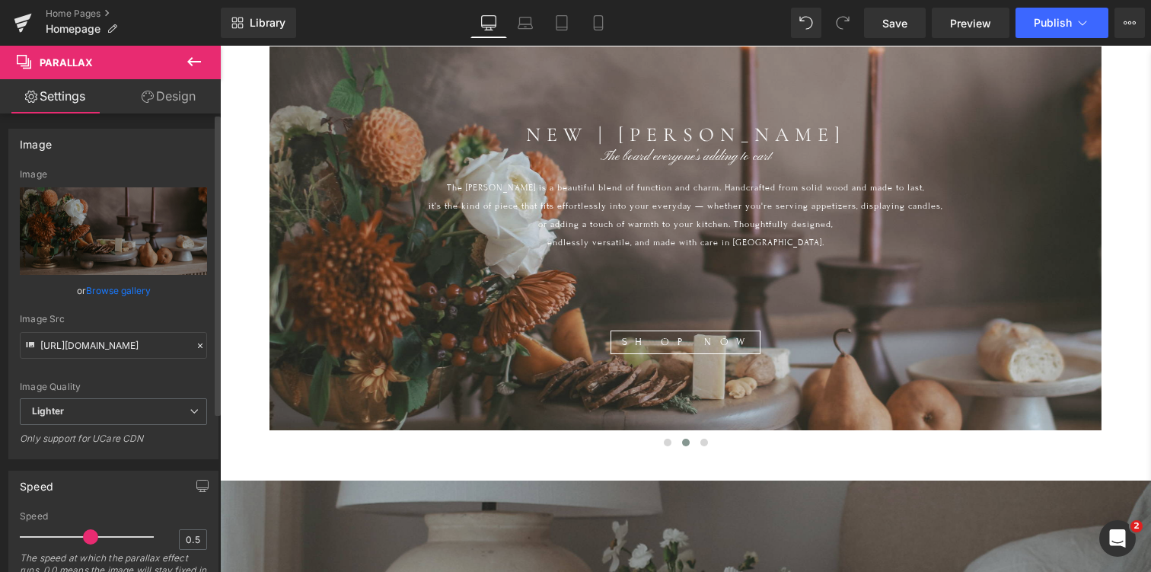
scroll to position [630, 0]
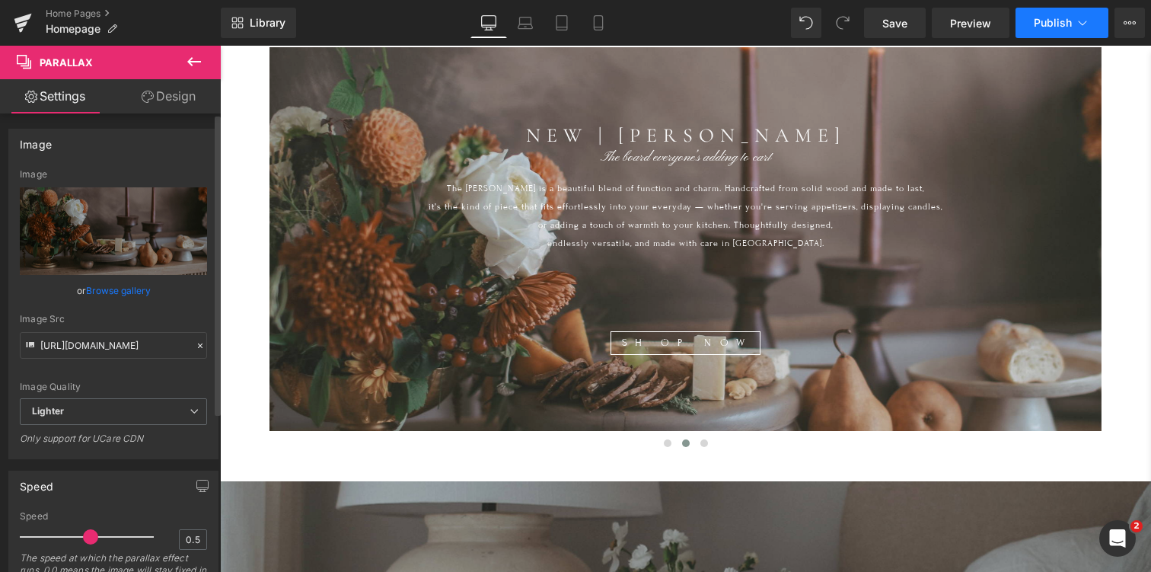
click at [1058, 21] on span "Publish" at bounding box center [1053, 23] width 38 height 12
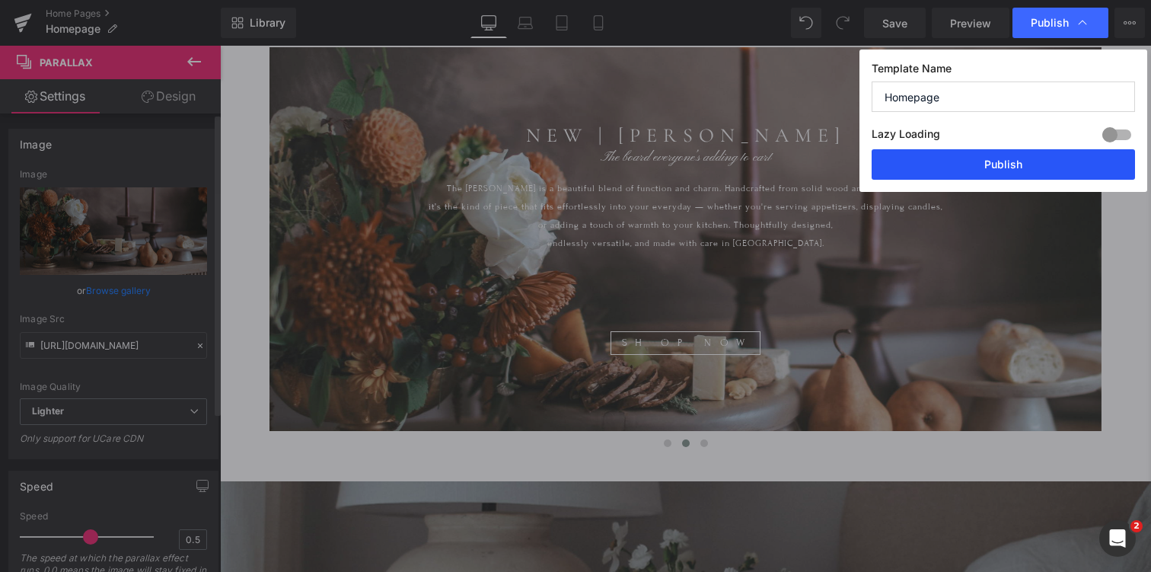
click at [995, 166] on button "Publish" at bounding box center [1003, 164] width 263 height 30
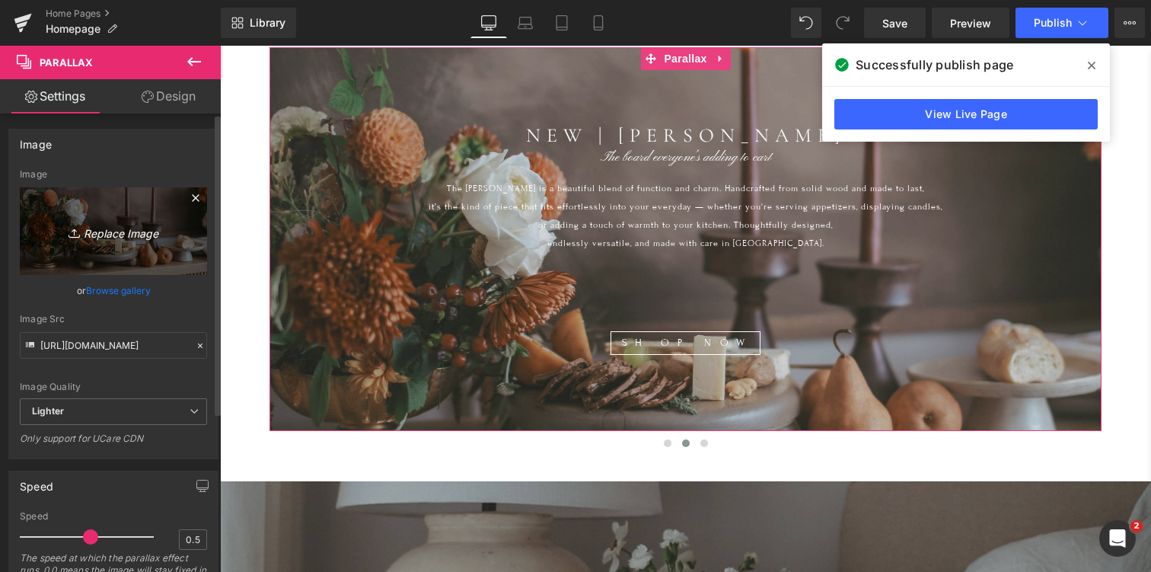
click at [119, 237] on icon "Replace Image" at bounding box center [114, 231] width 122 height 19
type input "C:\fakepath\weston2.jpg"
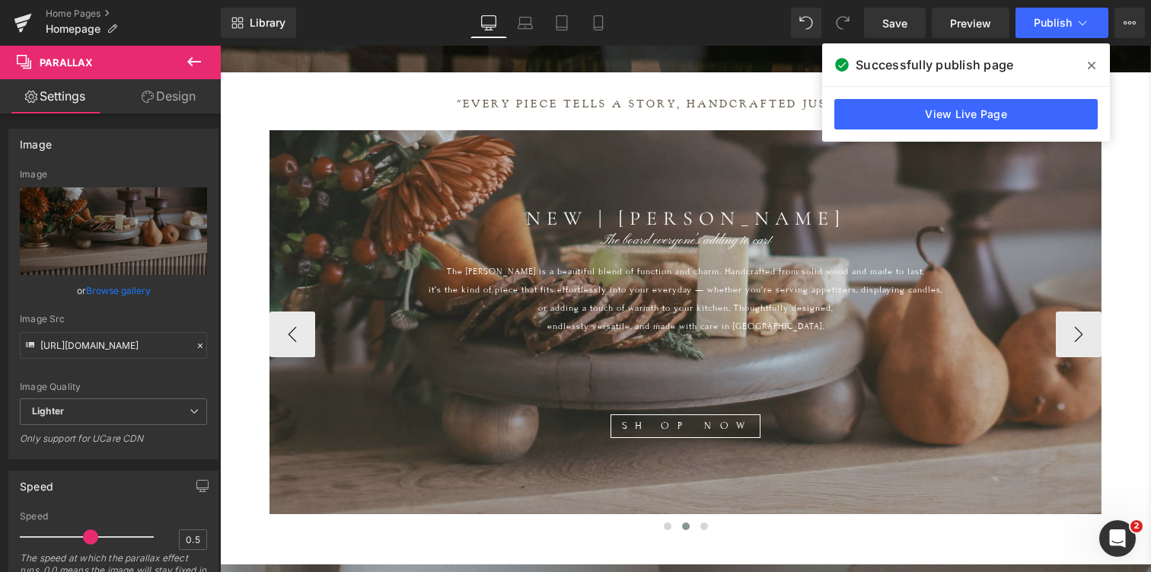
scroll to position [550, 0]
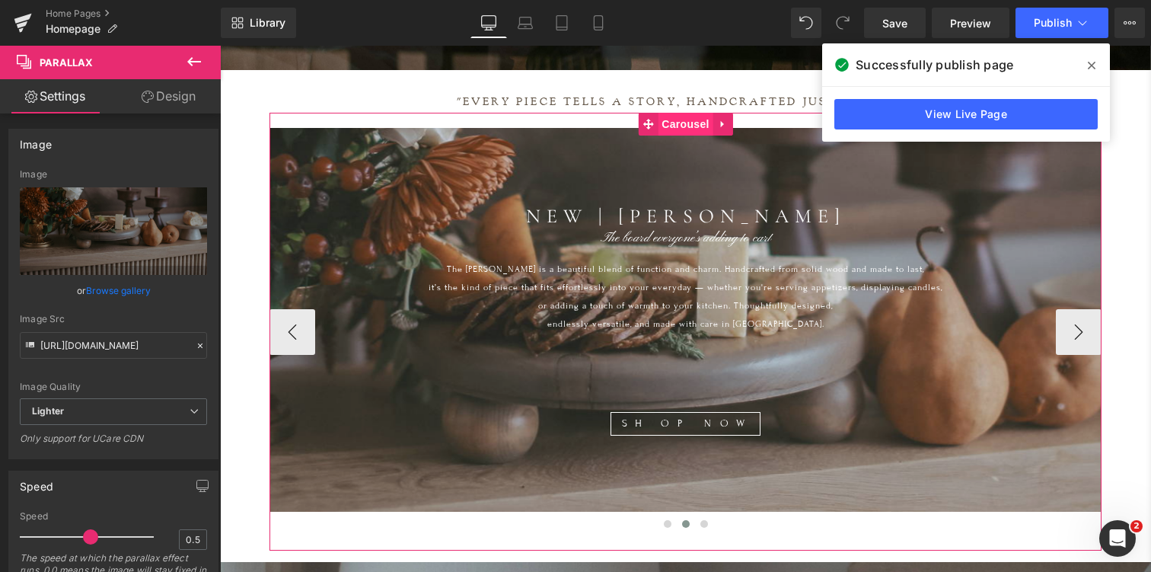
click at [678, 123] on span "Carousel" at bounding box center [685, 124] width 55 height 23
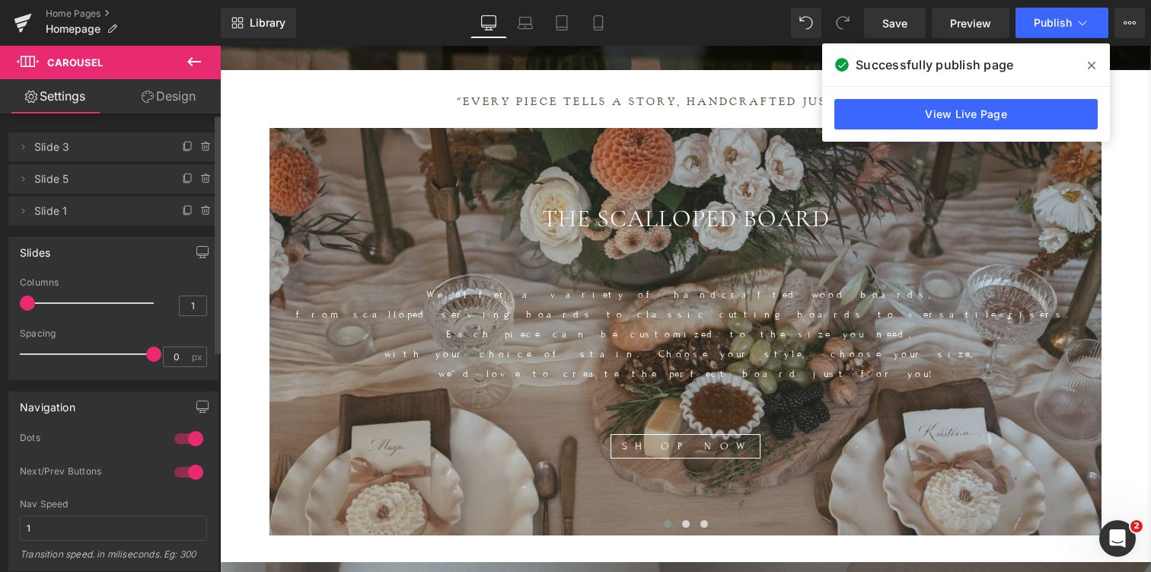
scroll to position [8, 8]
drag, startPoint x: 30, startPoint y: 352, endPoint x: 152, endPoint y: 359, distance: 122.8
click at [152, 360] on div "Spacing 0 px" at bounding box center [113, 353] width 187 height 51
drag, startPoint x: 148, startPoint y: 357, endPoint x: 107, endPoint y: 357, distance: 41.1
click at [107, 357] on span at bounding box center [111, 353] width 15 height 15
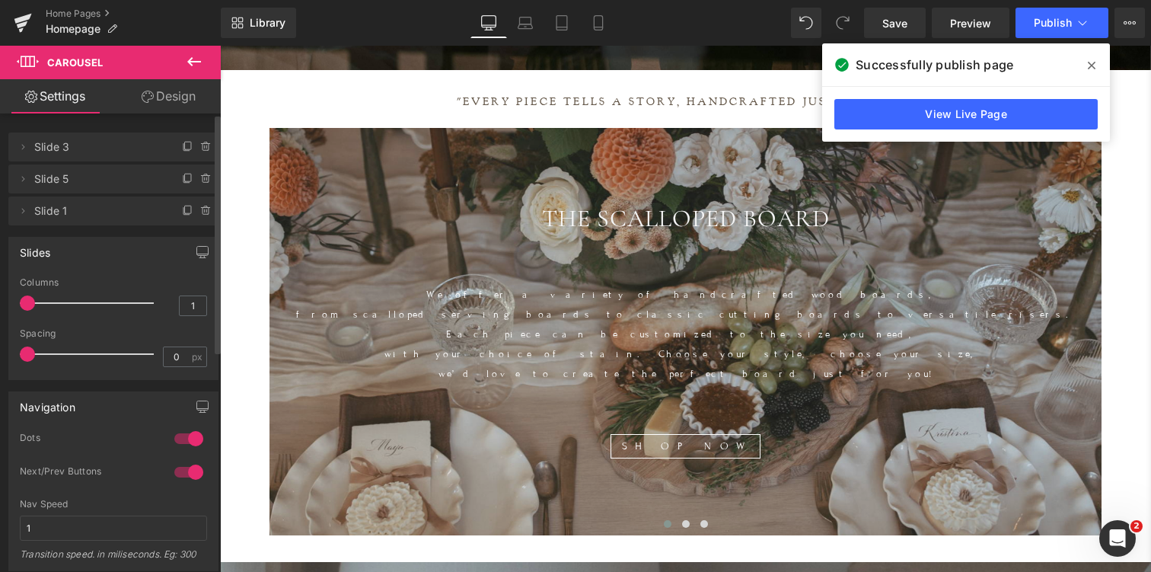
drag, startPoint x: 107, startPoint y: 356, endPoint x: 0, endPoint y: 357, distance: 106.6
click at [0, 357] on div "Slides 1 Columns 1 3 Columns 3 3 Columns 3 1 Columns 1 0px Spacing 0 px 5px Spa…" at bounding box center [114, 302] width 228 height 155
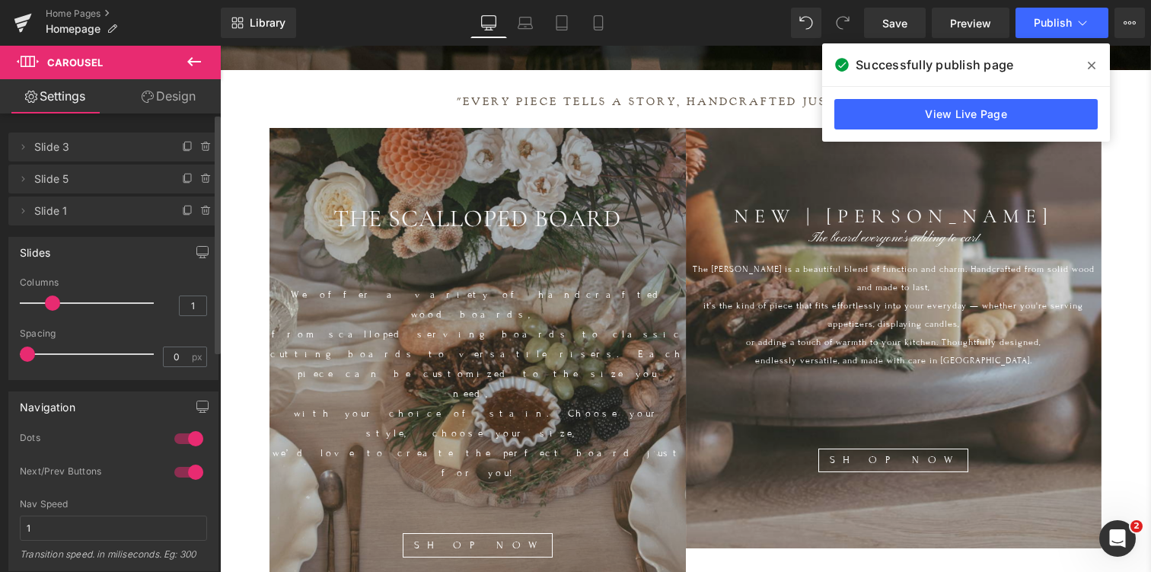
scroll to position [7404, 931]
drag, startPoint x: 26, startPoint y: 301, endPoint x: 47, endPoint y: 301, distance: 21.3
click at [47, 301] on span at bounding box center [52, 302] width 15 height 15
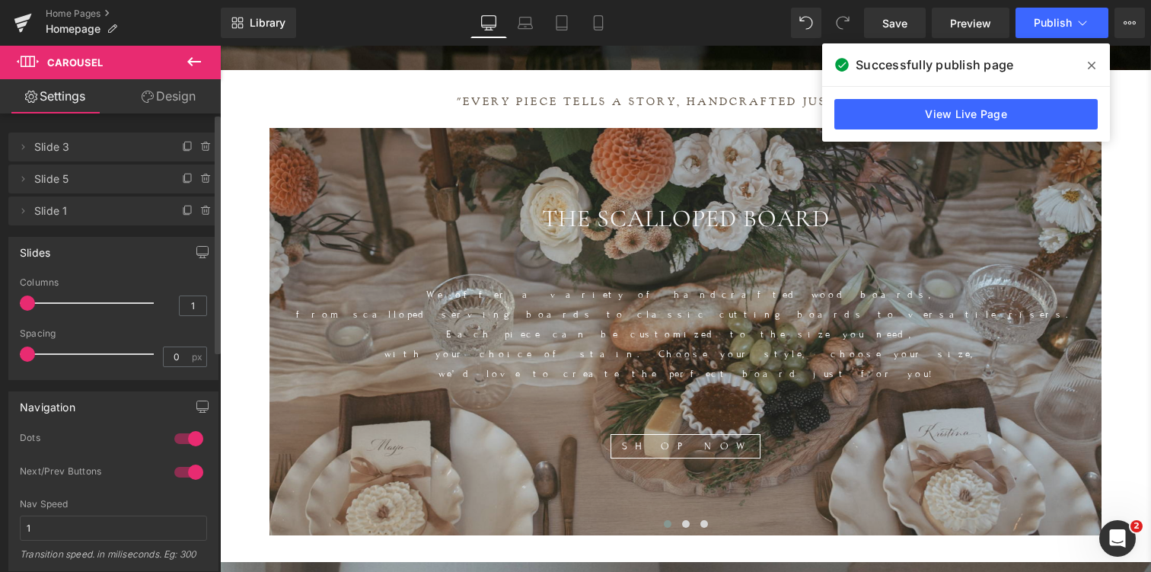
scroll to position [8, 8]
drag, startPoint x: 48, startPoint y: 301, endPoint x: 20, endPoint y: 301, distance: 28.2
click at [20, 301] on span at bounding box center [27, 302] width 15 height 15
drag, startPoint x: 35, startPoint y: 352, endPoint x: 89, endPoint y: 353, distance: 54.1
click at [89, 353] on div at bounding box center [90, 354] width 126 height 30
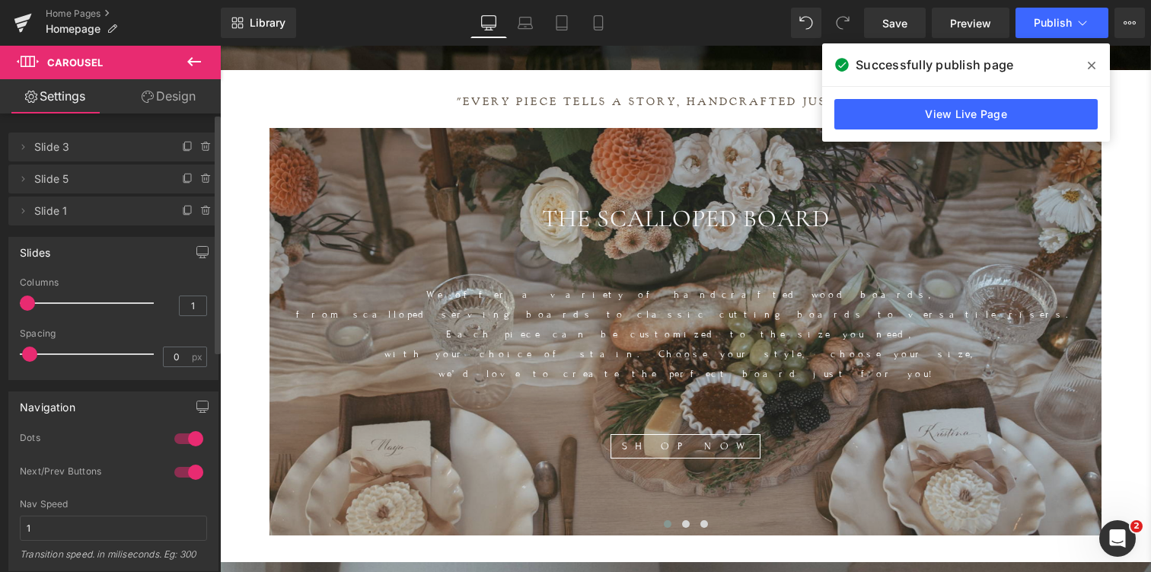
drag, startPoint x: 89, startPoint y: 353, endPoint x: 27, endPoint y: 356, distance: 61.8
click at [27, 356] on span at bounding box center [29, 353] width 15 height 15
click at [172, 355] on input "0" at bounding box center [177, 356] width 27 height 19
type input "-5"
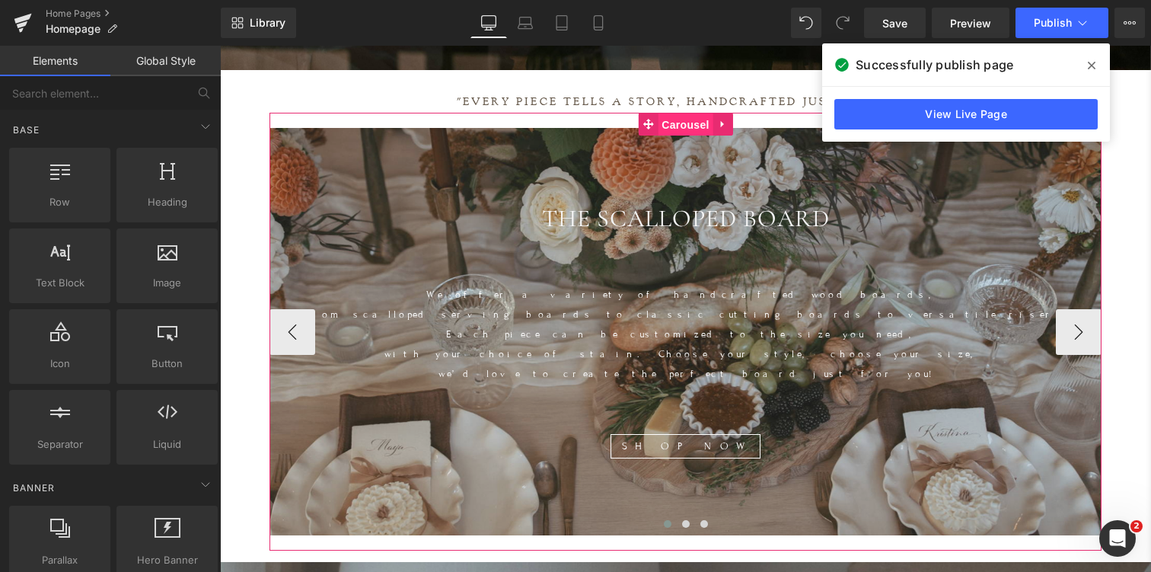
click at [684, 120] on span "Carousel" at bounding box center [685, 124] width 55 height 23
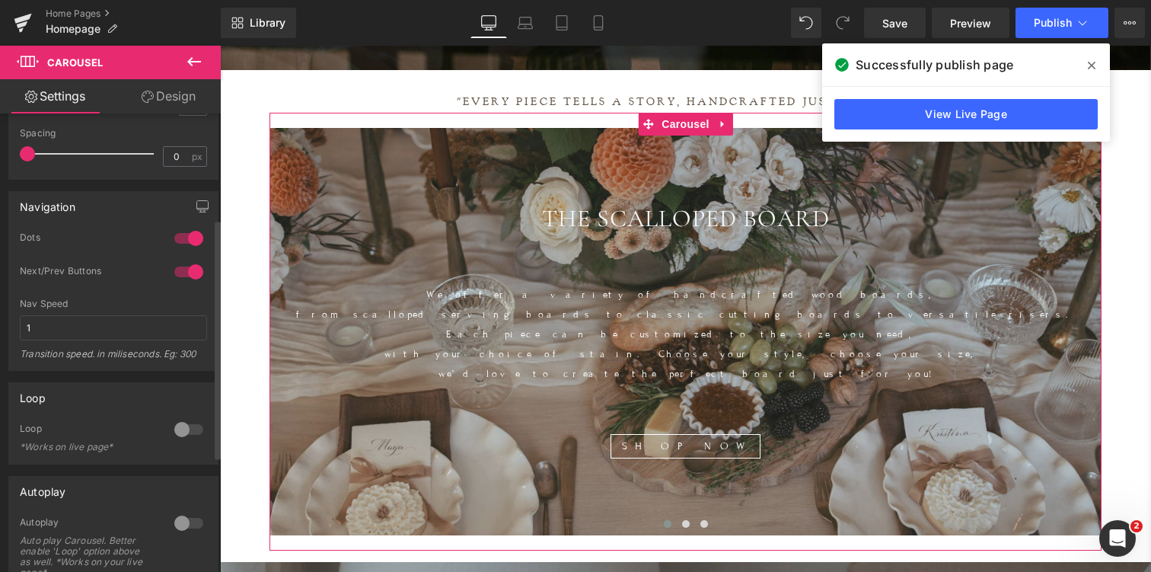
scroll to position [203, 0]
click at [112, 325] on input "1" at bounding box center [113, 324] width 187 height 25
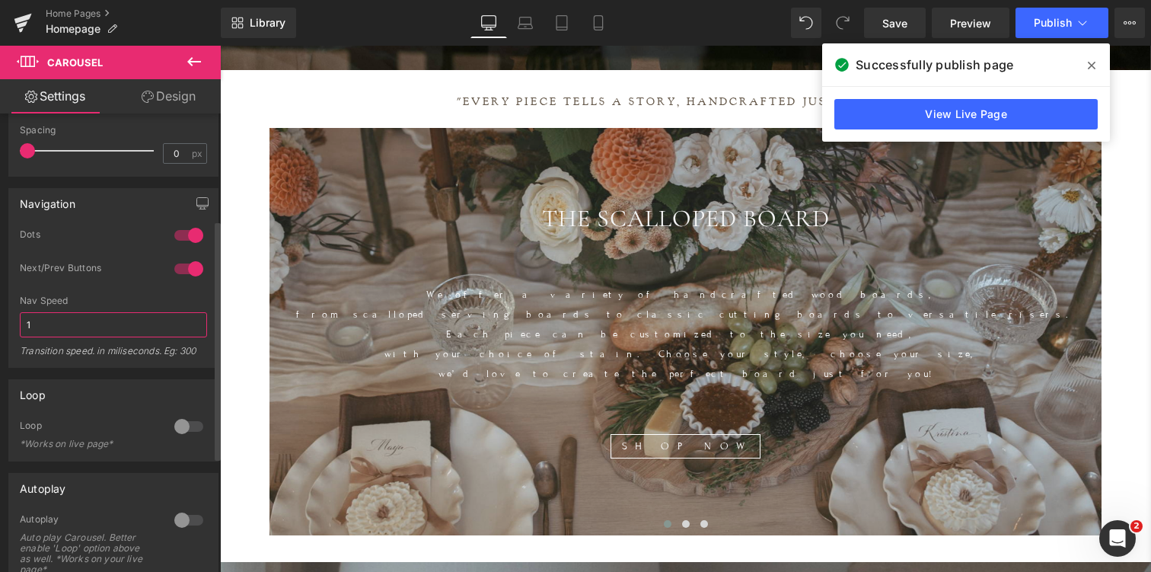
scroll to position [8, 8]
click at [102, 327] on input "1" at bounding box center [113, 324] width 187 height 25
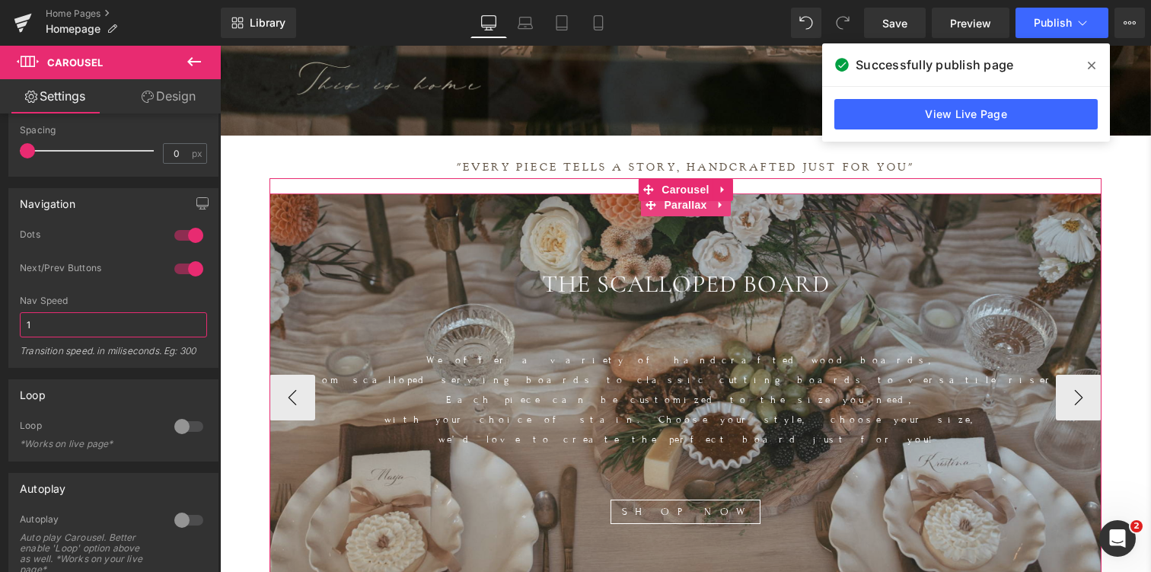
scroll to position [458, 0]
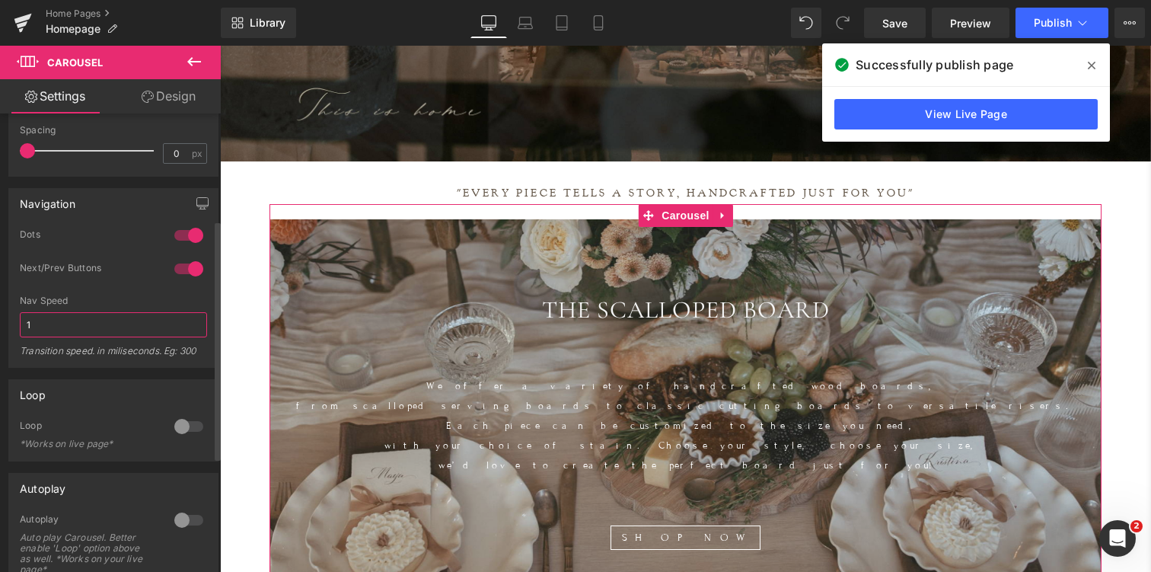
click at [97, 315] on input "1" at bounding box center [113, 324] width 187 height 25
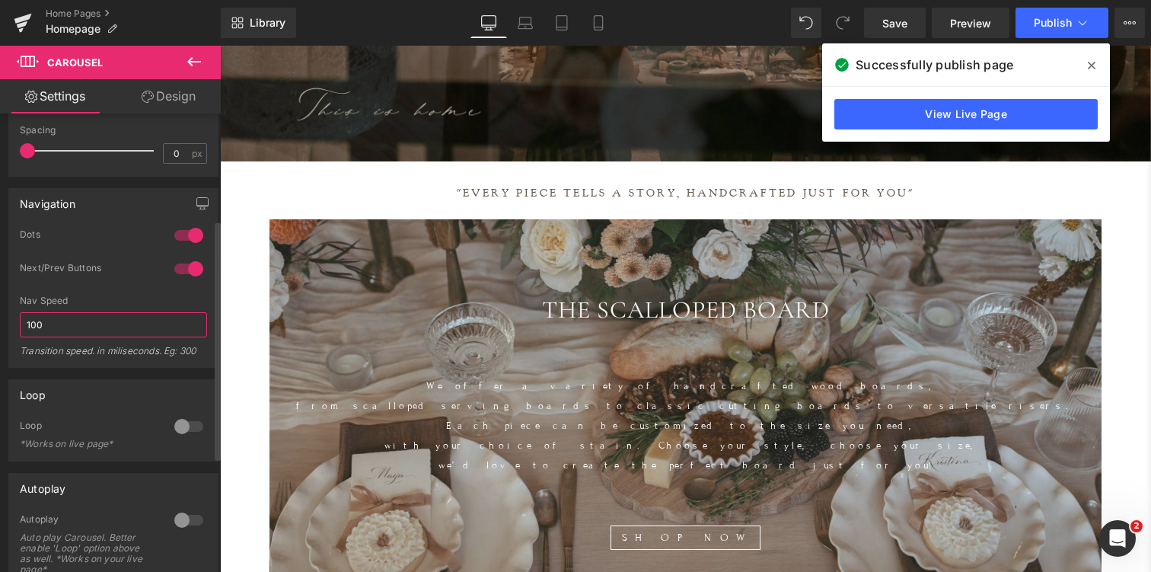
scroll to position [8, 8]
type input "100"
click at [190, 289] on div "Next/Prev Buttons" at bounding box center [113, 279] width 187 height 34
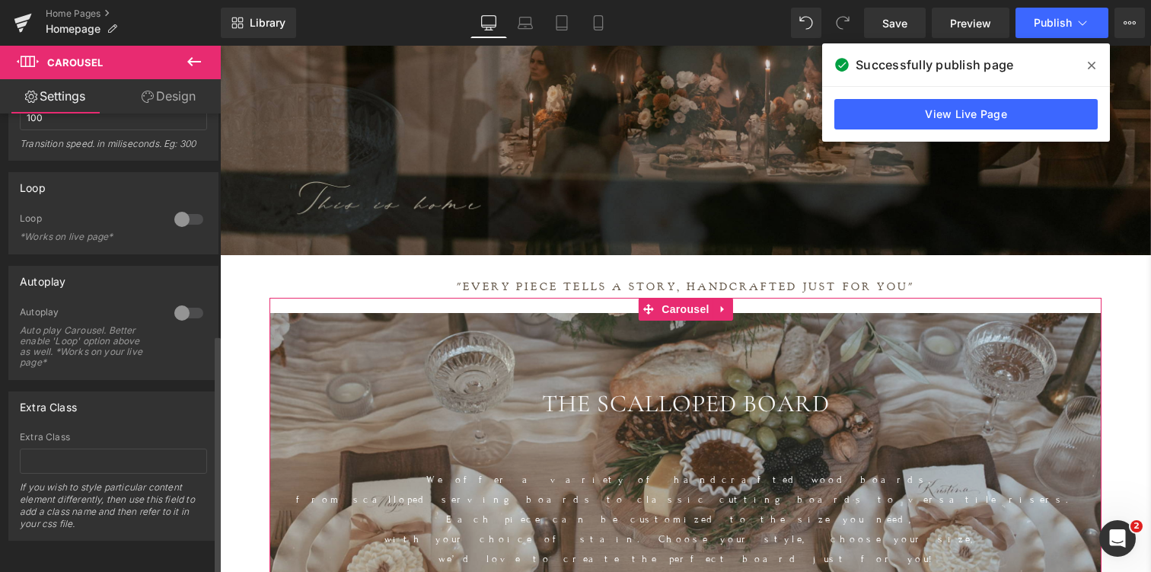
scroll to position [408, 0]
click at [181, 313] on div at bounding box center [189, 315] width 37 height 24
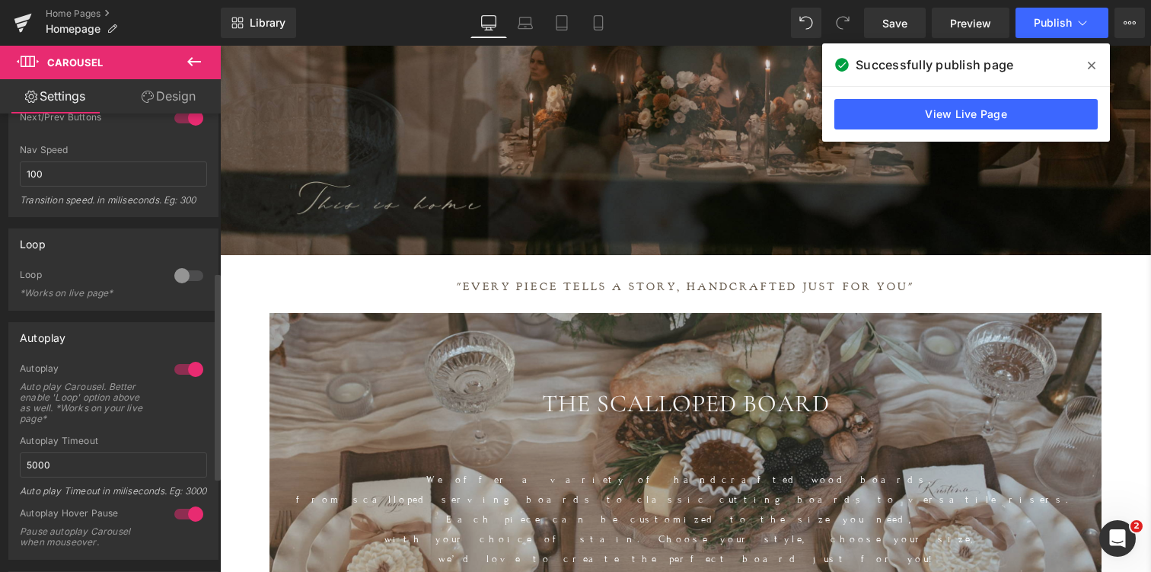
scroll to position [315, 0]
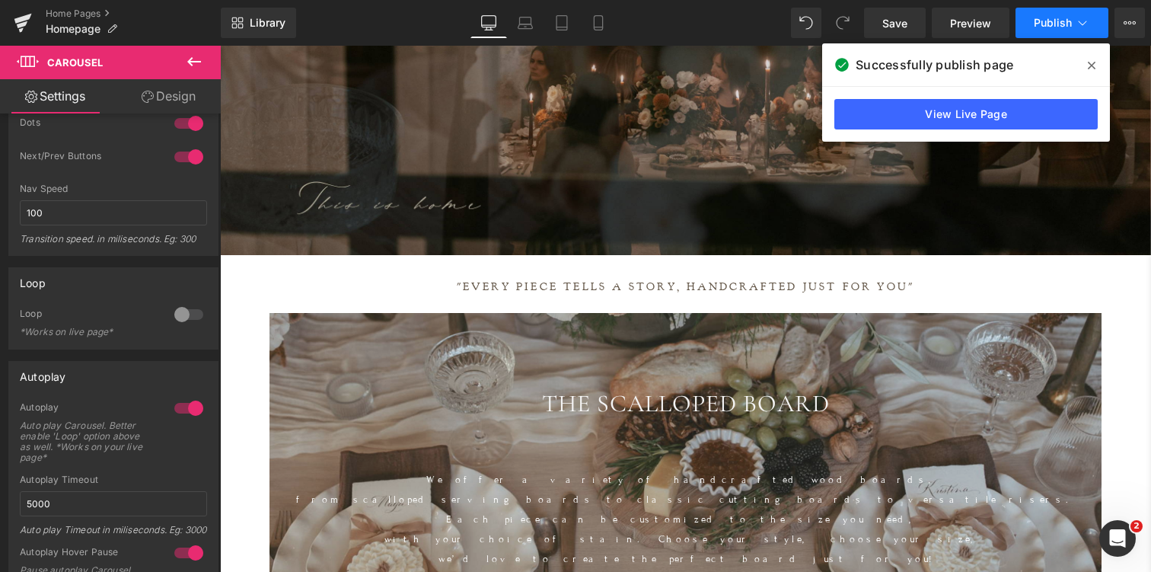
click at [1060, 20] on span "Publish" at bounding box center [1053, 23] width 38 height 12
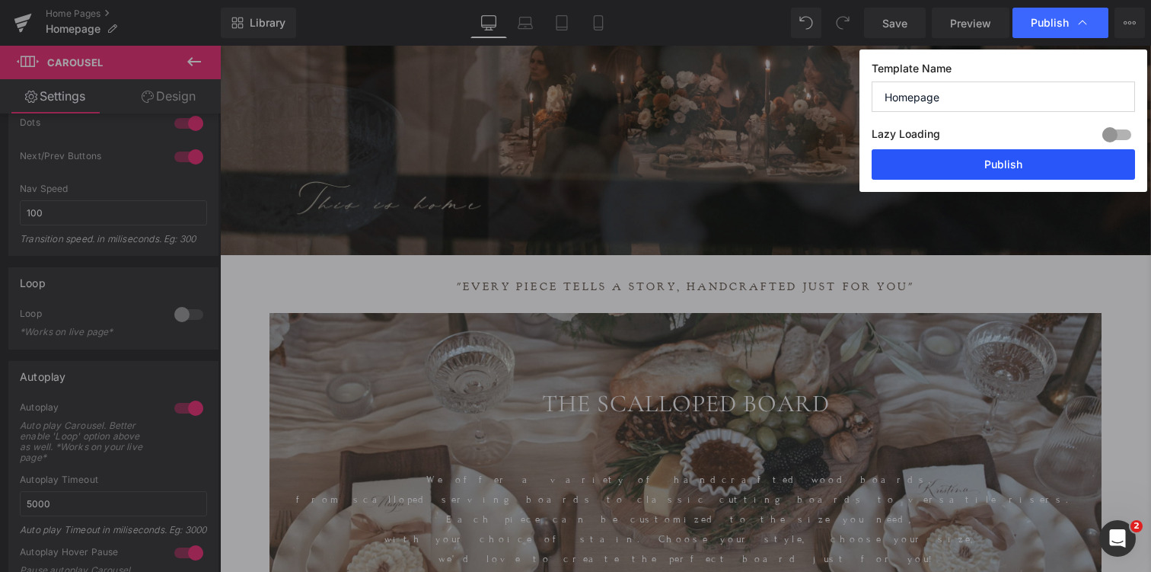
click at [1007, 164] on button "Publish" at bounding box center [1003, 164] width 263 height 30
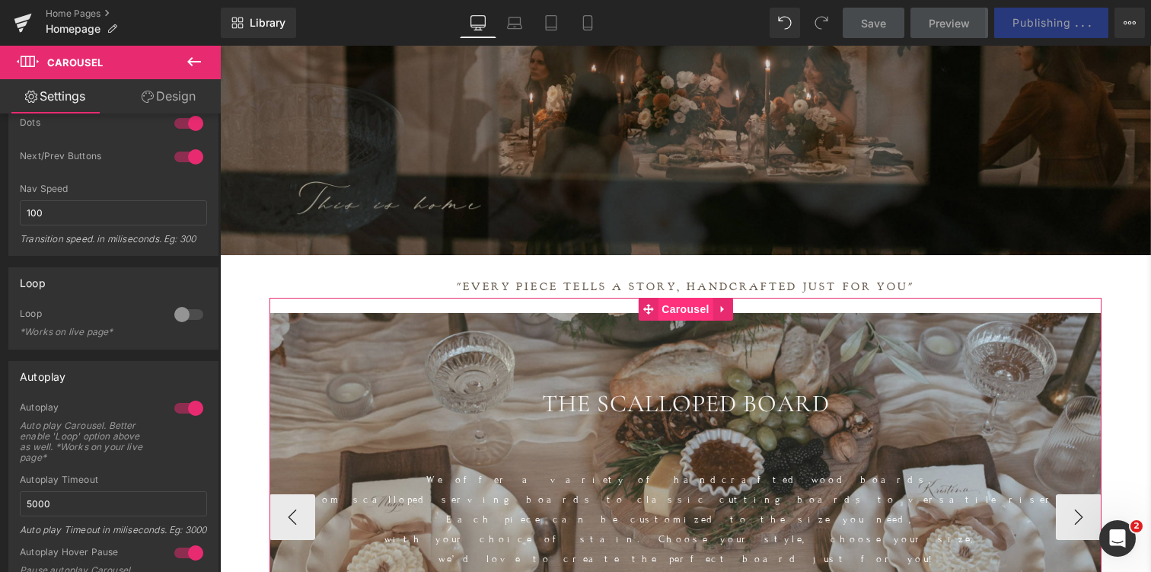
click at [677, 309] on span "Carousel" at bounding box center [685, 309] width 55 height 23
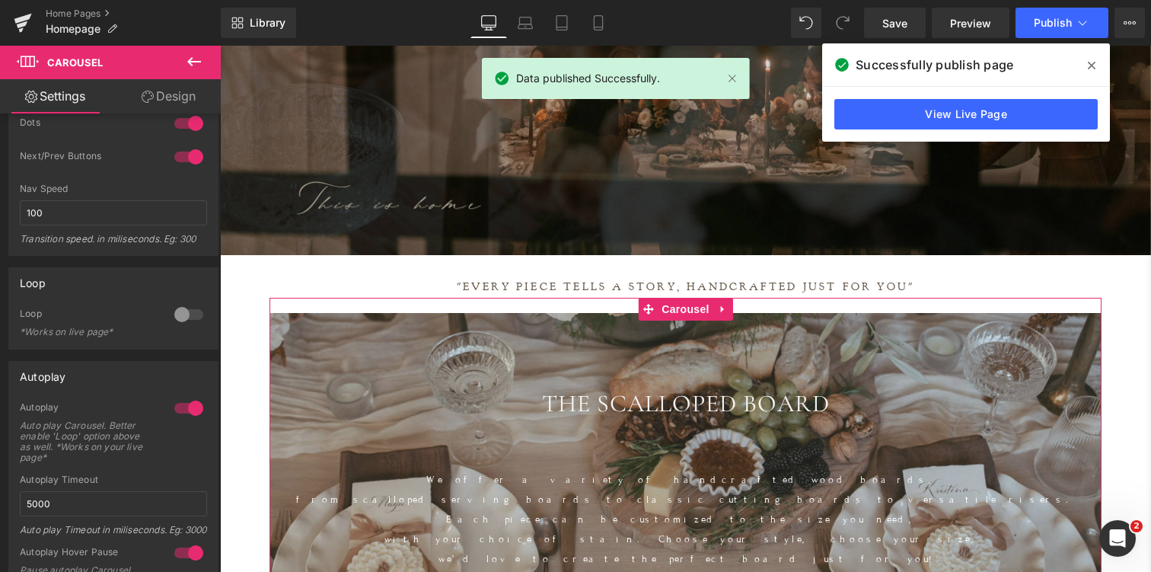
click at [165, 94] on link "Design" at bounding box center [168, 96] width 110 height 34
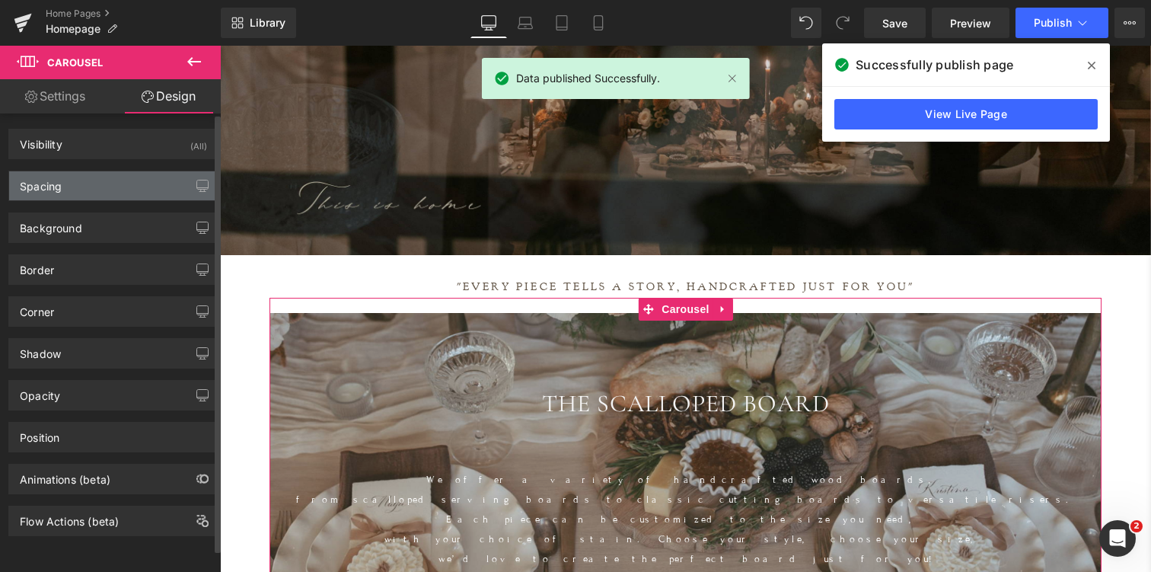
click at [51, 187] on div "Spacing" at bounding box center [41, 181] width 42 height 21
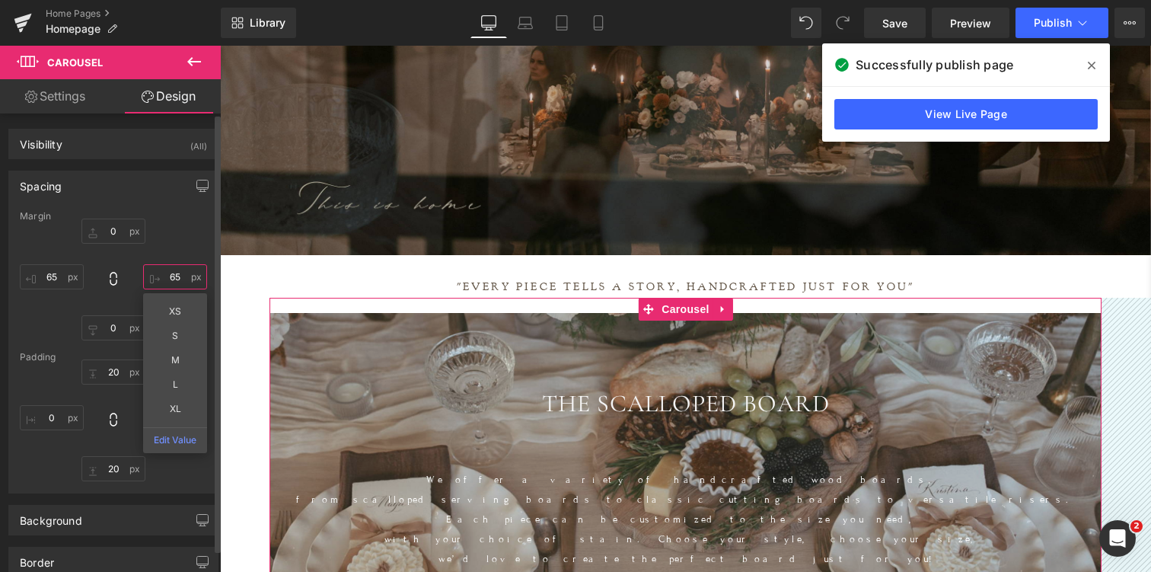
click at [171, 276] on input "65" at bounding box center [175, 276] width 64 height 25
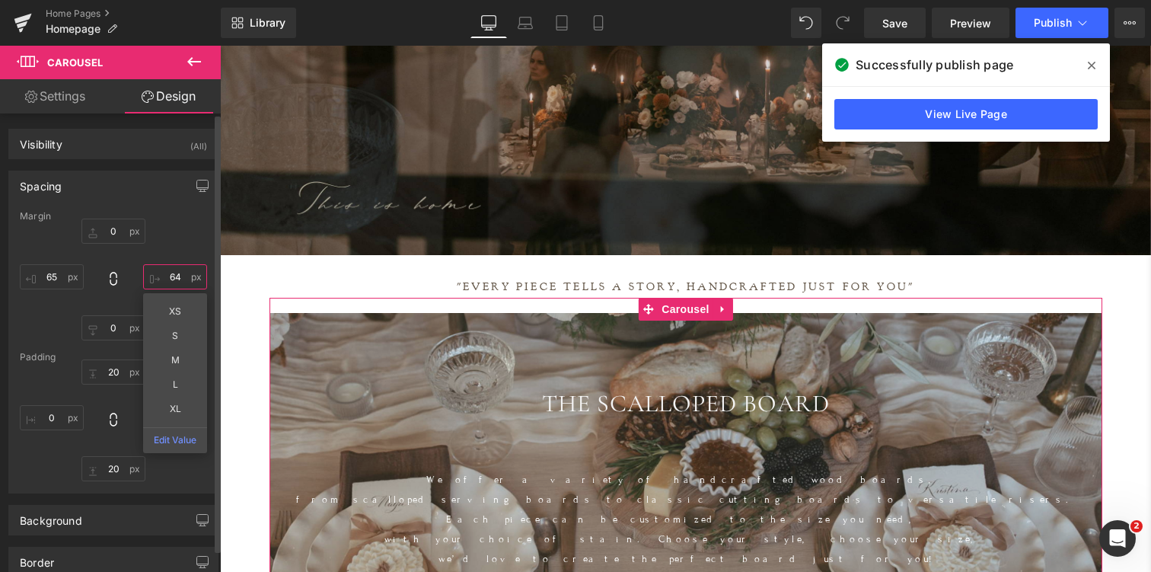
type input "65"
click at [191, 242] on div "0 65 XS S M L XL Edit Value 0 65" at bounding box center [113, 280] width 187 height 122
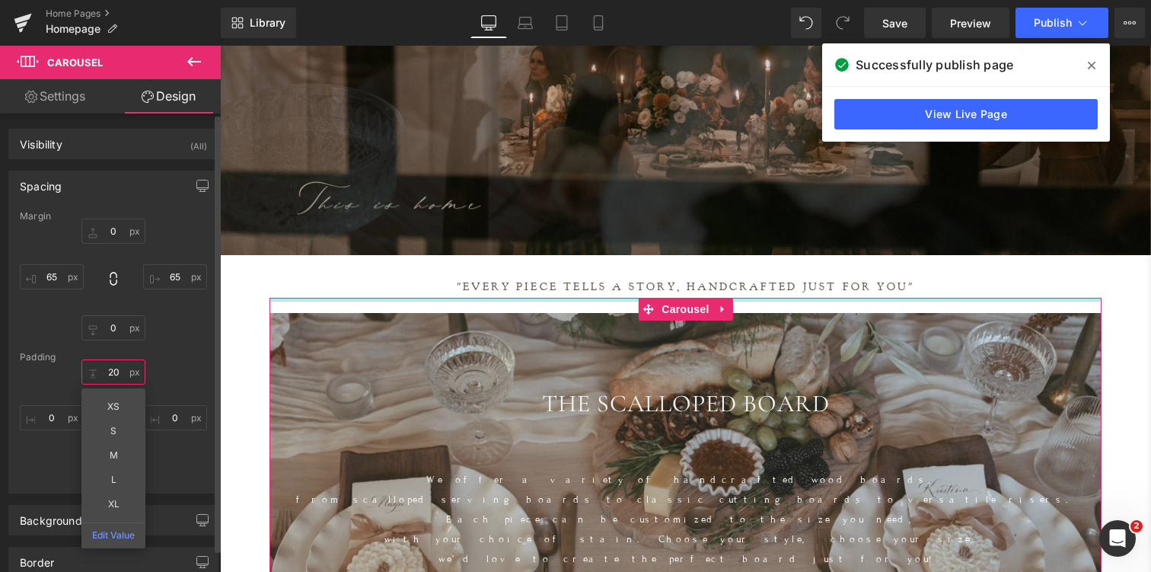
click at [116, 375] on input "20" at bounding box center [113, 371] width 64 height 25
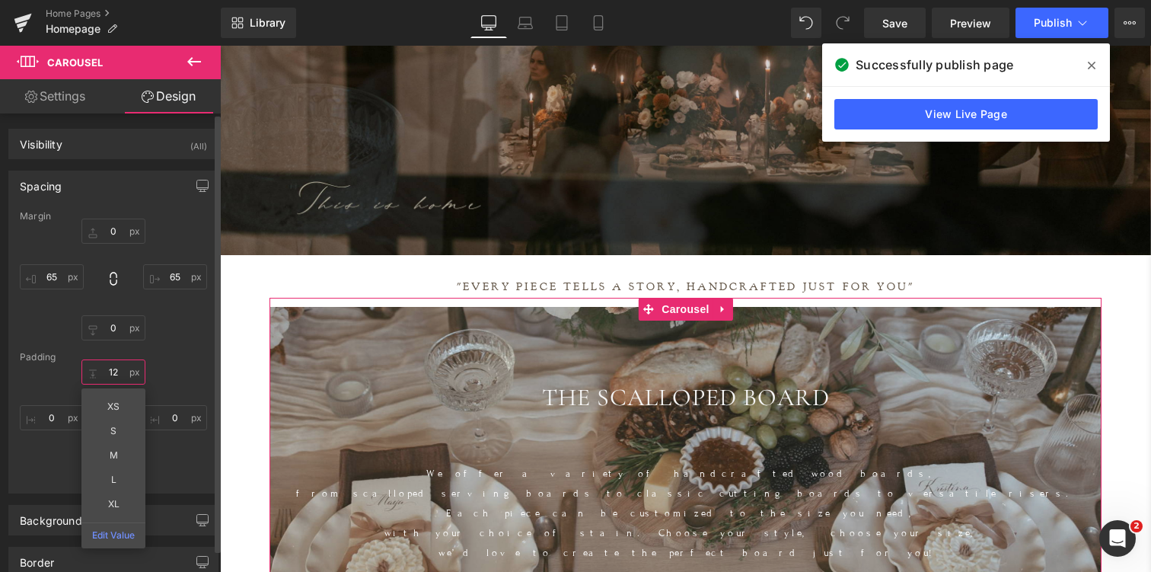
scroll to position [8, 8]
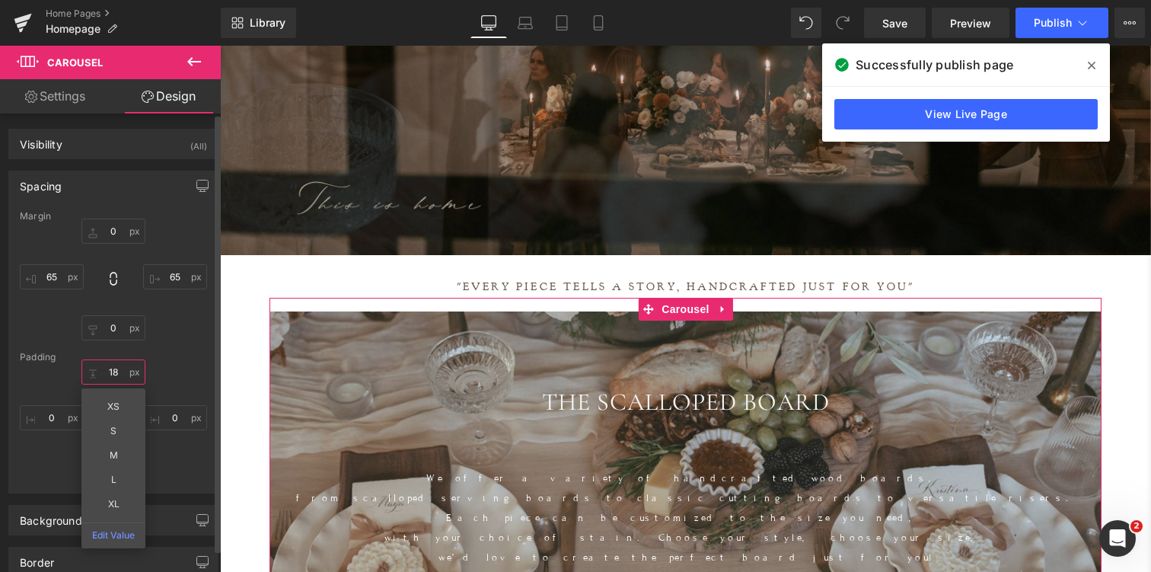
type input "19"
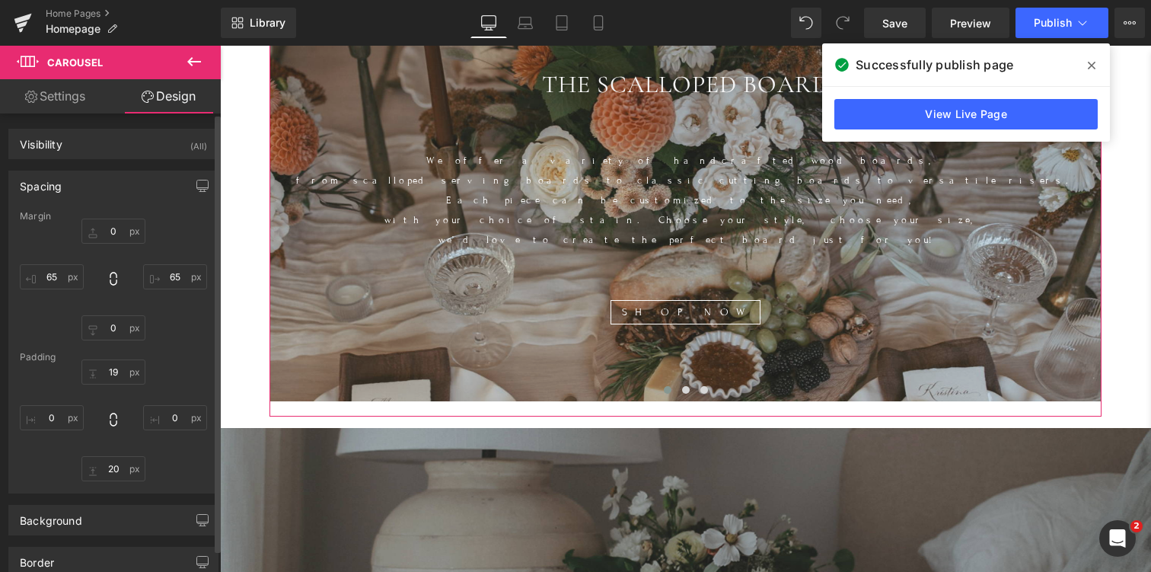
click at [165, 377] on div "19 0 20 0" at bounding box center [113, 420] width 187 height 122
click at [66, 94] on link "Settings" at bounding box center [55, 96] width 110 height 34
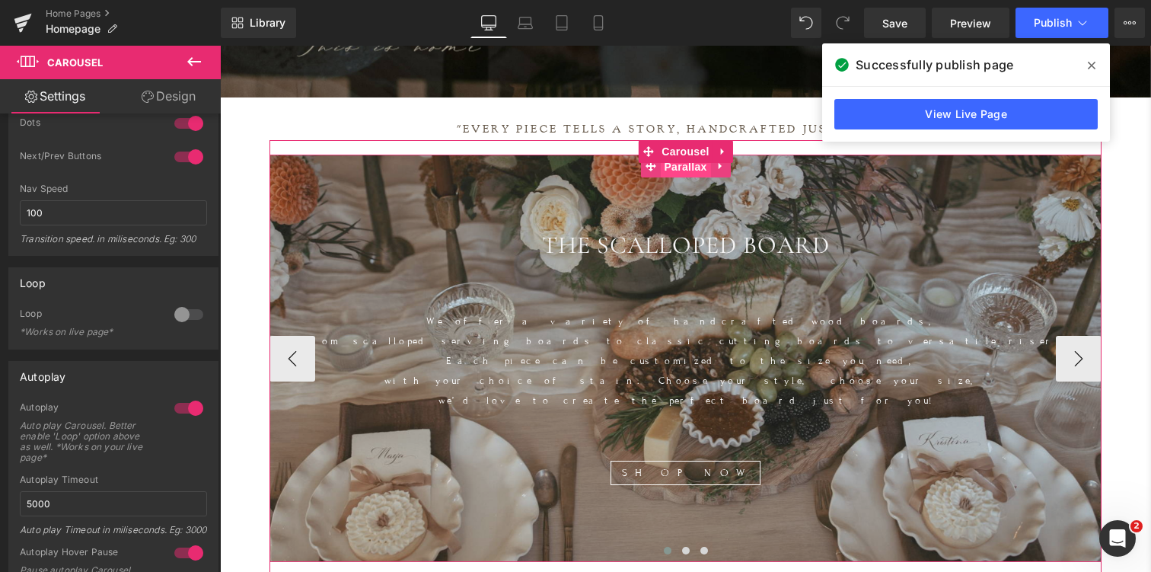
click at [685, 167] on span "Parallax" at bounding box center [685, 166] width 50 height 23
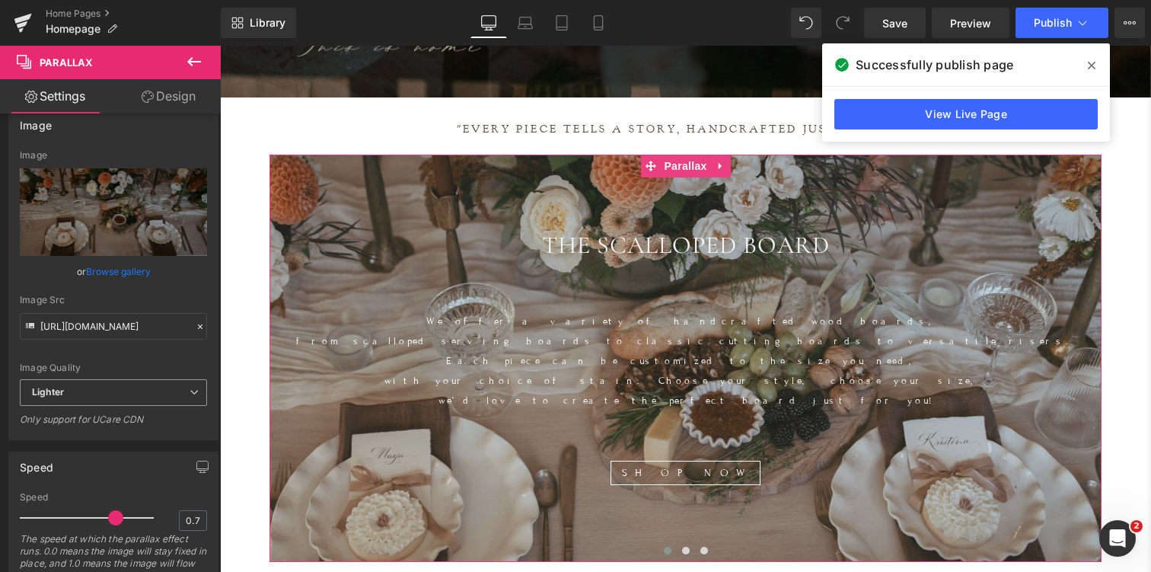
click at [75, 393] on span "Lighter" at bounding box center [113, 392] width 187 height 27
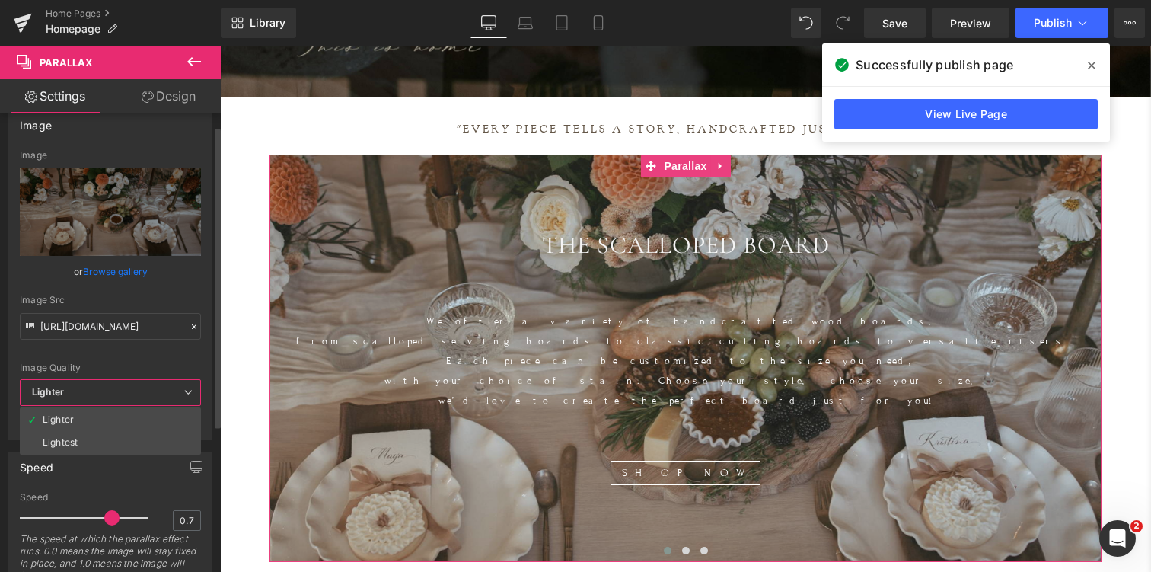
click at [72, 442] on div "Lightest" at bounding box center [60, 442] width 35 height 11
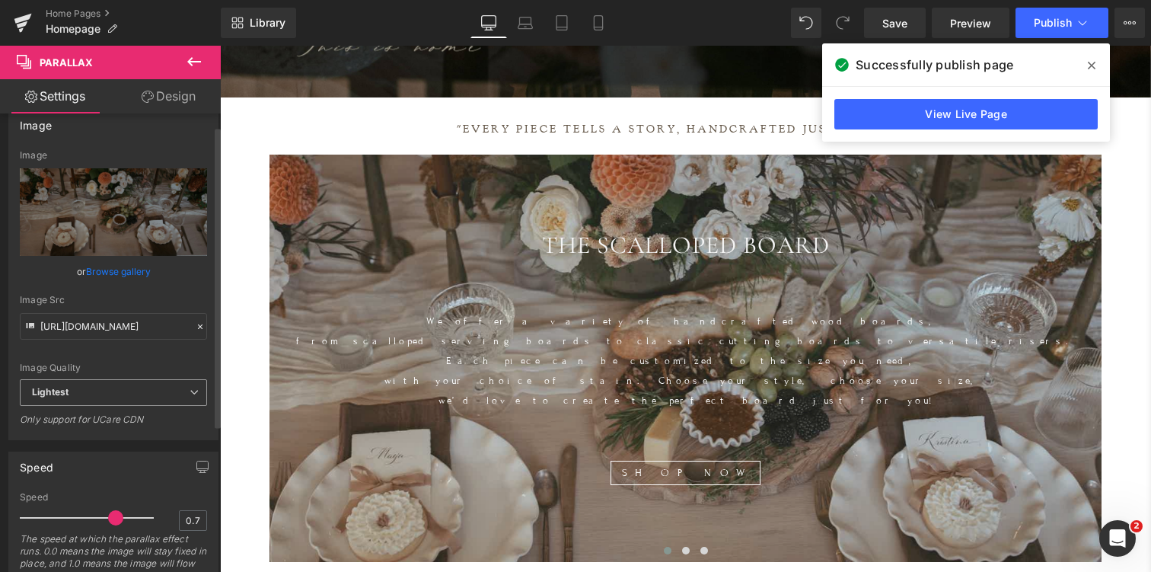
click at [72, 391] on span "Lightest" at bounding box center [113, 392] width 187 height 27
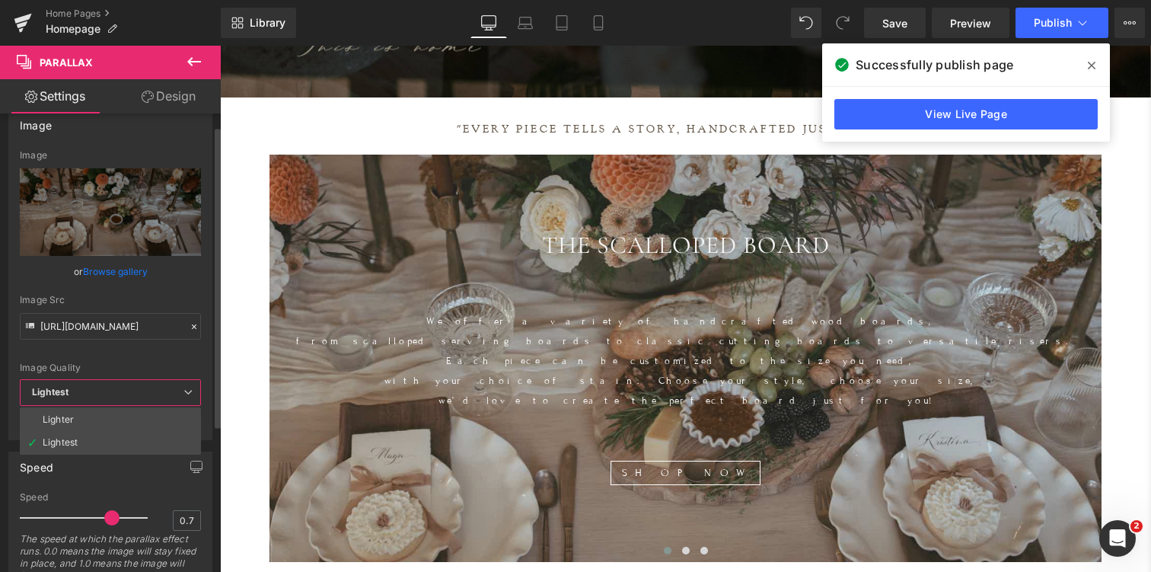
click at [72, 416] on div "Lighter" at bounding box center [58, 419] width 31 height 11
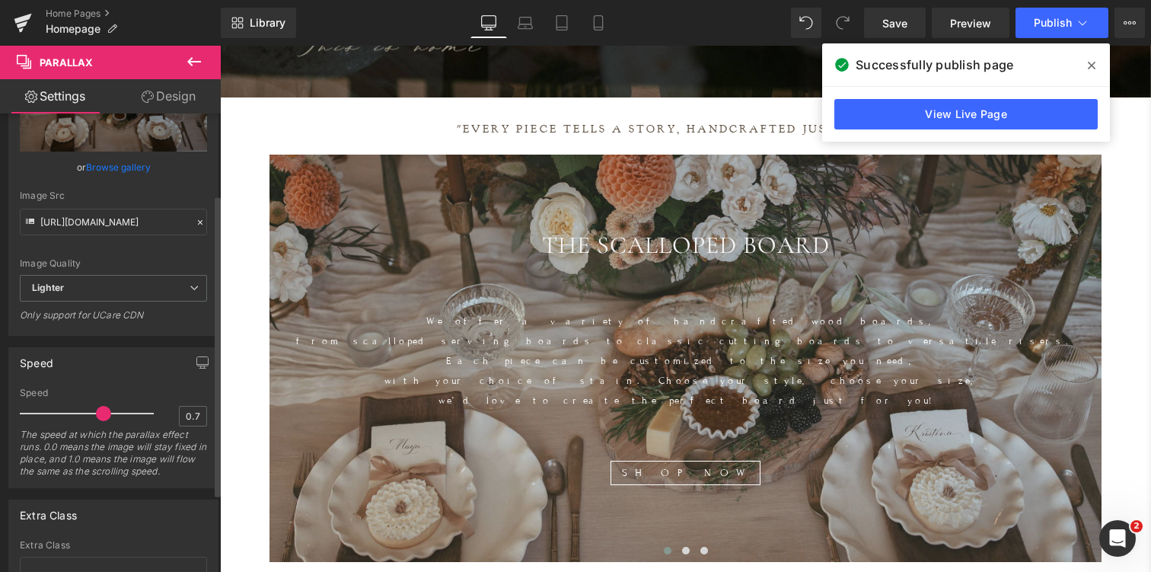
drag, startPoint x: 110, startPoint y: 413, endPoint x: 92, endPoint y: 414, distance: 17.5
click at [96, 414] on span at bounding box center [103, 413] width 15 height 15
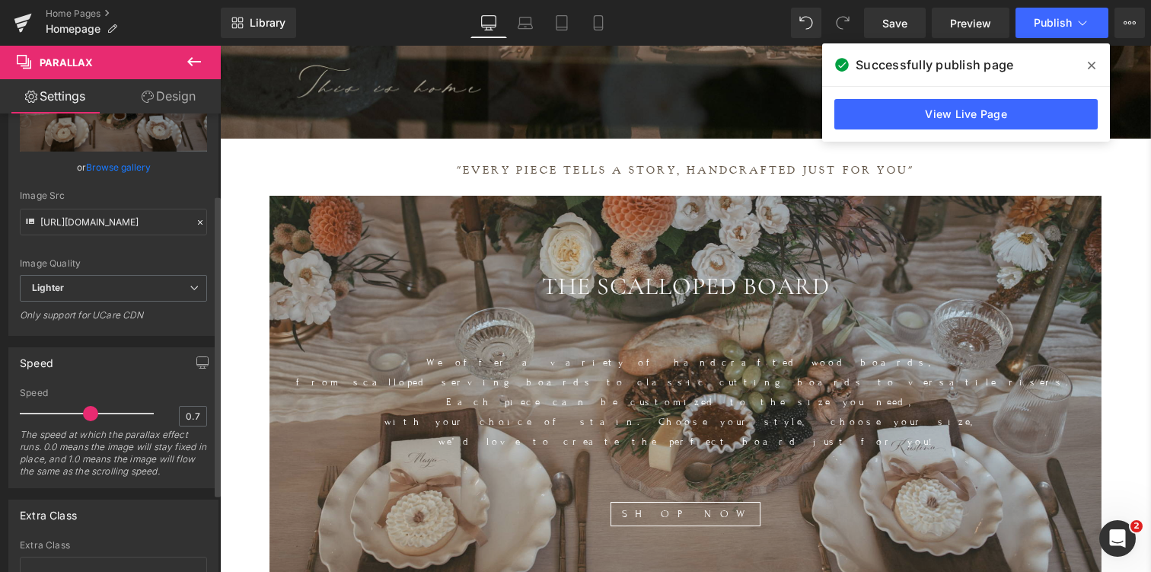
drag, startPoint x: 97, startPoint y: 410, endPoint x: 84, endPoint y: 411, distance: 13.0
click at [84, 411] on span at bounding box center [90, 413] width 15 height 15
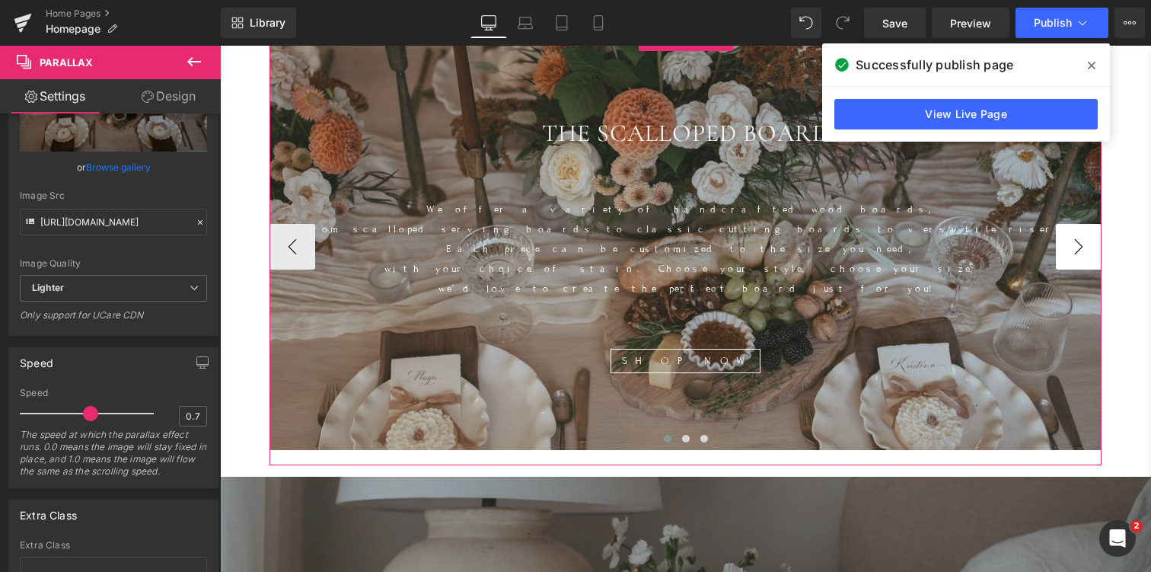
click at [1071, 234] on button "›" at bounding box center [1079, 247] width 46 height 46
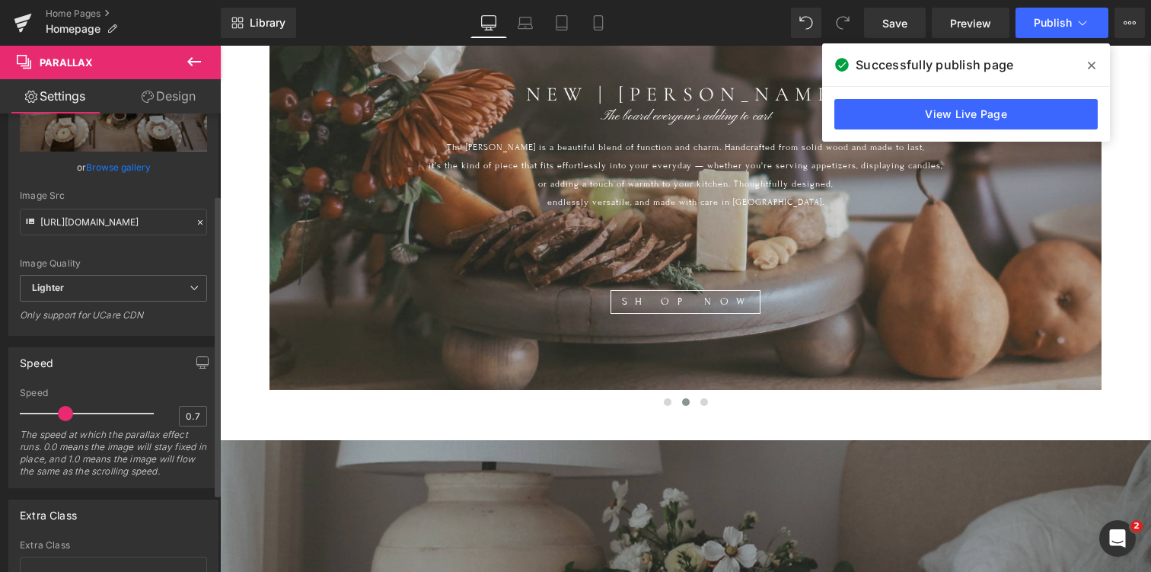
drag, startPoint x: 84, startPoint y: 413, endPoint x: 56, endPoint y: 410, distance: 27.5
click at [58, 411] on span at bounding box center [65, 413] width 15 height 15
drag, startPoint x: 59, startPoint y: 413, endPoint x: 40, endPoint y: 413, distance: 18.3
click at [40, 413] on span at bounding box center [40, 413] width 15 height 15
drag, startPoint x: 38, startPoint y: 416, endPoint x: 14, endPoint y: 416, distance: 24.4
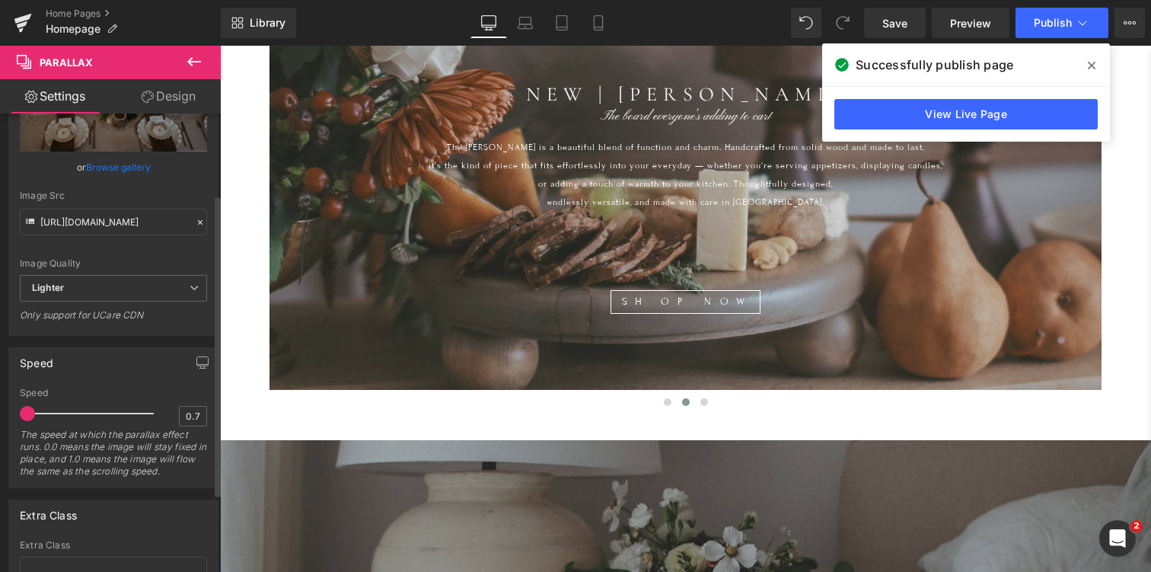
click at [14, 416] on div "0.7 Speed 0.7 The speed at which the parallax effect runs. 0.0 means the image …" at bounding box center [113, 438] width 209 height 100
click at [1053, 18] on span "Publish" at bounding box center [1053, 23] width 38 height 12
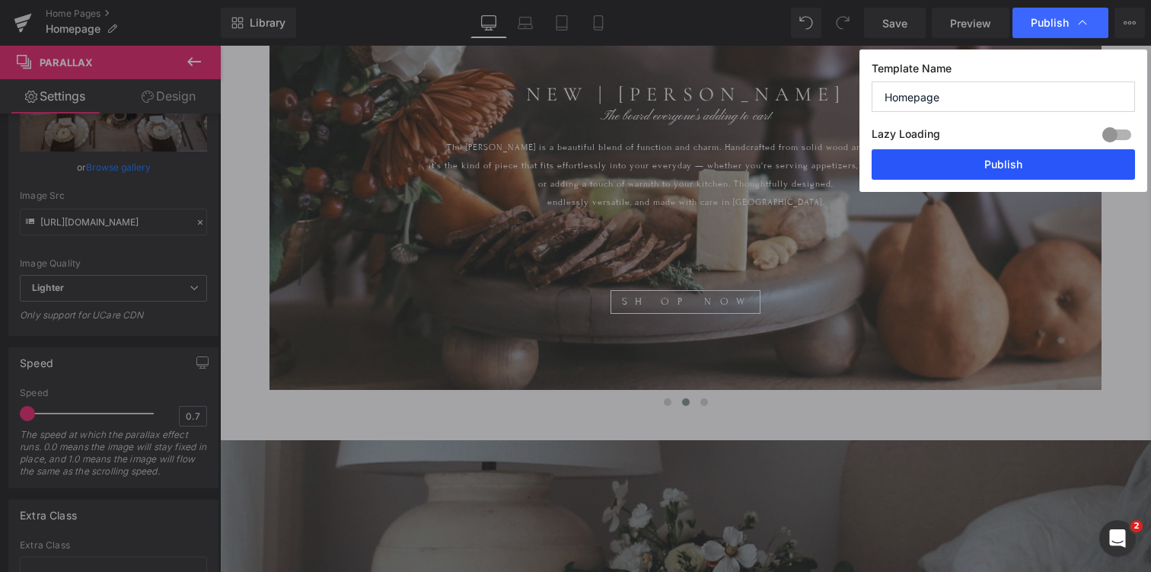
click at [993, 162] on button "Publish" at bounding box center [1003, 164] width 263 height 30
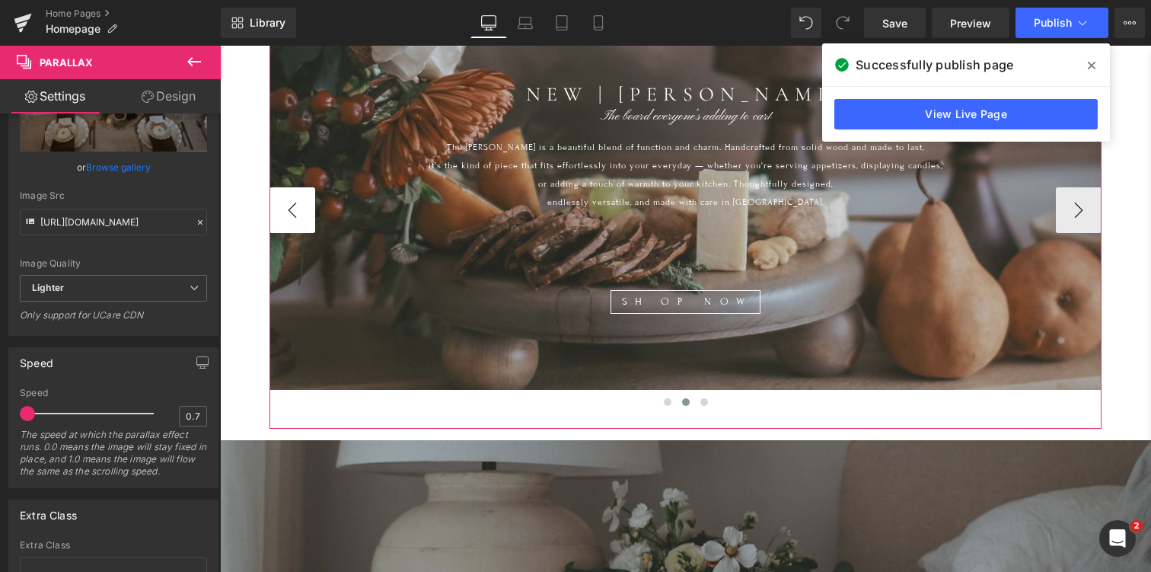
click at [291, 197] on button "‹" at bounding box center [293, 210] width 46 height 46
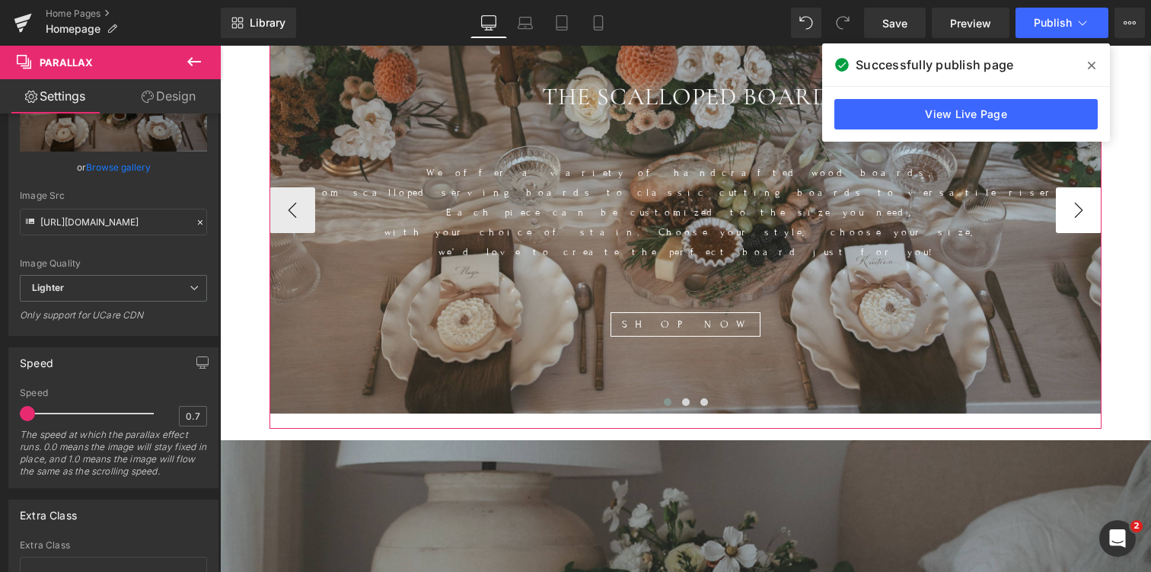
click at [1090, 200] on button "›" at bounding box center [1079, 210] width 46 height 46
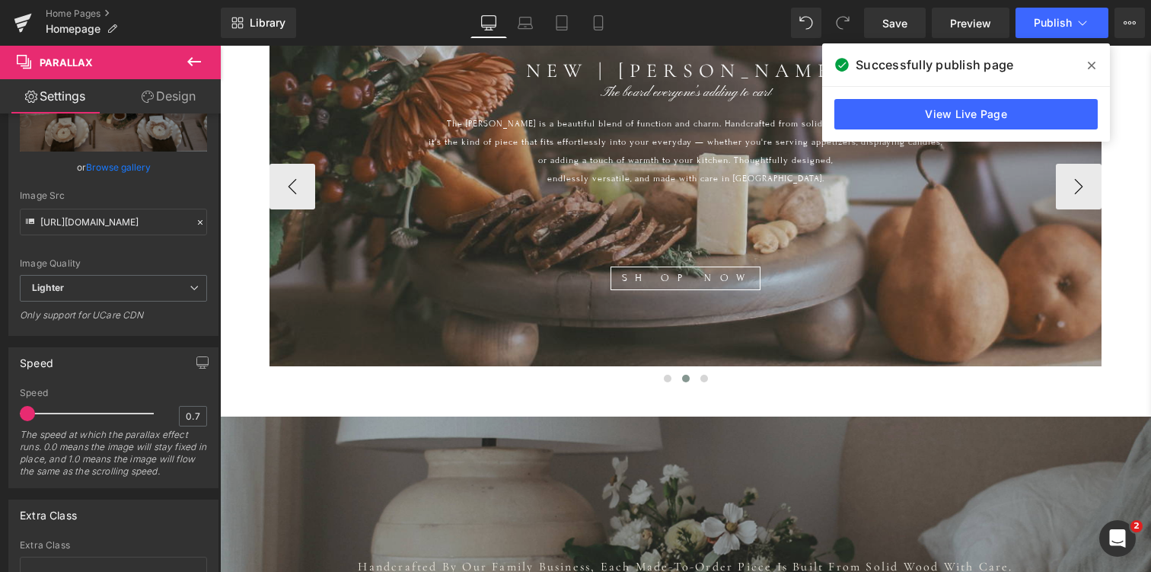
scroll to position [688, 0]
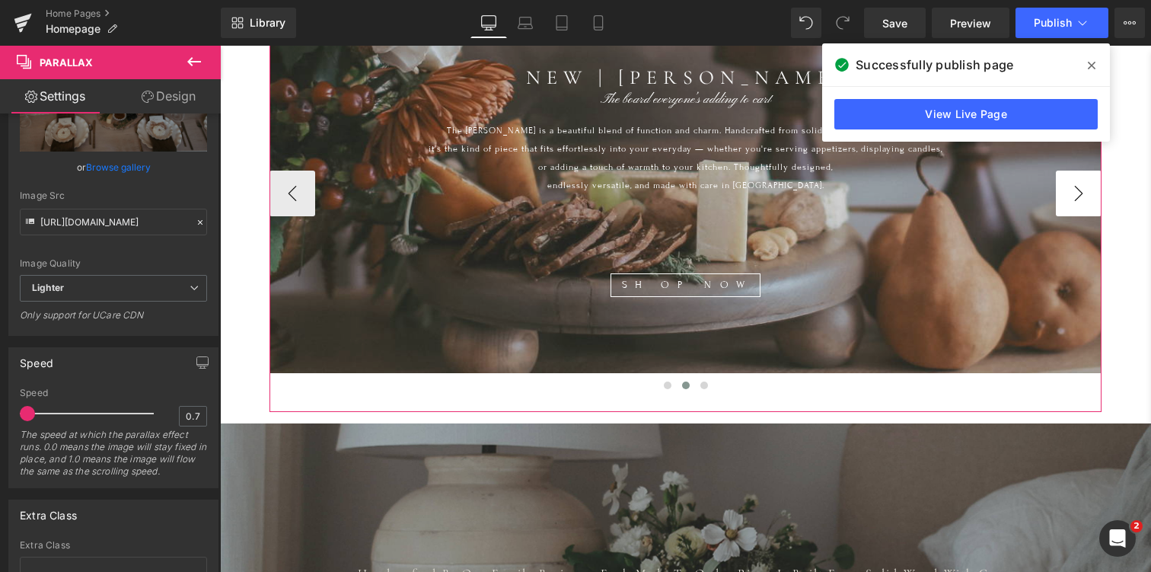
click at [1082, 174] on button "›" at bounding box center [1079, 194] width 46 height 46
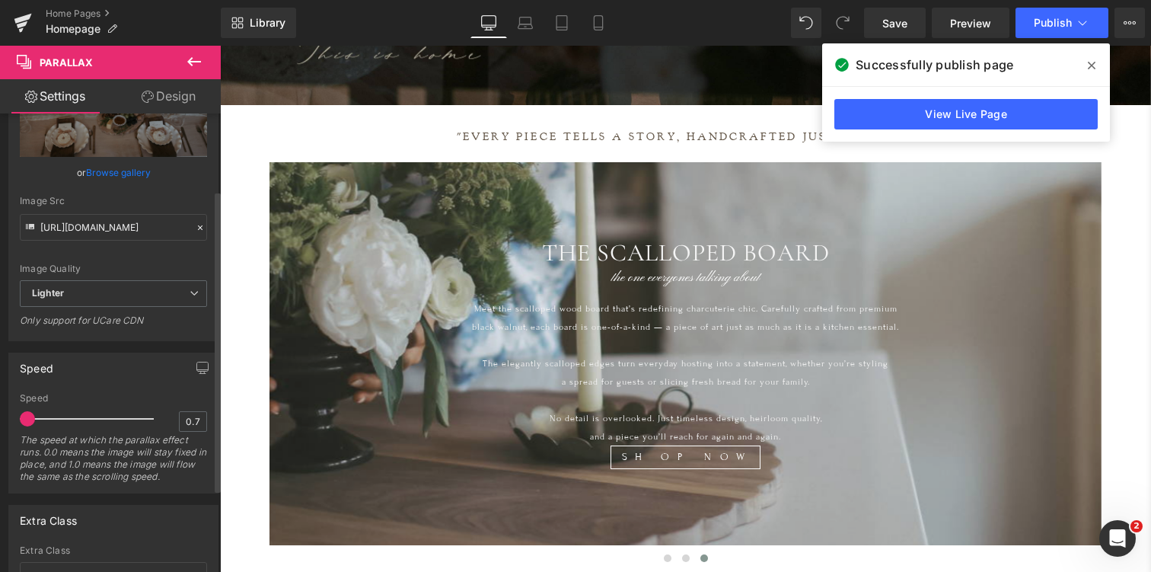
scroll to position [103, 0]
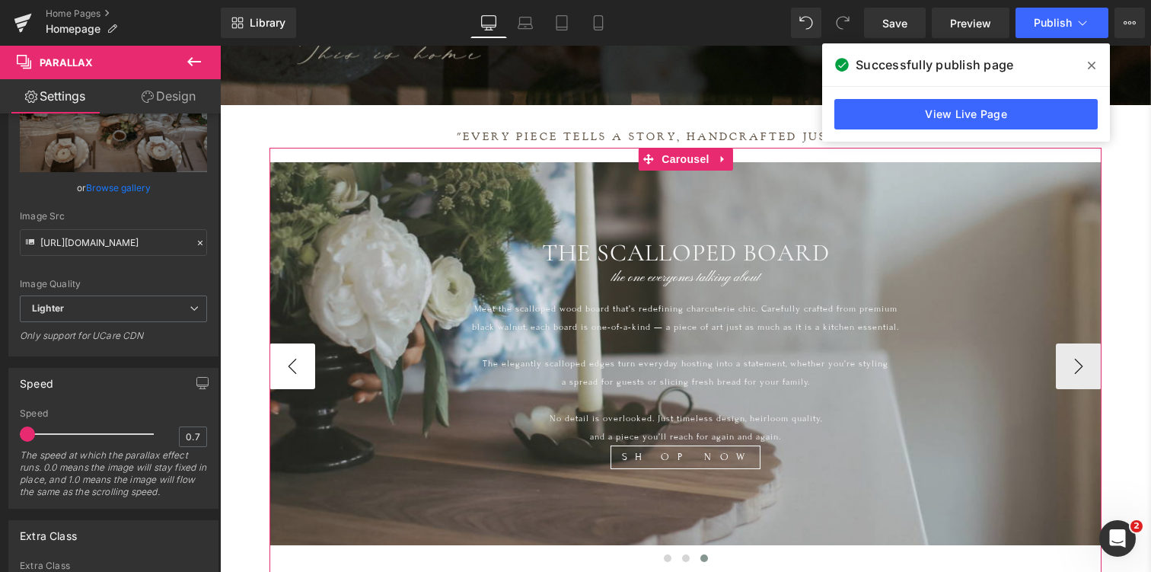
click at [287, 357] on button "‹" at bounding box center [293, 366] width 46 height 46
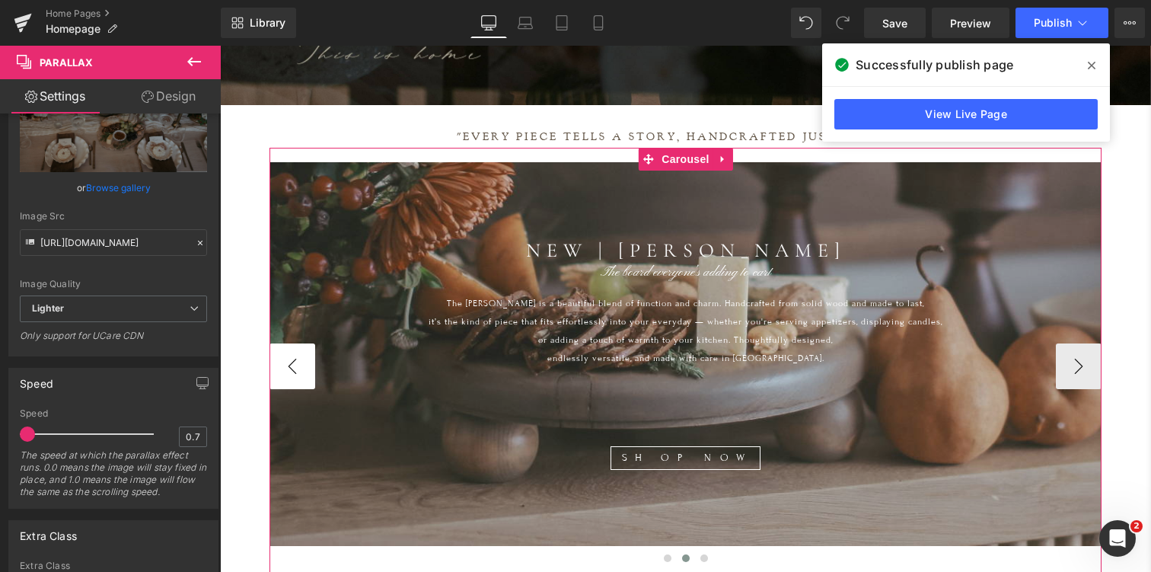
click at [287, 358] on button "‹" at bounding box center [293, 366] width 46 height 46
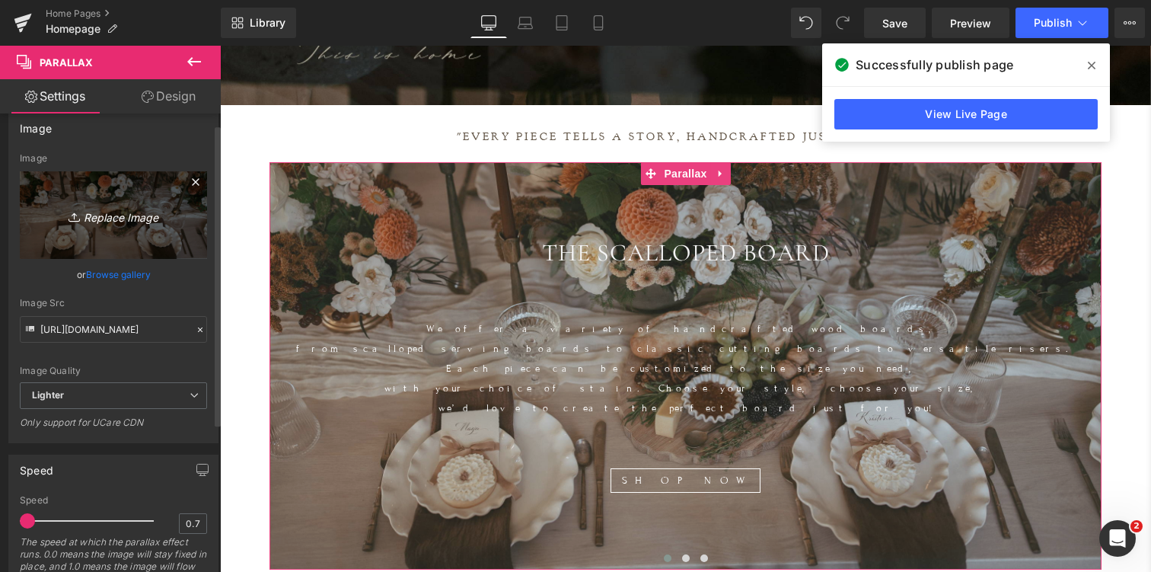
scroll to position [0, 0]
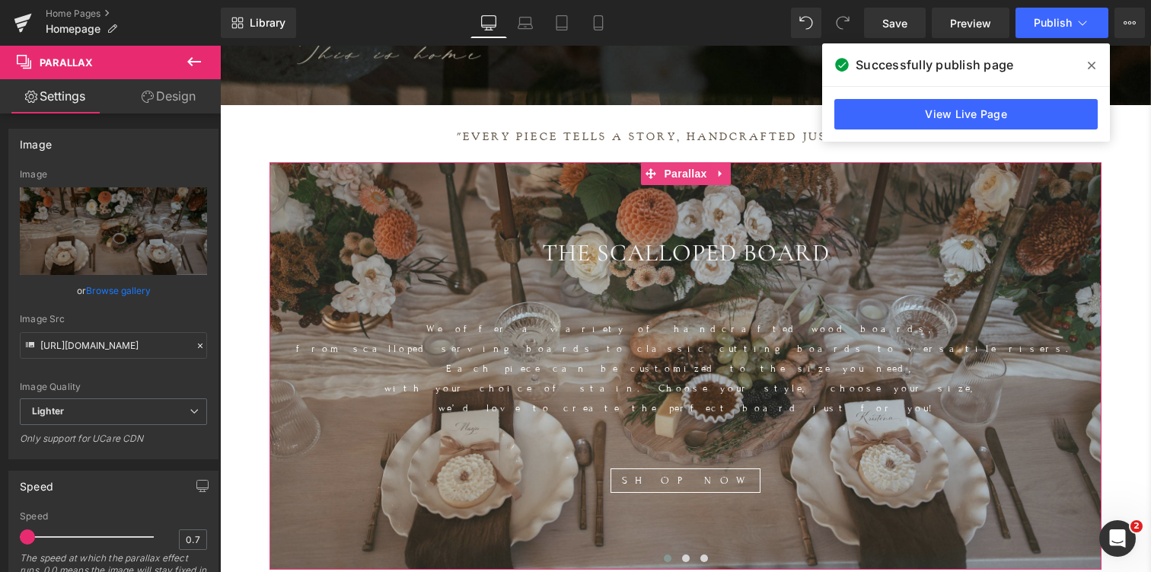
click at [169, 94] on link "Design" at bounding box center [168, 96] width 110 height 34
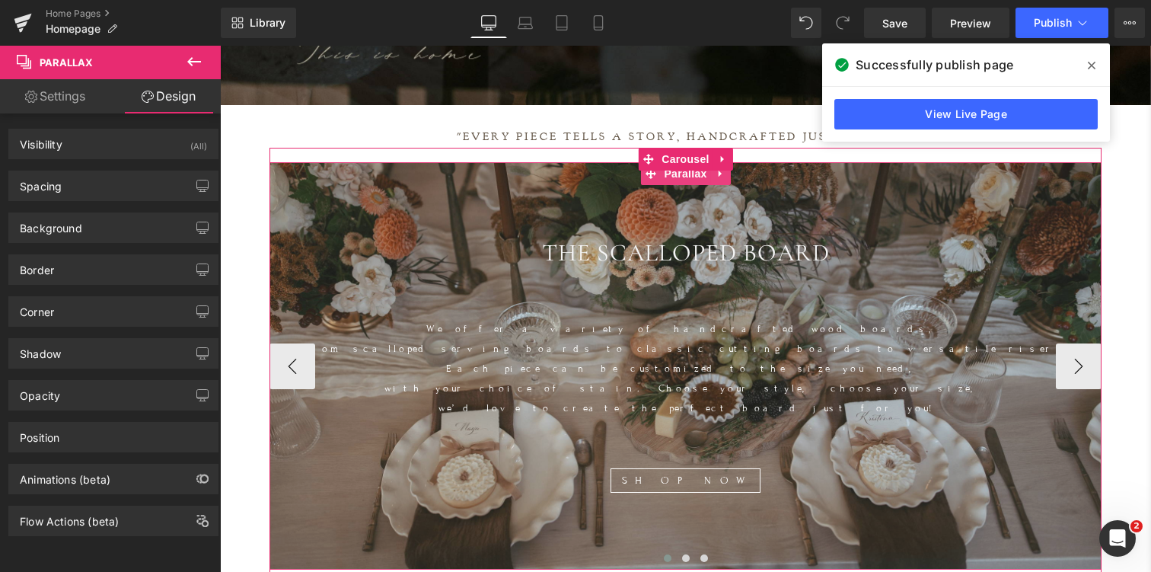
click at [455, 210] on div at bounding box center [686, 365] width 832 height 407
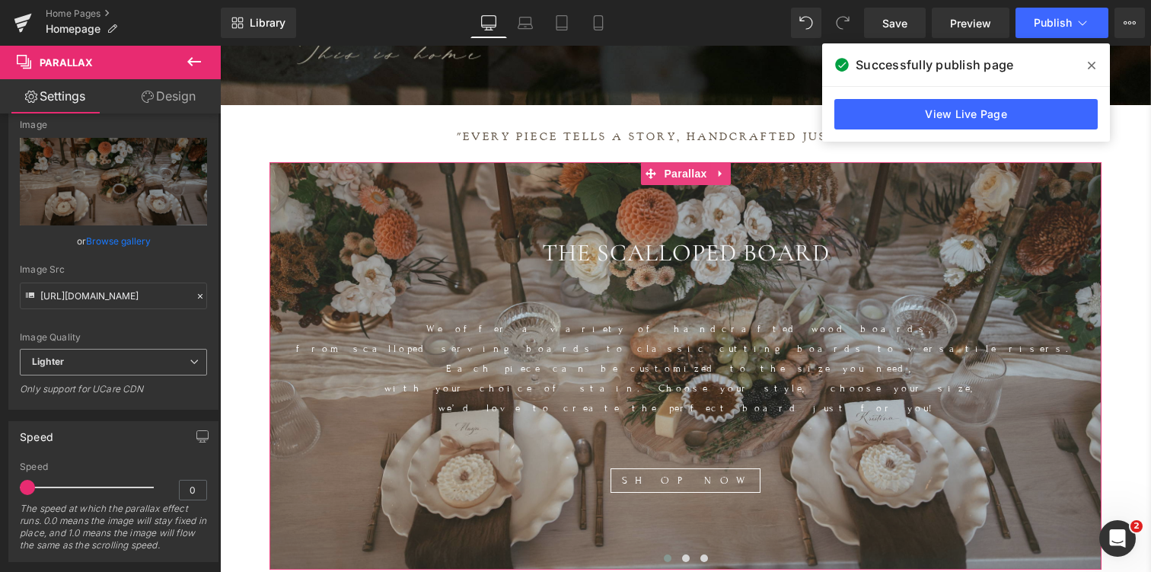
scroll to position [92, 0]
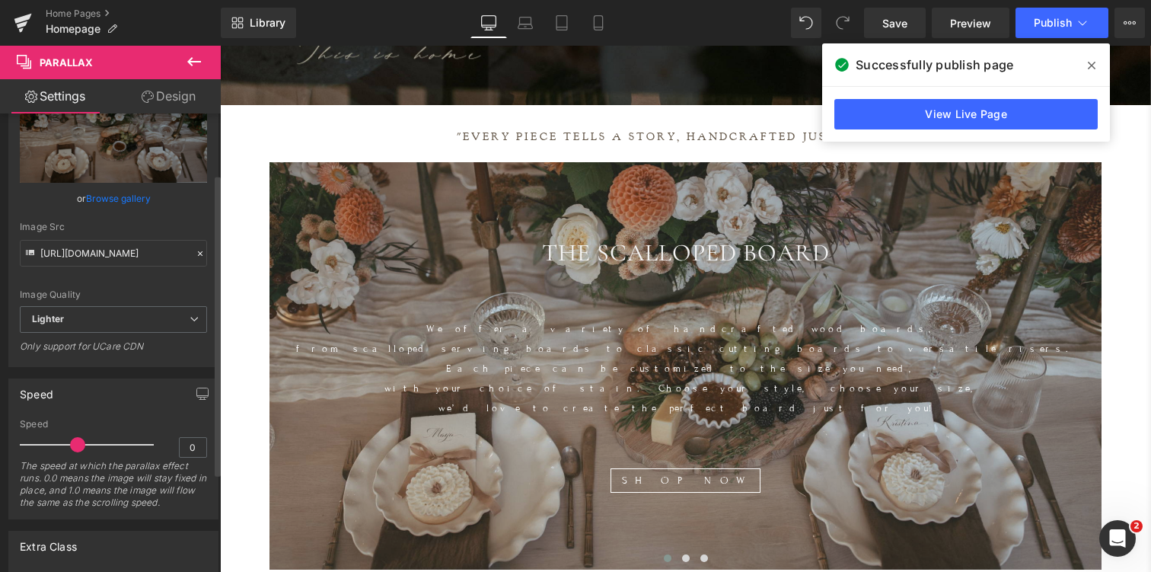
drag, startPoint x: 28, startPoint y: 448, endPoint x: 76, endPoint y: 447, distance: 48.0
click at [76, 447] on span at bounding box center [77, 444] width 15 height 15
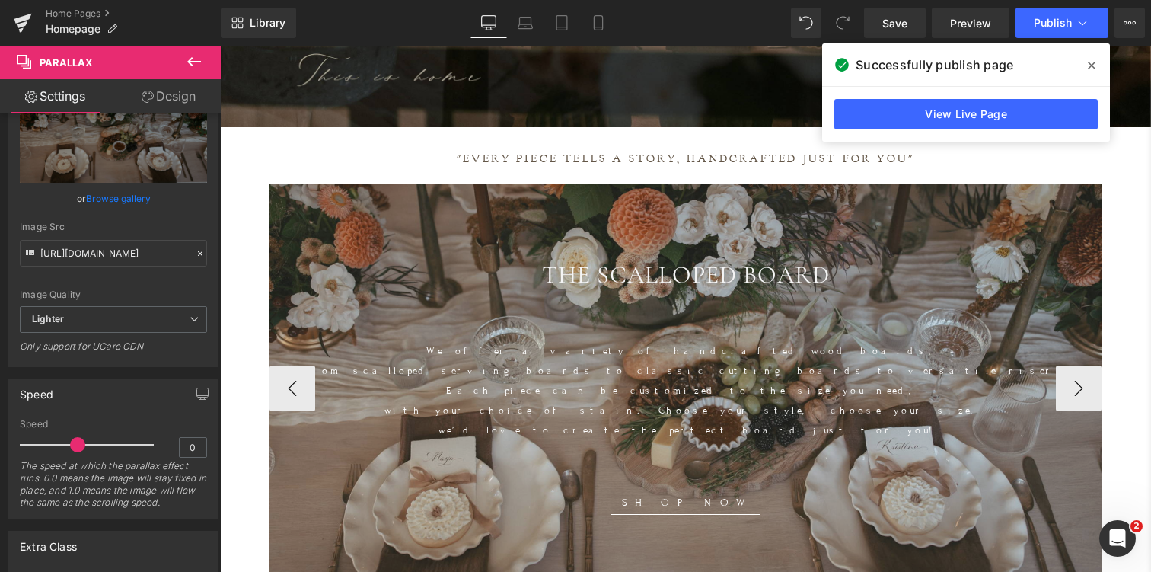
scroll to position [469, 0]
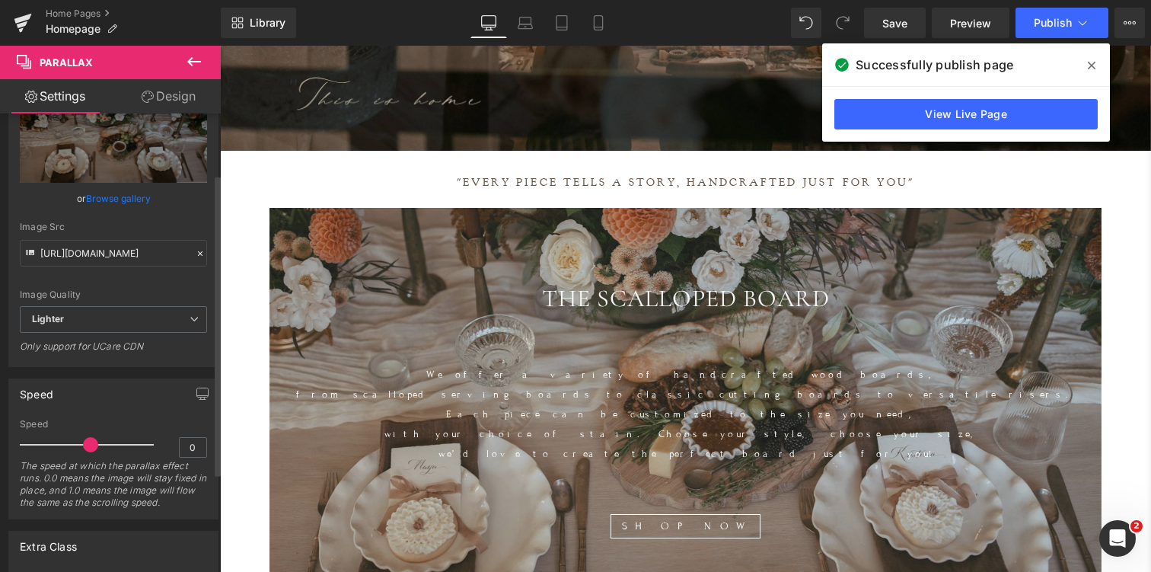
drag, startPoint x: 72, startPoint y: 439, endPoint x: 87, endPoint y: 438, distance: 14.5
click at [87, 438] on span at bounding box center [90, 444] width 15 height 15
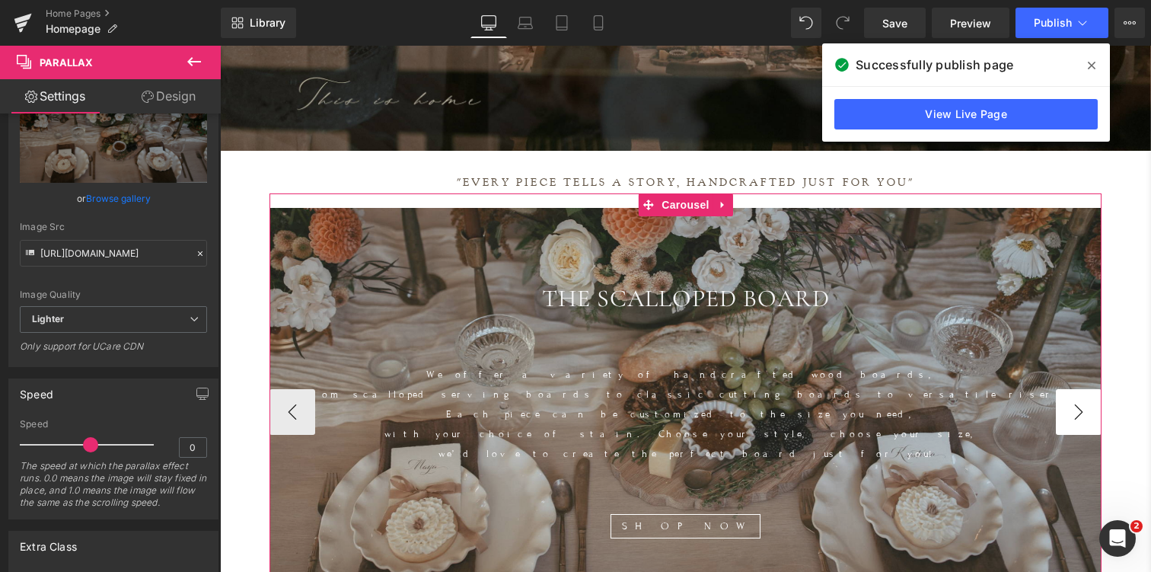
click at [1088, 400] on button "›" at bounding box center [1079, 412] width 46 height 46
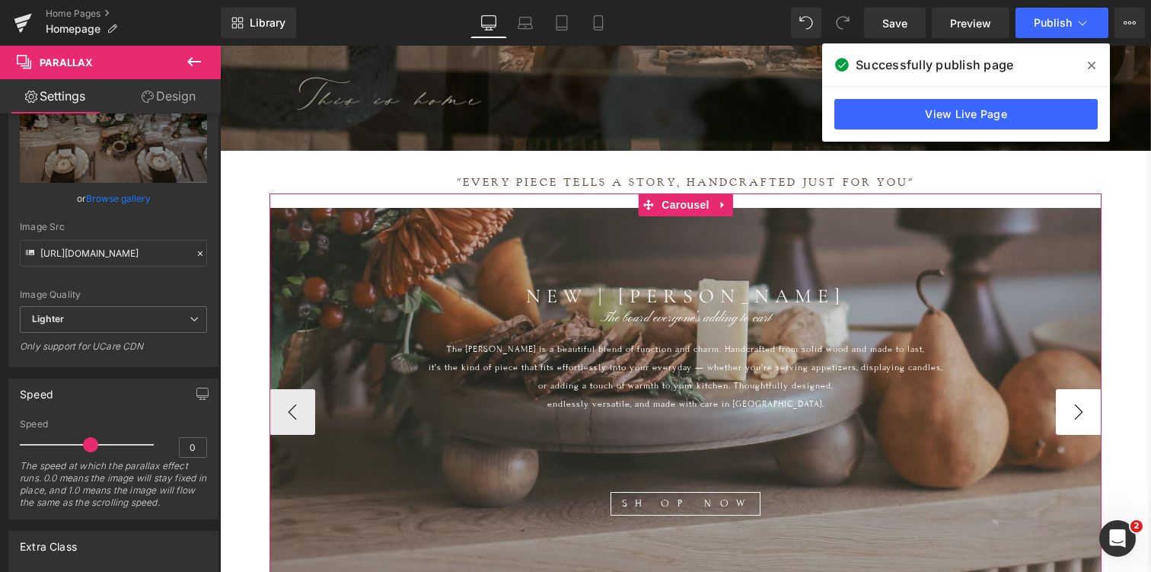
click at [1081, 404] on button "›" at bounding box center [1079, 412] width 46 height 46
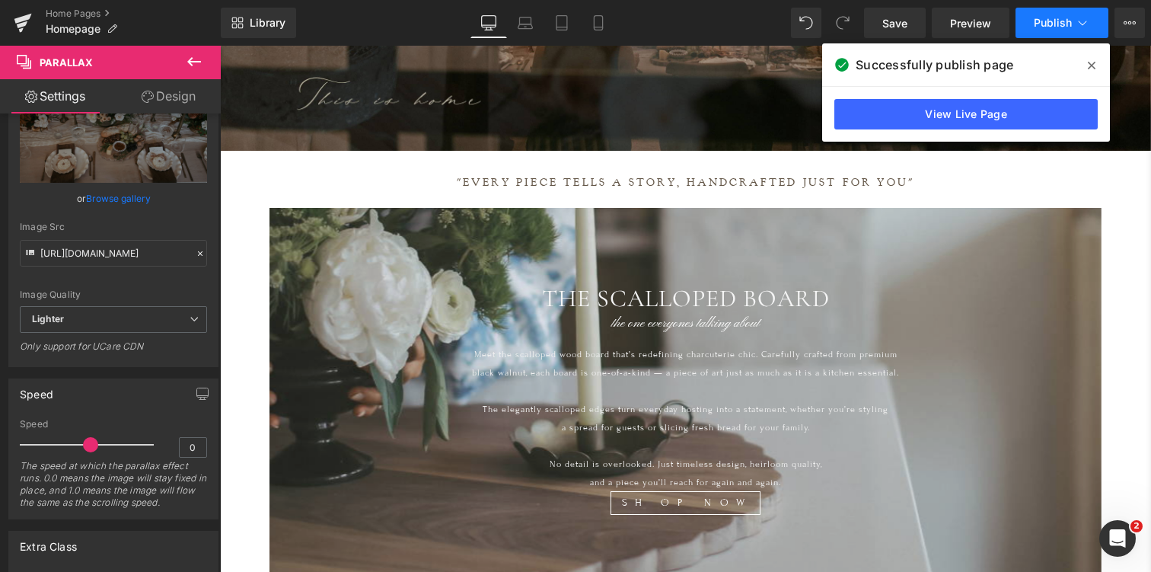
click at [1053, 19] on span "Publish" at bounding box center [1053, 23] width 38 height 12
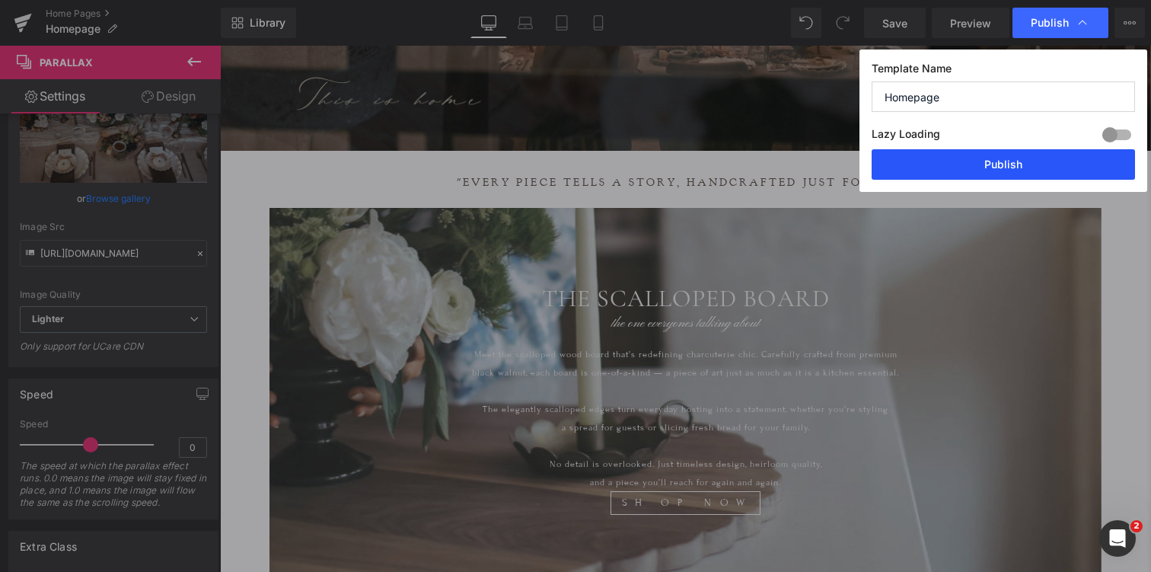
click at [997, 177] on button "Publish" at bounding box center [1003, 164] width 263 height 30
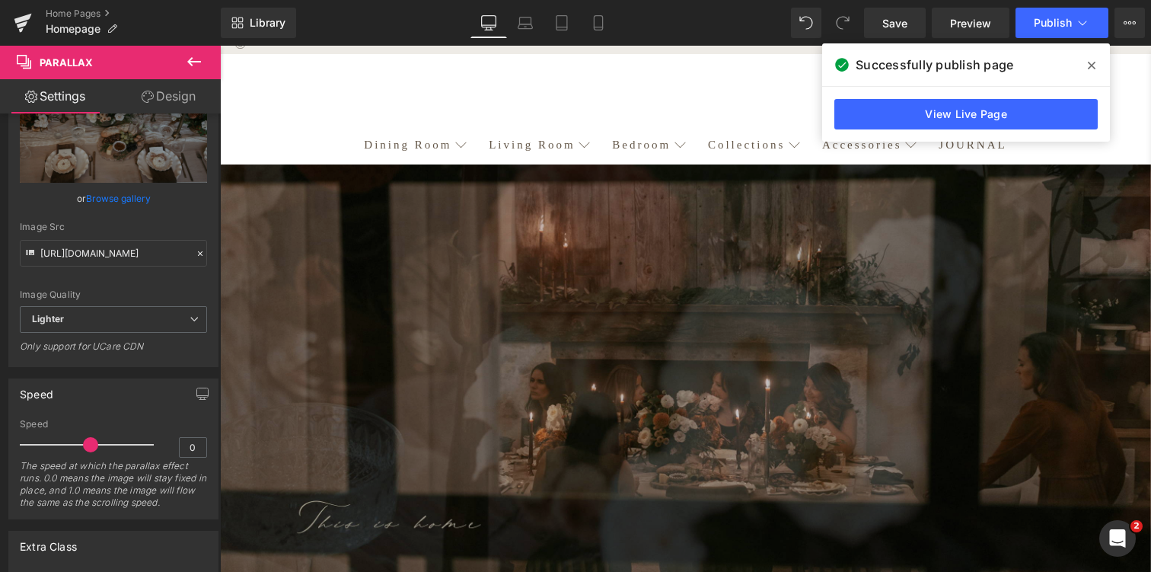
scroll to position [0, 0]
